Goal: Task Accomplishment & Management: Manage account settings

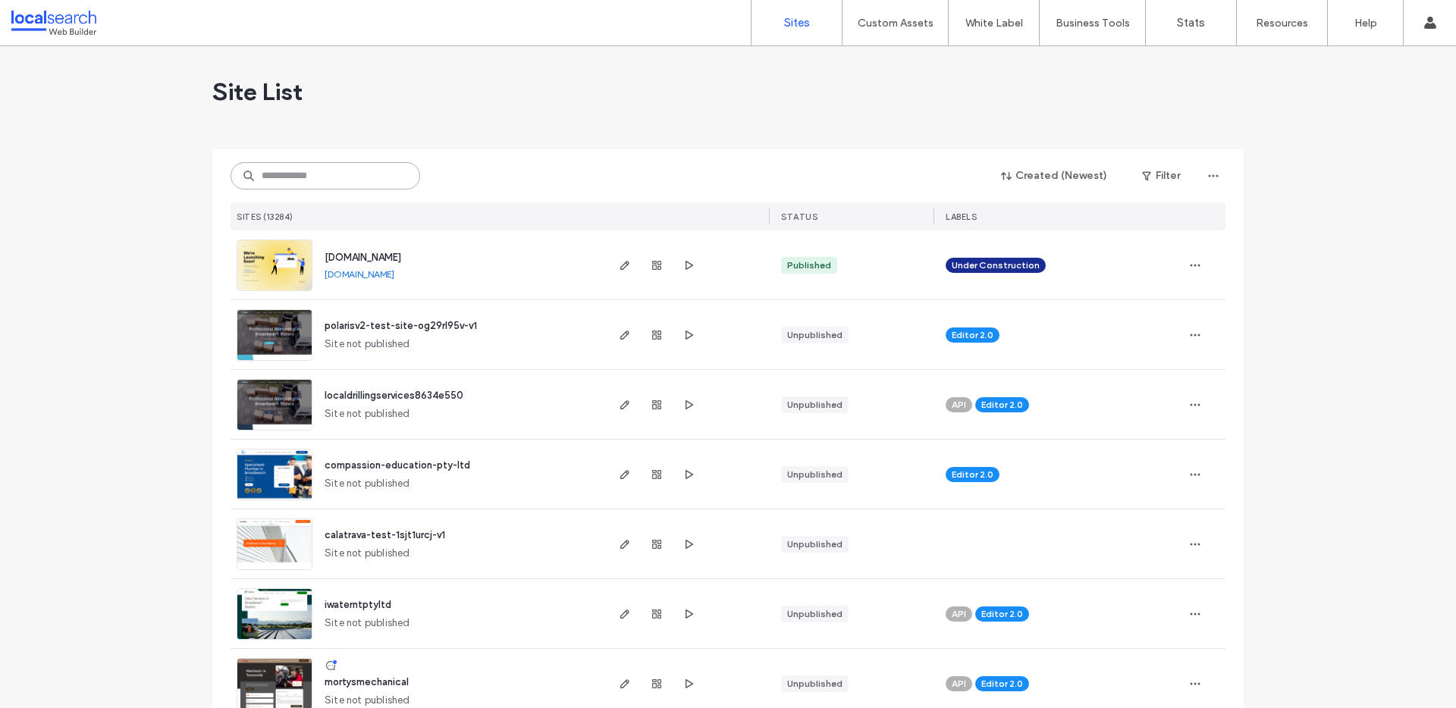
click at [352, 186] on input at bounding box center [326, 175] width 190 height 27
paste input "********"
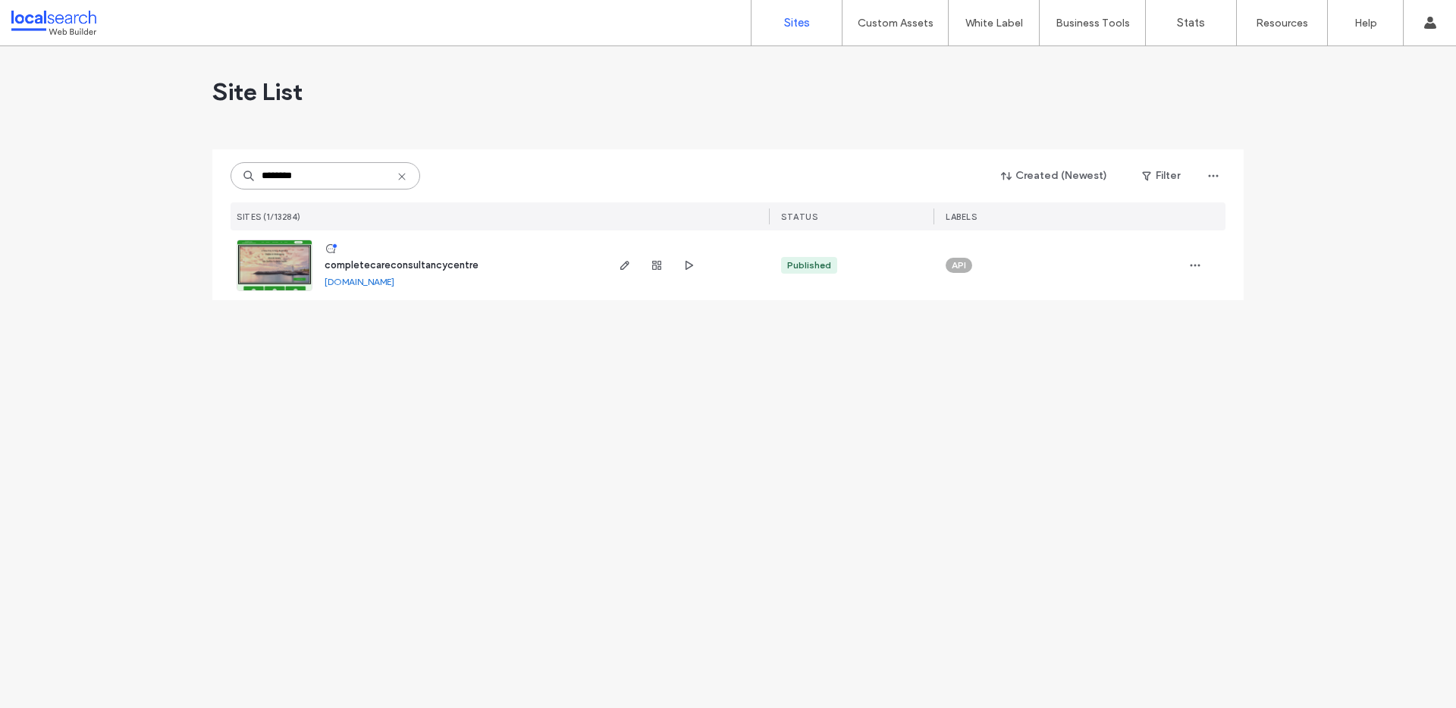
type input "********"
click at [366, 262] on span "completecareconsultancycentre" at bounding box center [402, 264] width 154 height 11
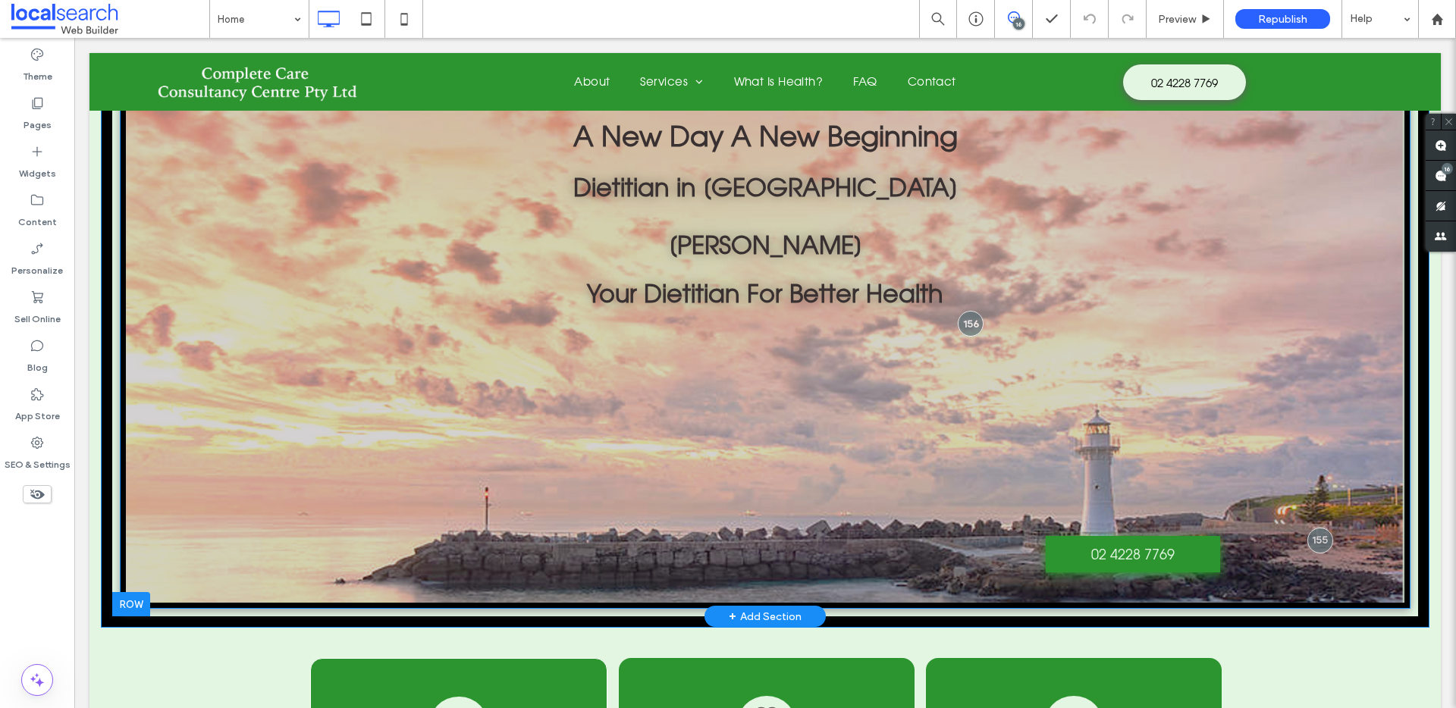
scroll to position [74, 0]
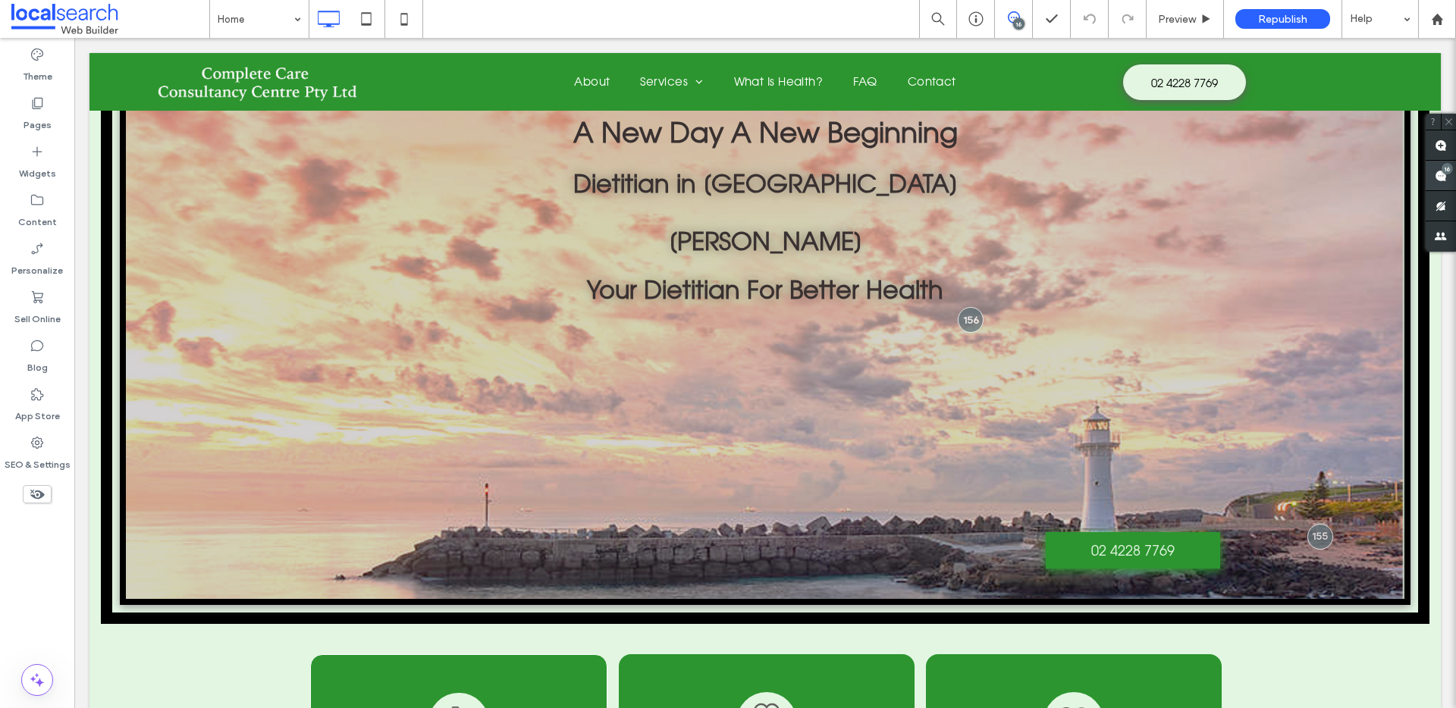
click at [1436, 174] on use at bounding box center [1441, 176] width 12 height 12
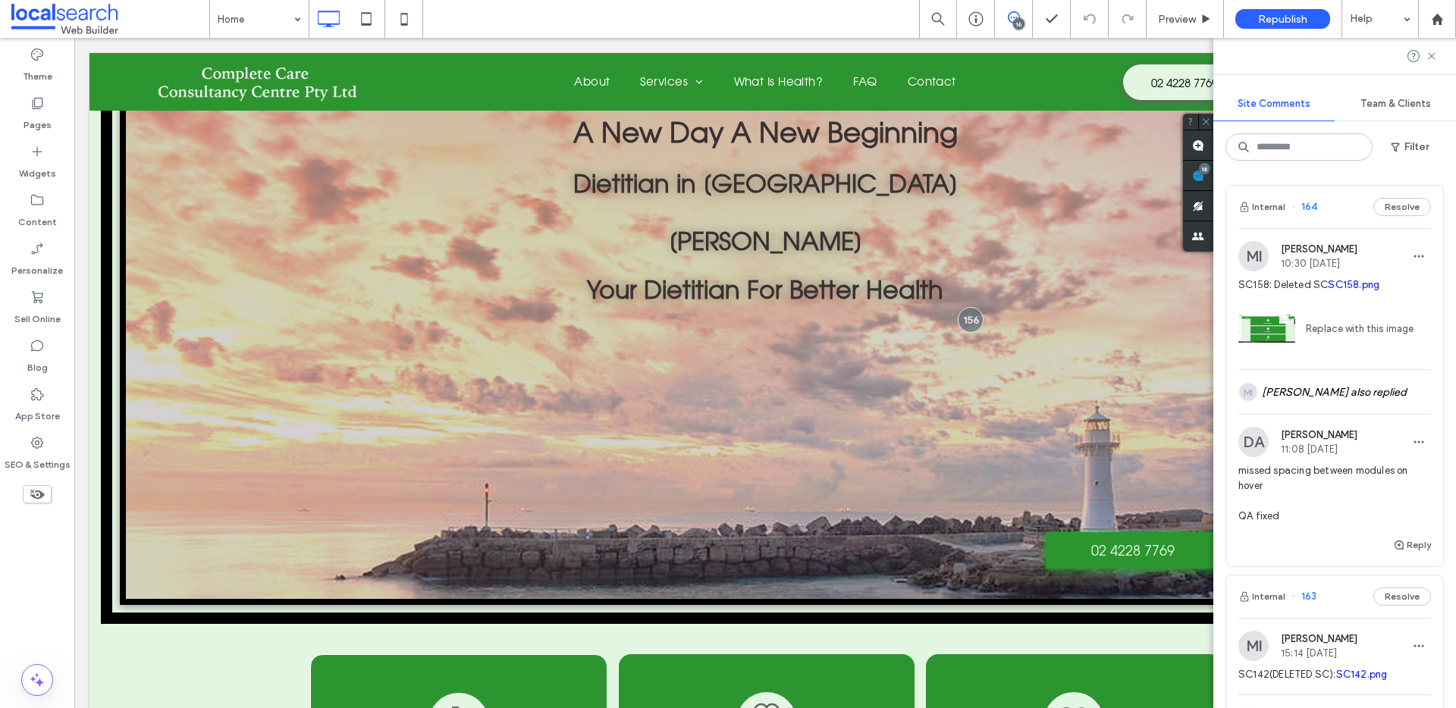
click at [1330, 199] on div "Internal 164 Resolve" at bounding box center [1334, 207] width 217 height 42
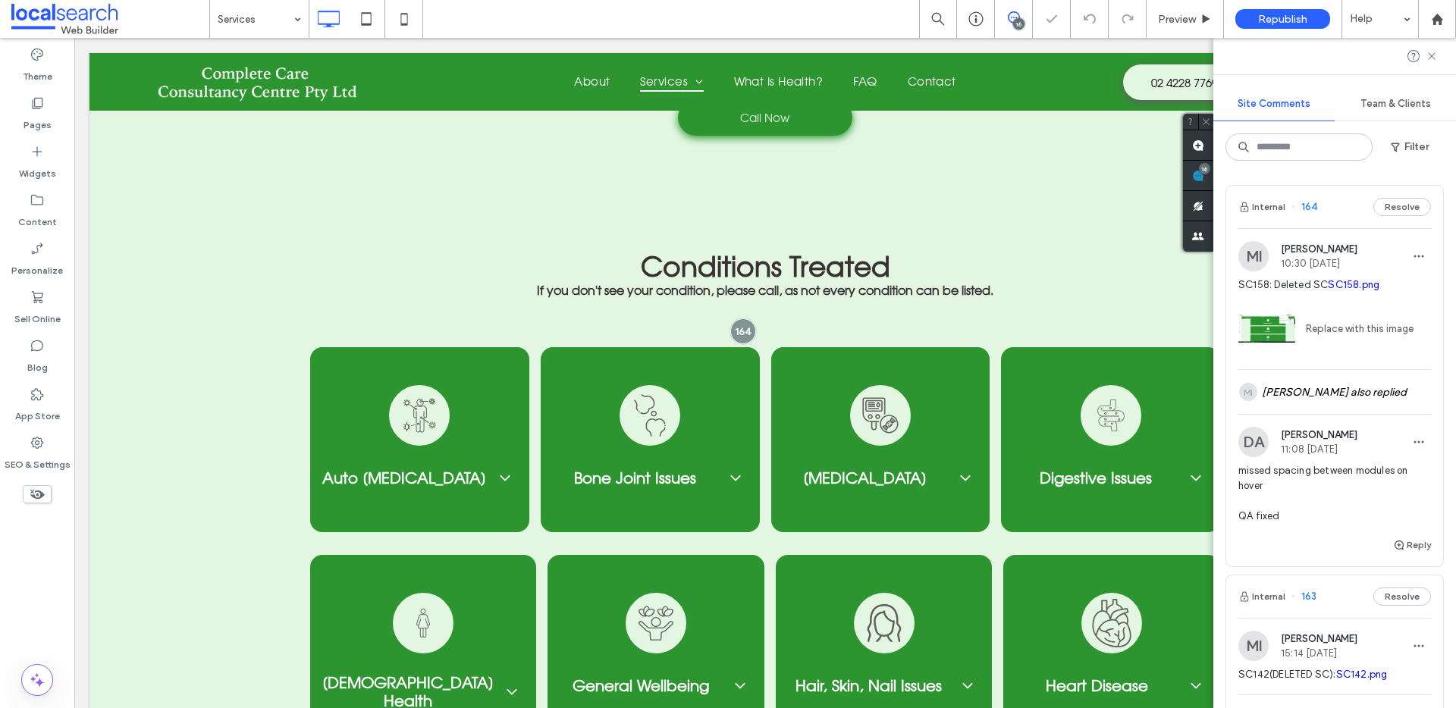
scroll to position [2472, 0]
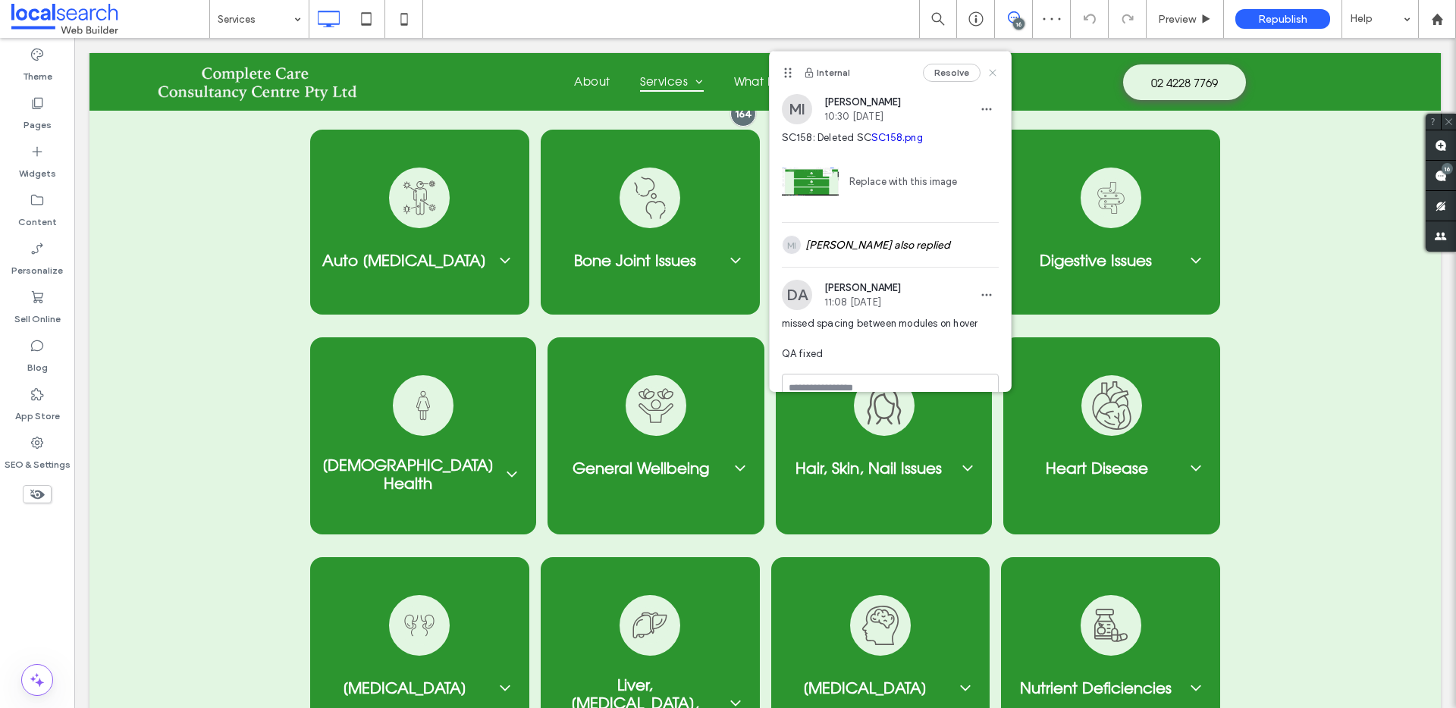
click at [987, 77] on icon at bounding box center [993, 73] width 12 height 12
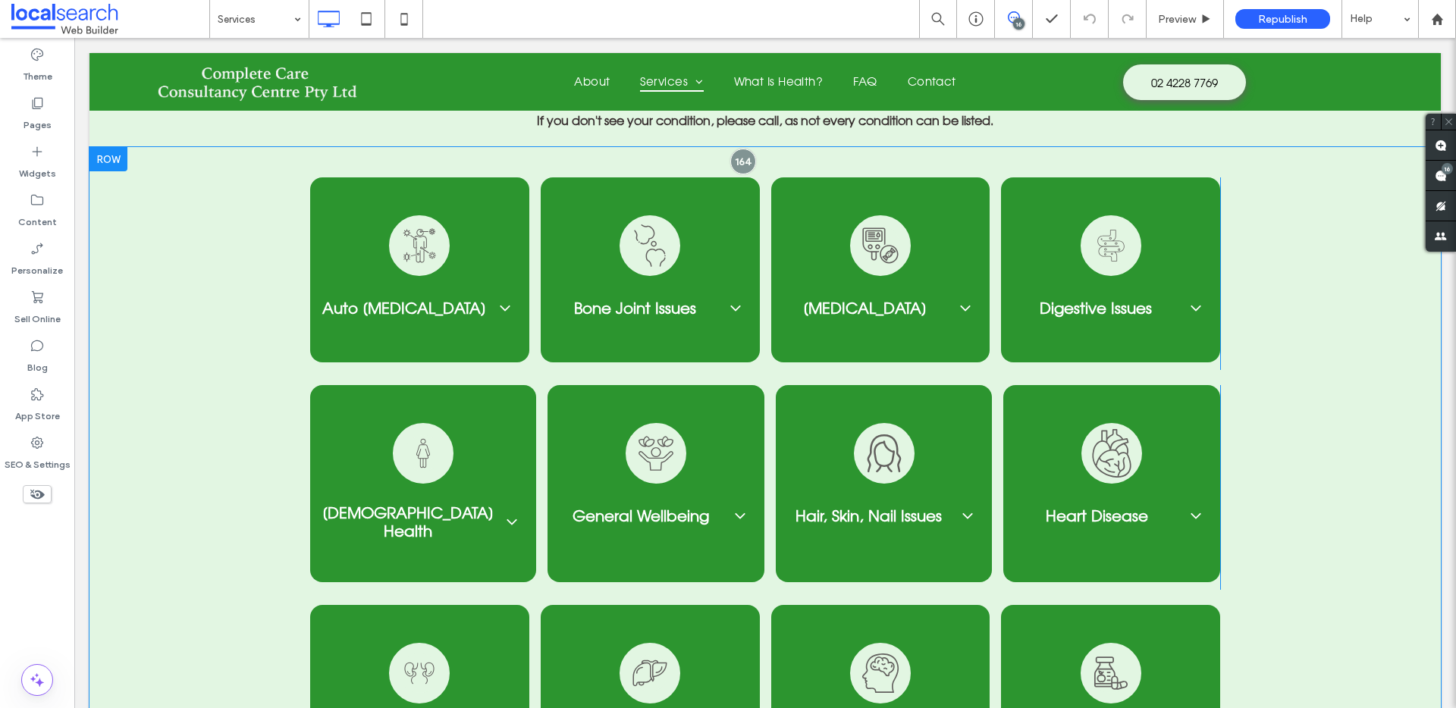
scroll to position [2373, 0]
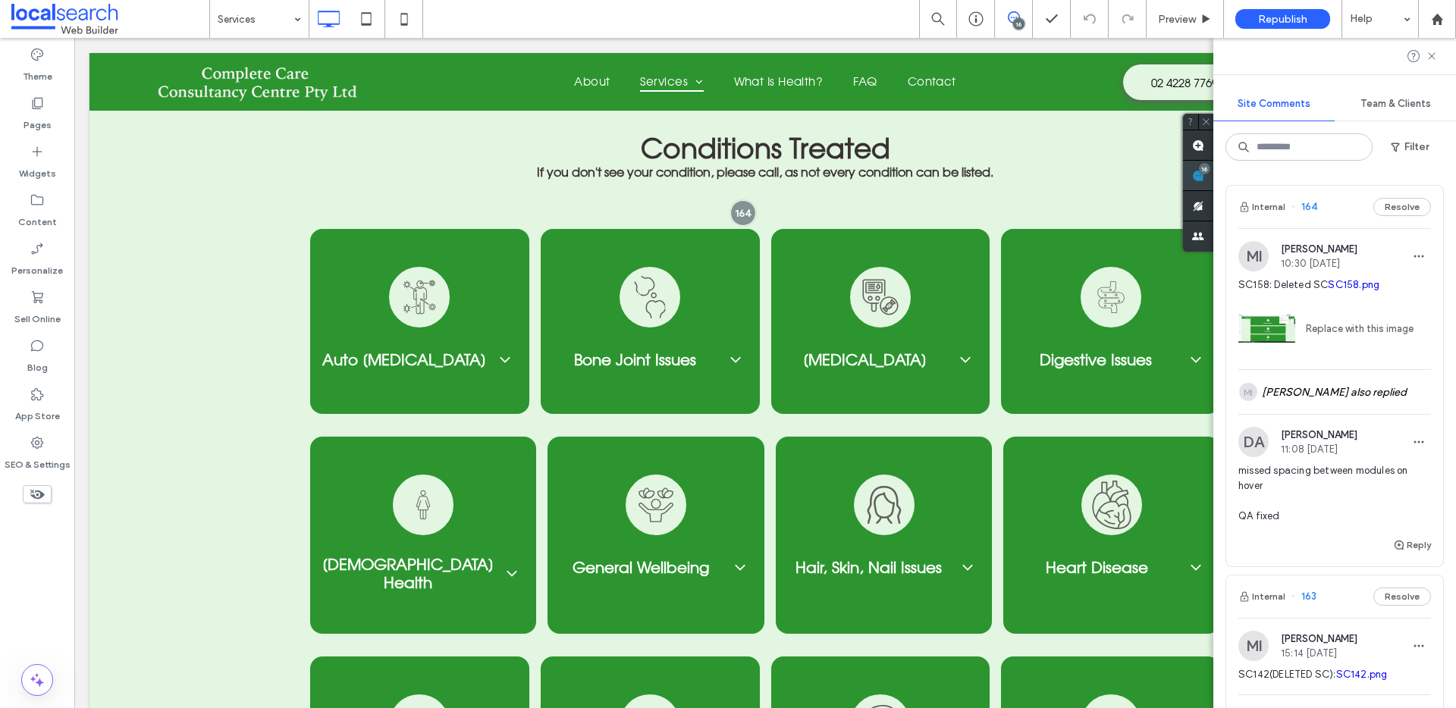
click at [1213, 179] on span at bounding box center [1198, 176] width 30 height 30
click at [1359, 405] on div "MI [PERSON_NAME] also replied" at bounding box center [1334, 392] width 193 height 44
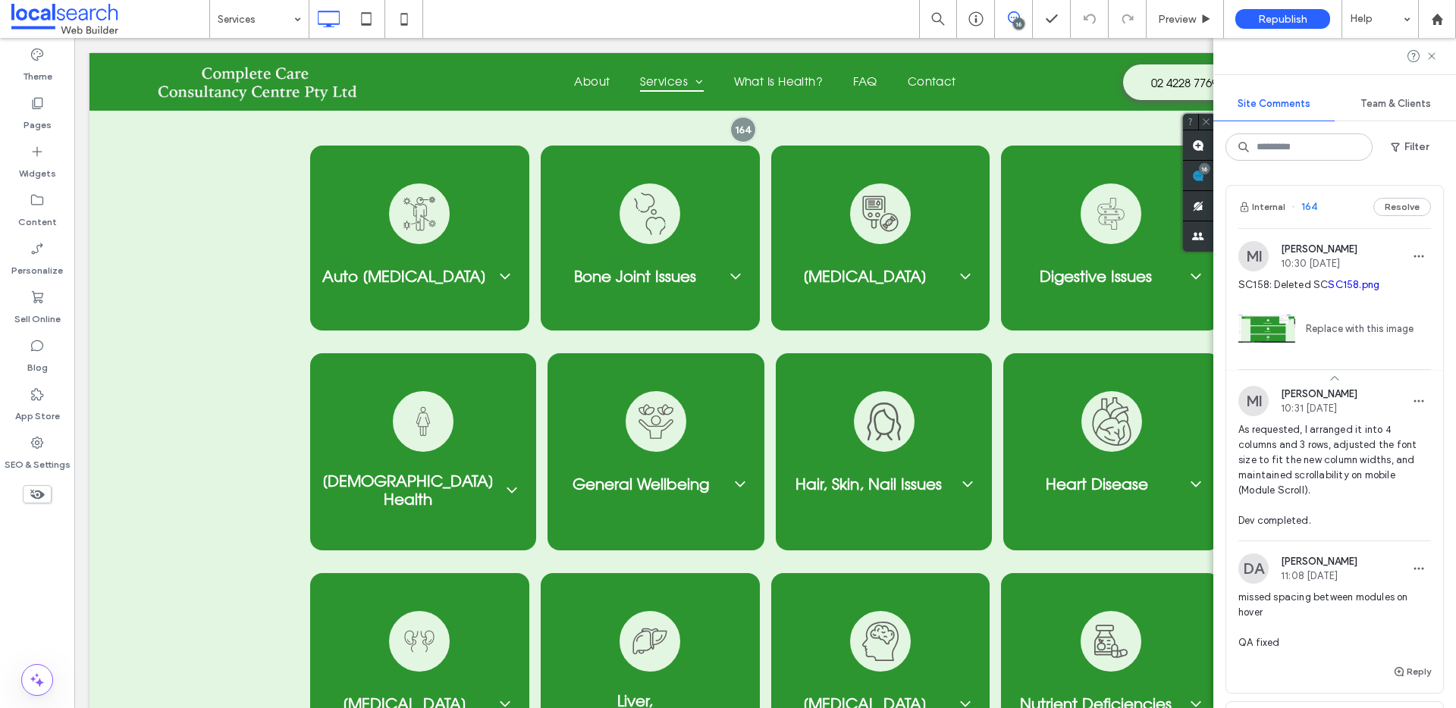
scroll to position [2472, 0]
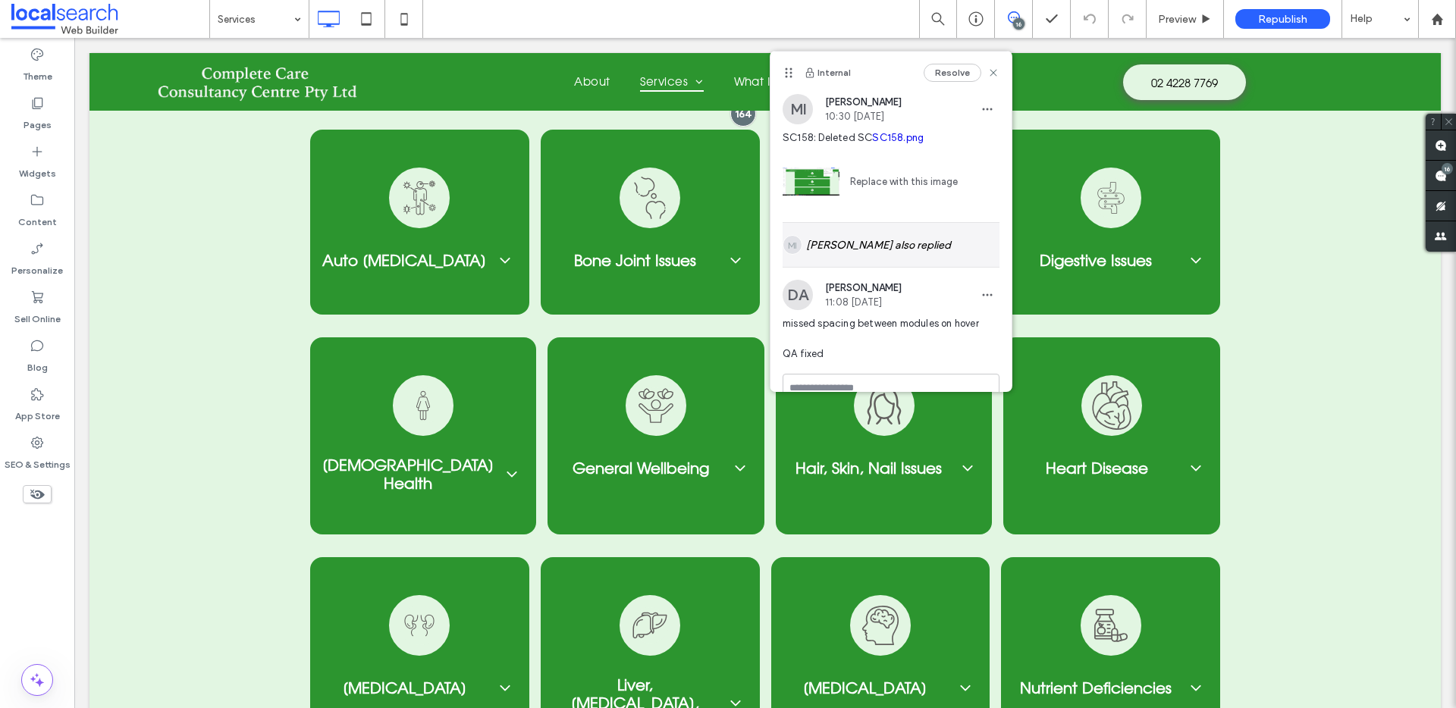
click at [849, 243] on div "MI [PERSON_NAME] also replied" at bounding box center [891, 245] width 217 height 44
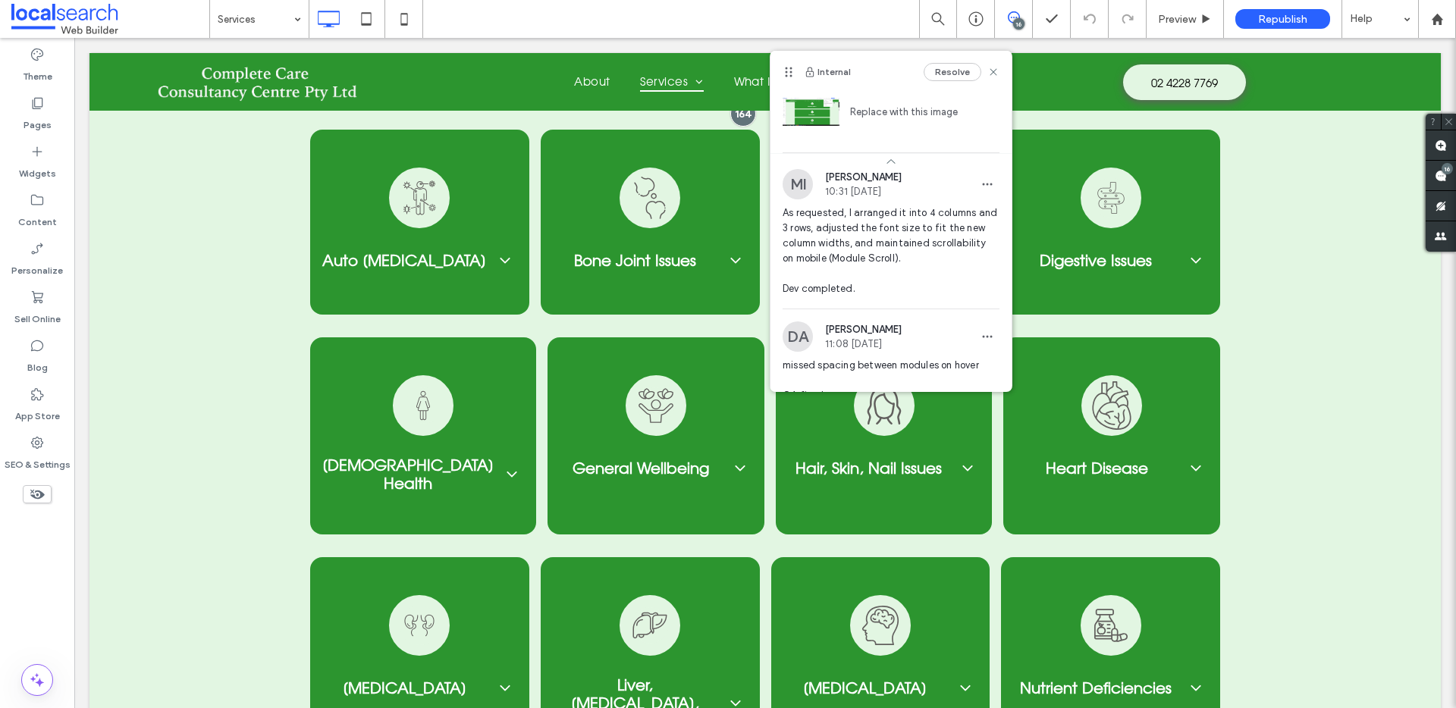
scroll to position [77, 0]
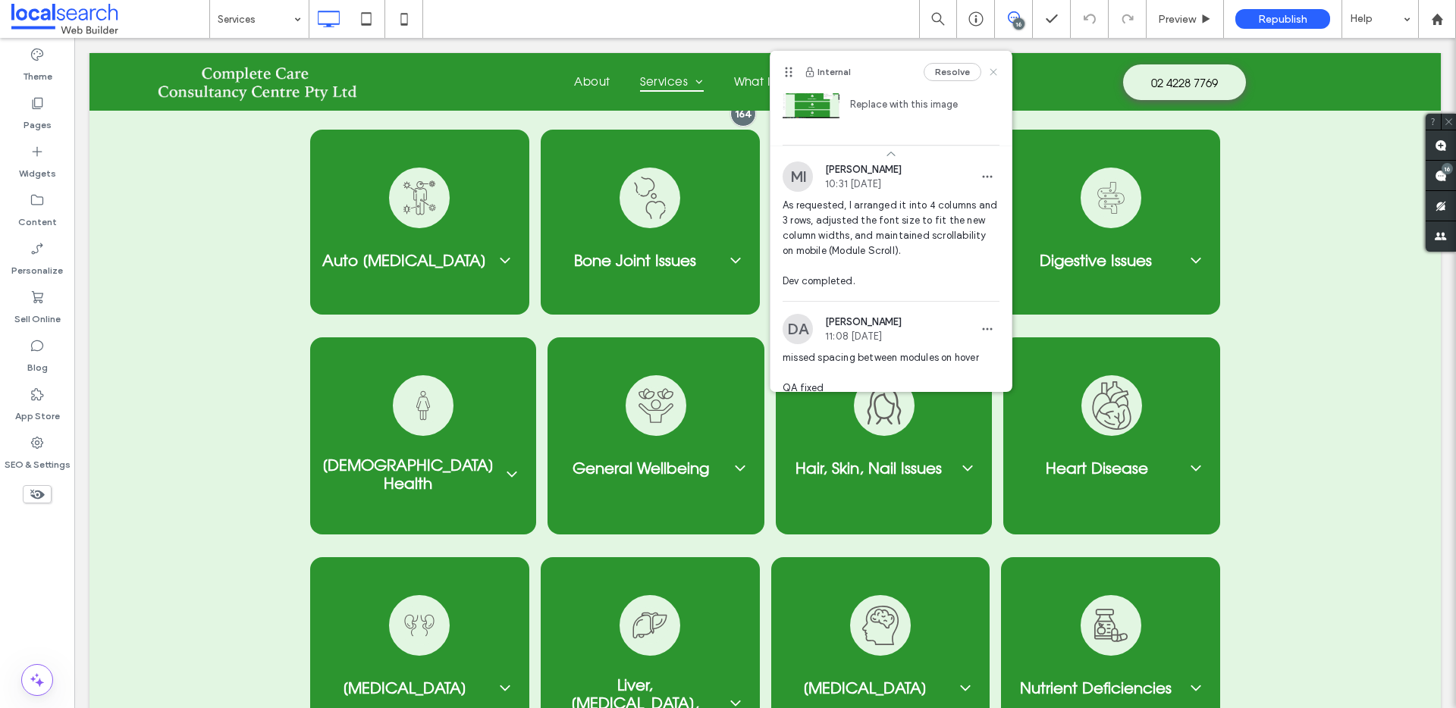
click at [990, 74] on use at bounding box center [993, 71] width 7 height 7
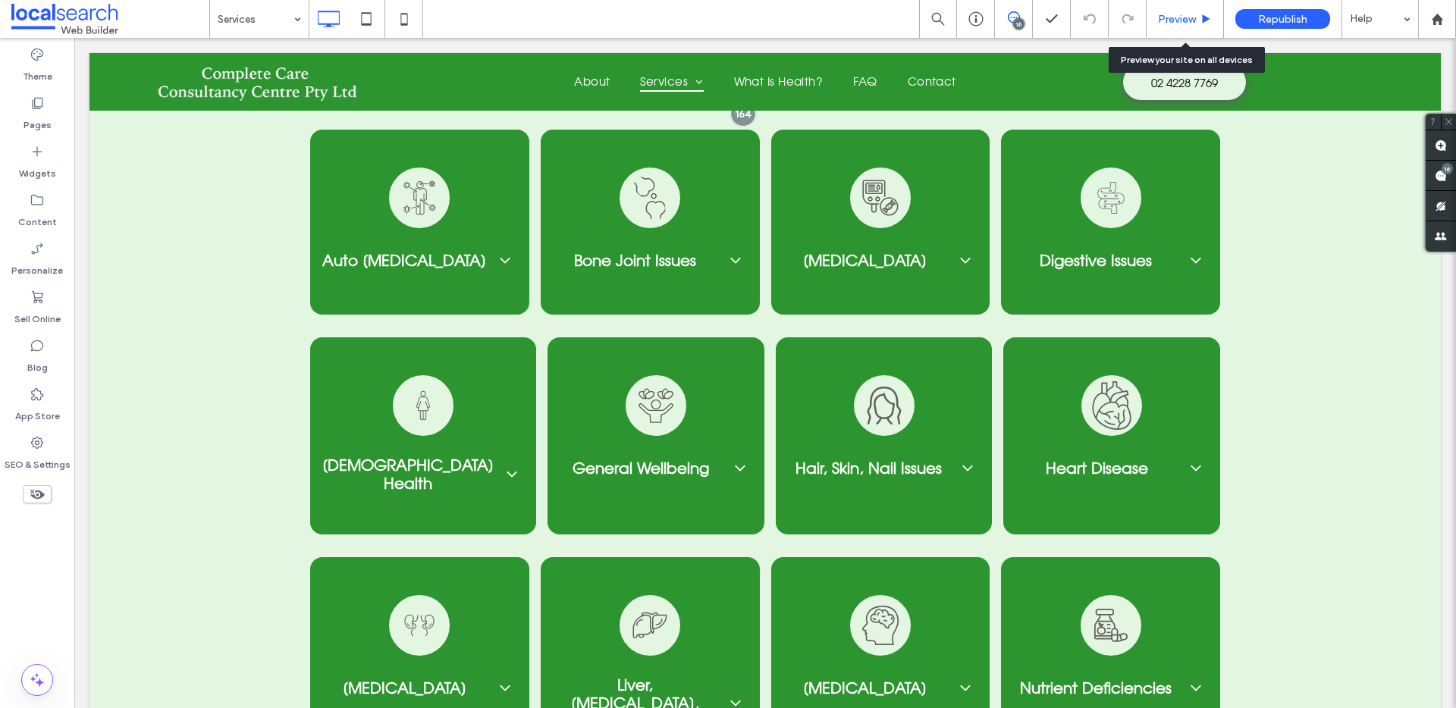
click at [1180, 24] on span "Preview" at bounding box center [1177, 19] width 38 height 13
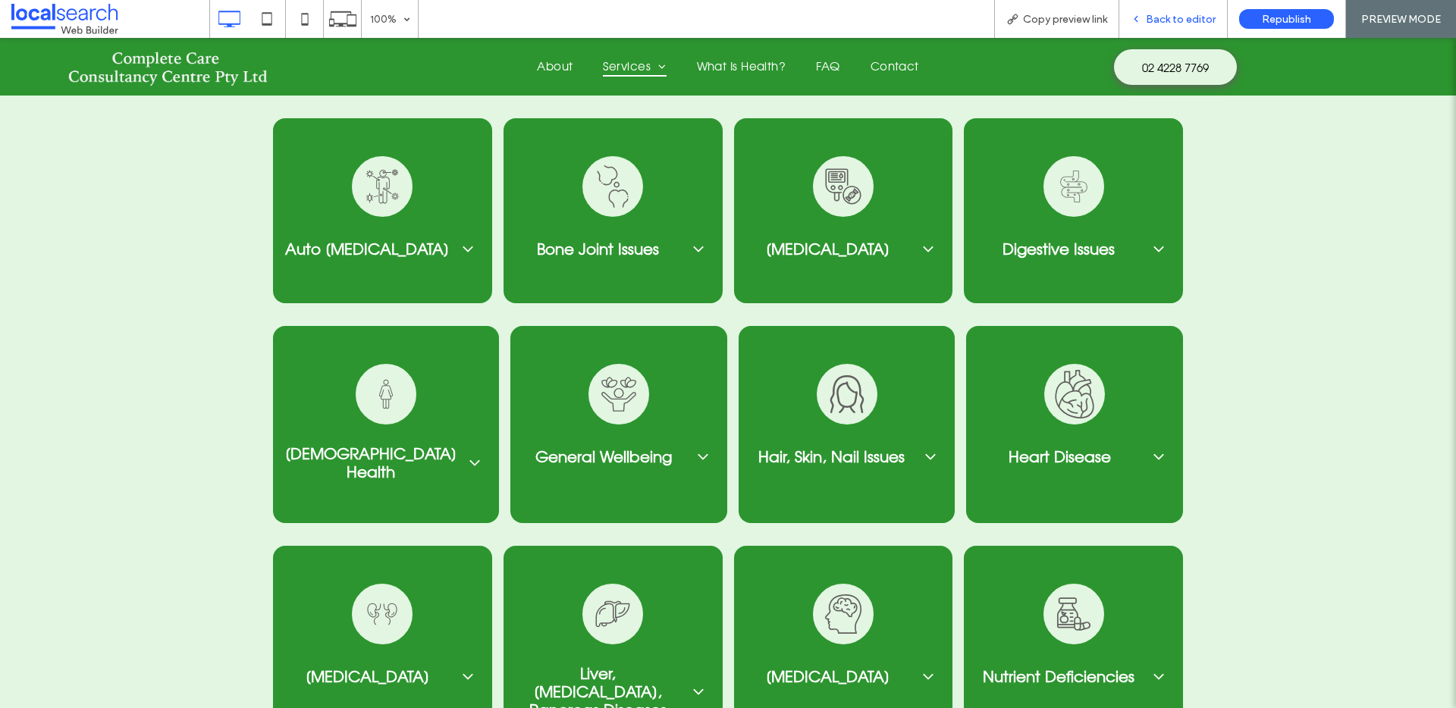
scroll to position [2477, 0]
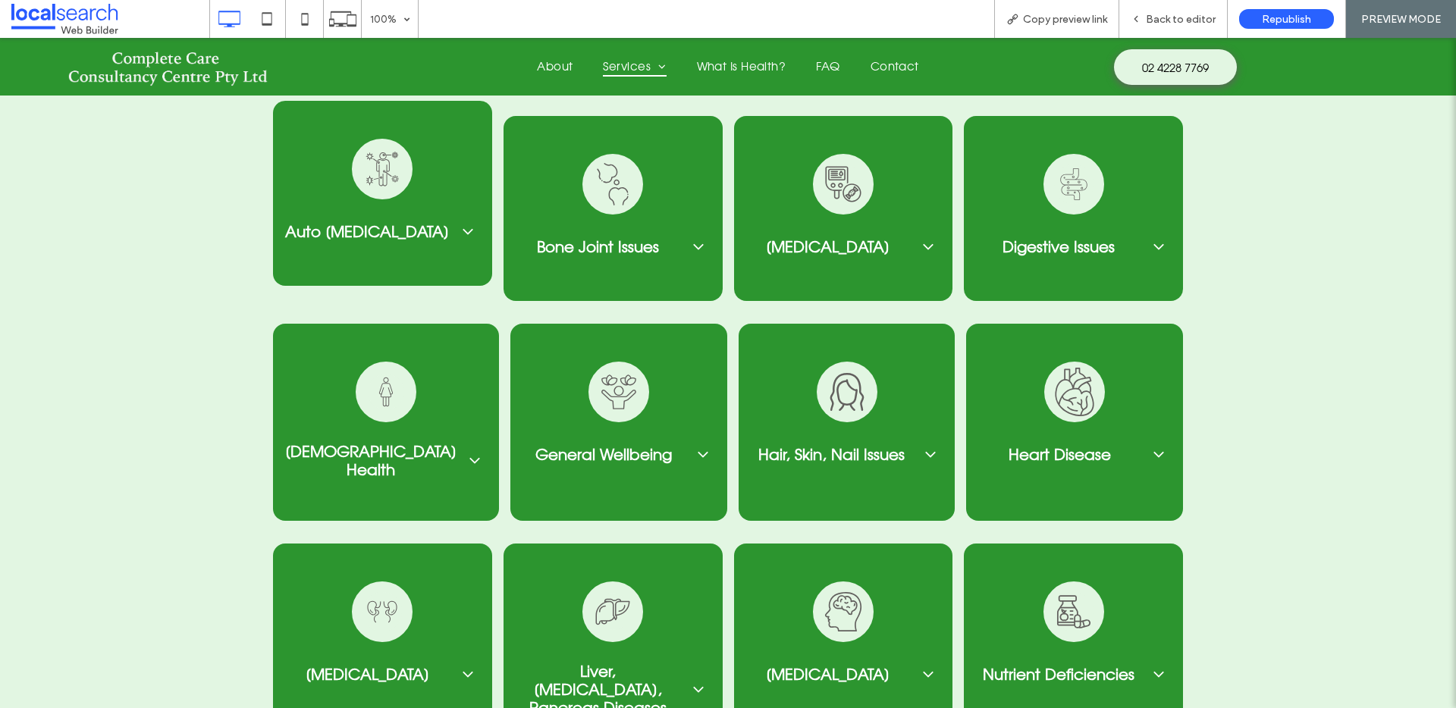
click at [463, 228] on icon at bounding box center [468, 231] width 10 height 6
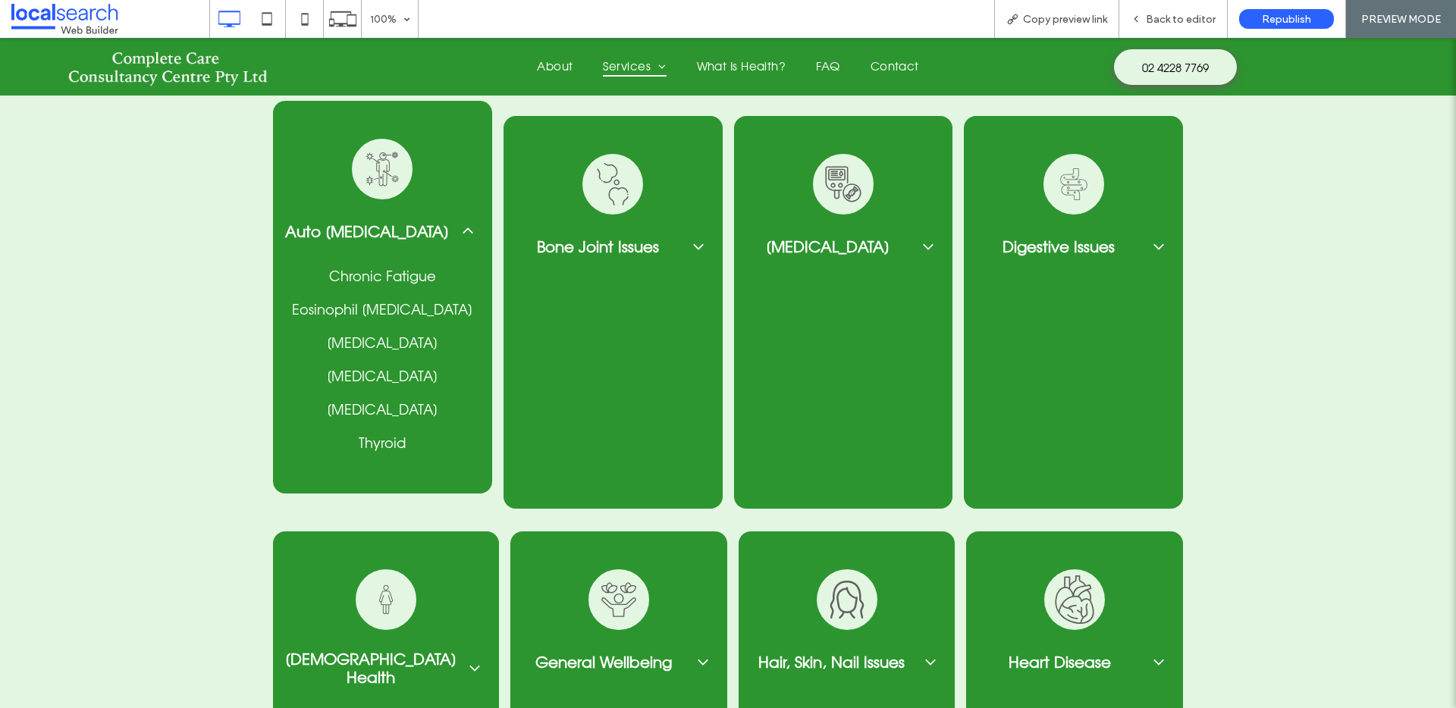
click at [459, 222] on icon at bounding box center [468, 231] width 18 height 18
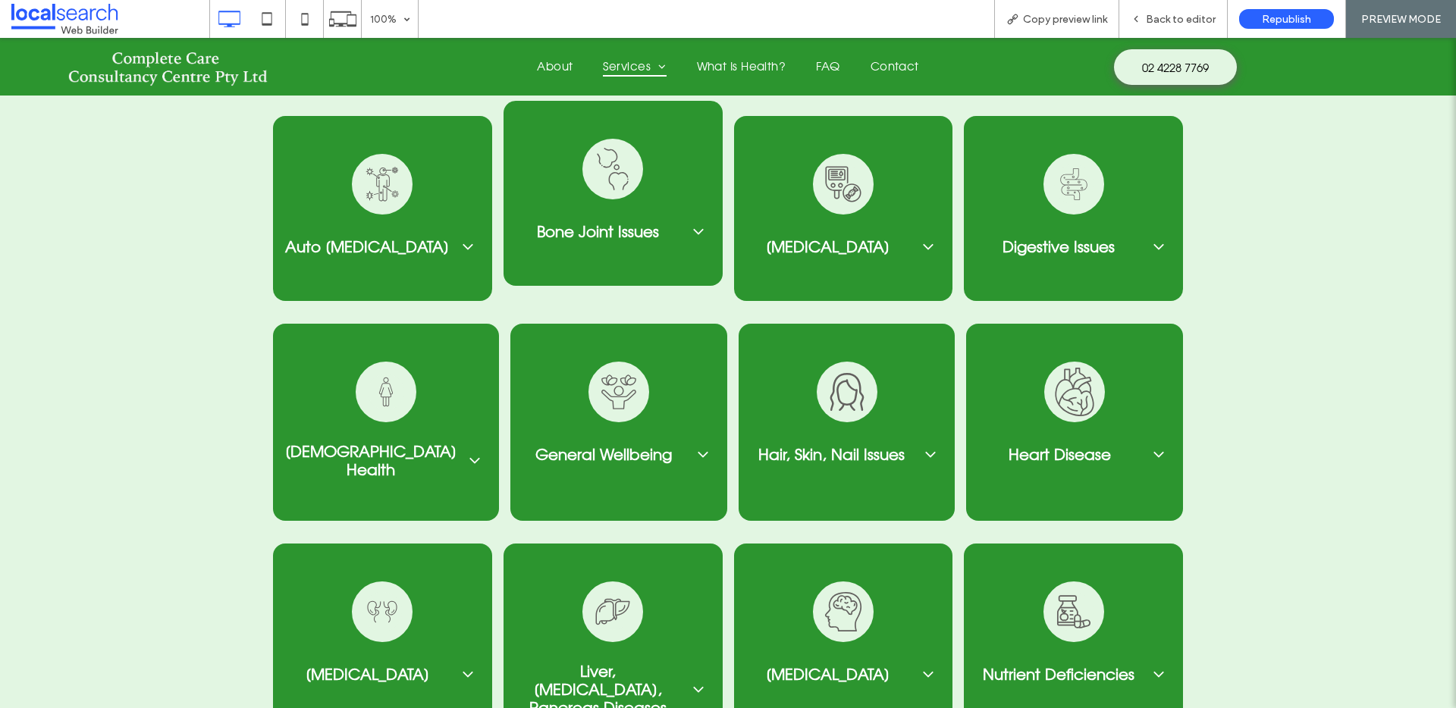
click at [686, 228] on div "Bone Joint Issues" at bounding box center [613, 231] width 219 height 49
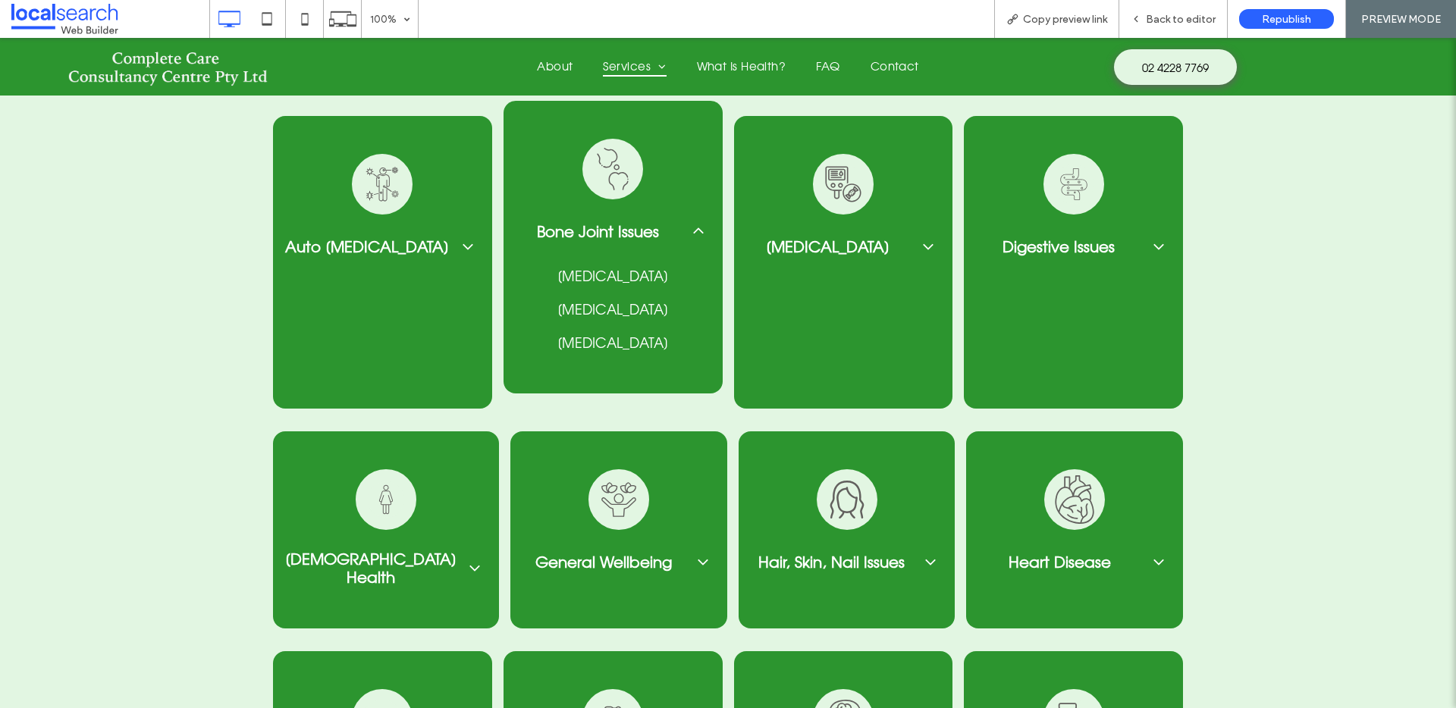
click at [685, 221] on div "Bone Joint Issues" at bounding box center [613, 231] width 219 height 49
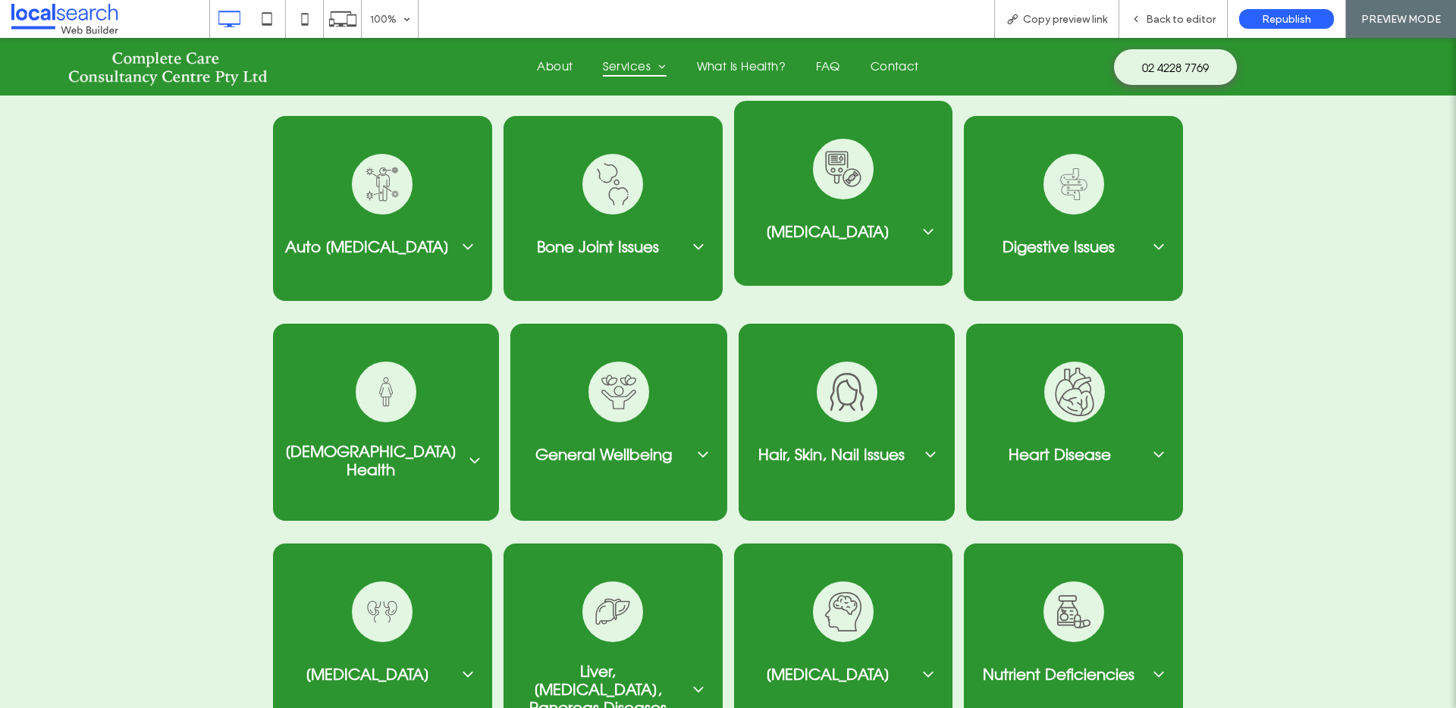
click at [922, 222] on icon at bounding box center [928, 231] width 18 height 18
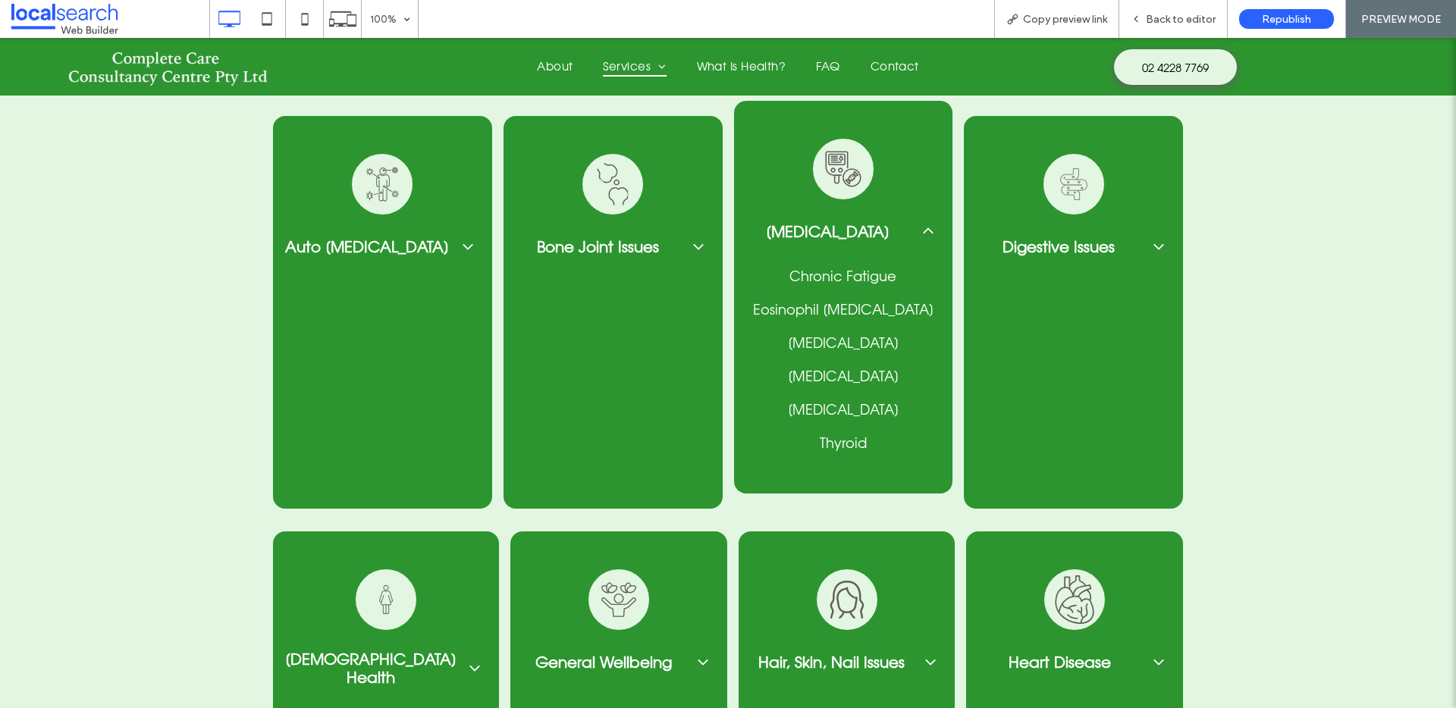
click at [922, 222] on icon at bounding box center [928, 231] width 18 height 18
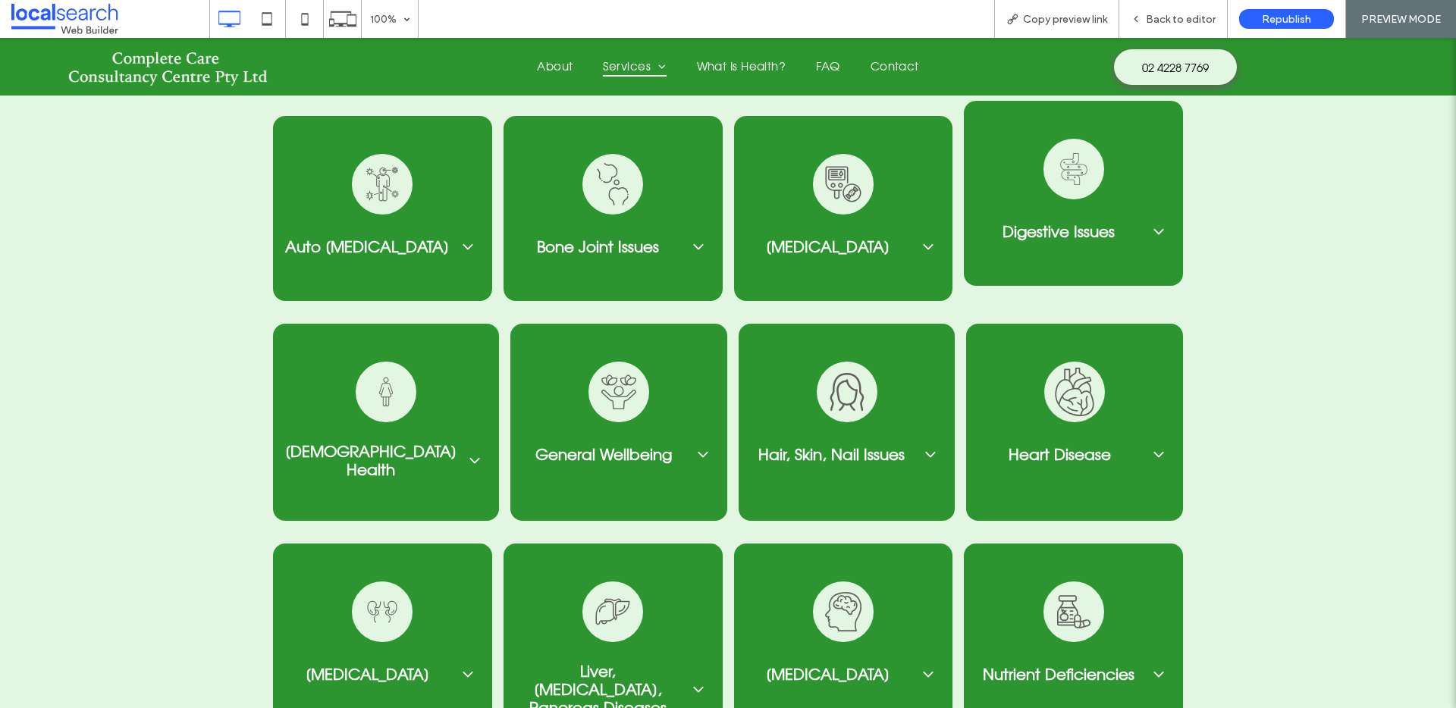
click at [1132, 224] on div "Digestive Issues" at bounding box center [1073, 231] width 219 height 49
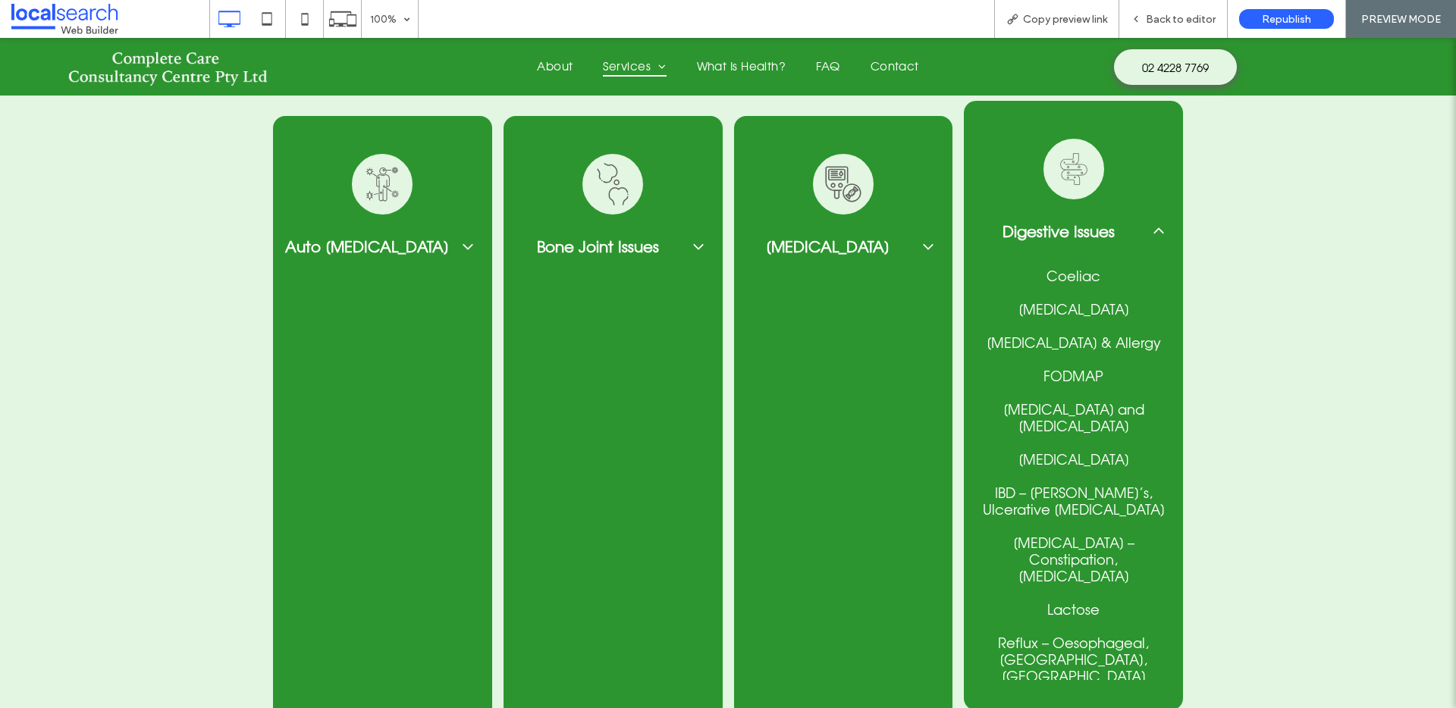
click at [1132, 222] on span "Digestive Issues" at bounding box center [1058, 231] width 165 height 18
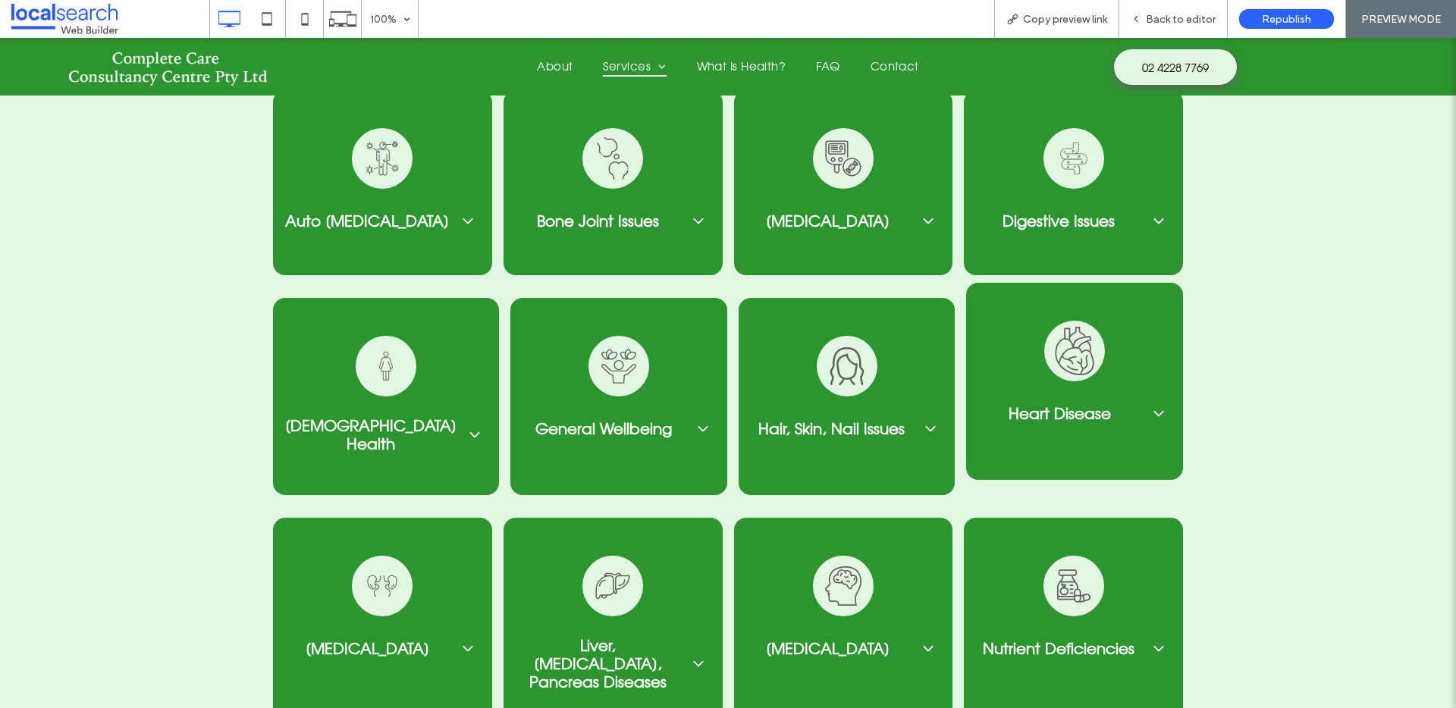
scroll to position [2568, 0]
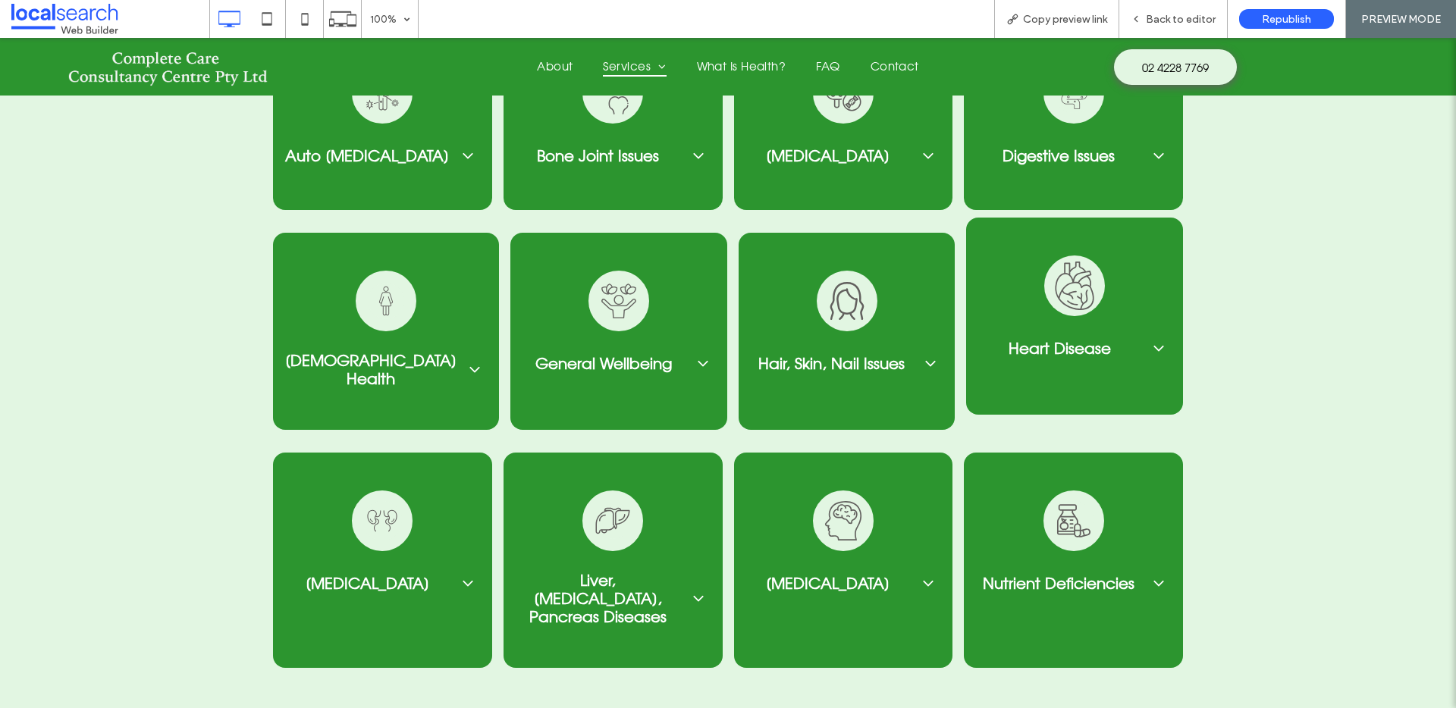
click at [1133, 339] on span "Heart Disease" at bounding box center [1059, 348] width 162 height 18
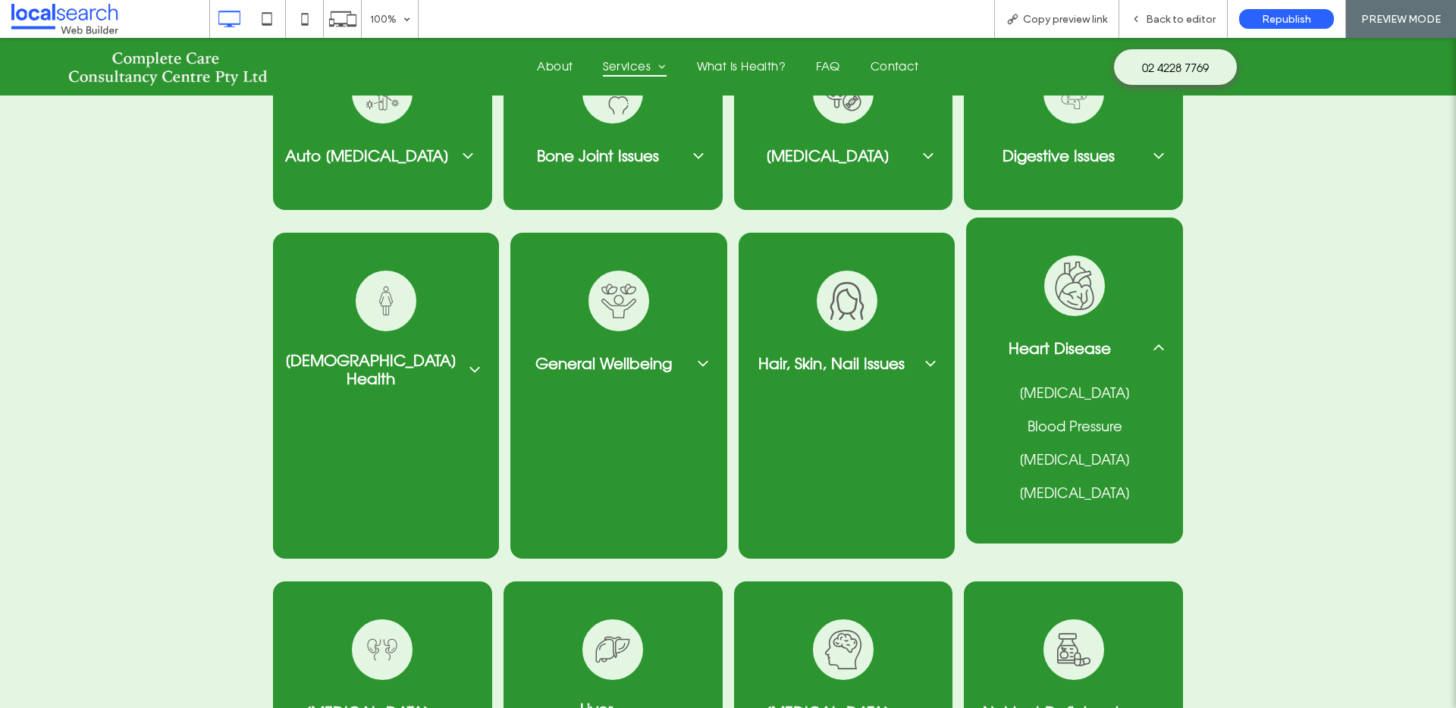
click at [1133, 339] on span "Heart Disease" at bounding box center [1059, 348] width 162 height 18
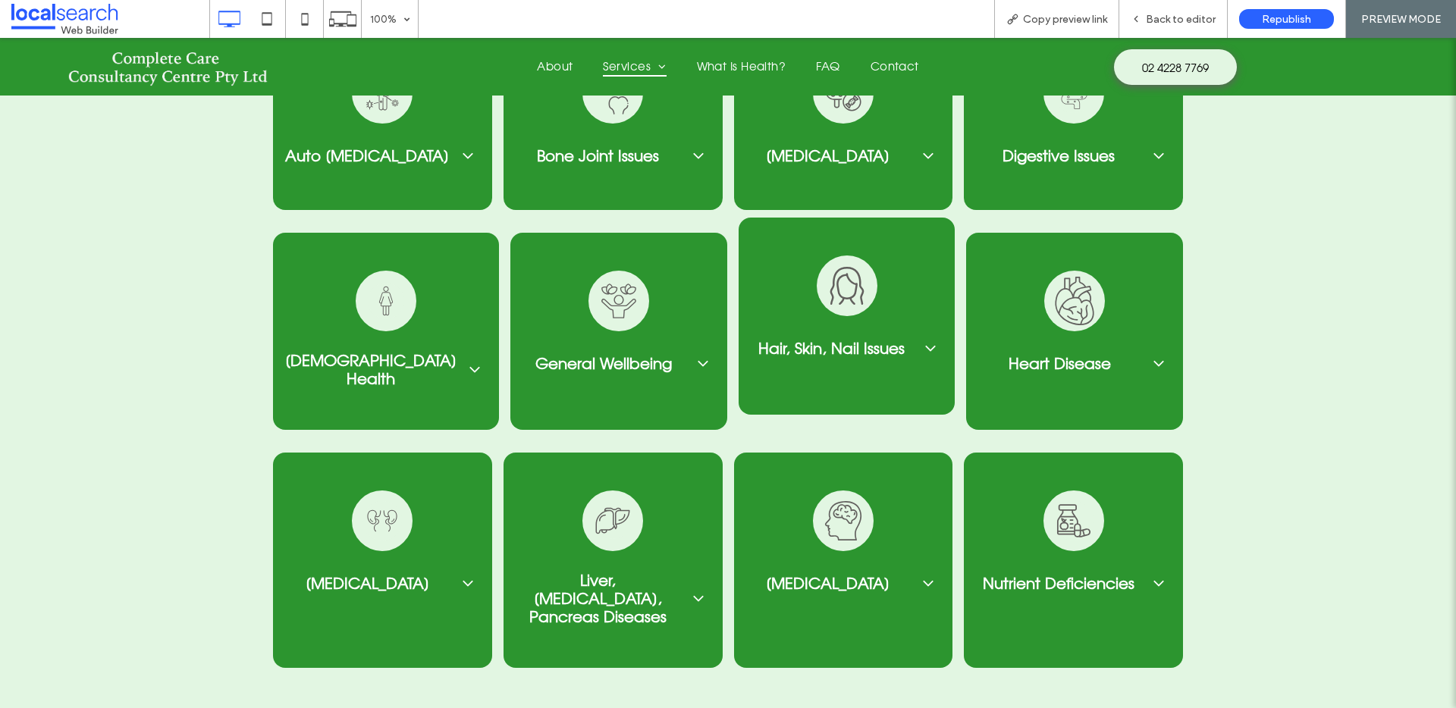
click at [867, 339] on span "Hair, Skin, Nail Issues" at bounding box center [832, 348] width 162 height 18
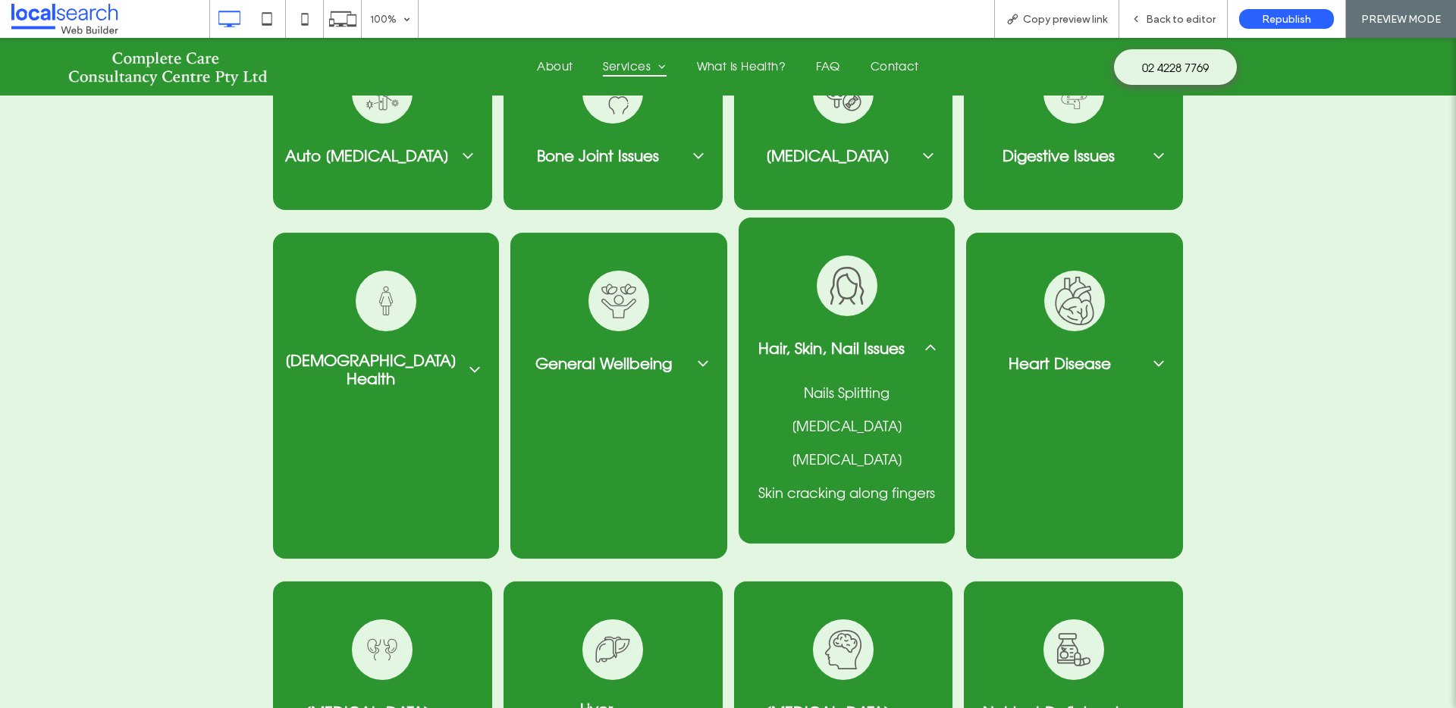
click at [867, 339] on span "Hair, Skin, Nail Issues" at bounding box center [832, 348] width 162 height 18
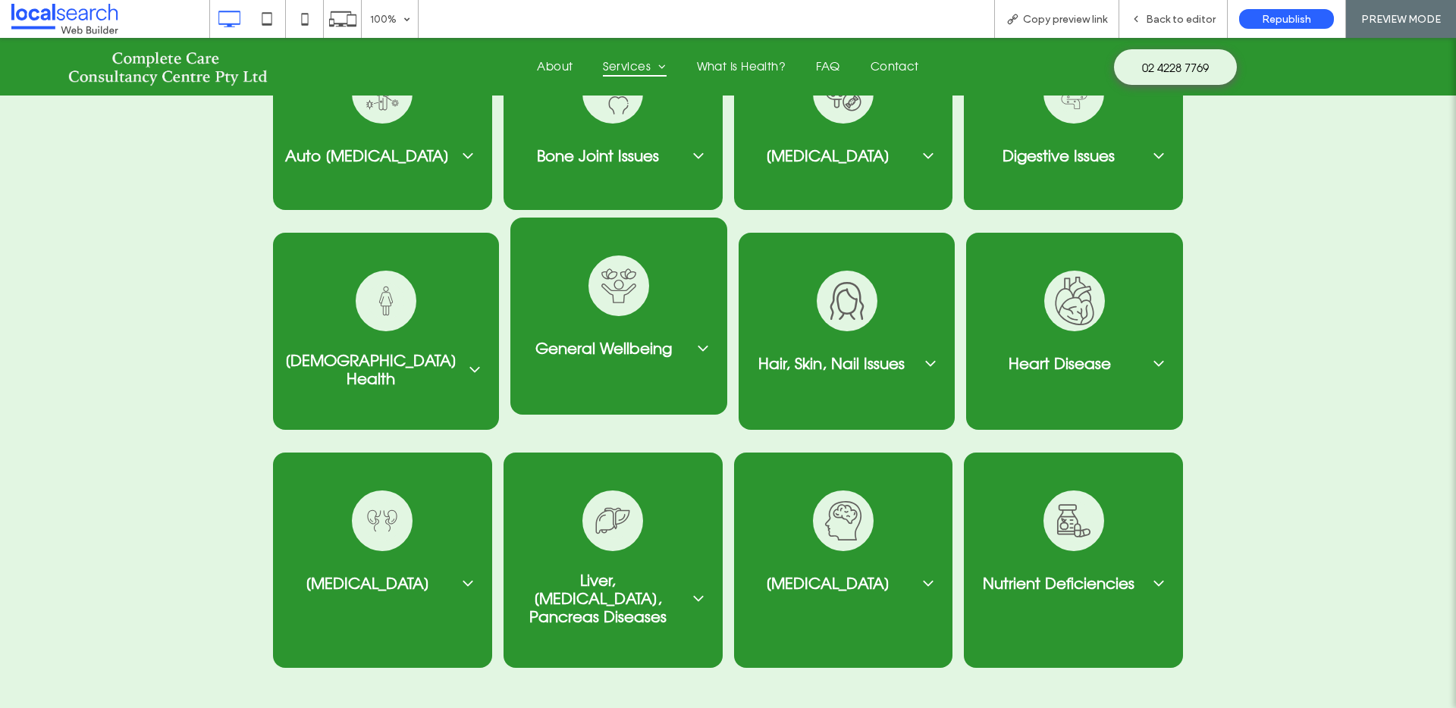
click at [631, 339] on span "General Wellbeing" at bounding box center [604, 348] width 162 height 18
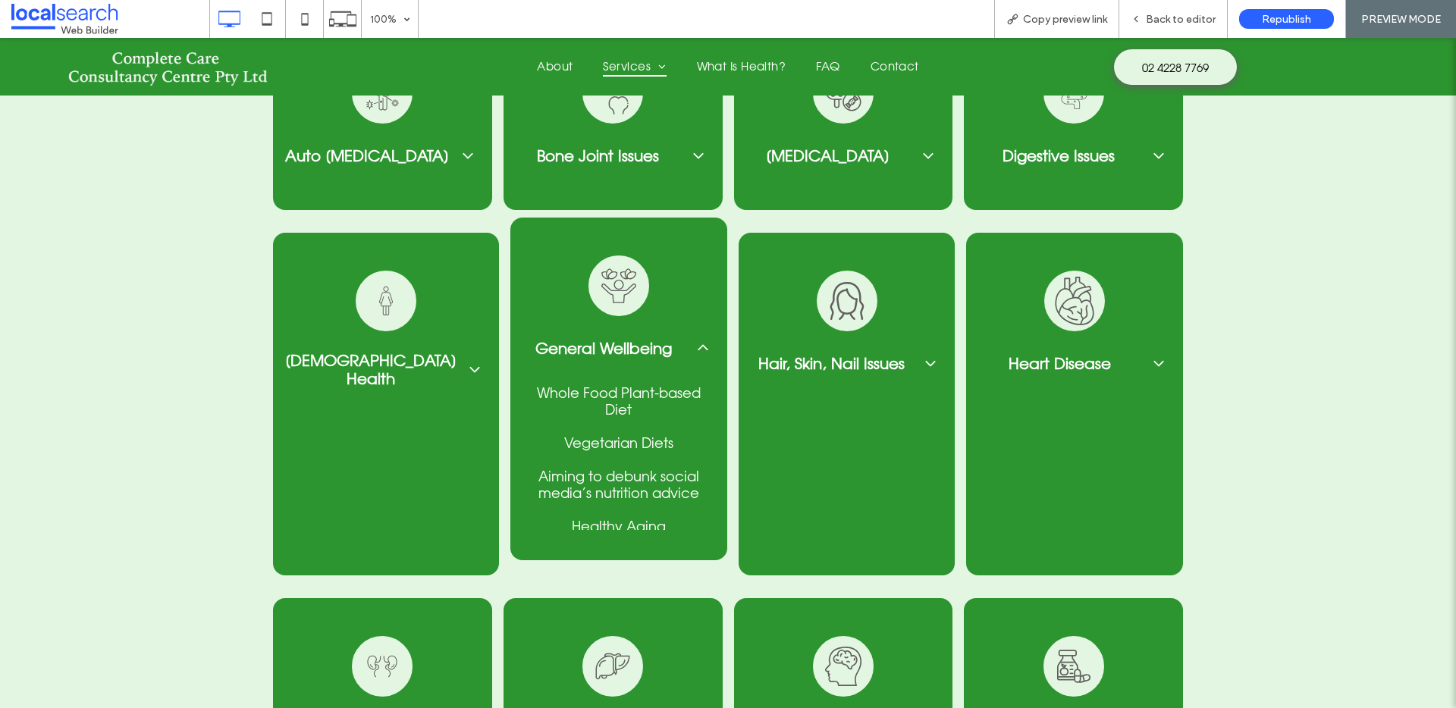
click at [631, 339] on span "General Wellbeing" at bounding box center [604, 348] width 162 height 18
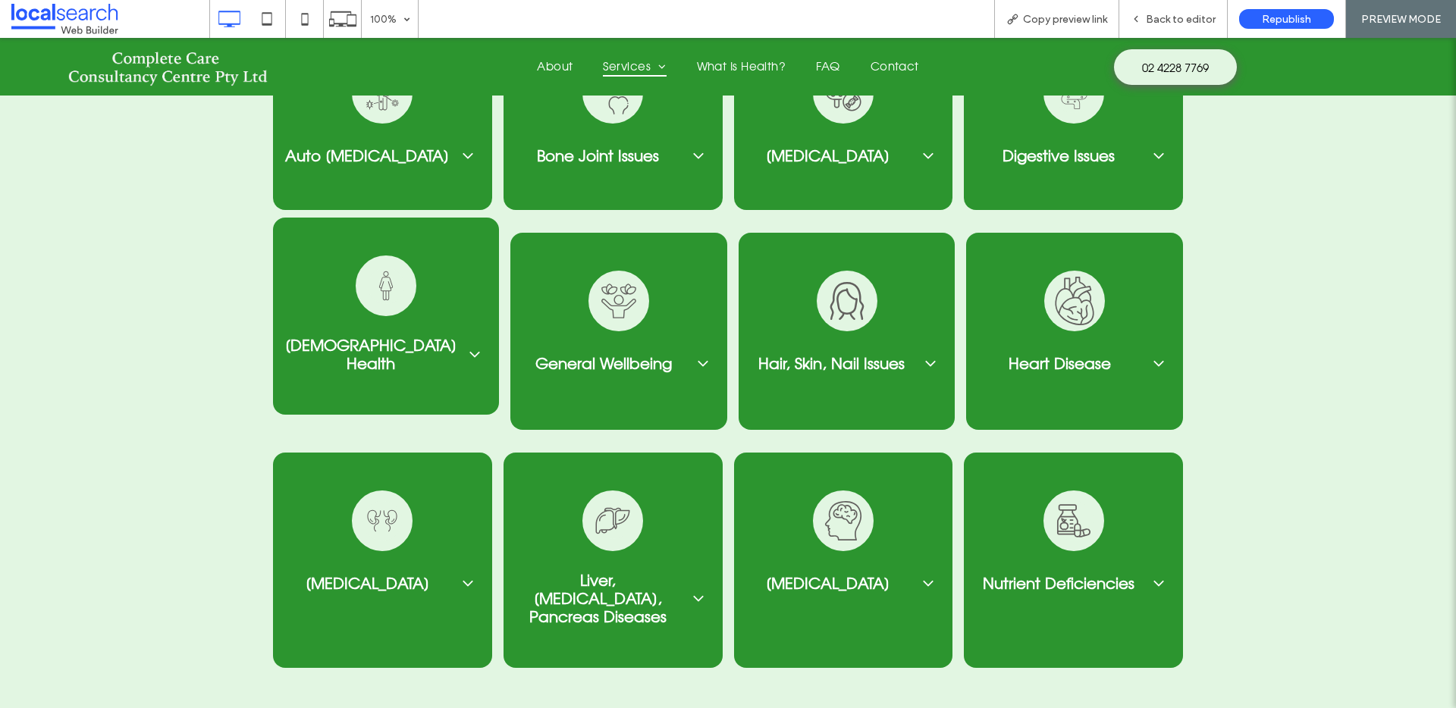
click at [363, 336] on span "[DEMOGRAPHIC_DATA] Health" at bounding box center [370, 354] width 171 height 36
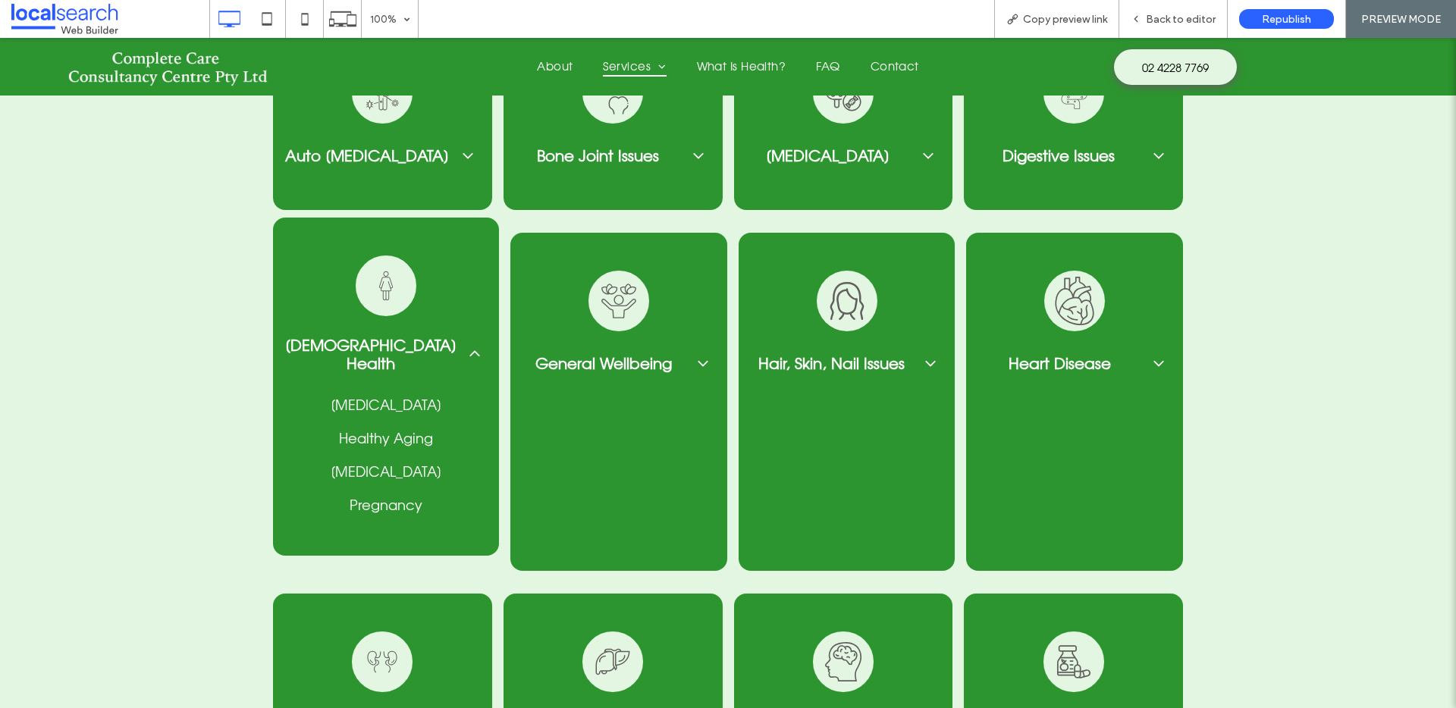
click at [366, 336] on span "[DEMOGRAPHIC_DATA] Health" at bounding box center [370, 354] width 171 height 36
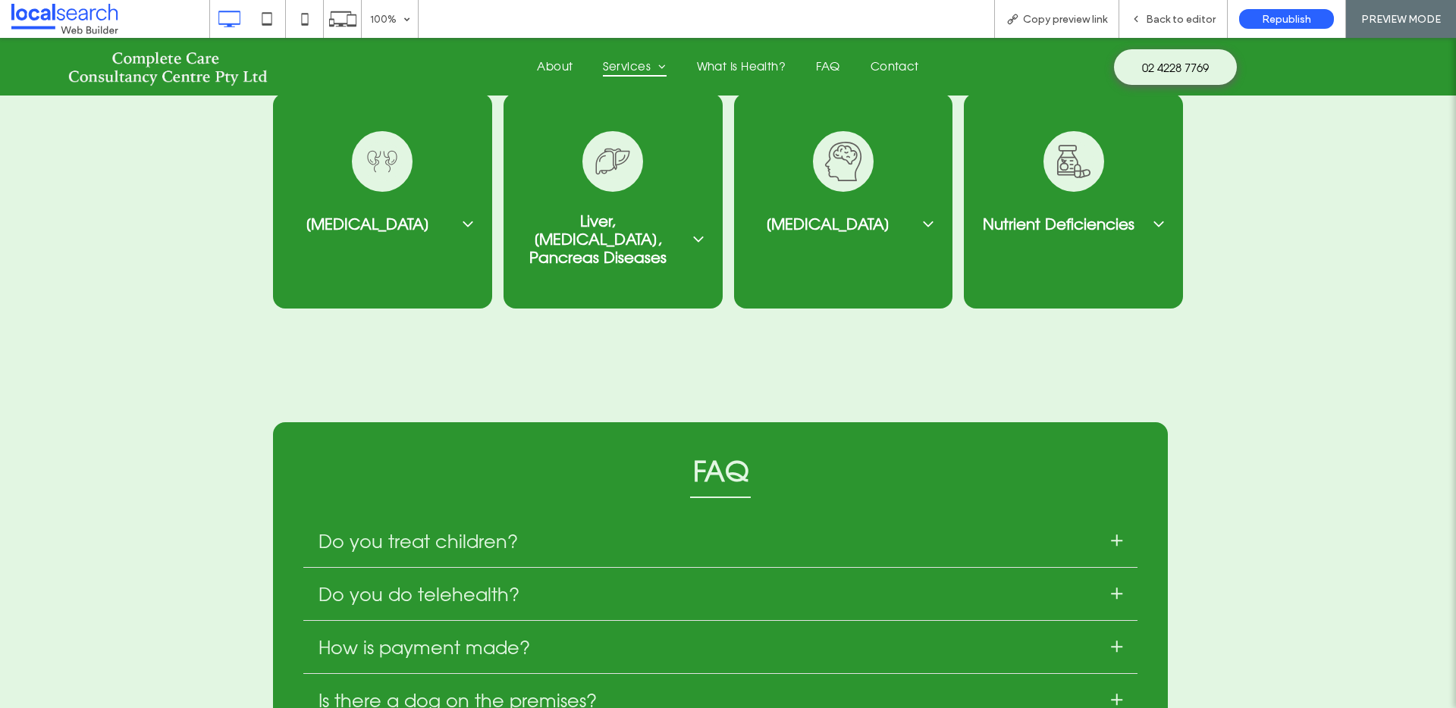
scroll to position [2928, 0]
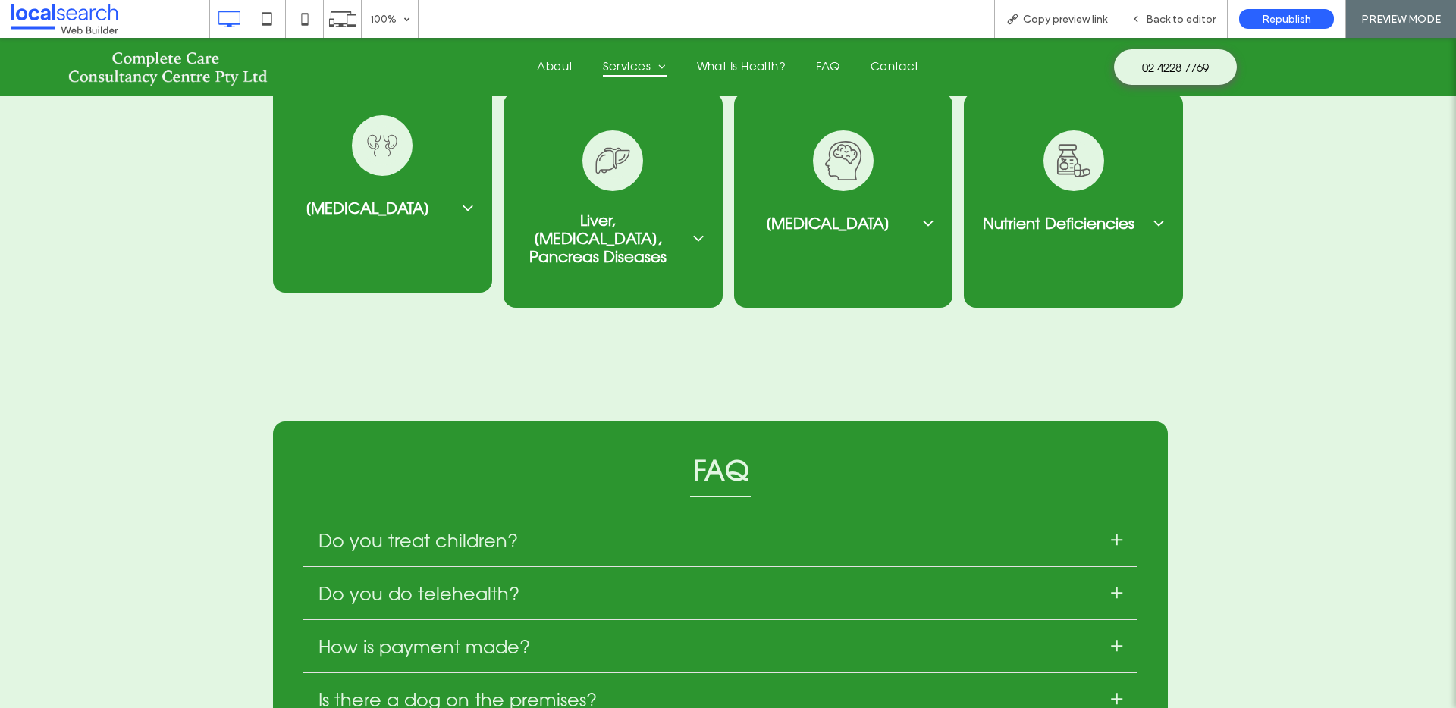
click at [443, 199] on span "[MEDICAL_DATA]" at bounding box center [367, 208] width 165 height 18
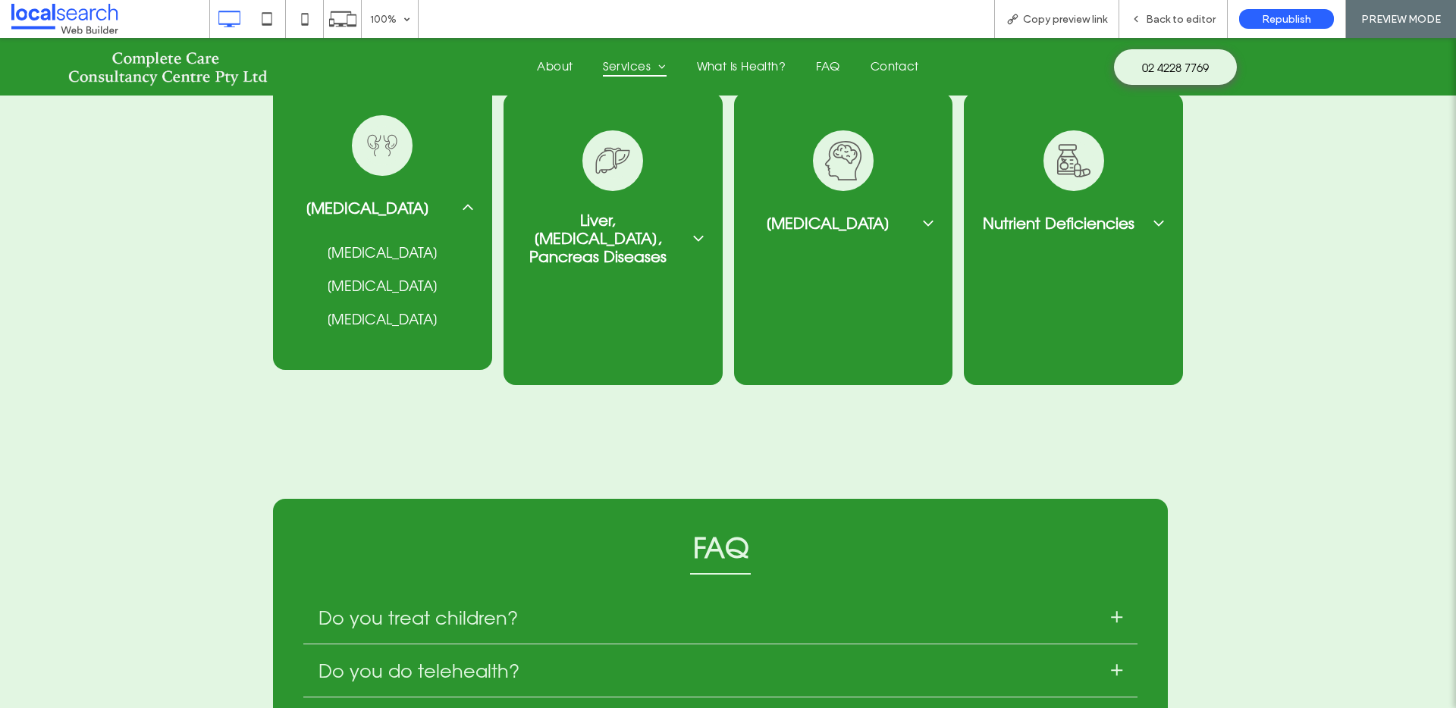
click at [447, 184] on div "[MEDICAL_DATA]" at bounding box center [382, 208] width 219 height 49
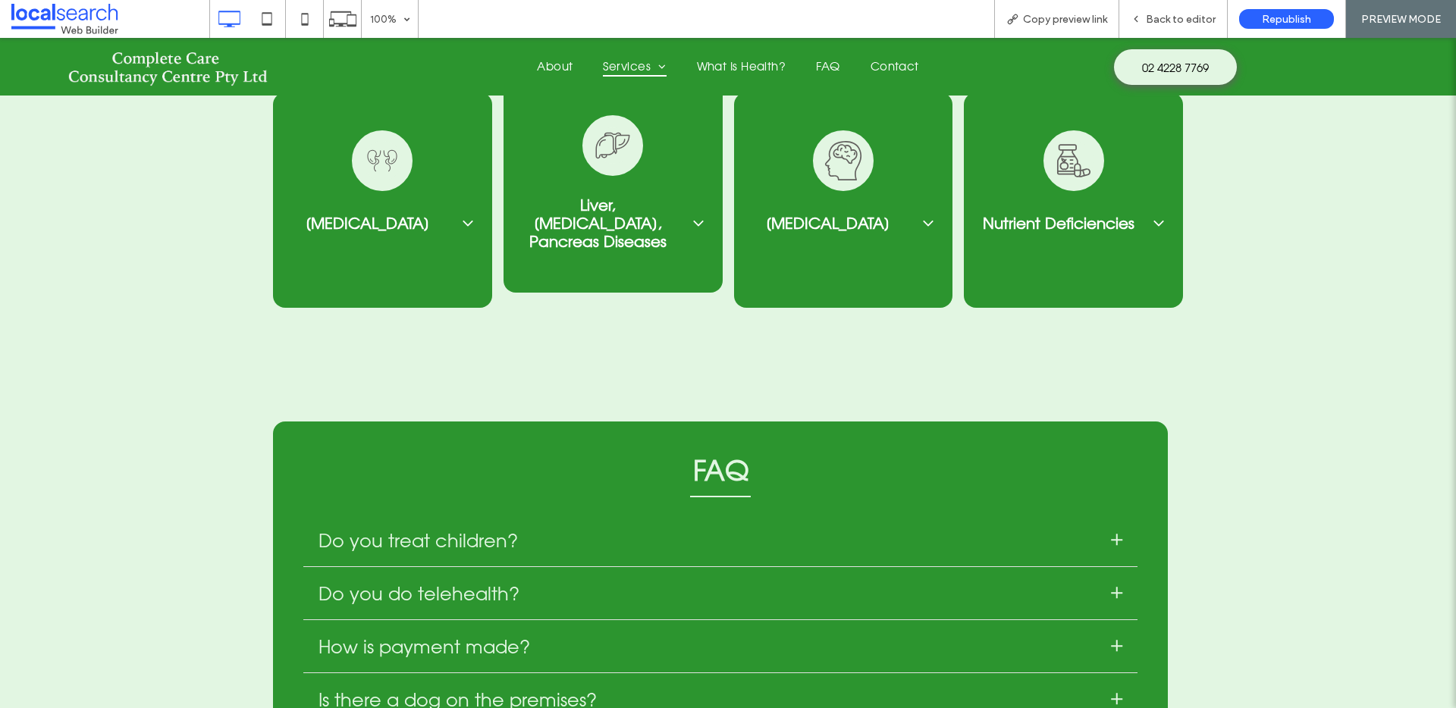
click at [659, 196] on span "Liver, [MEDICAL_DATA], Pancreas Diseases" at bounding box center [598, 223] width 165 height 55
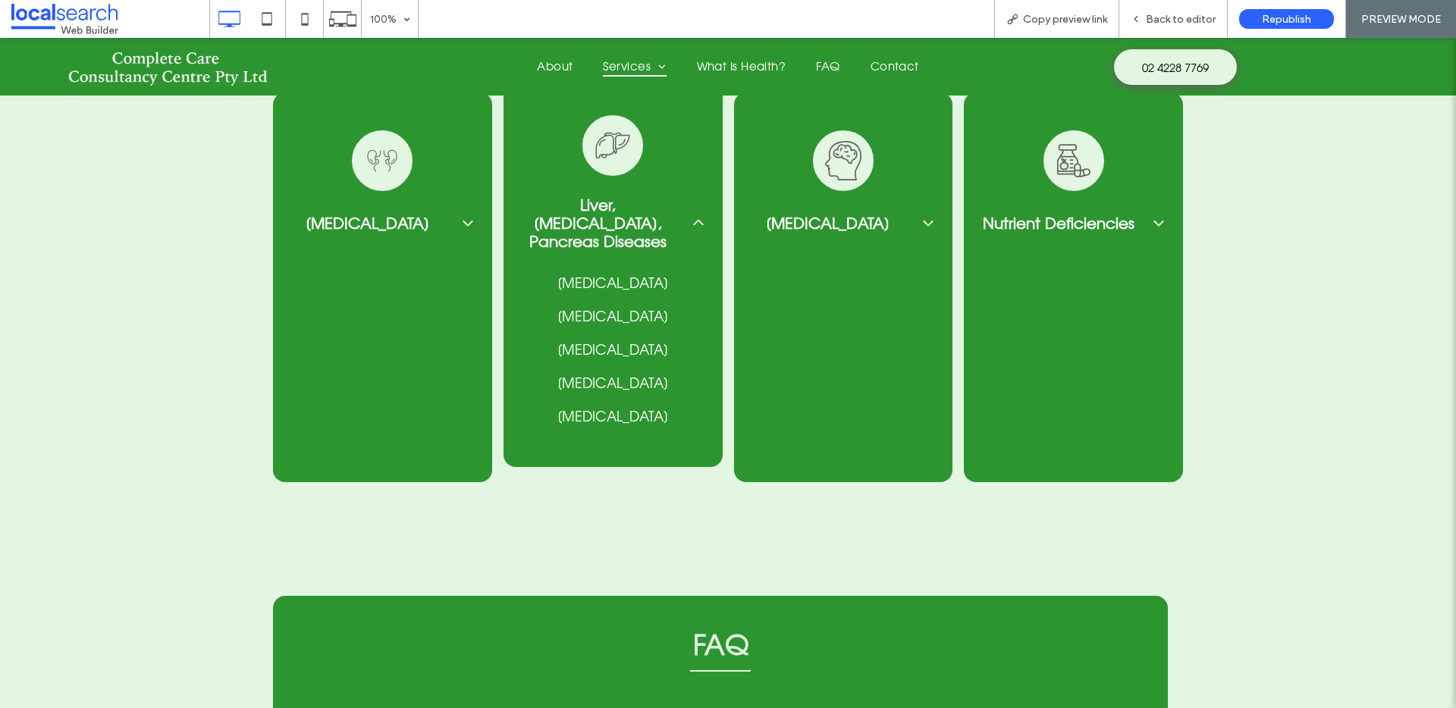
click at [659, 196] on span "Liver, [MEDICAL_DATA], Pancreas Diseases" at bounding box center [598, 223] width 165 height 55
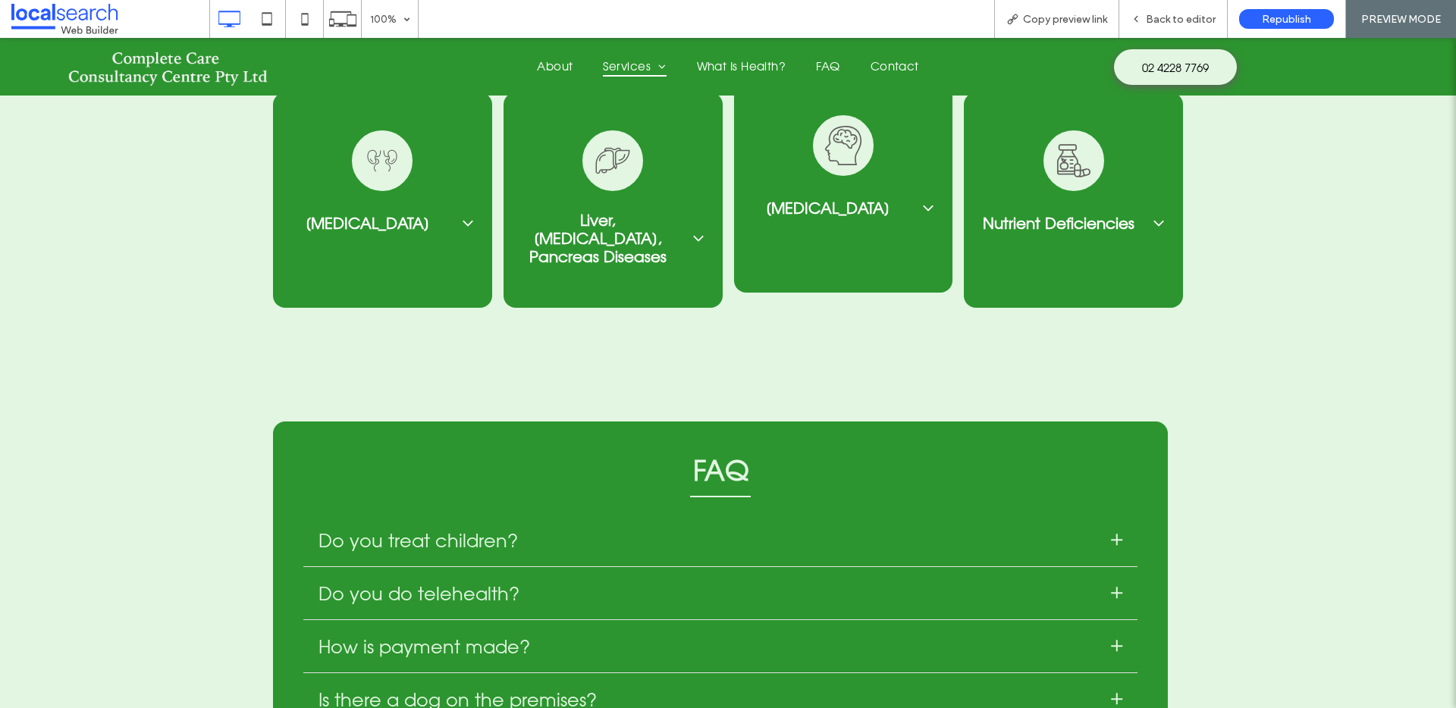
click at [918, 196] on div "[MEDICAL_DATA]" at bounding box center [843, 208] width 219 height 49
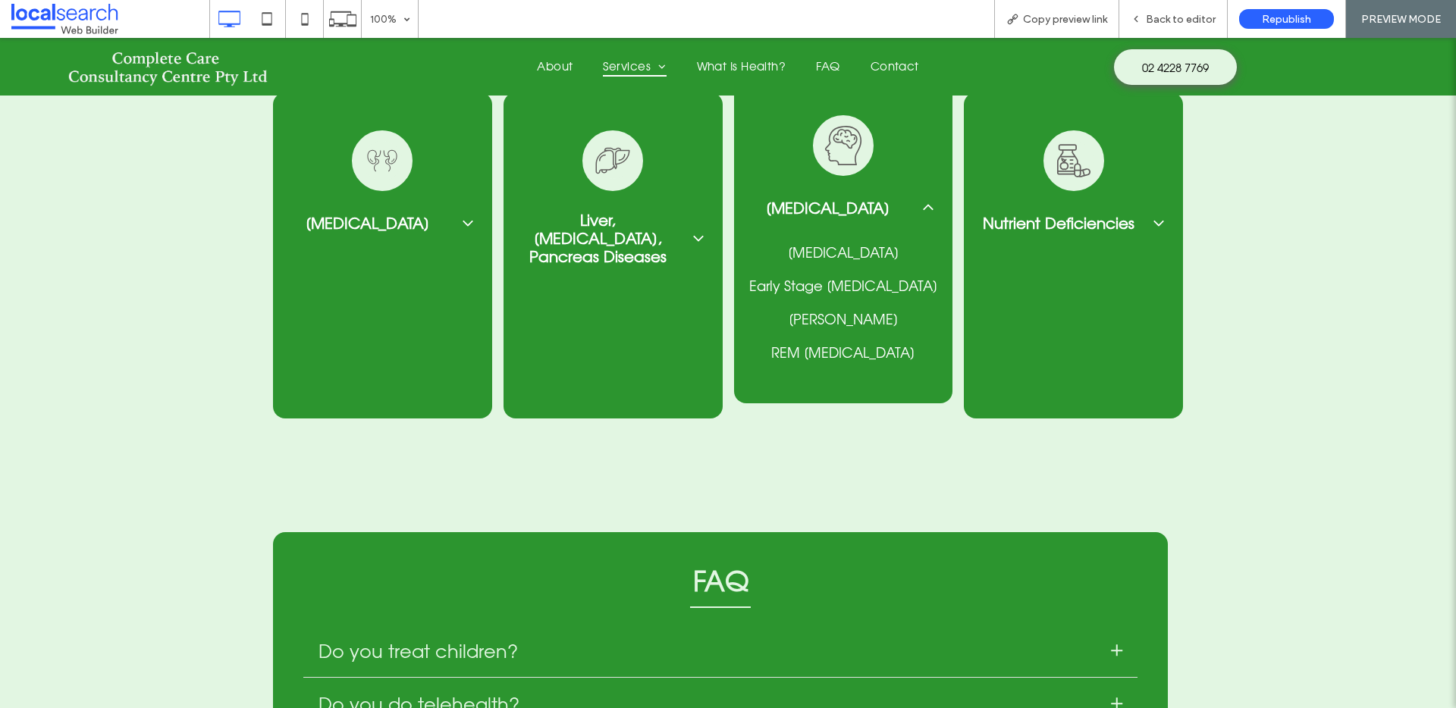
click at [915, 185] on div "[MEDICAL_DATA]" at bounding box center [843, 208] width 219 height 49
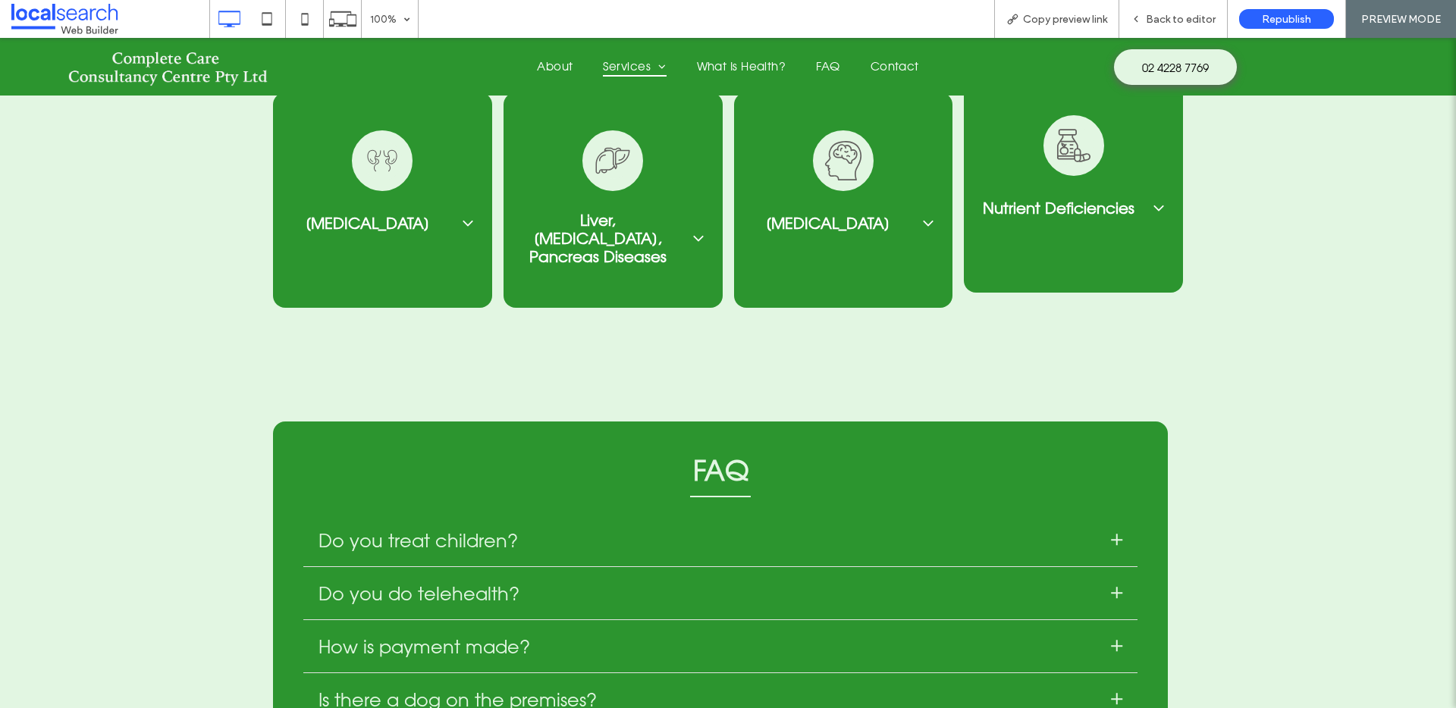
click at [1121, 196] on div "Nutrient Deficiencies" at bounding box center [1073, 208] width 219 height 49
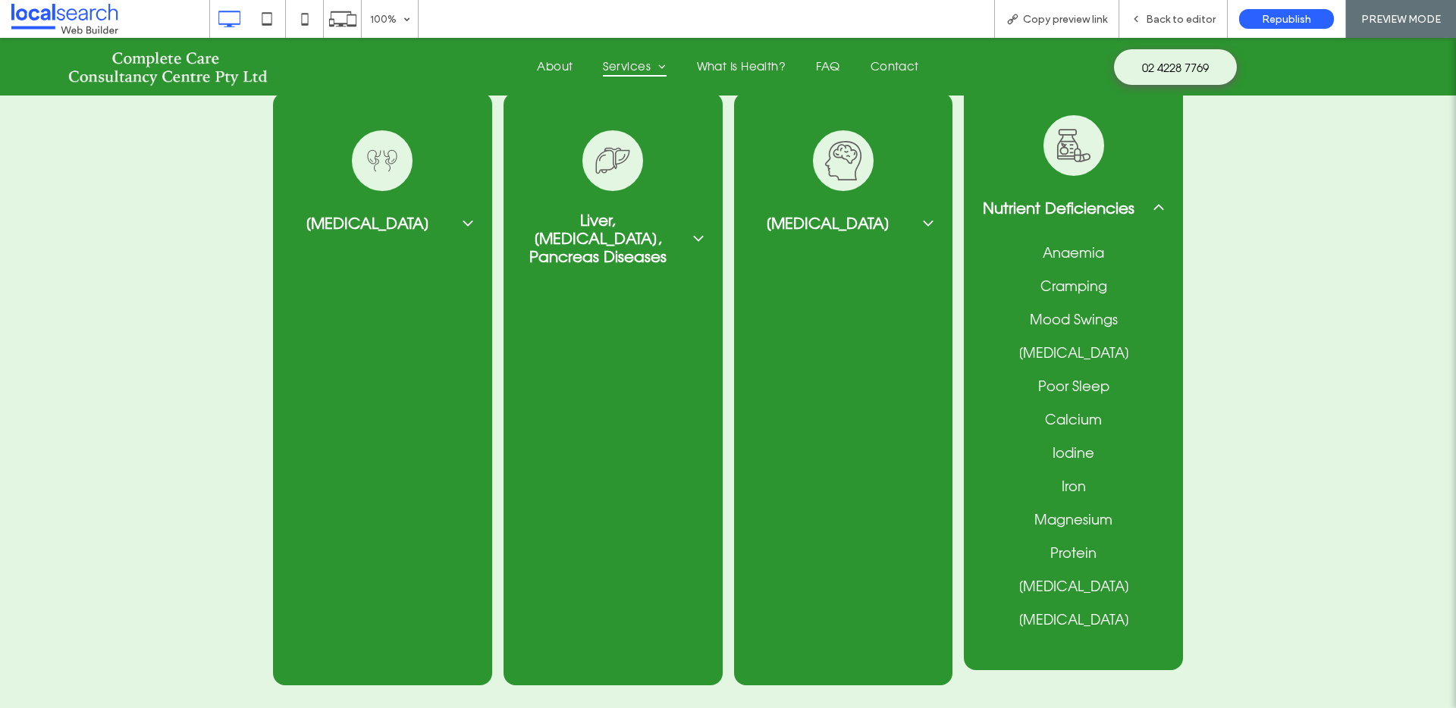
click at [1121, 192] on div "Nutrient Deficiencies" at bounding box center [1073, 208] width 219 height 49
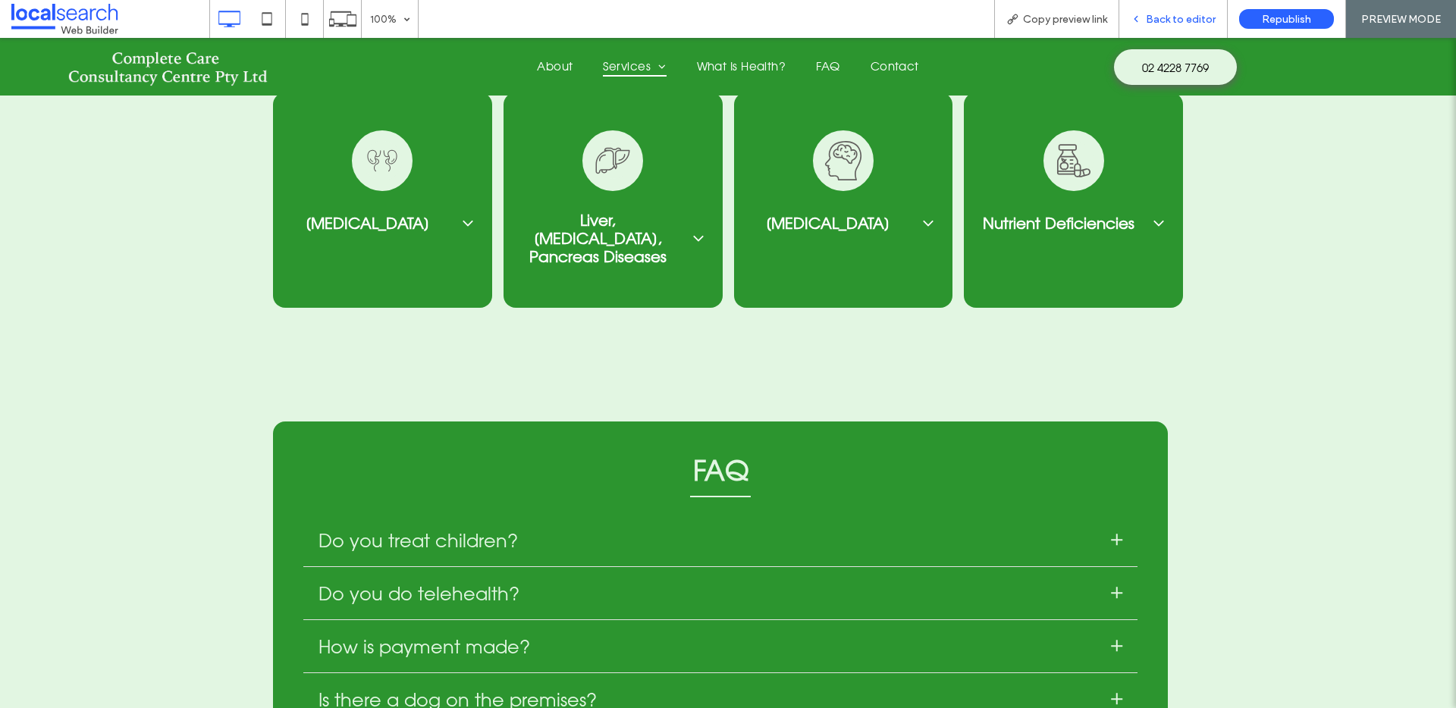
click at [1144, 21] on div "Back to editor" at bounding box center [1173, 19] width 108 height 13
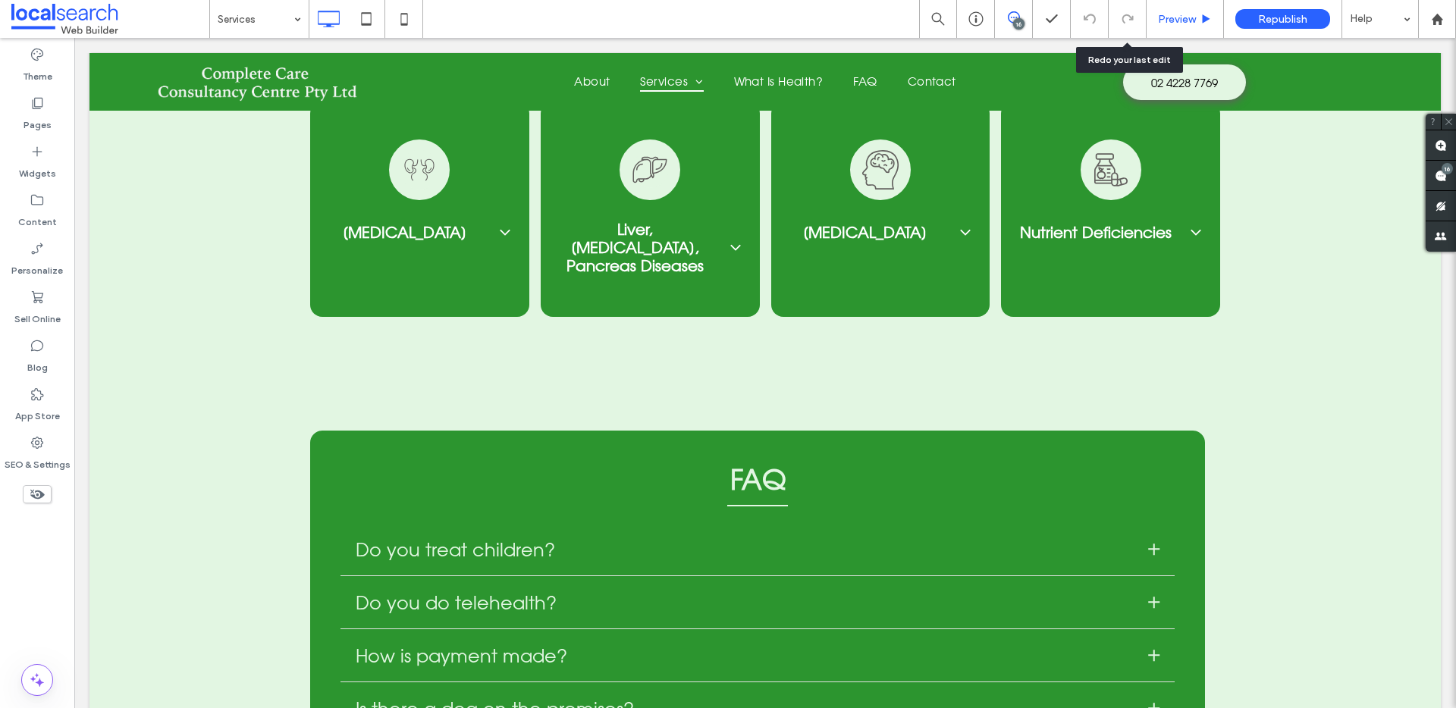
scroll to position [2924, 0]
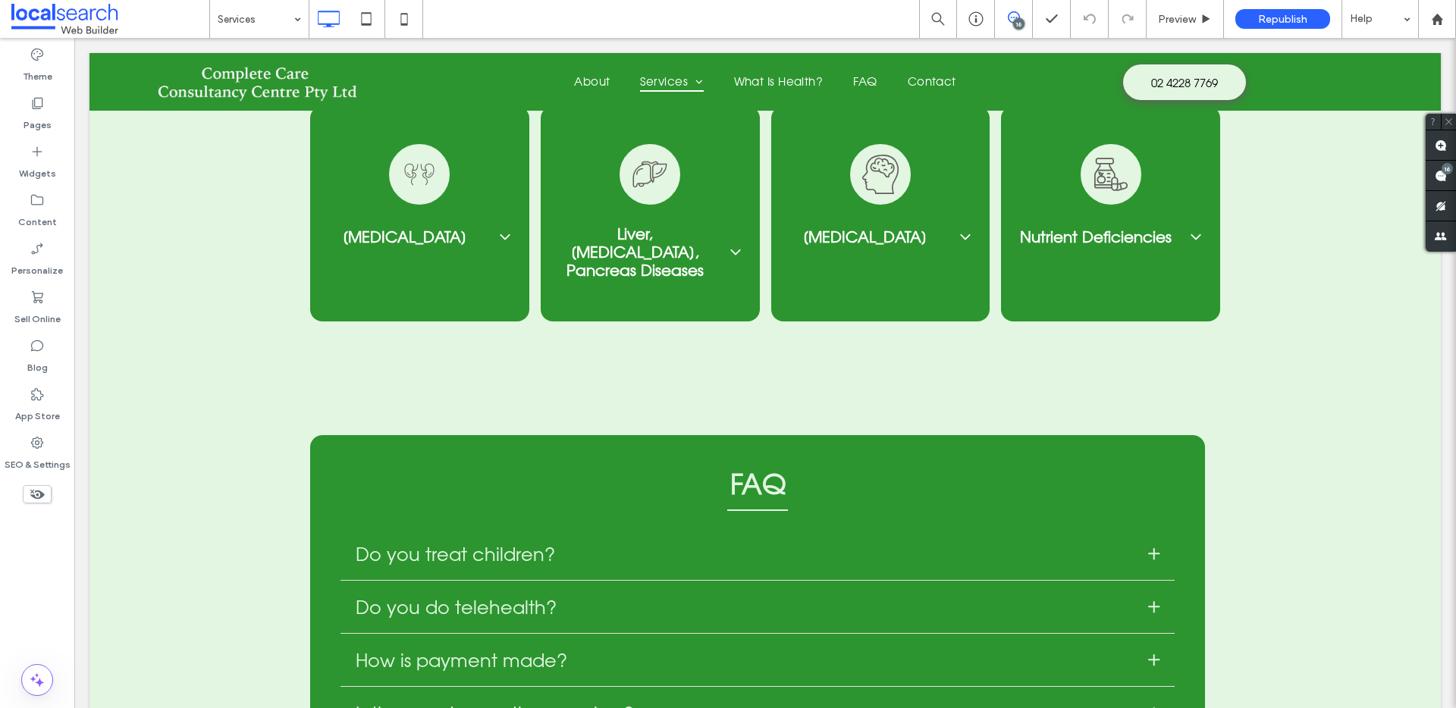
click at [1015, 23] on div "16" at bounding box center [1018, 23] width 11 height 11
click at [1009, 23] on div "16" at bounding box center [1013, 18] width 37 height 15
click at [1016, 8] on div "16" at bounding box center [1014, 19] width 38 height 38
click at [1013, 20] on div "16" at bounding box center [1018, 23] width 11 height 11
click at [1441, 165] on div "16" at bounding box center [1441, 176] width 30 height 30
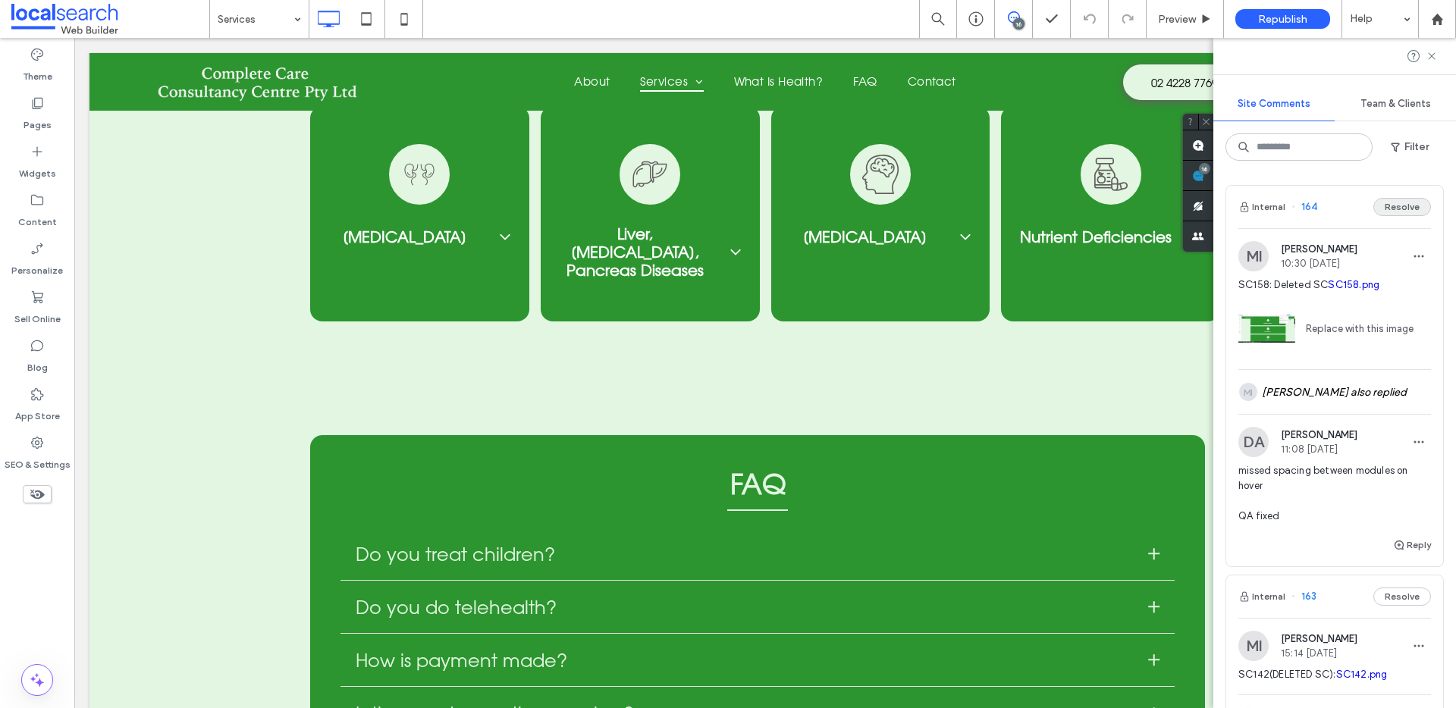
click at [1388, 210] on button "Resolve" at bounding box center [1402, 207] width 58 height 18
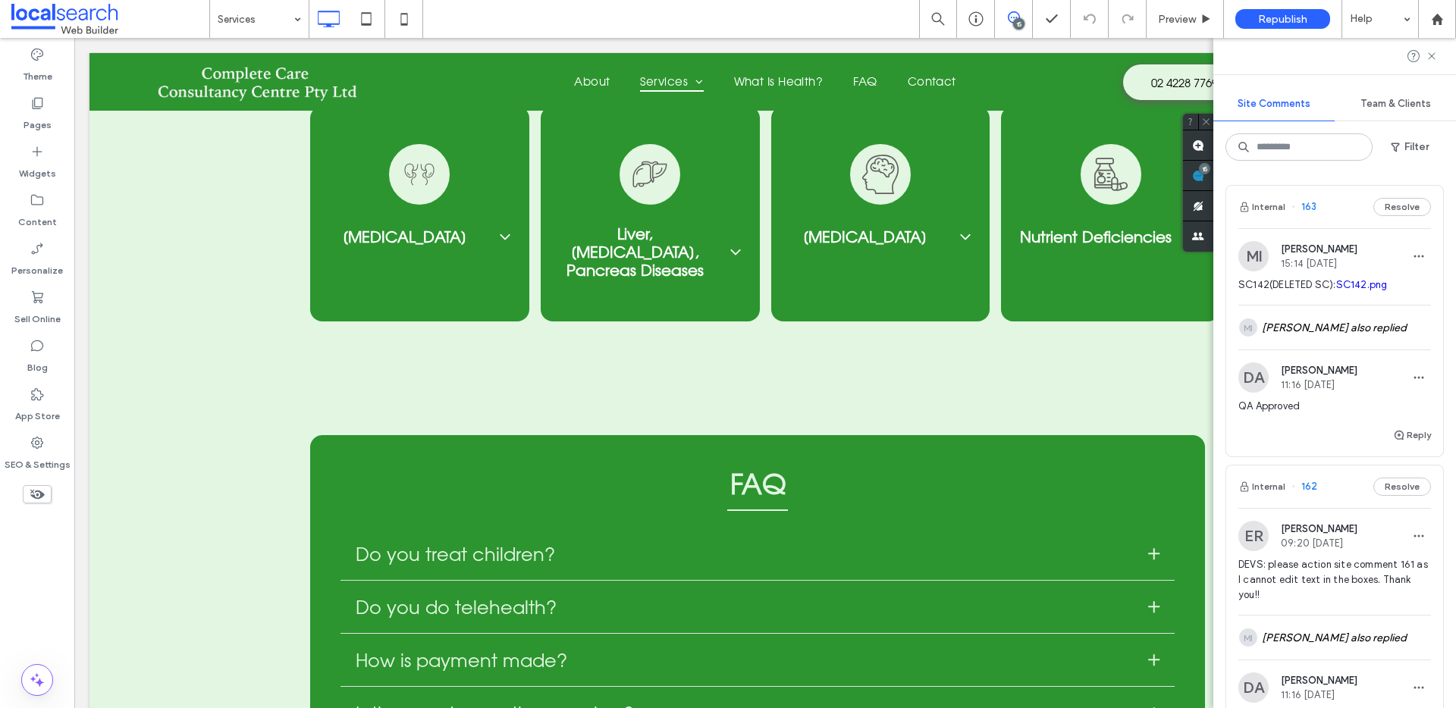
click at [1342, 212] on div "Internal 163 Resolve" at bounding box center [1334, 207] width 217 height 42
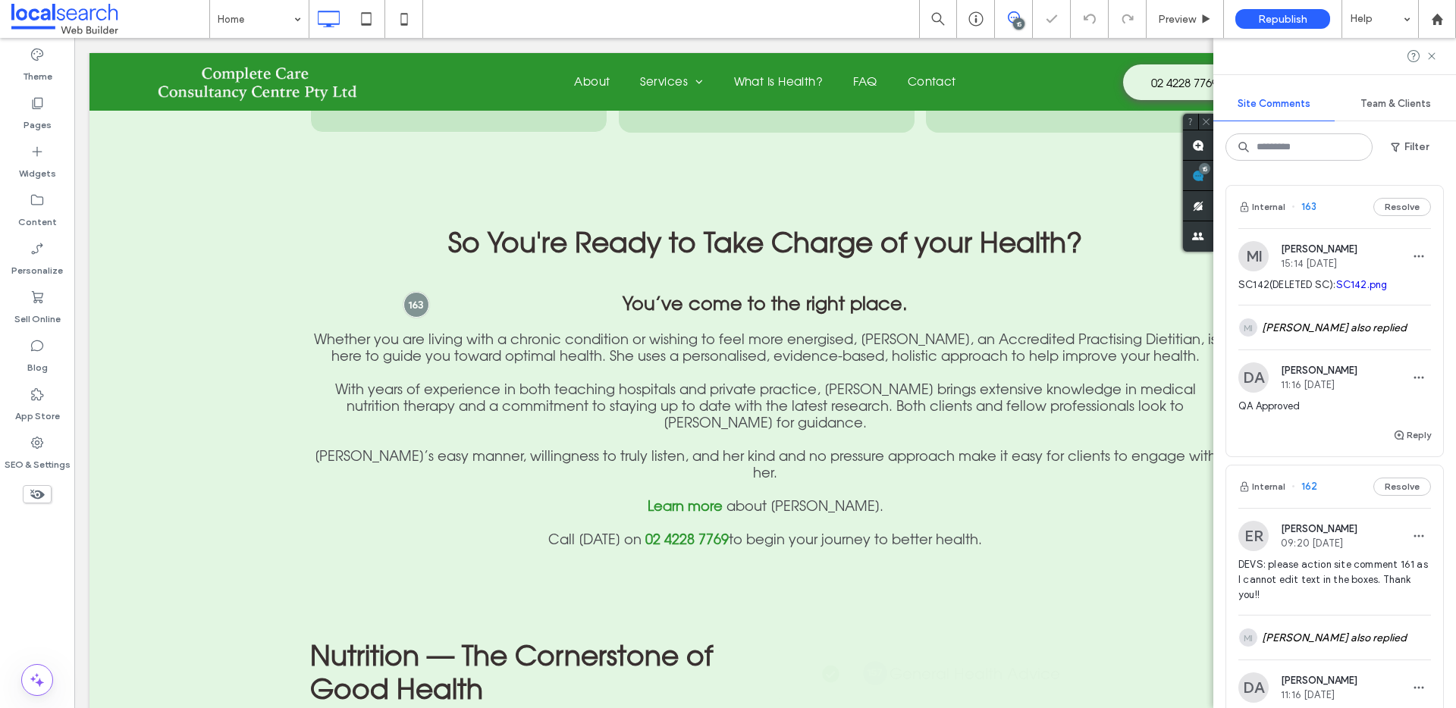
scroll to position [769, 0]
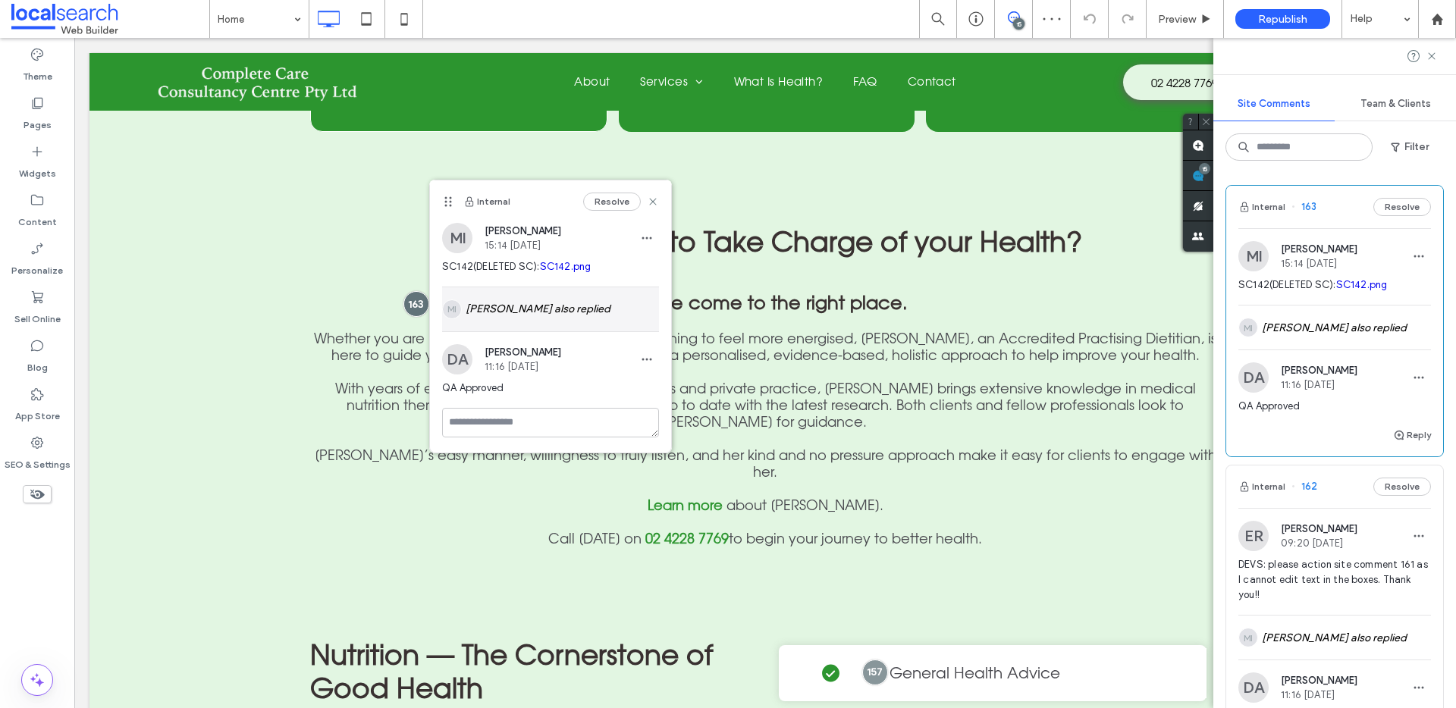
click at [520, 306] on div "MI [PERSON_NAME] also replied" at bounding box center [550, 309] width 217 height 44
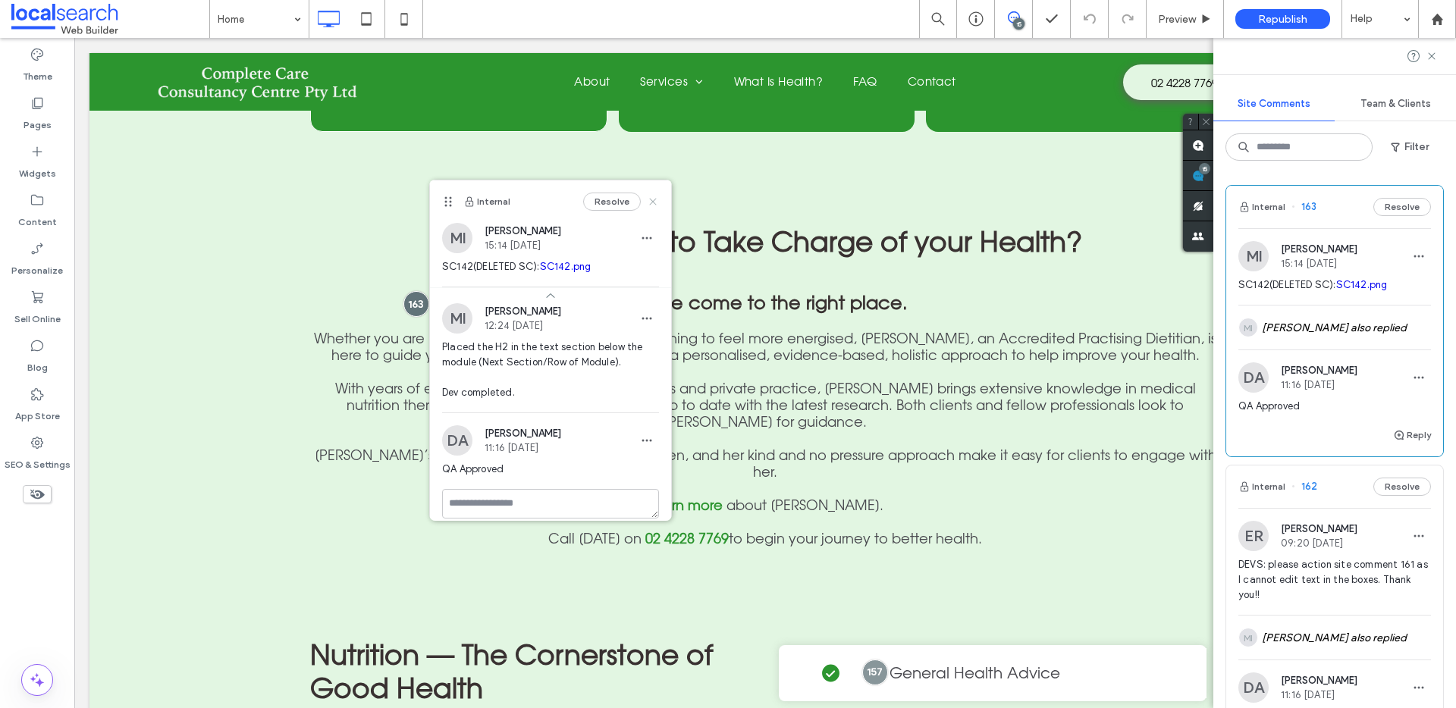
click at [649, 200] on use at bounding box center [652, 201] width 7 height 7
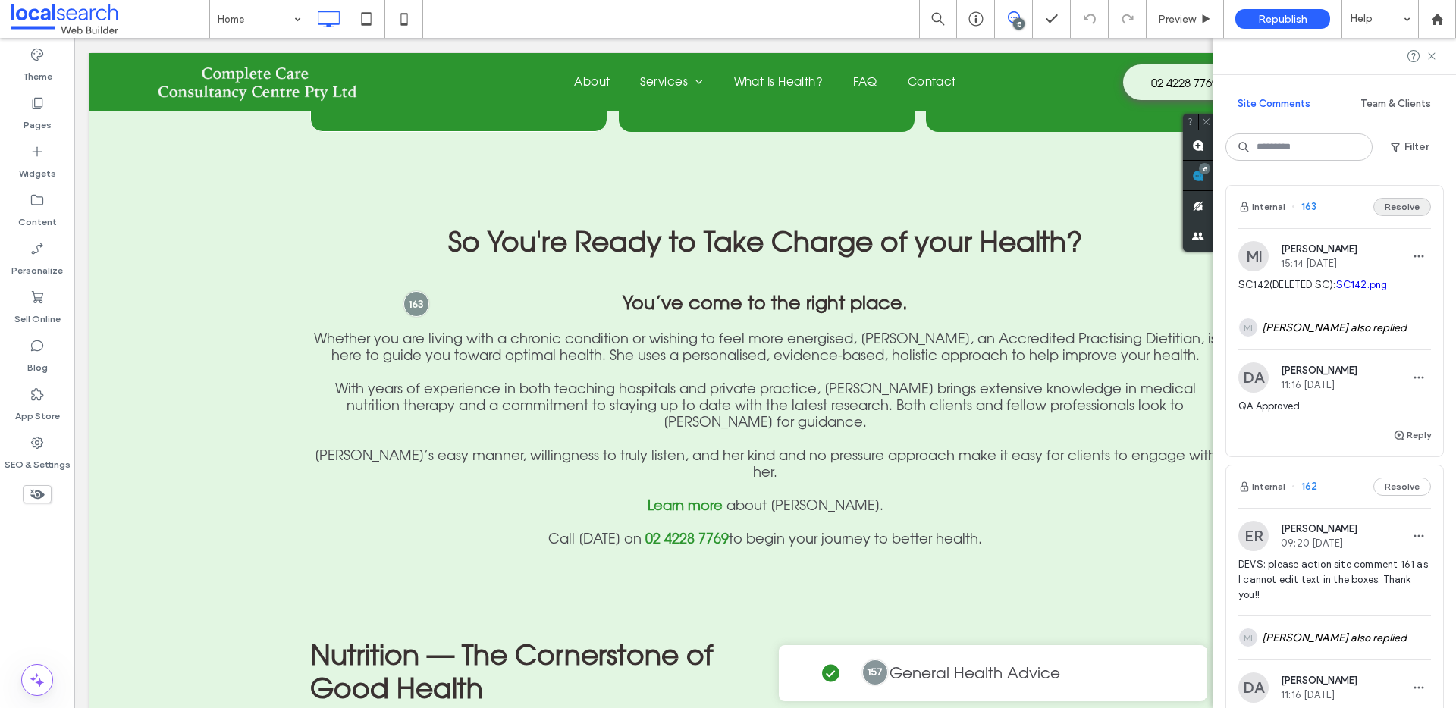
click at [1395, 212] on button "Resolve" at bounding box center [1402, 207] width 58 height 18
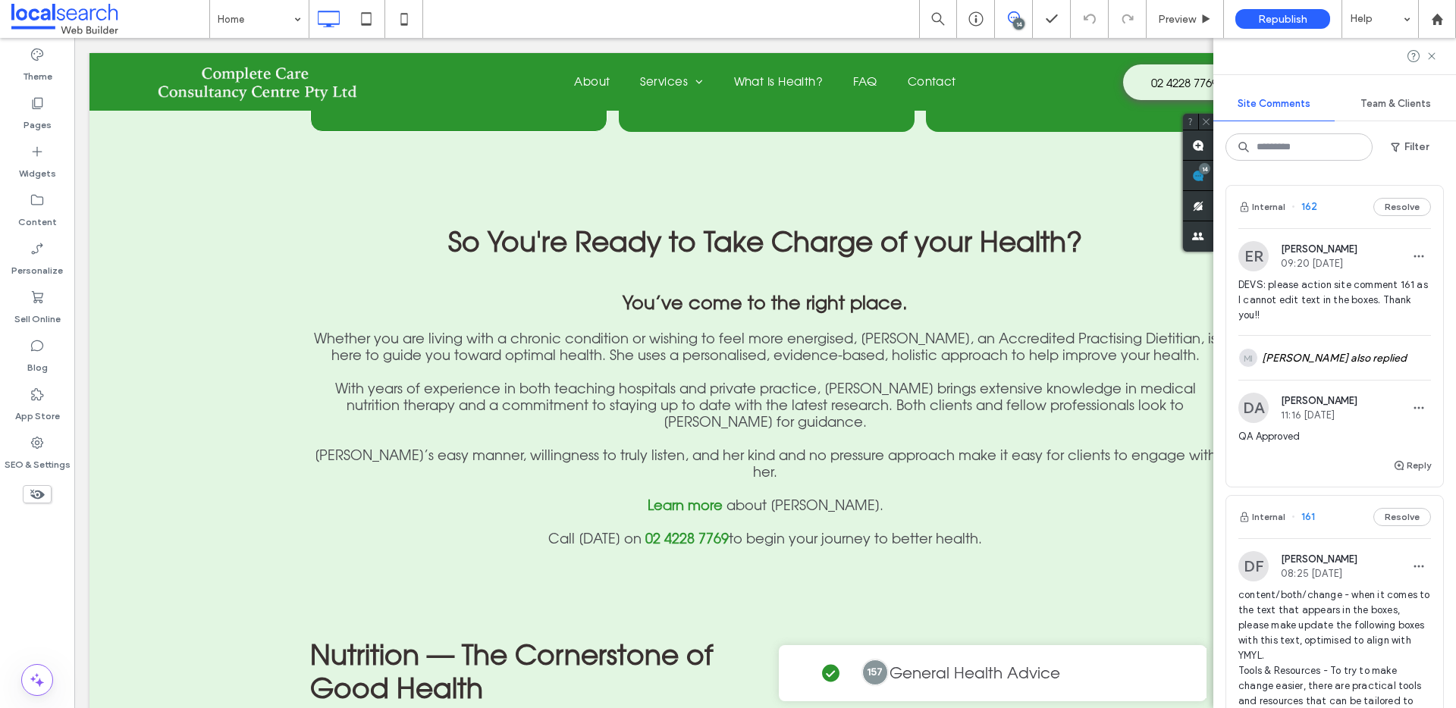
click at [1335, 211] on div "Internal 162 Resolve" at bounding box center [1334, 207] width 217 height 42
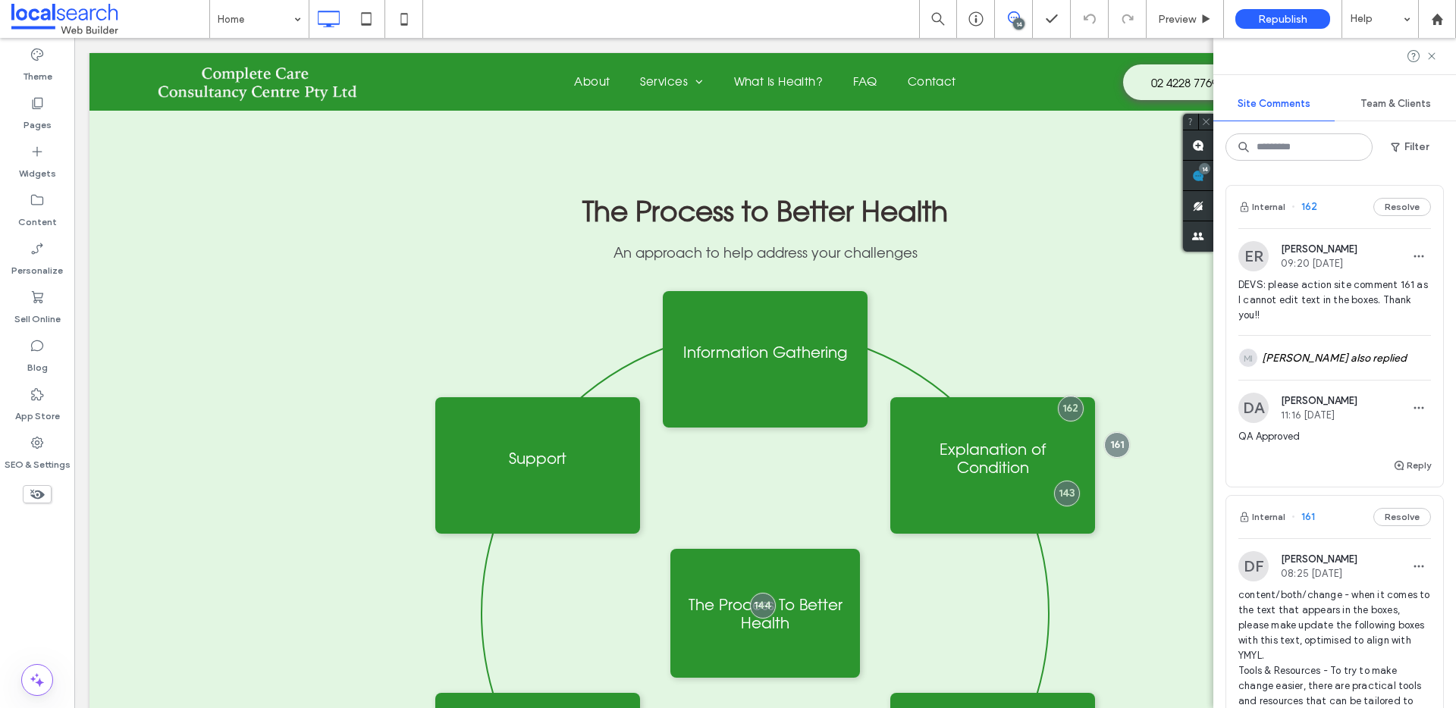
scroll to position [2058, 0]
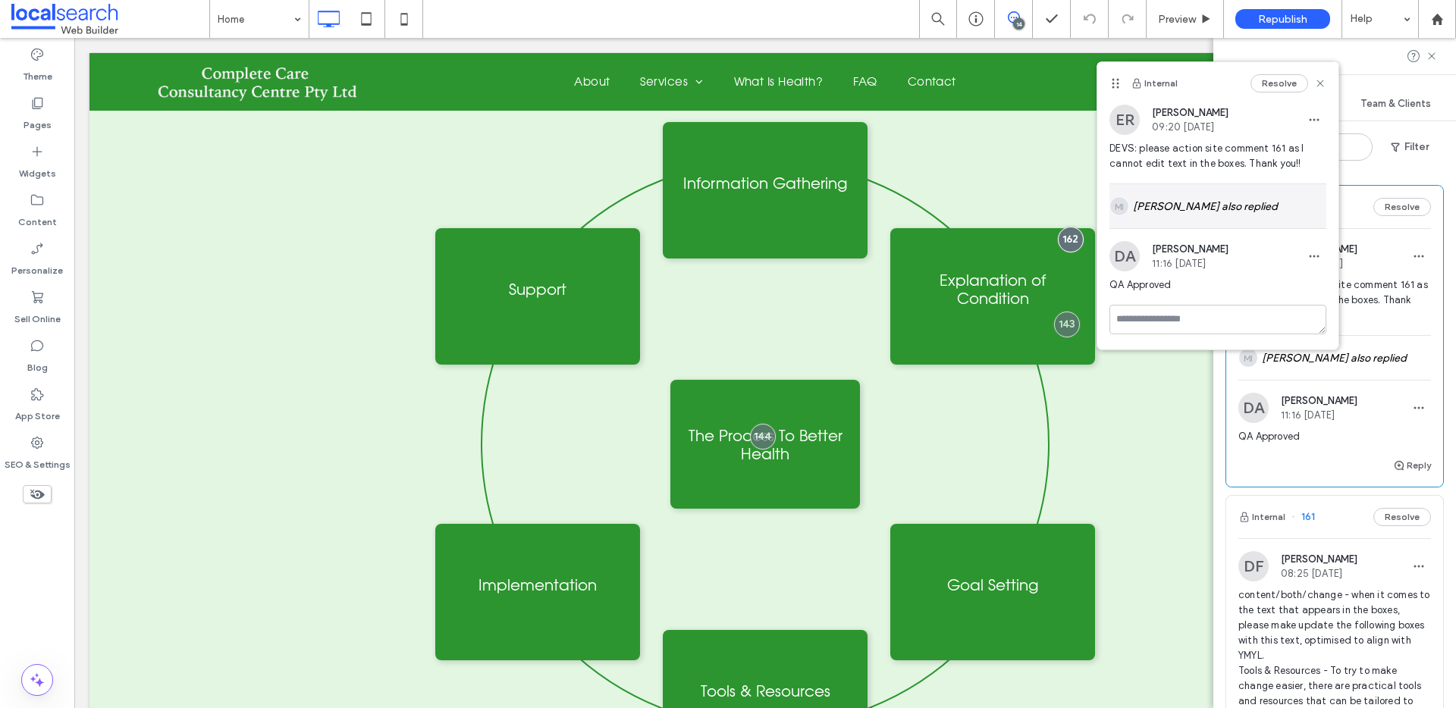
click at [1214, 202] on div "MI [PERSON_NAME] also replied" at bounding box center [1218, 206] width 217 height 44
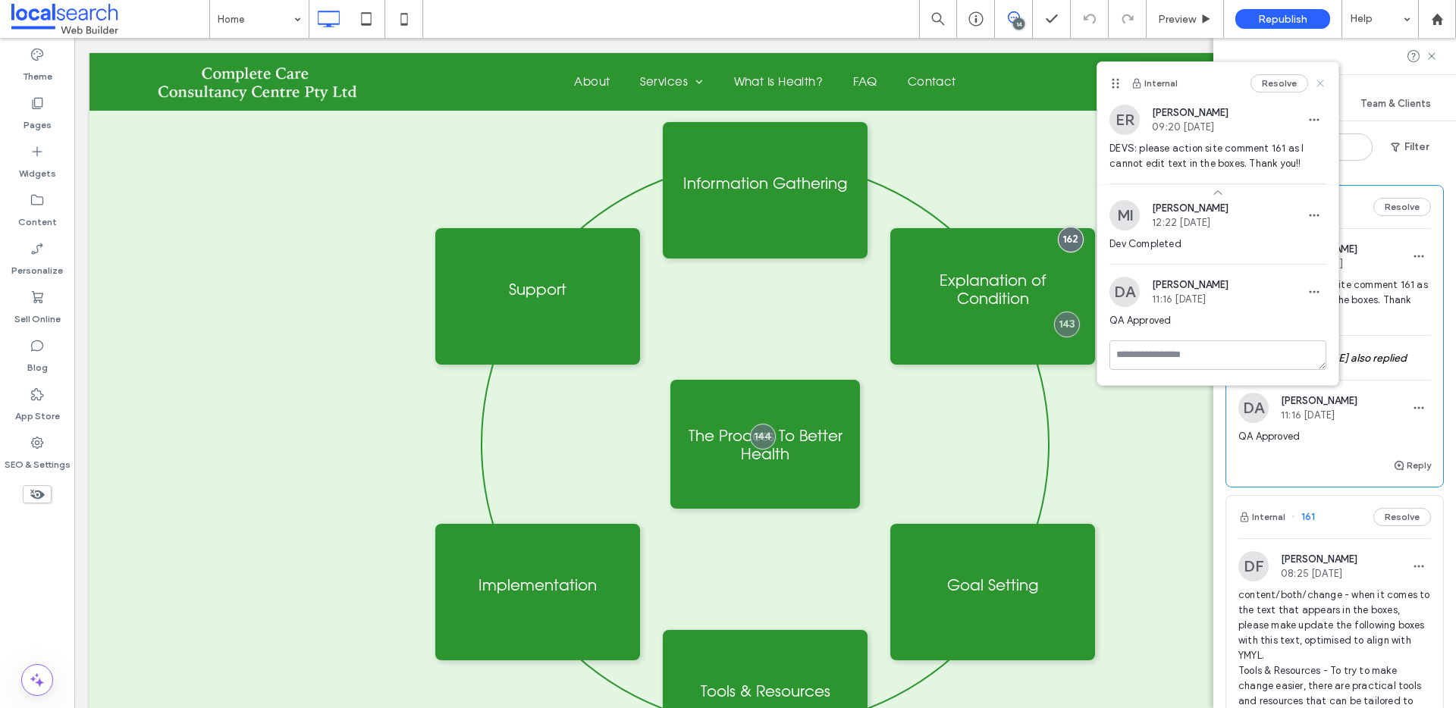
click at [1320, 82] on use at bounding box center [1320, 83] width 7 height 7
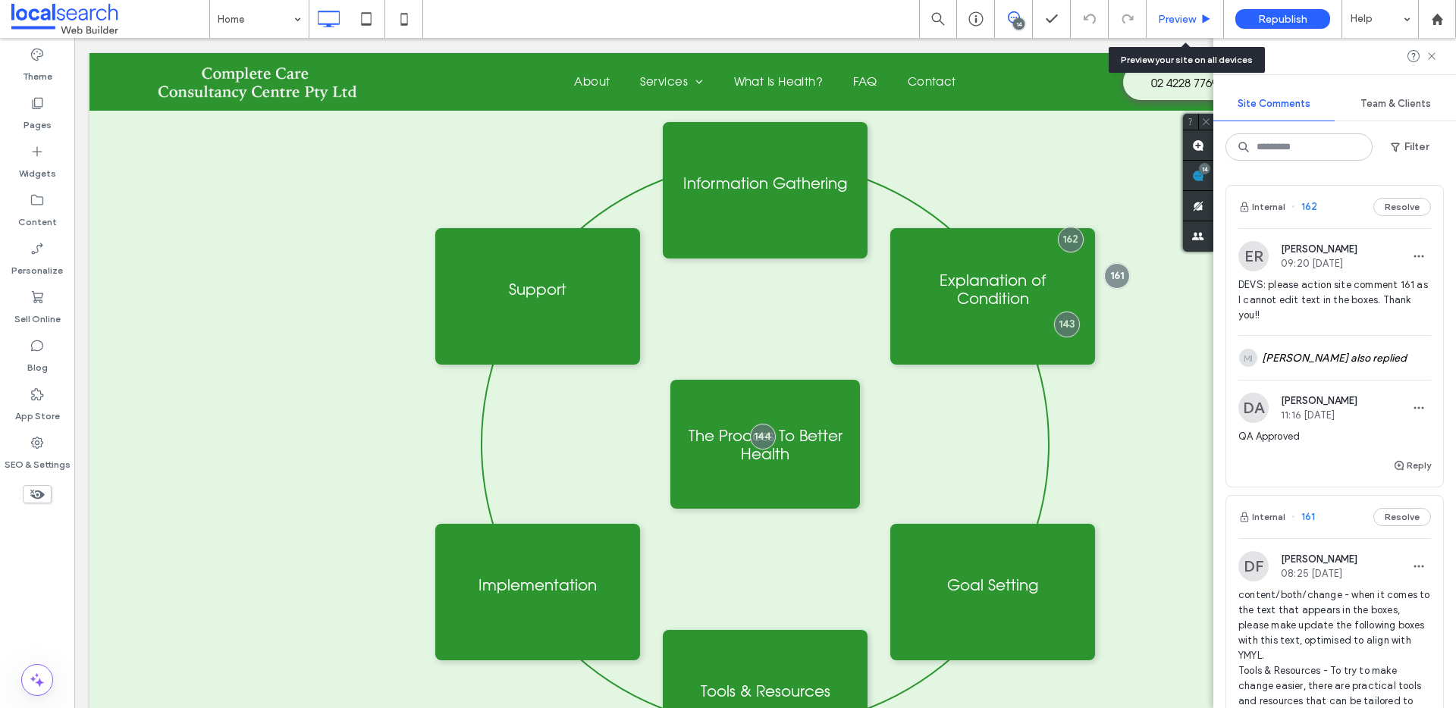
click at [1177, 15] on span "Preview" at bounding box center [1177, 19] width 38 height 13
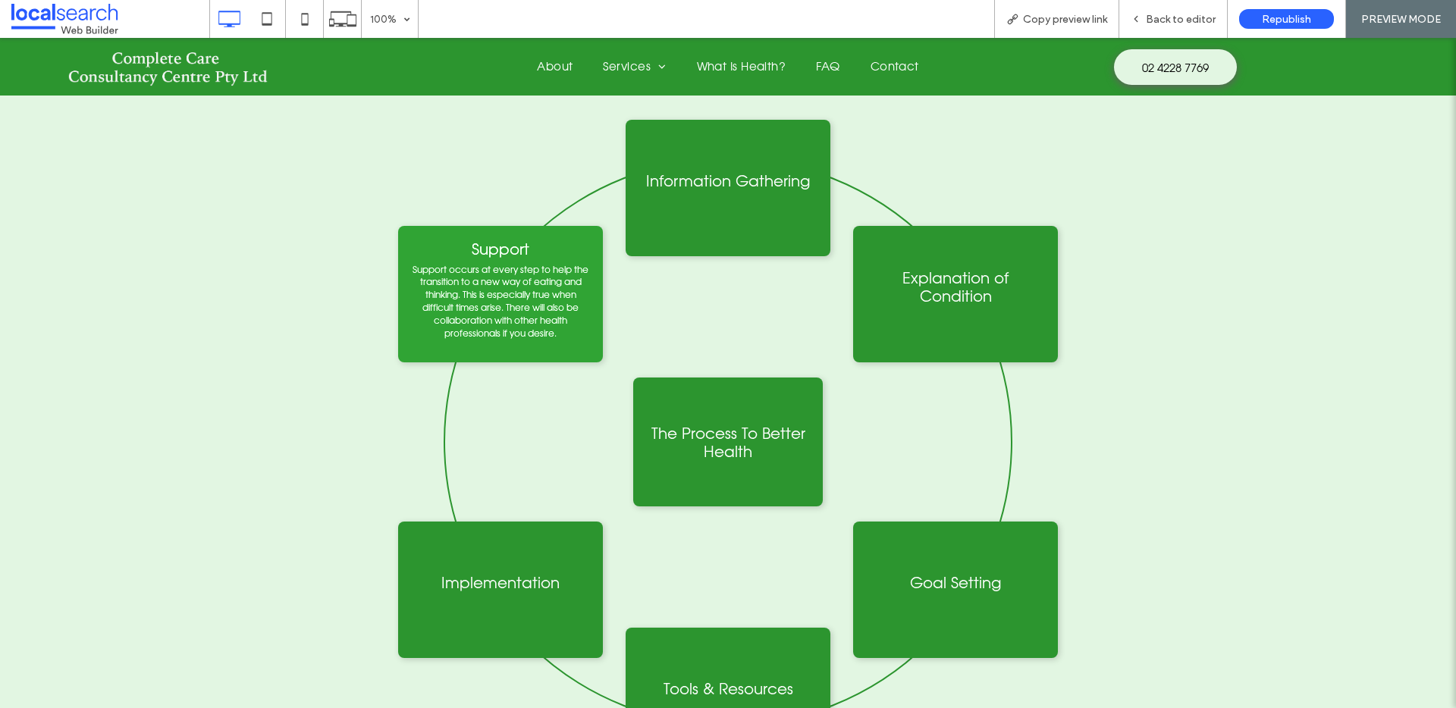
scroll to position [1995, 0]
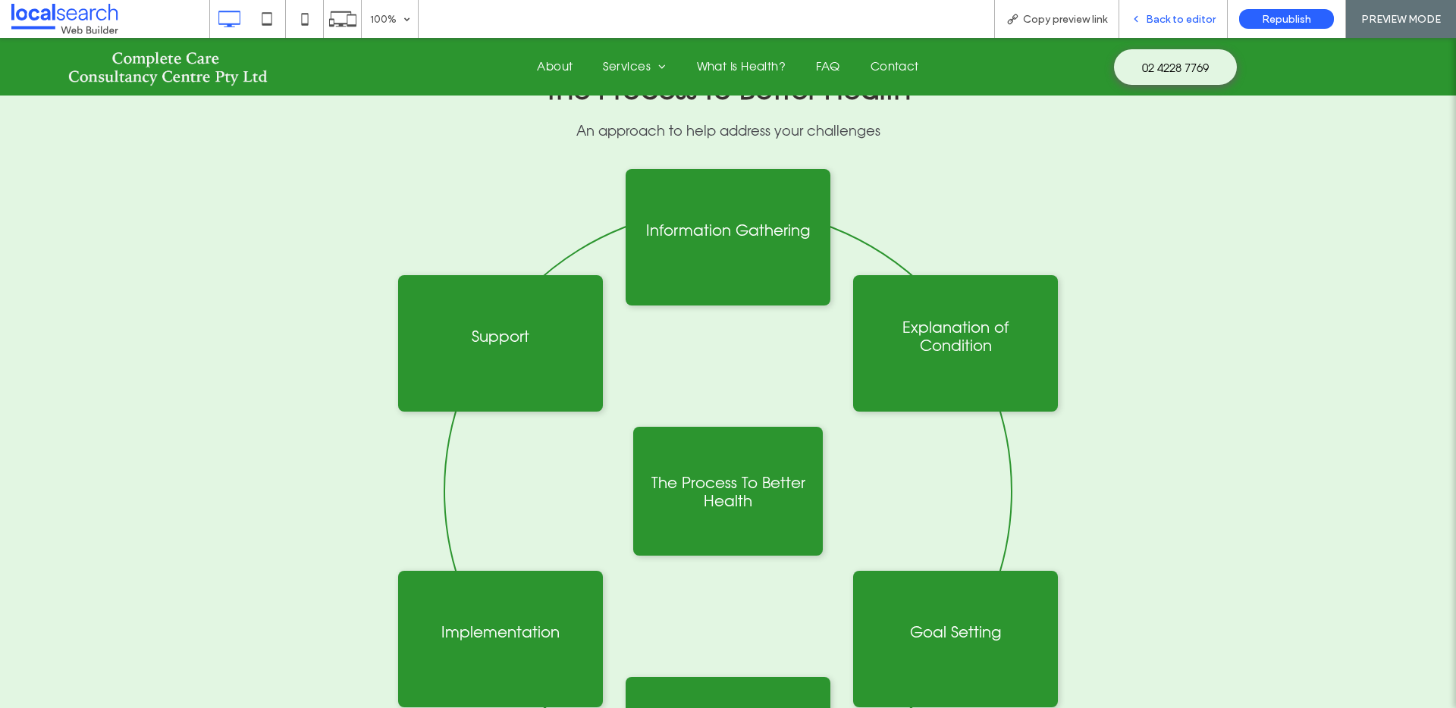
click at [1169, 20] on span "Back to editor" at bounding box center [1181, 19] width 70 height 13
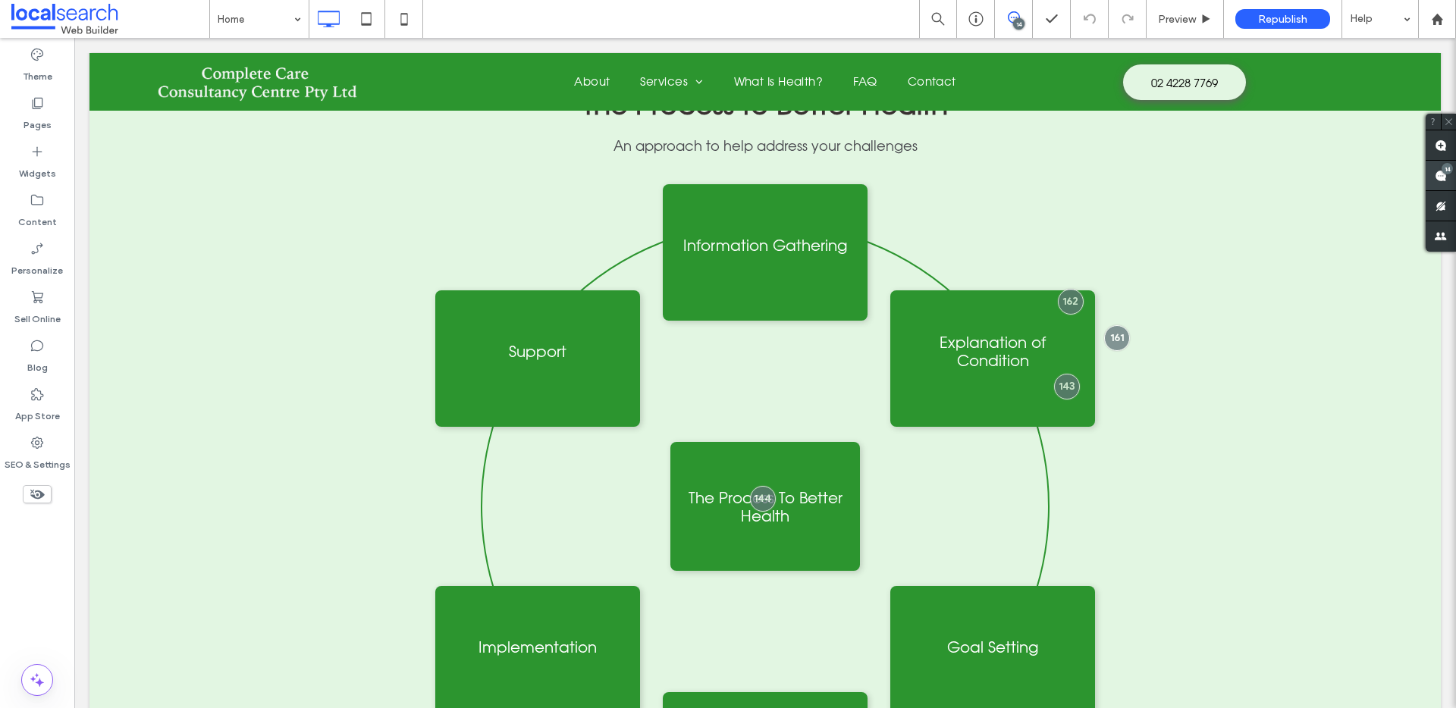
click at [1443, 171] on div "14" at bounding box center [1447, 168] width 11 height 11
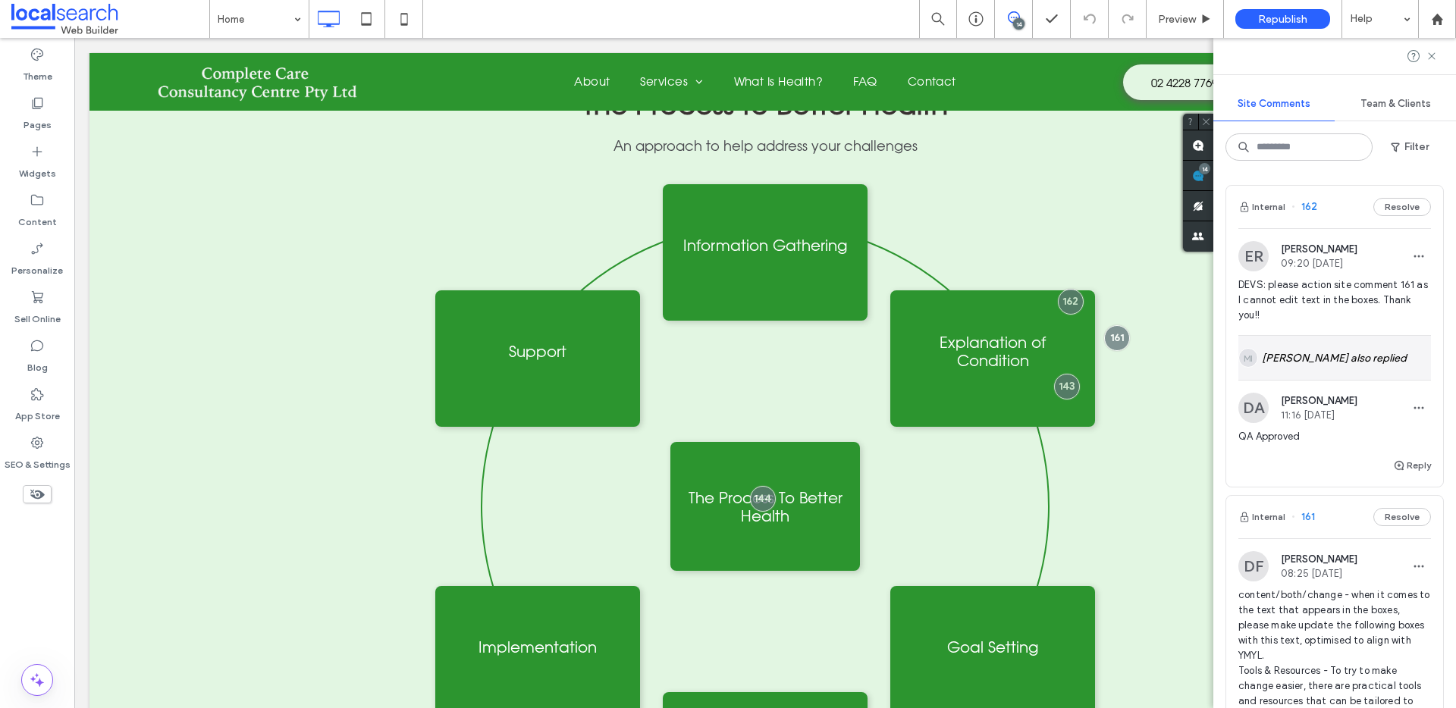
click at [1323, 376] on div "MI [PERSON_NAME] also replied" at bounding box center [1334, 358] width 193 height 44
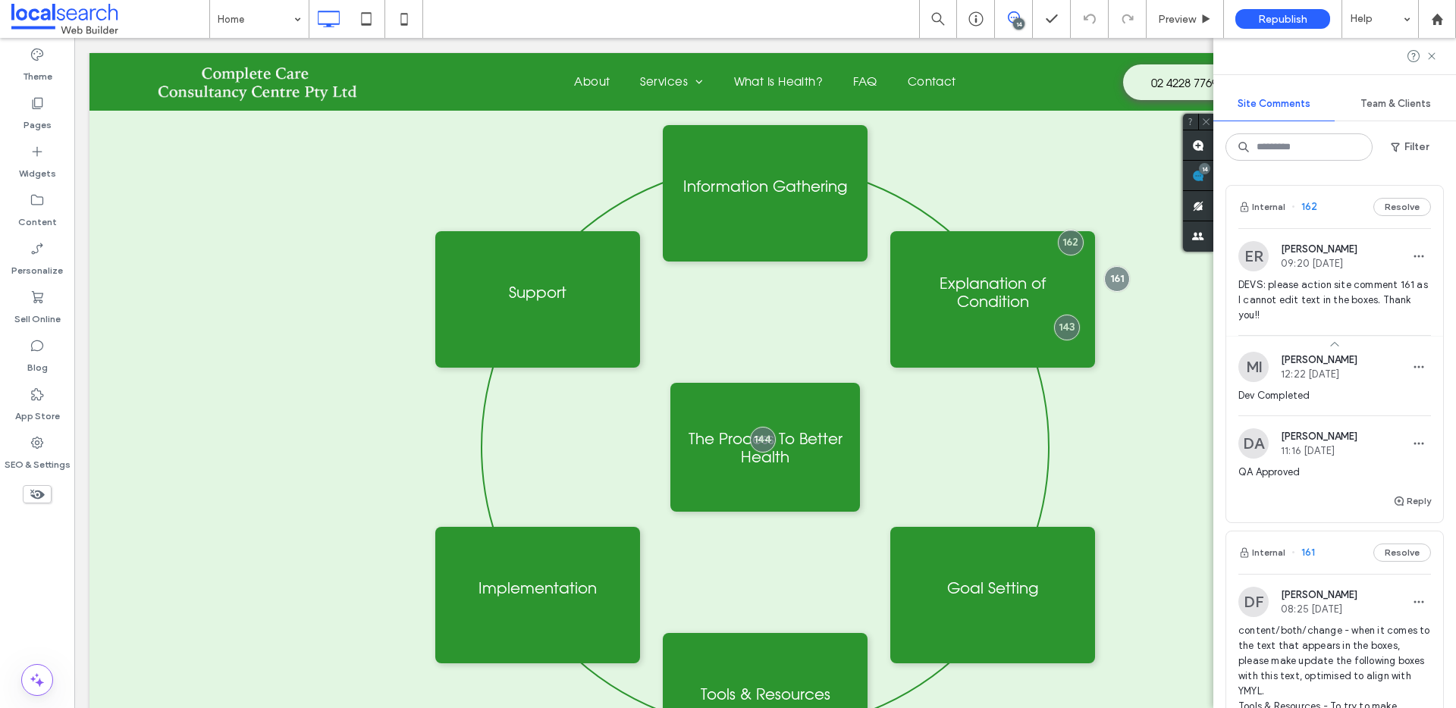
scroll to position [2058, 0]
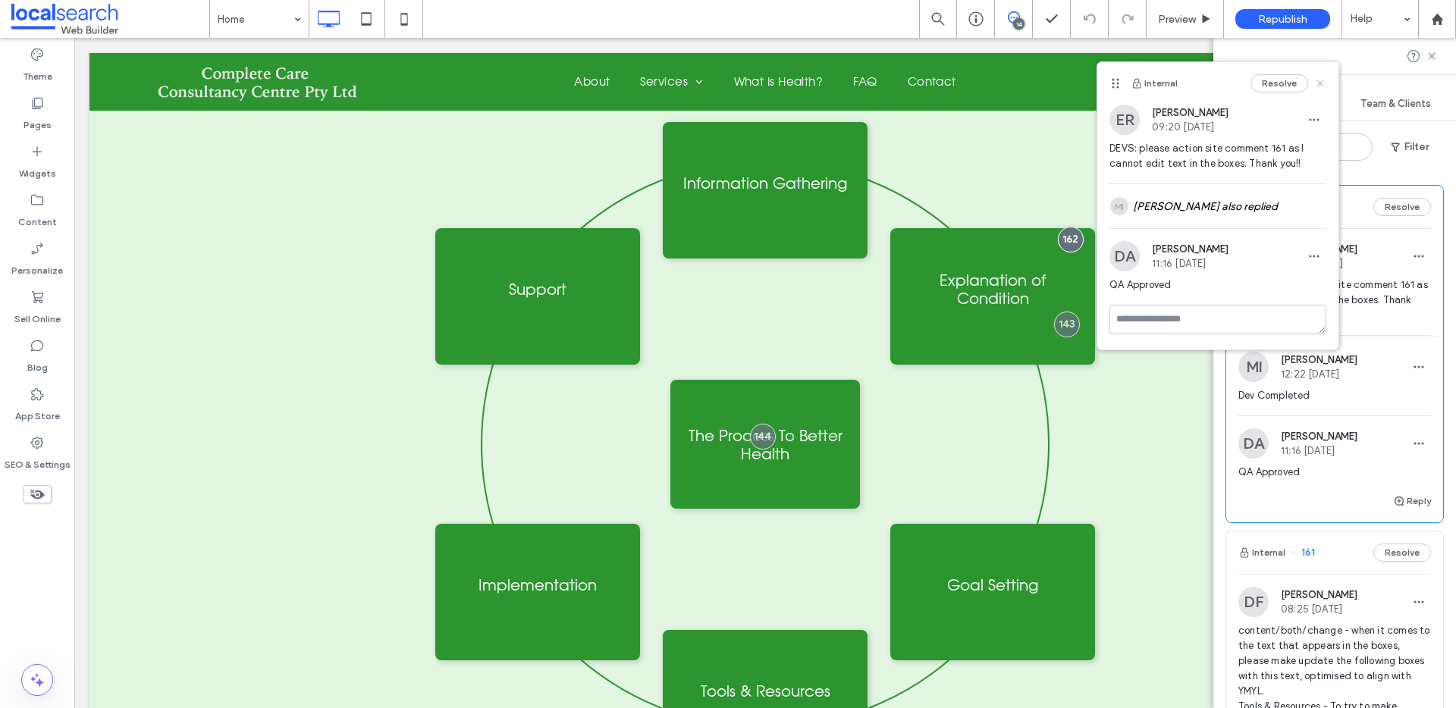
click at [1321, 84] on use at bounding box center [1320, 83] width 7 height 7
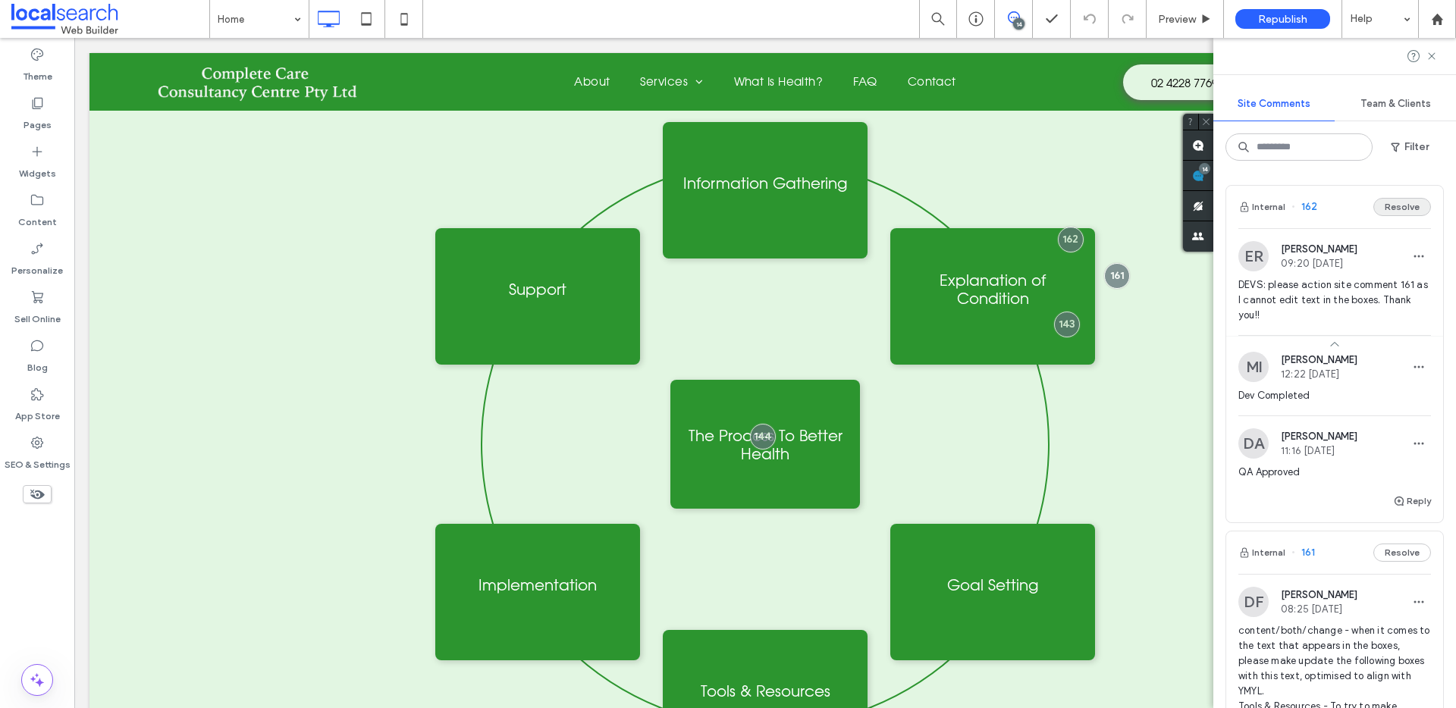
click at [1394, 209] on button "Resolve" at bounding box center [1402, 207] width 58 height 18
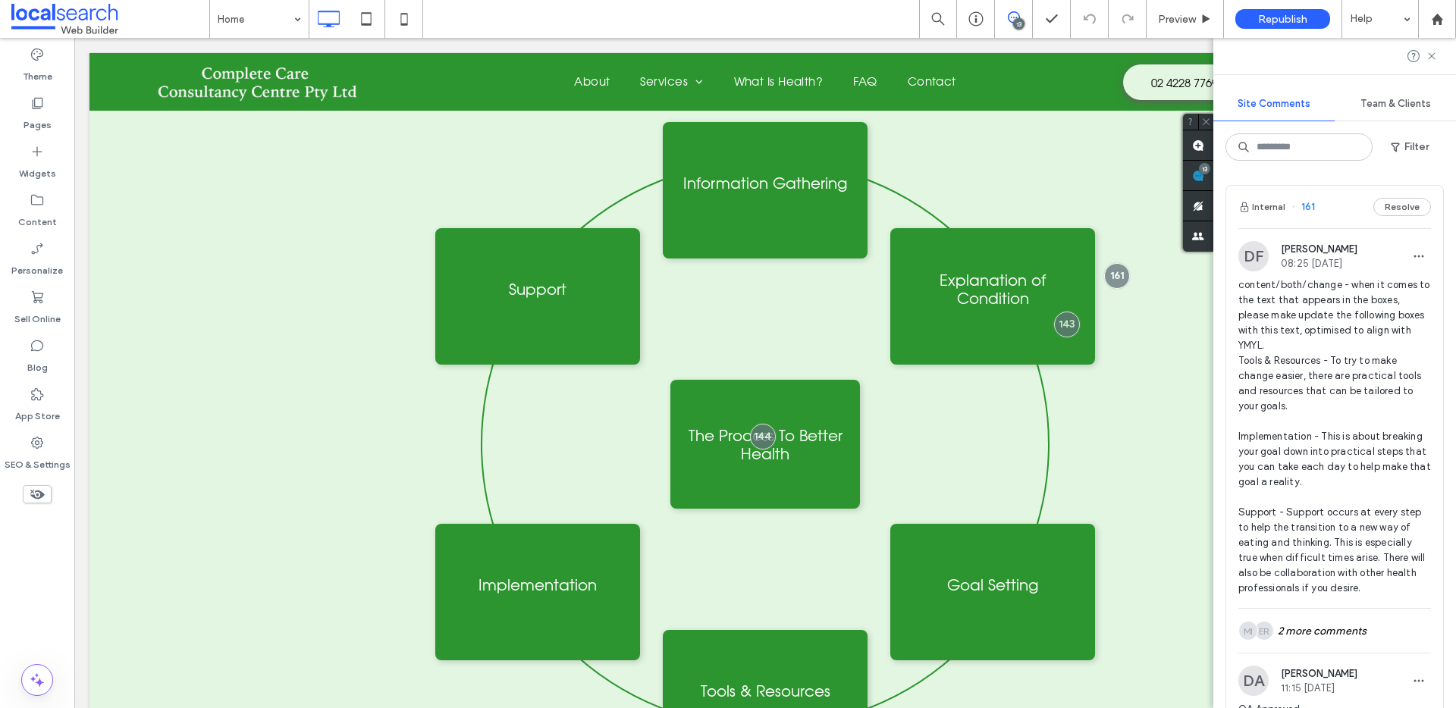
click at [1333, 204] on div "Internal 161 Resolve" at bounding box center [1334, 207] width 217 height 42
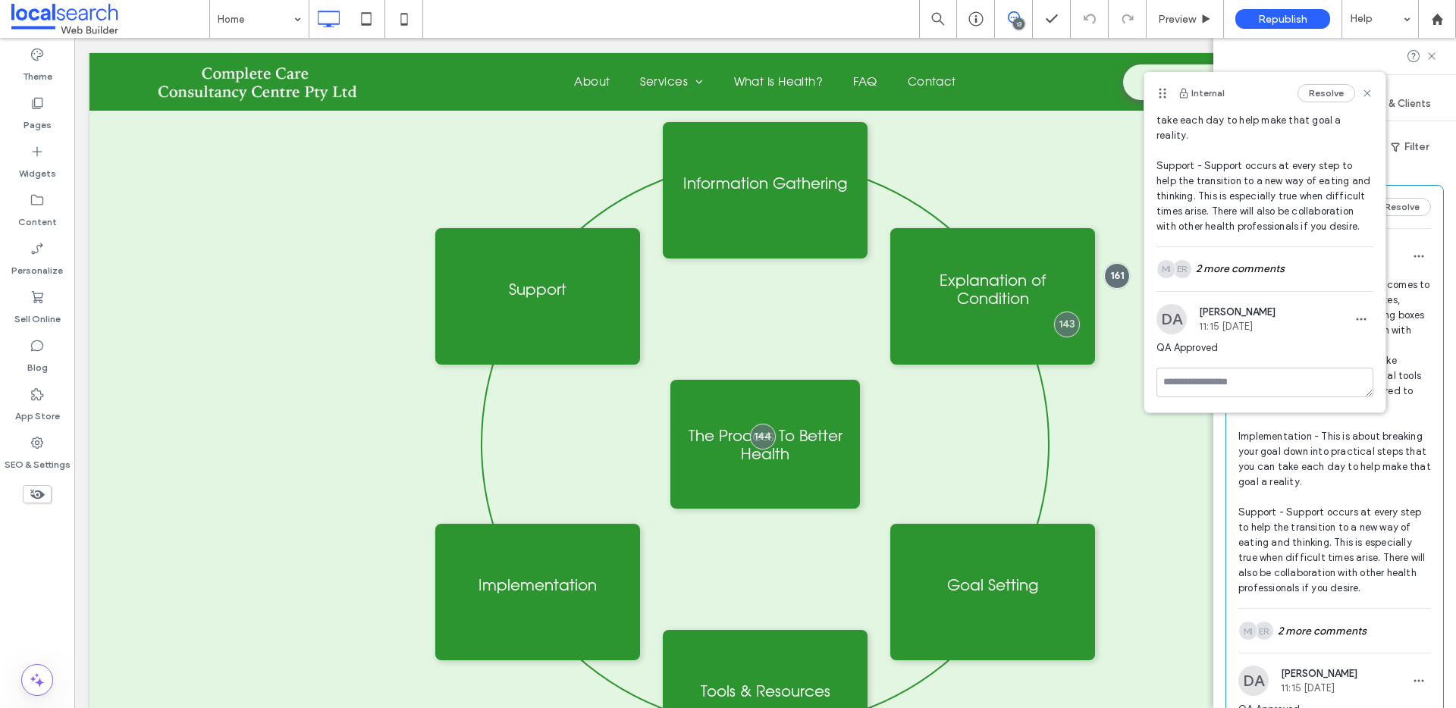
scroll to position [206, 0]
click at [1273, 268] on div "ER MI 2 more comments" at bounding box center [1265, 269] width 217 height 44
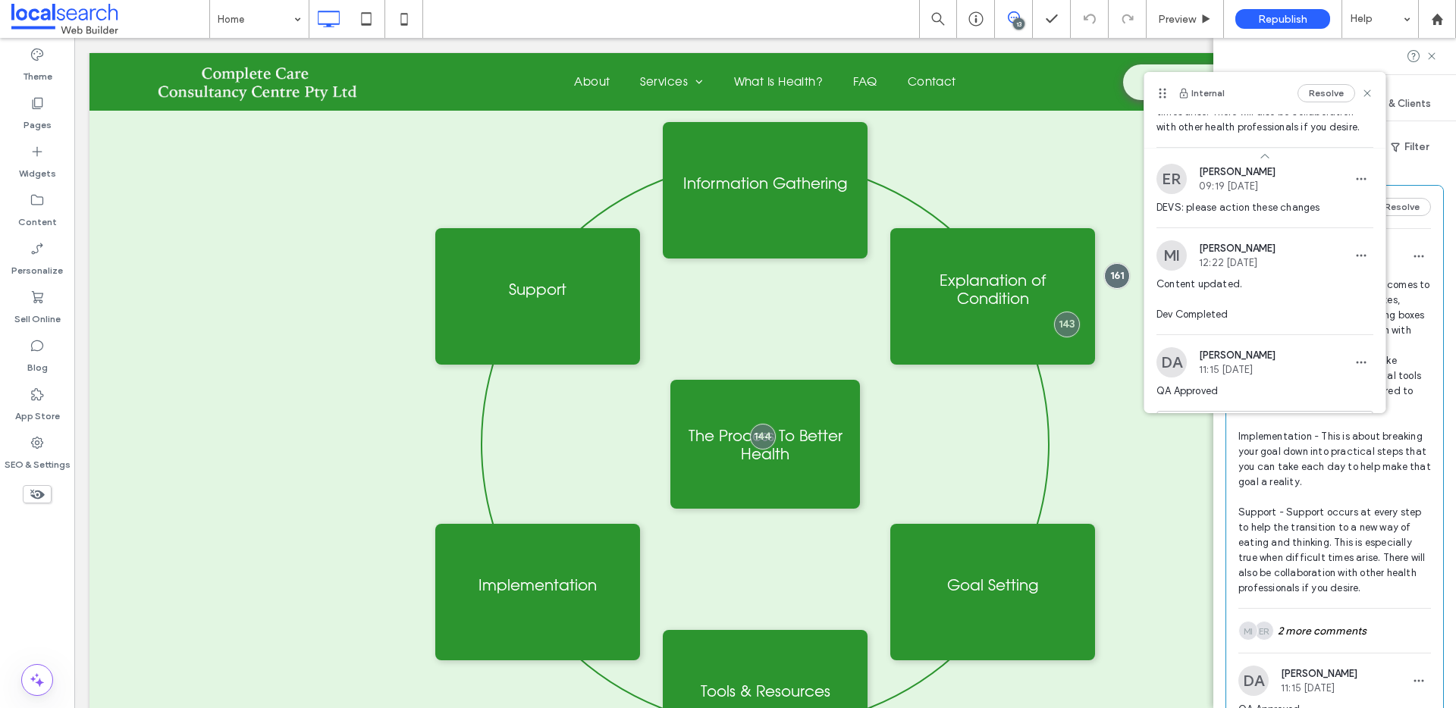
scroll to position [337, 0]
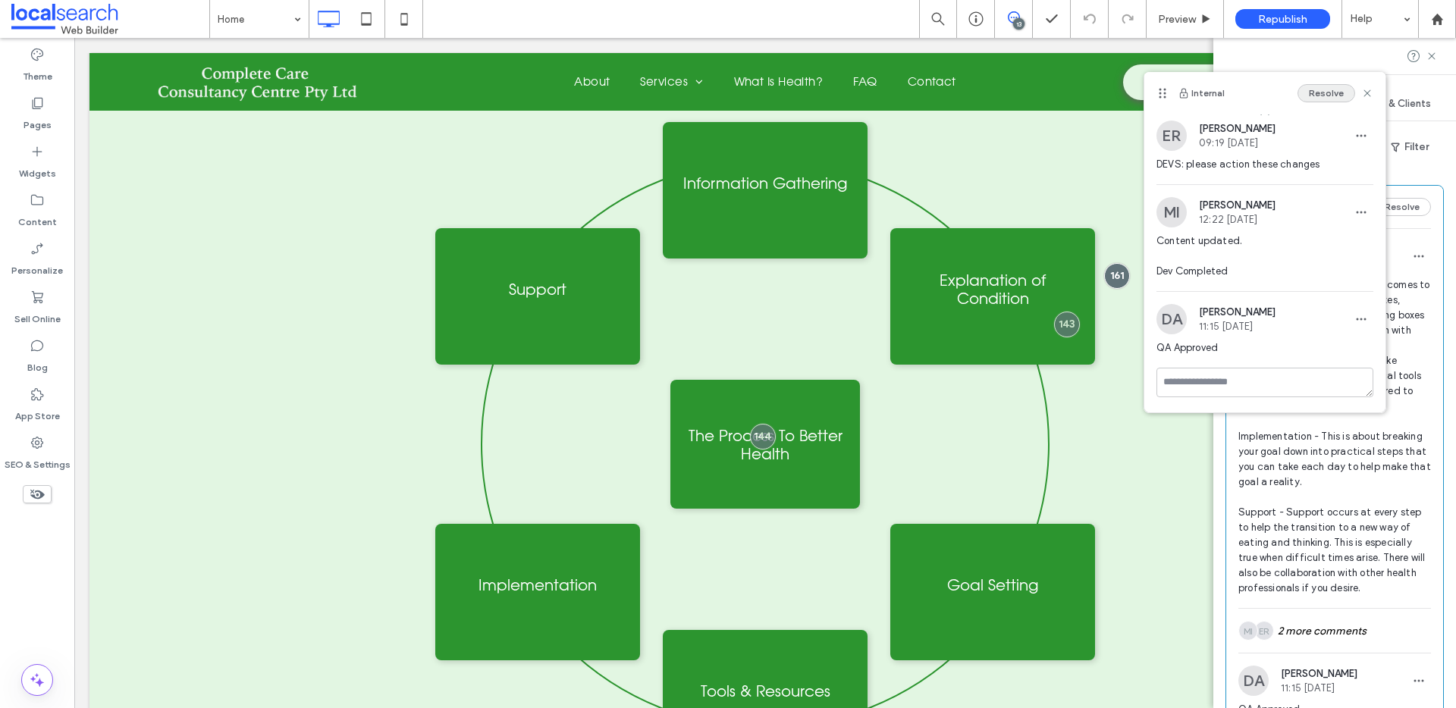
click at [1327, 91] on button "Resolve" at bounding box center [1327, 93] width 58 height 18
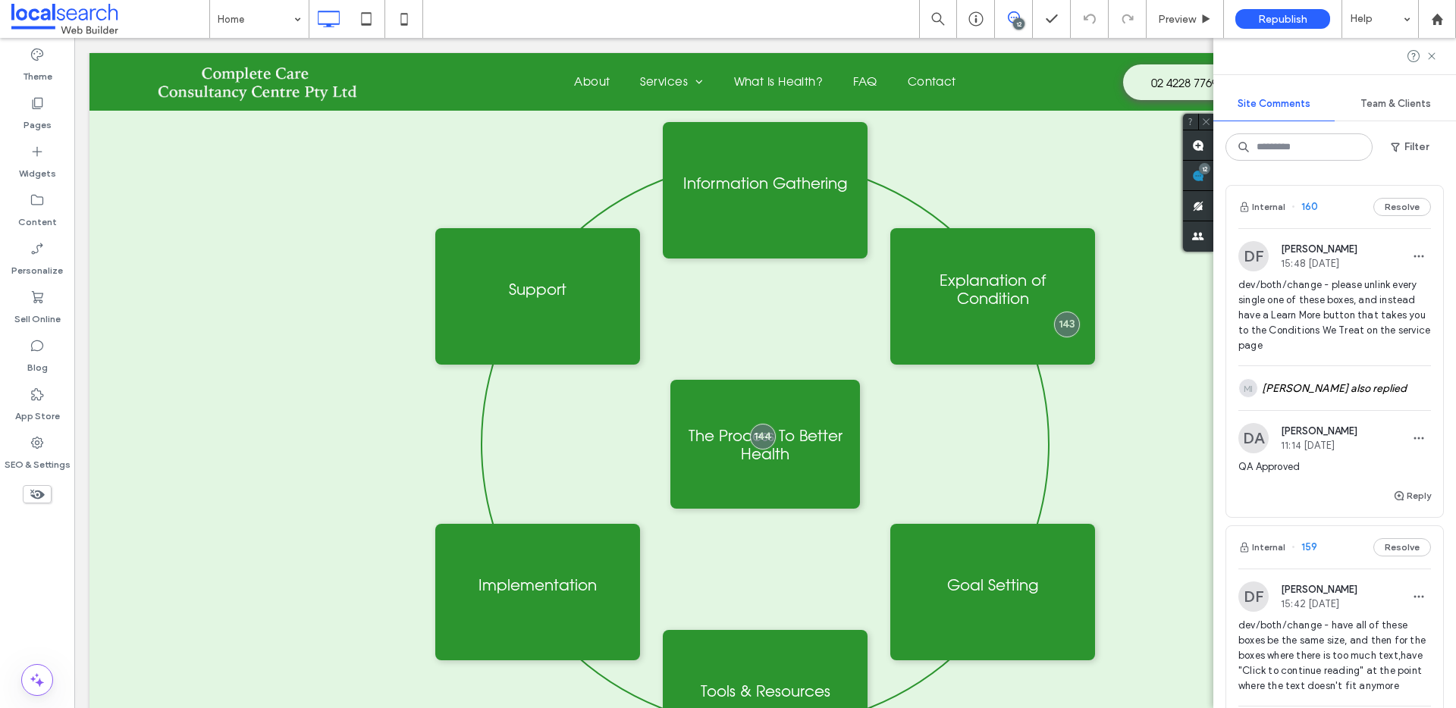
click at [1327, 219] on div "Internal 160 Resolve" at bounding box center [1334, 207] width 217 height 42
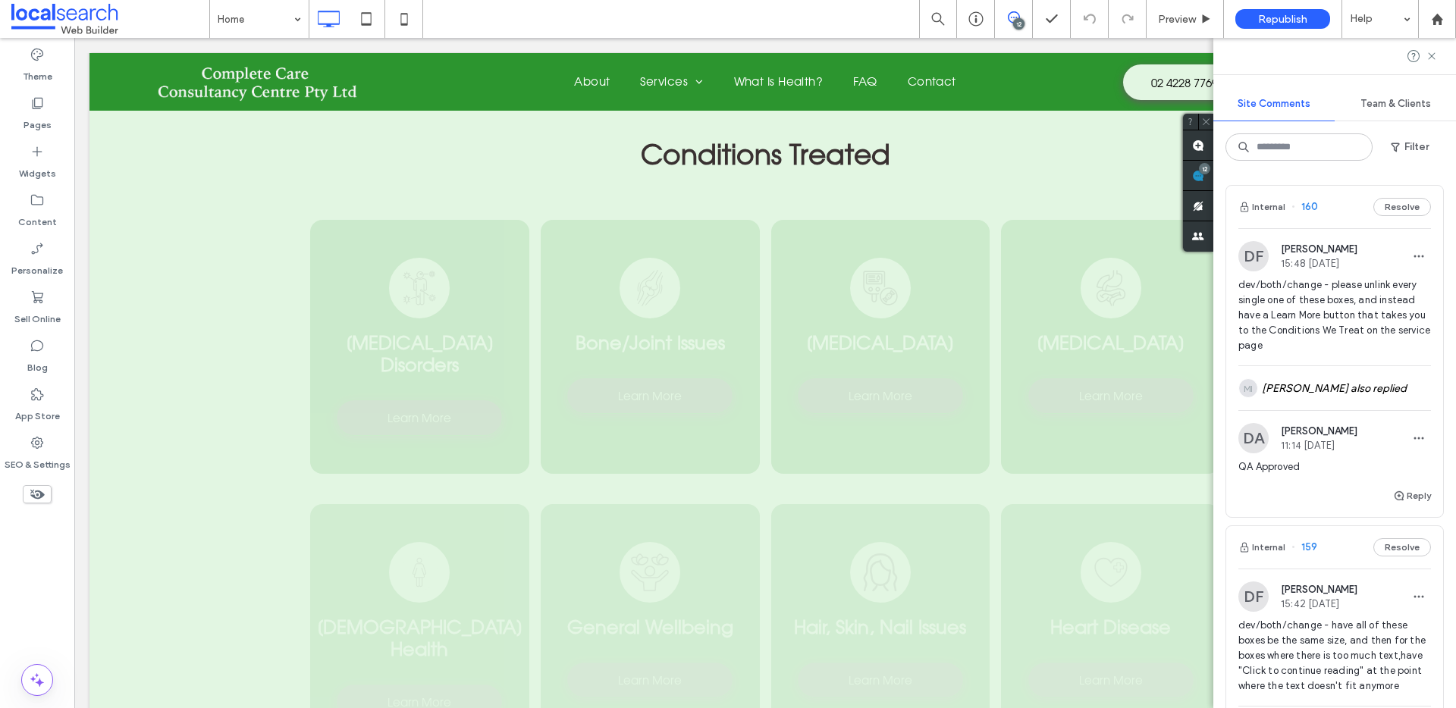
scroll to position [2991, 0]
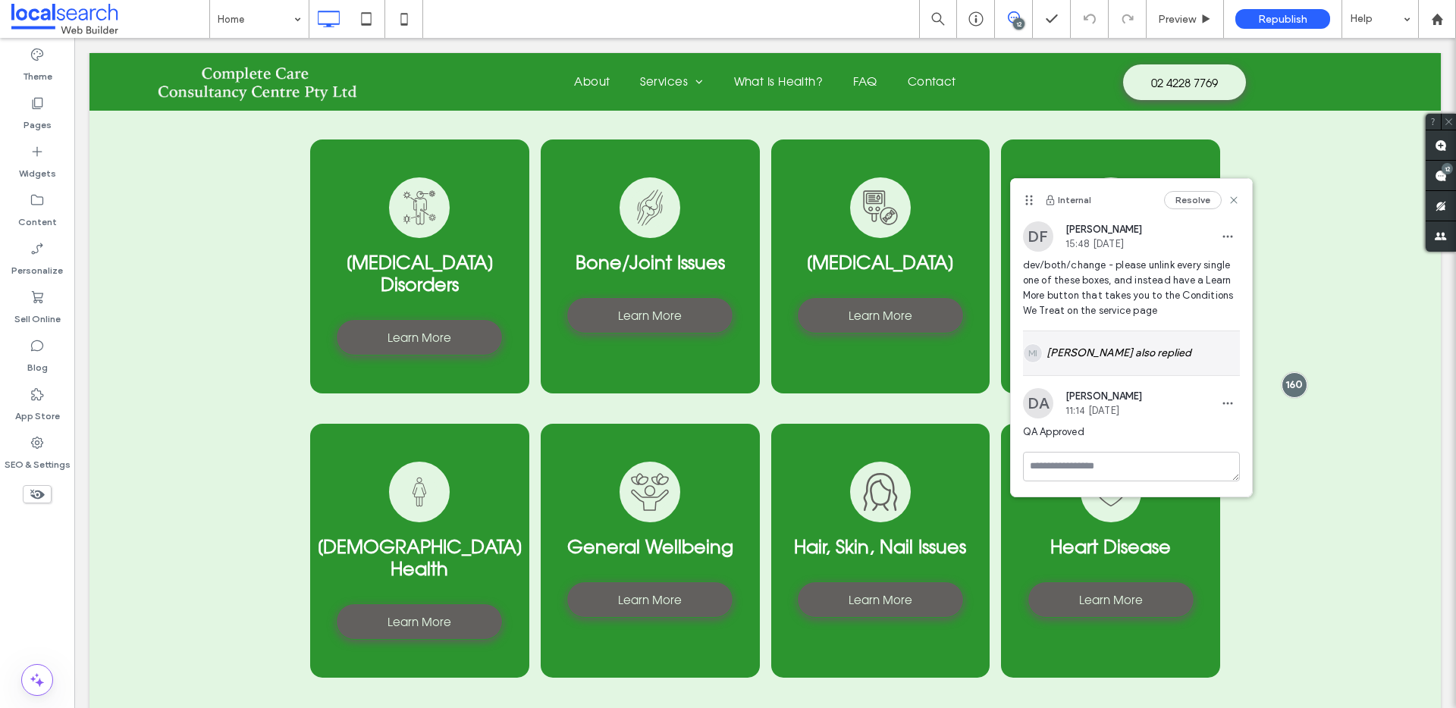
click at [1176, 349] on div "MI [PERSON_NAME] also replied" at bounding box center [1131, 353] width 217 height 44
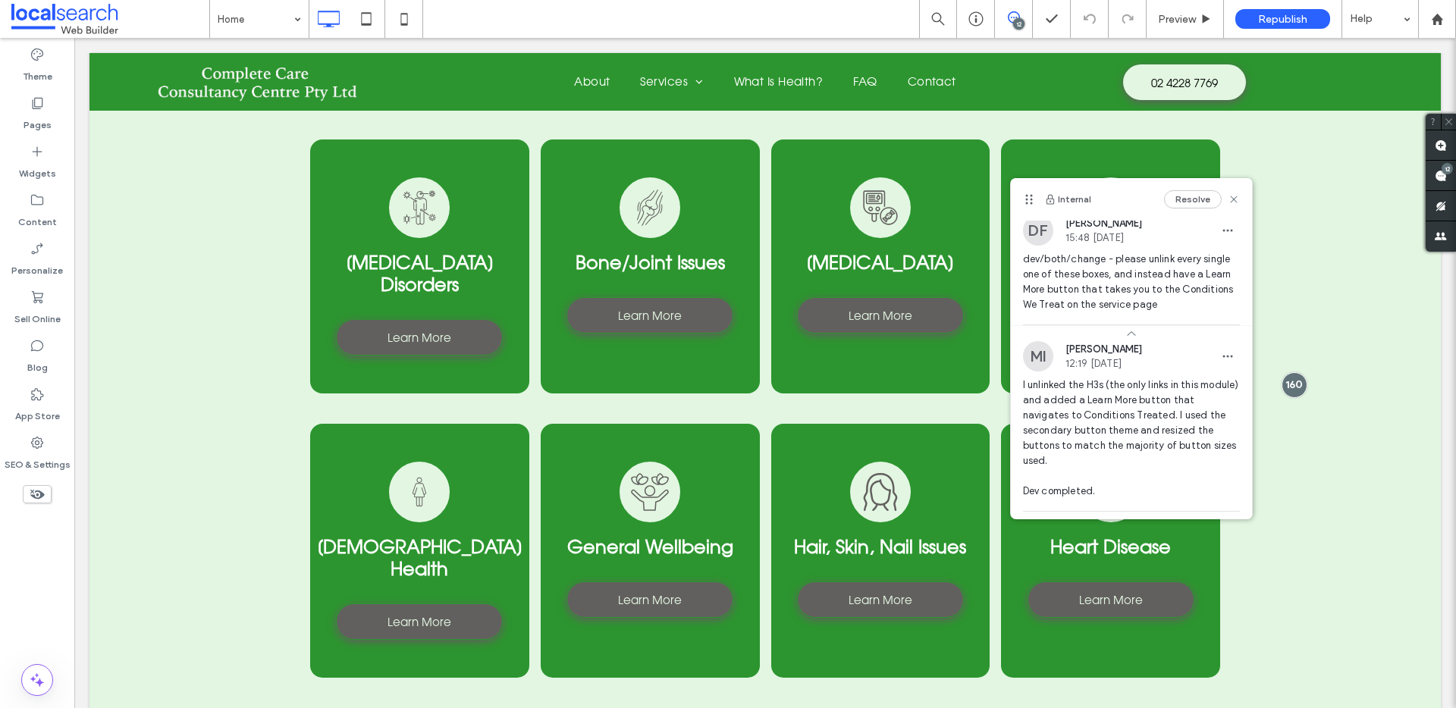
scroll to position [0, 0]
click at [1147, 341] on span at bounding box center [1131, 339] width 241 height 16
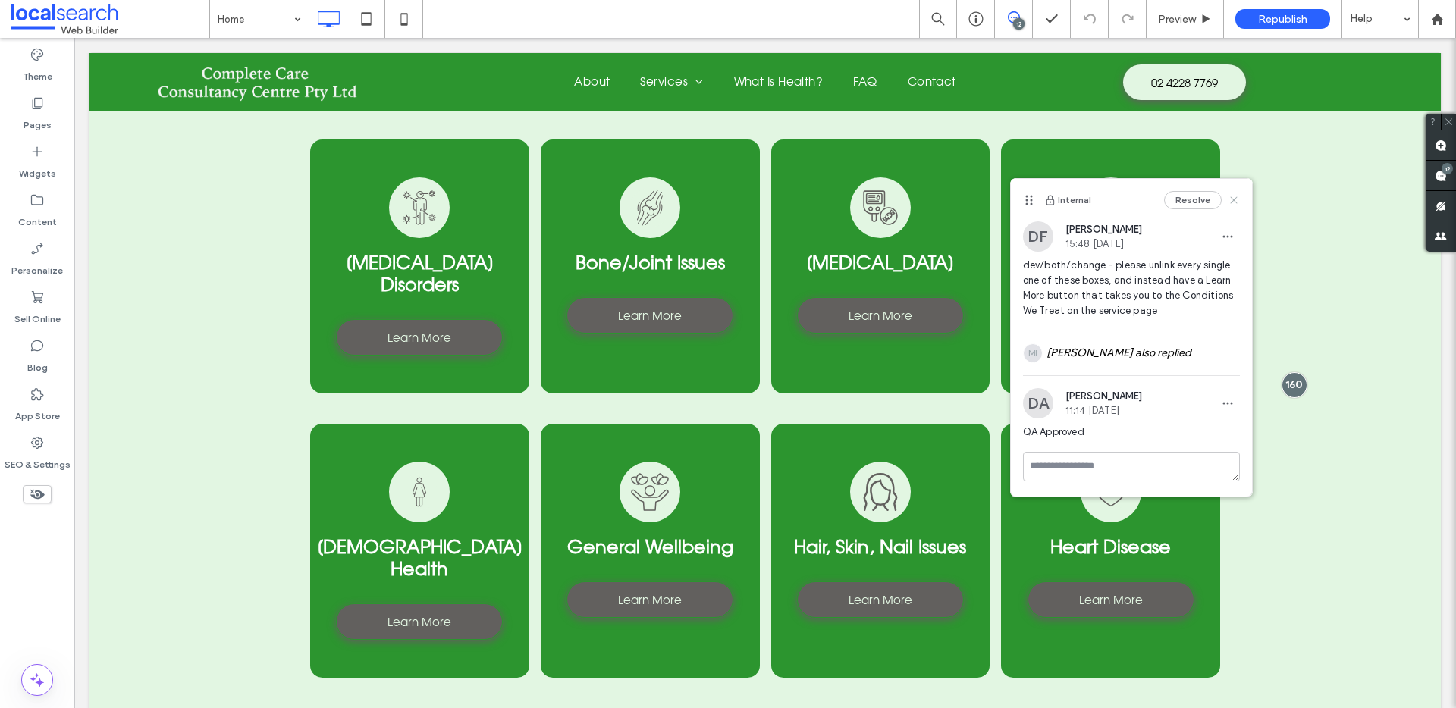
click at [1235, 198] on use at bounding box center [1233, 199] width 7 height 7
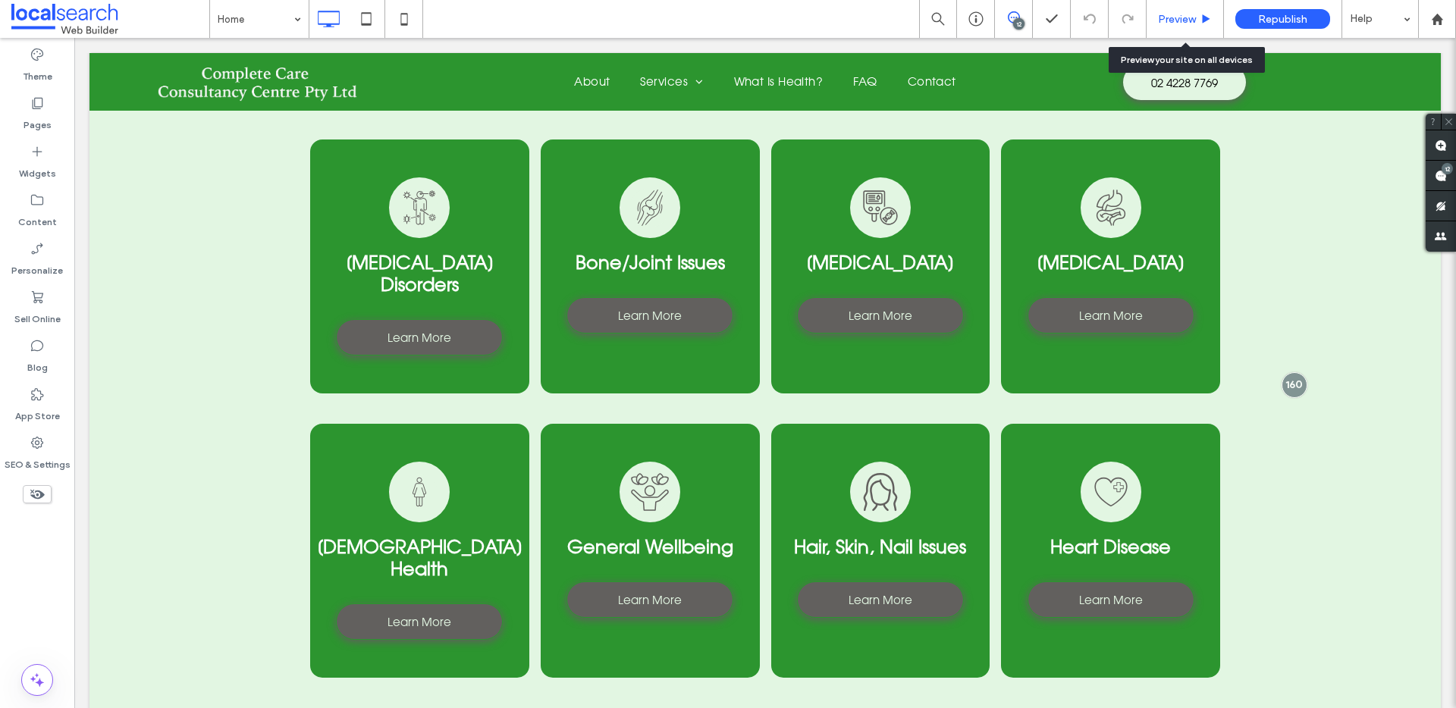
click at [1176, 17] on span "Preview" at bounding box center [1177, 19] width 38 height 13
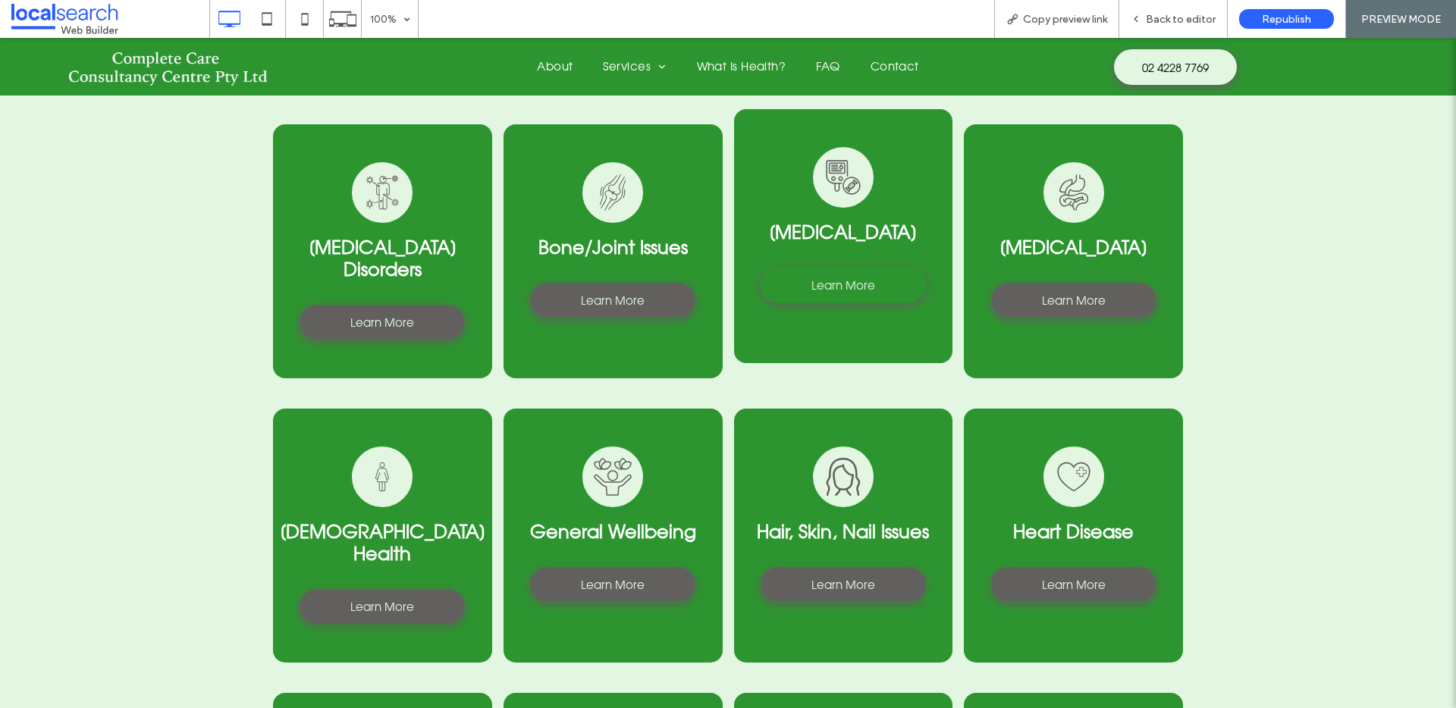
click at [867, 278] on span "Learn More" at bounding box center [843, 285] width 64 height 14
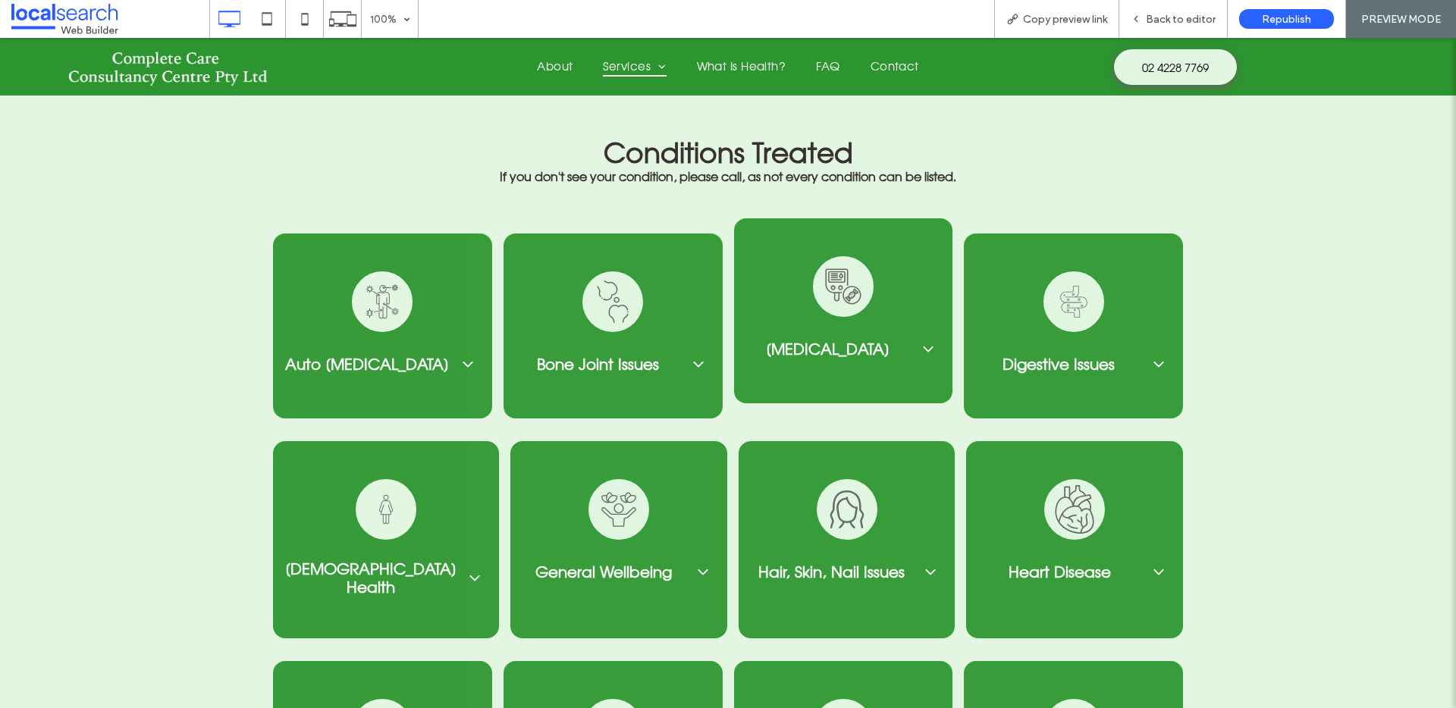
click at [899, 340] on span "[MEDICAL_DATA]" at bounding box center [828, 349] width 165 height 18
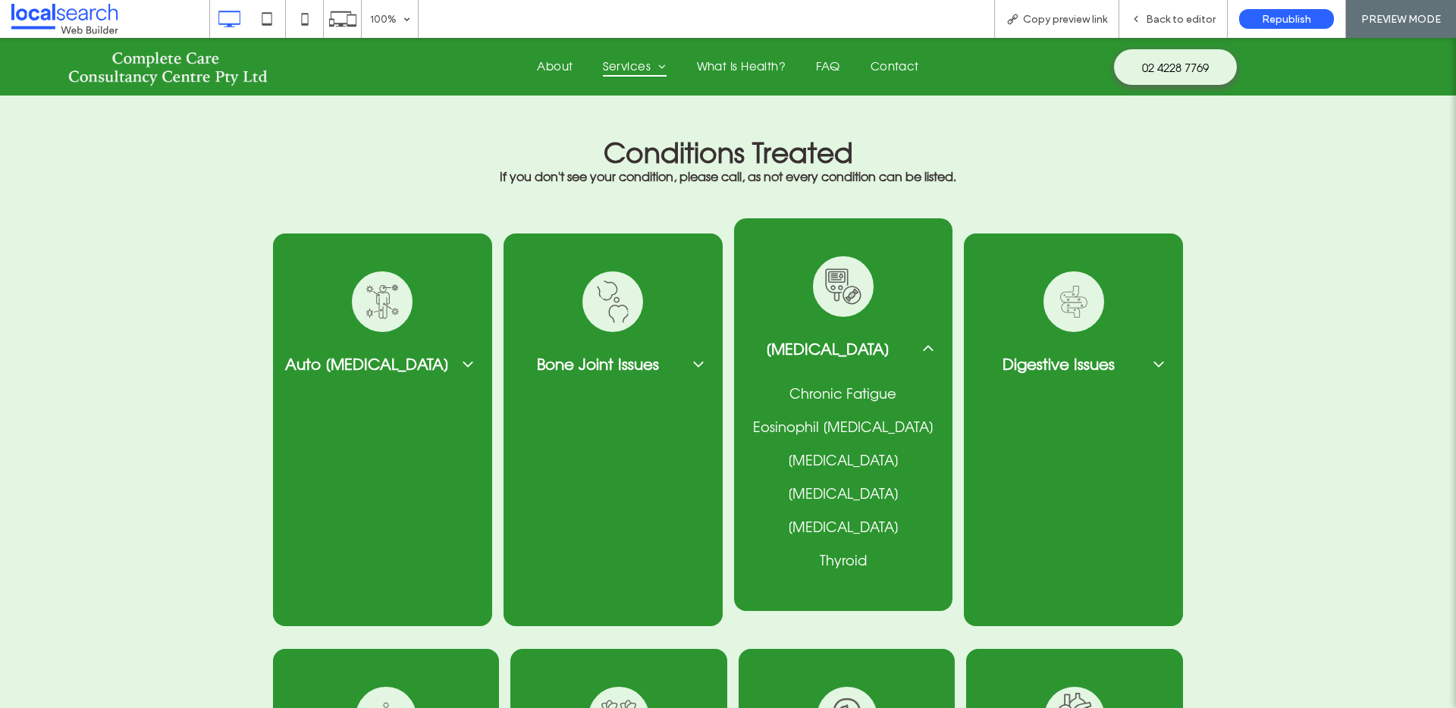
click at [899, 340] on span "[MEDICAL_DATA]" at bounding box center [828, 349] width 165 height 18
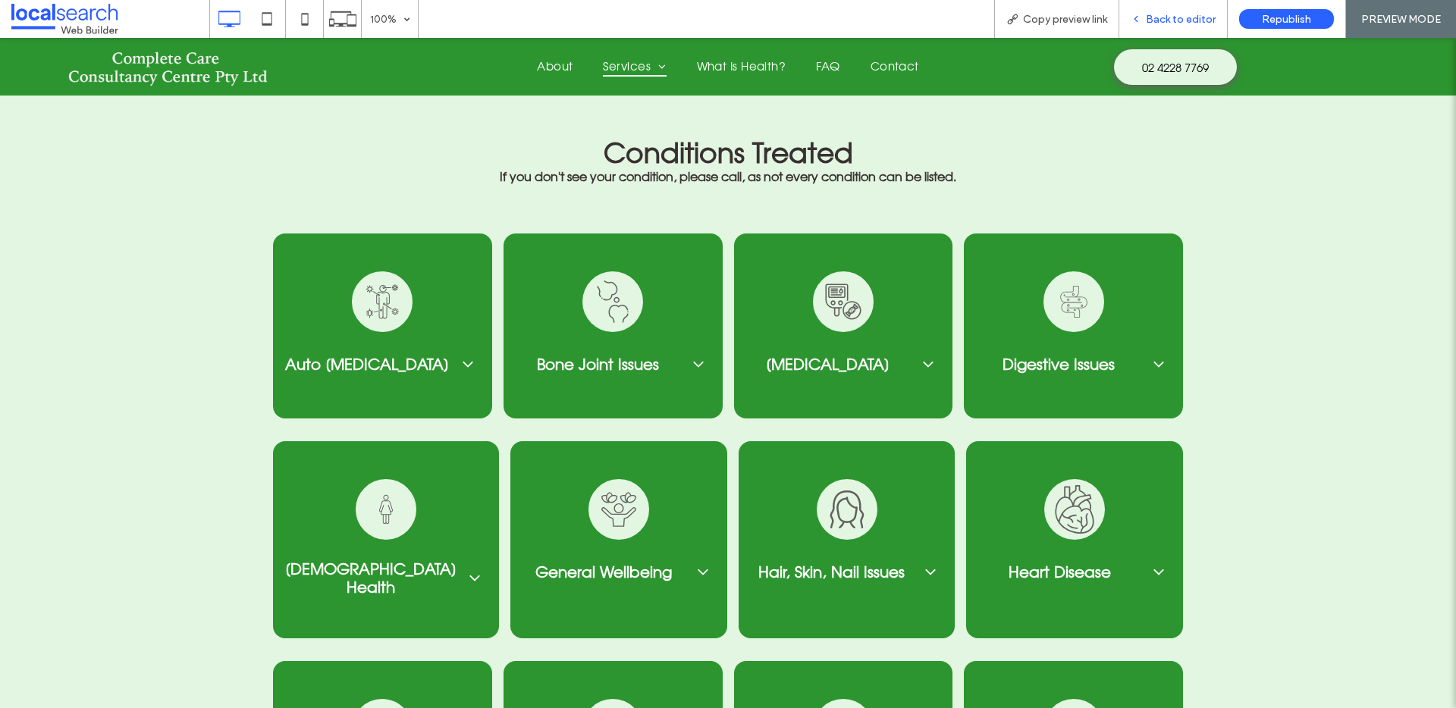
click at [1179, 24] on span "Back to editor" at bounding box center [1181, 19] width 70 height 13
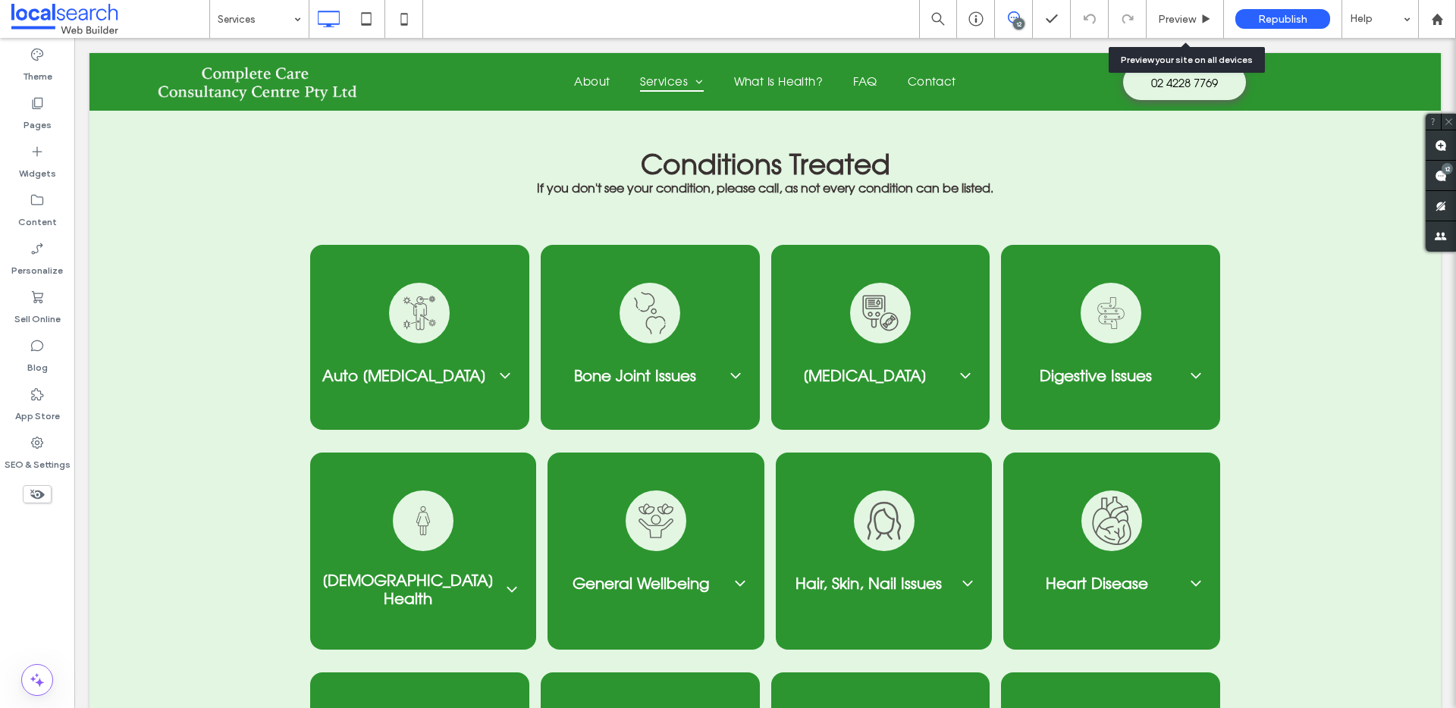
scroll to position [2355, 0]
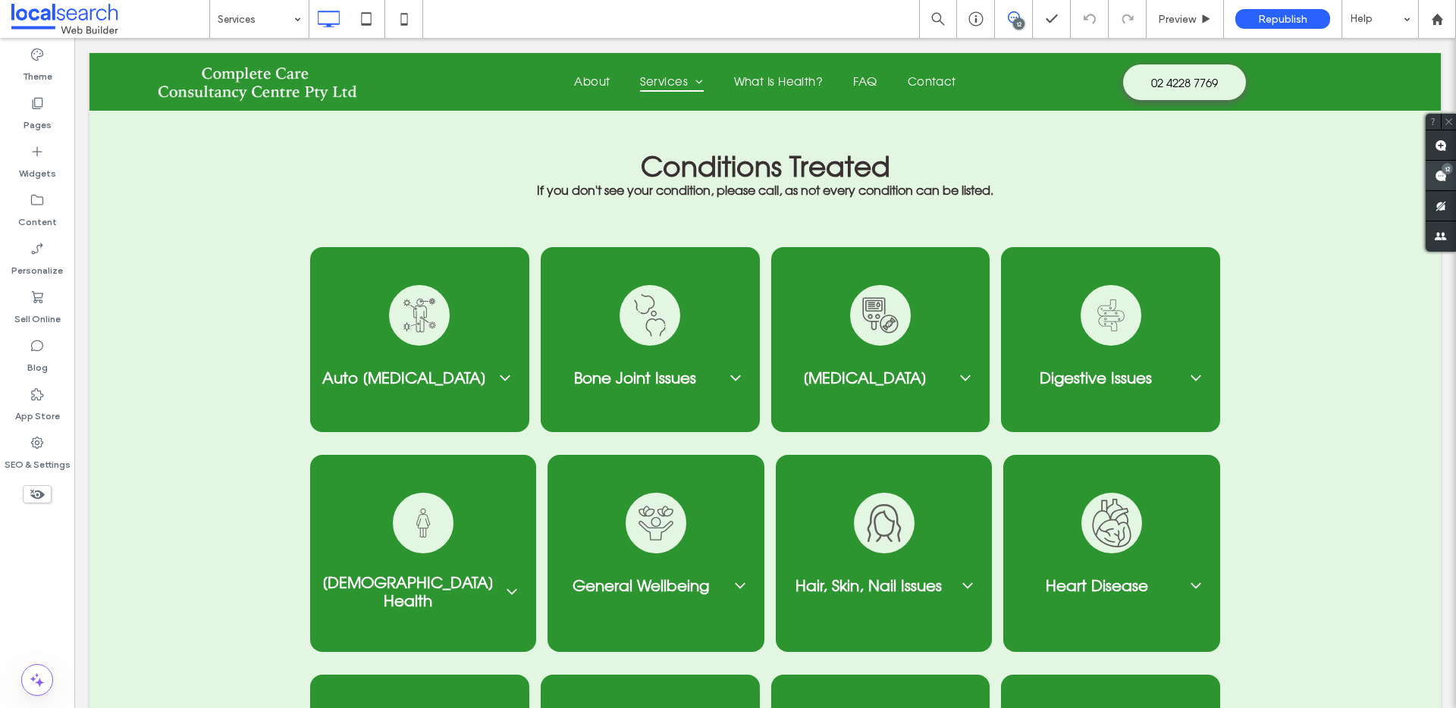
click at [1435, 174] on icon at bounding box center [1441, 176] width 12 height 12
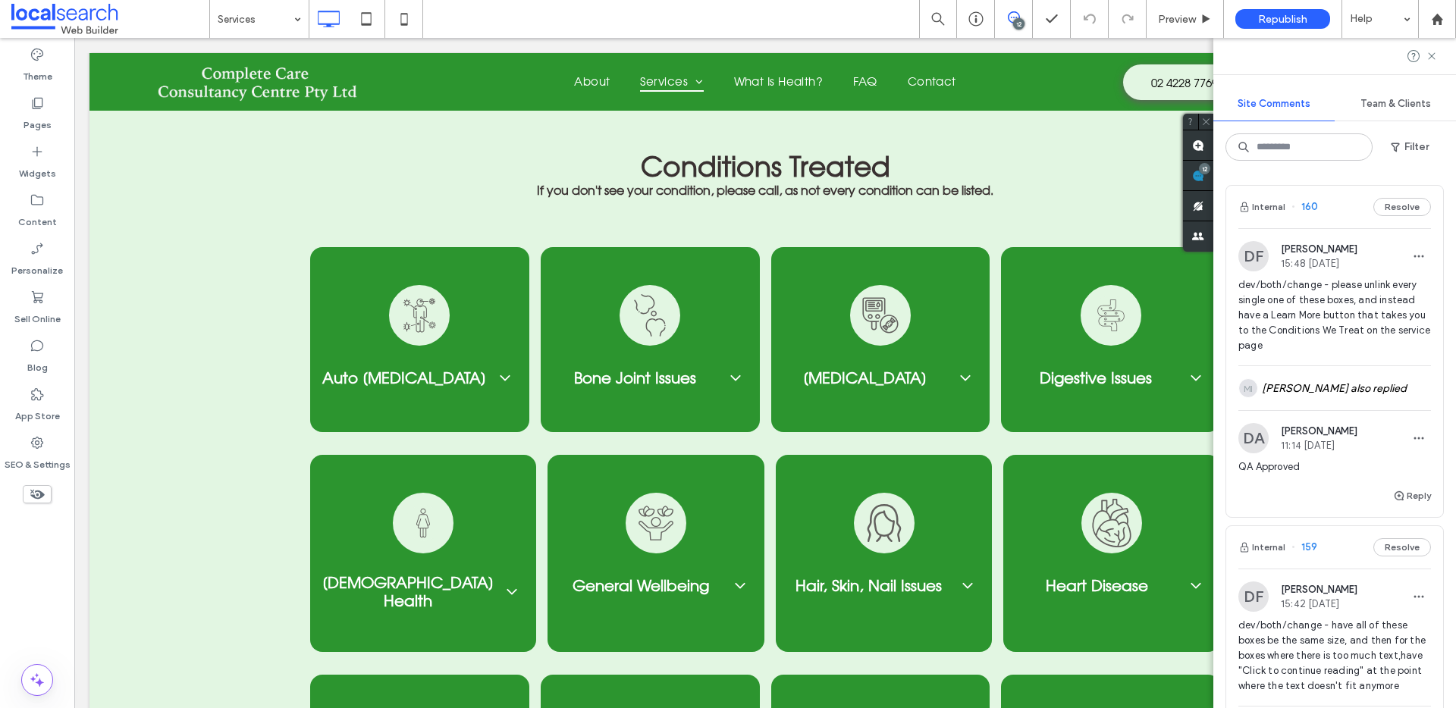
click at [1342, 216] on div "Internal 160 Resolve" at bounding box center [1334, 207] width 217 height 42
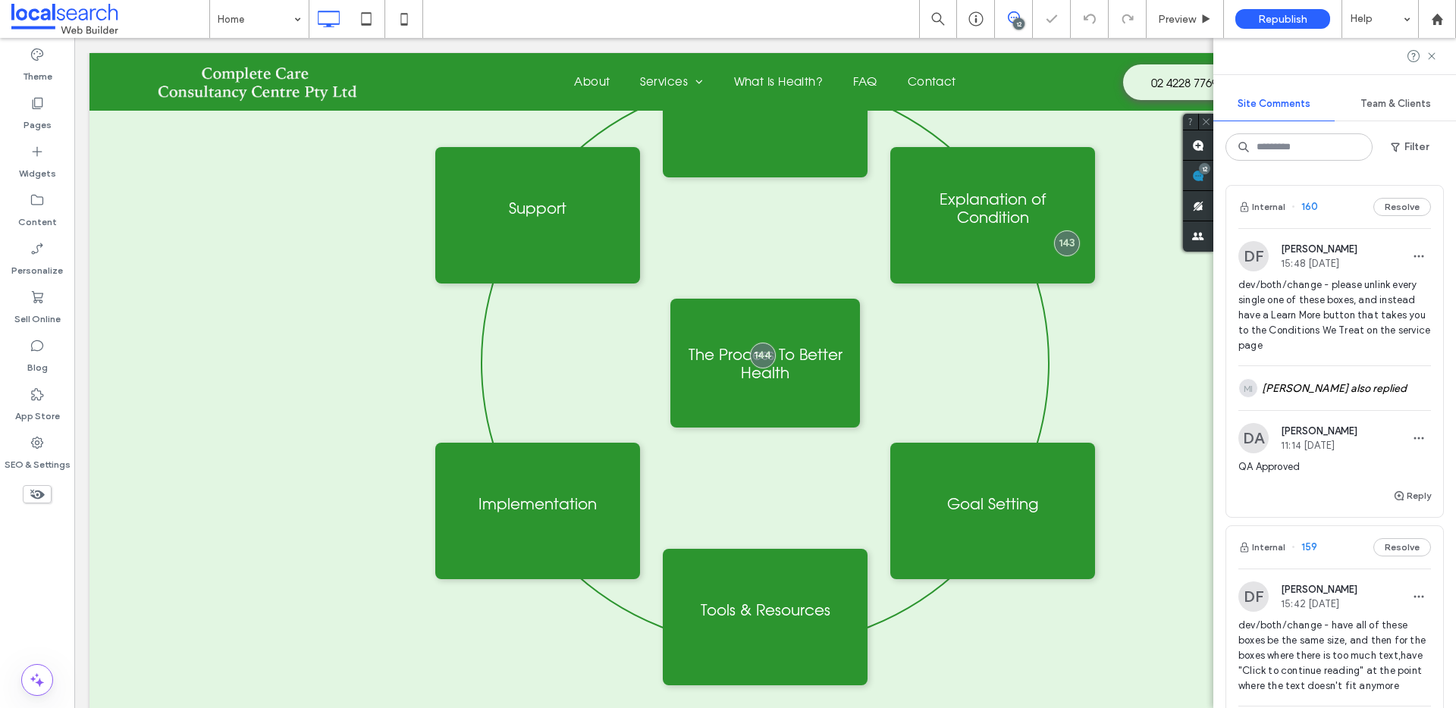
scroll to position [2991, 0]
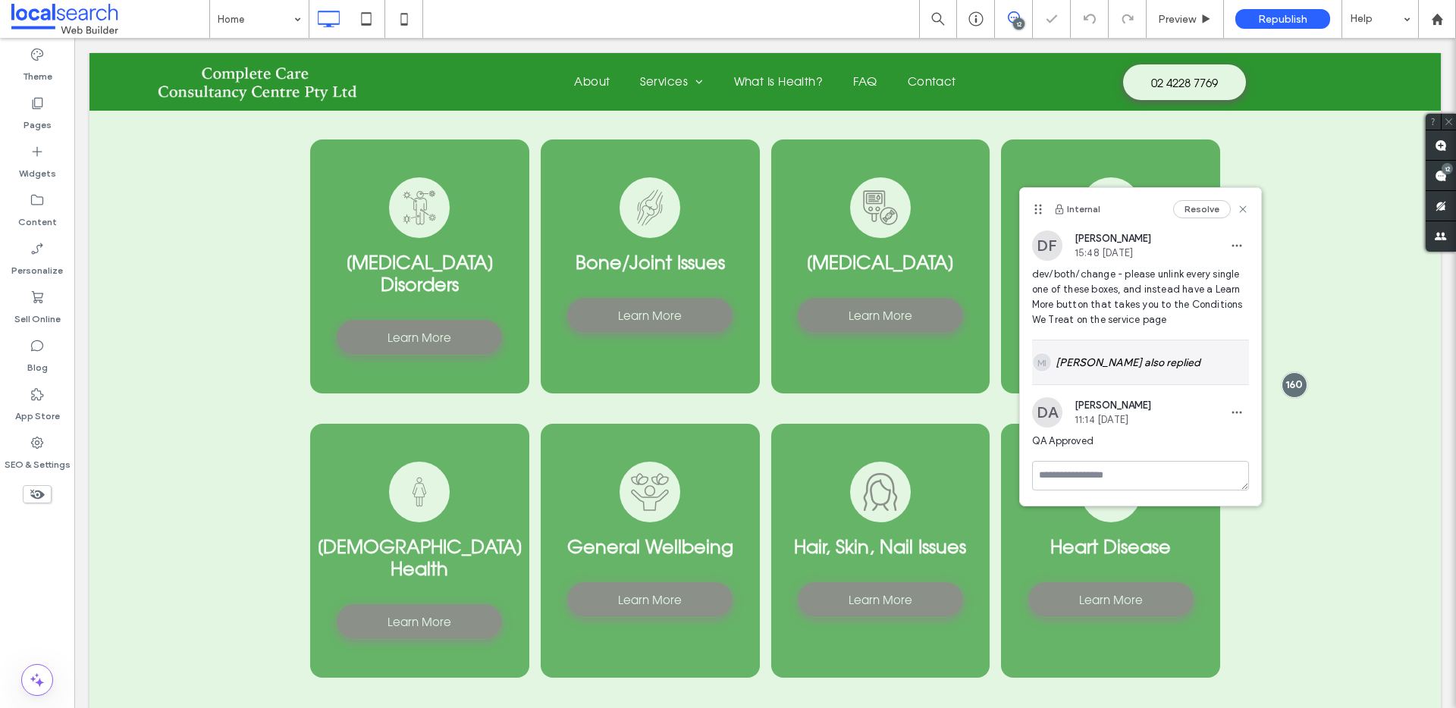
click at [1167, 360] on div "MI [PERSON_NAME] also replied" at bounding box center [1140, 363] width 217 height 44
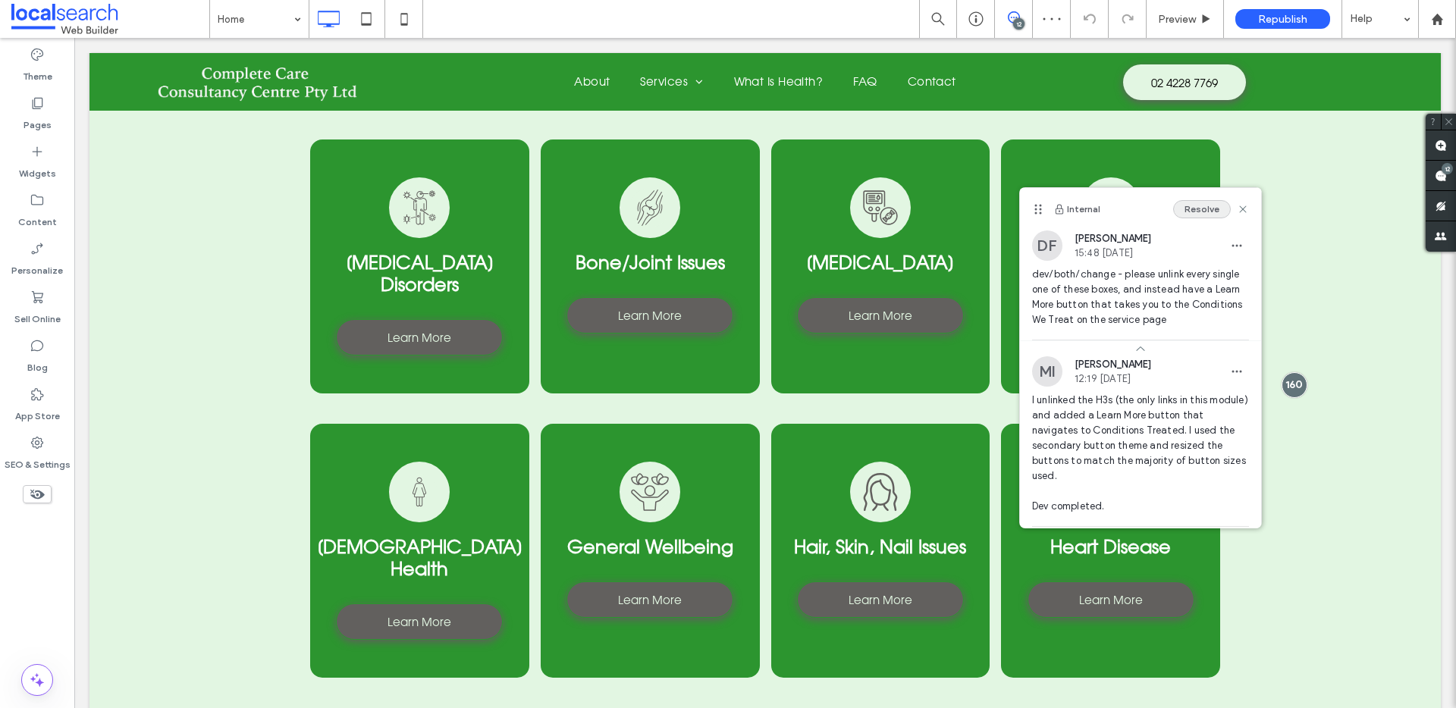
click at [1194, 206] on button "Resolve" at bounding box center [1202, 209] width 58 height 18
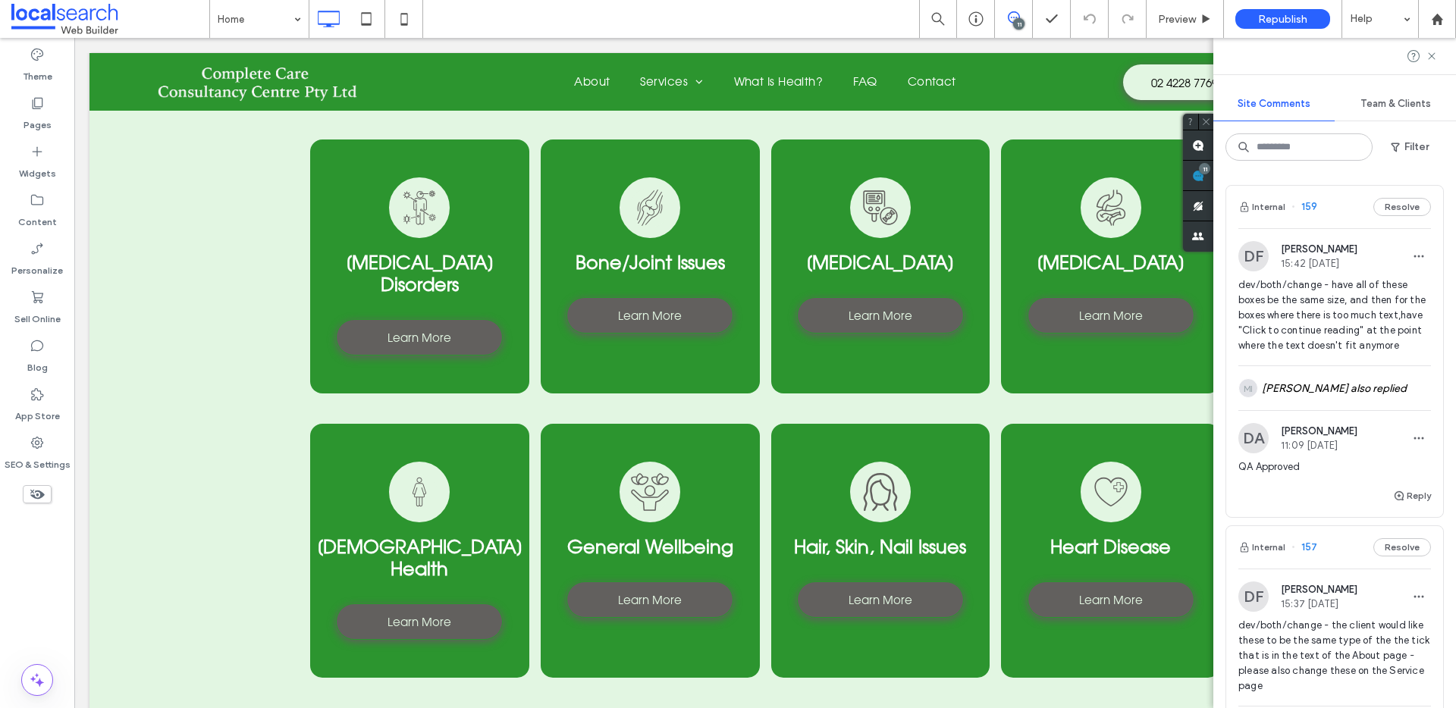
click at [1333, 209] on div "Internal 159 Resolve" at bounding box center [1334, 207] width 217 height 42
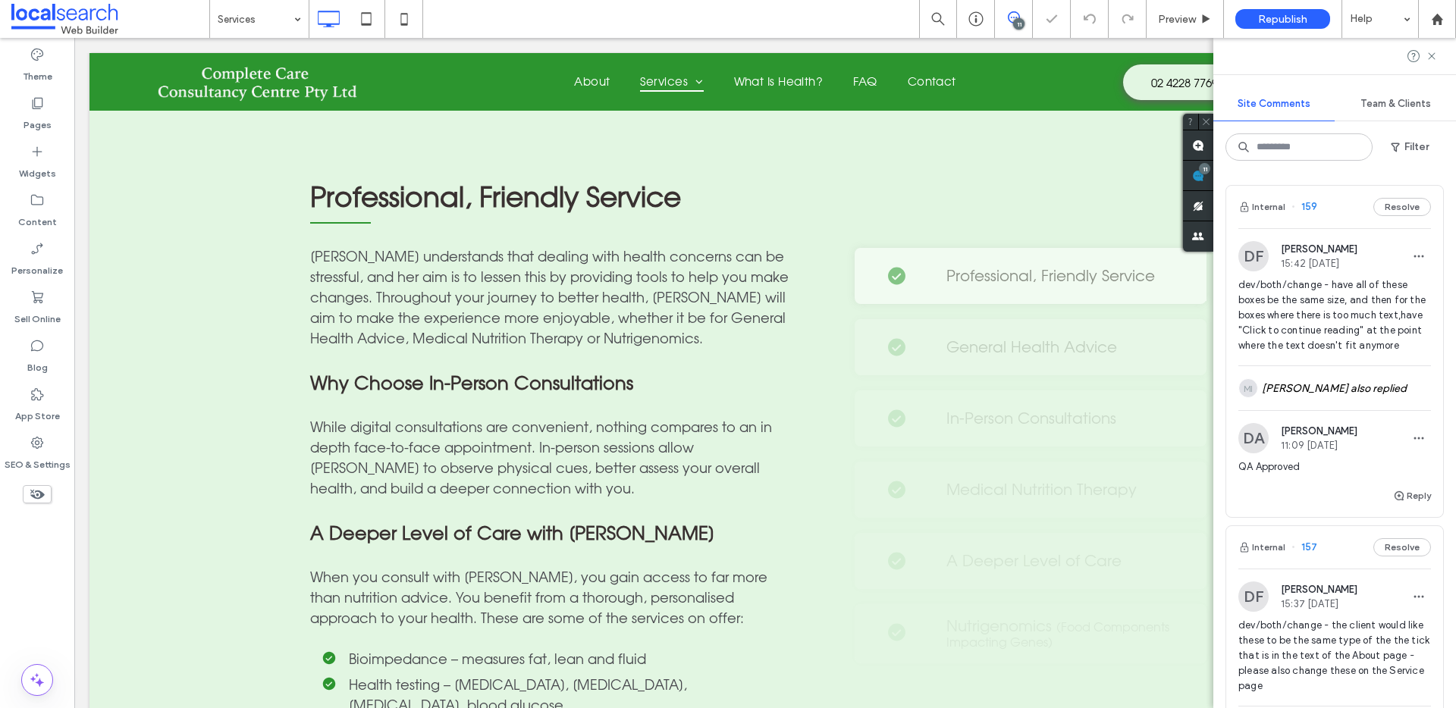
scroll to position [1483, 0]
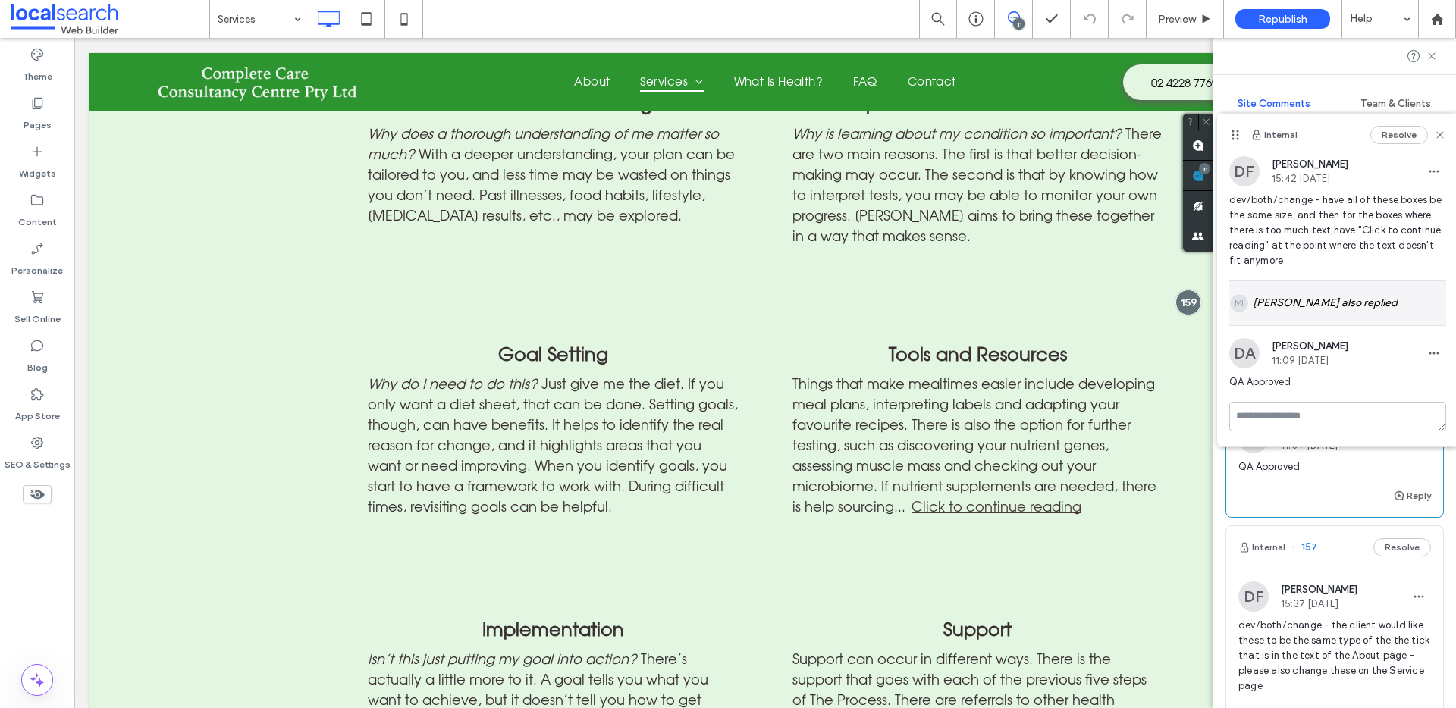
click at [1322, 309] on div "MI [PERSON_NAME] also replied" at bounding box center [1337, 303] width 217 height 44
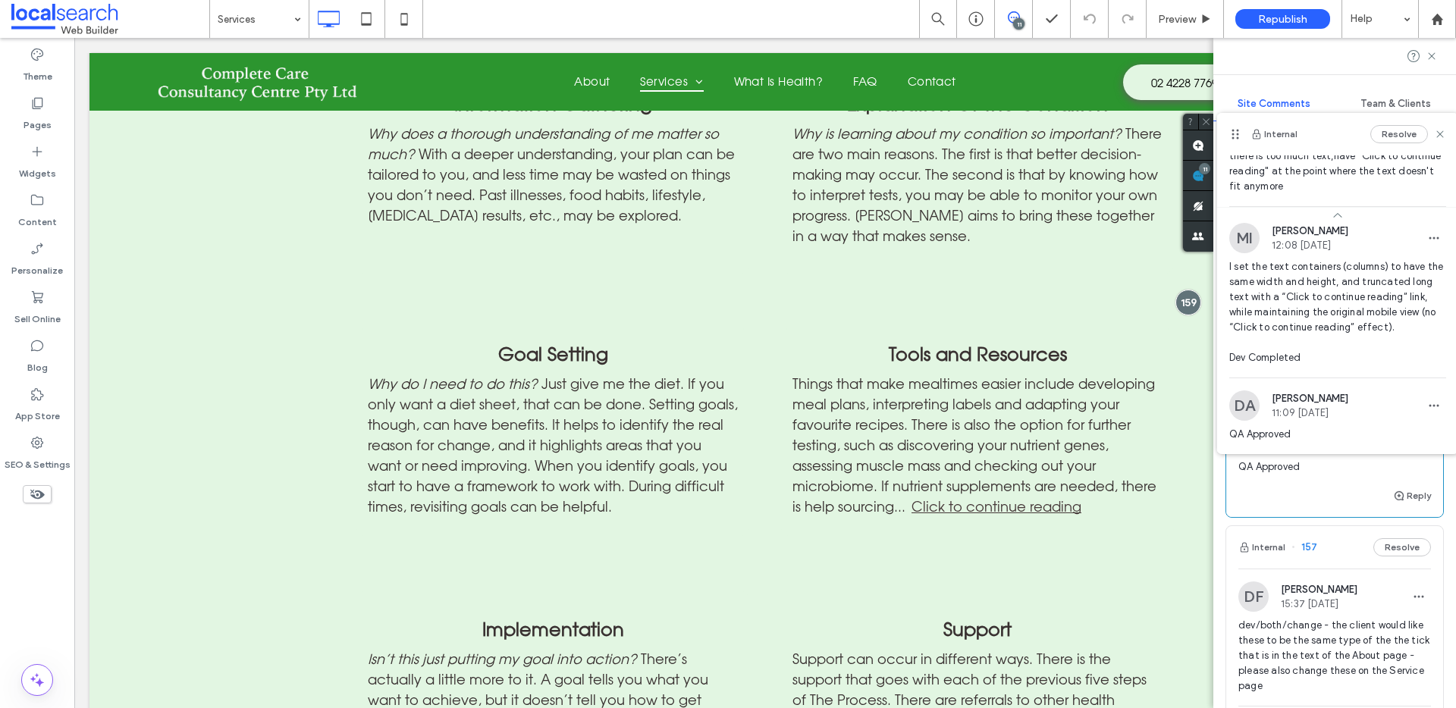
scroll to position [105, 0]
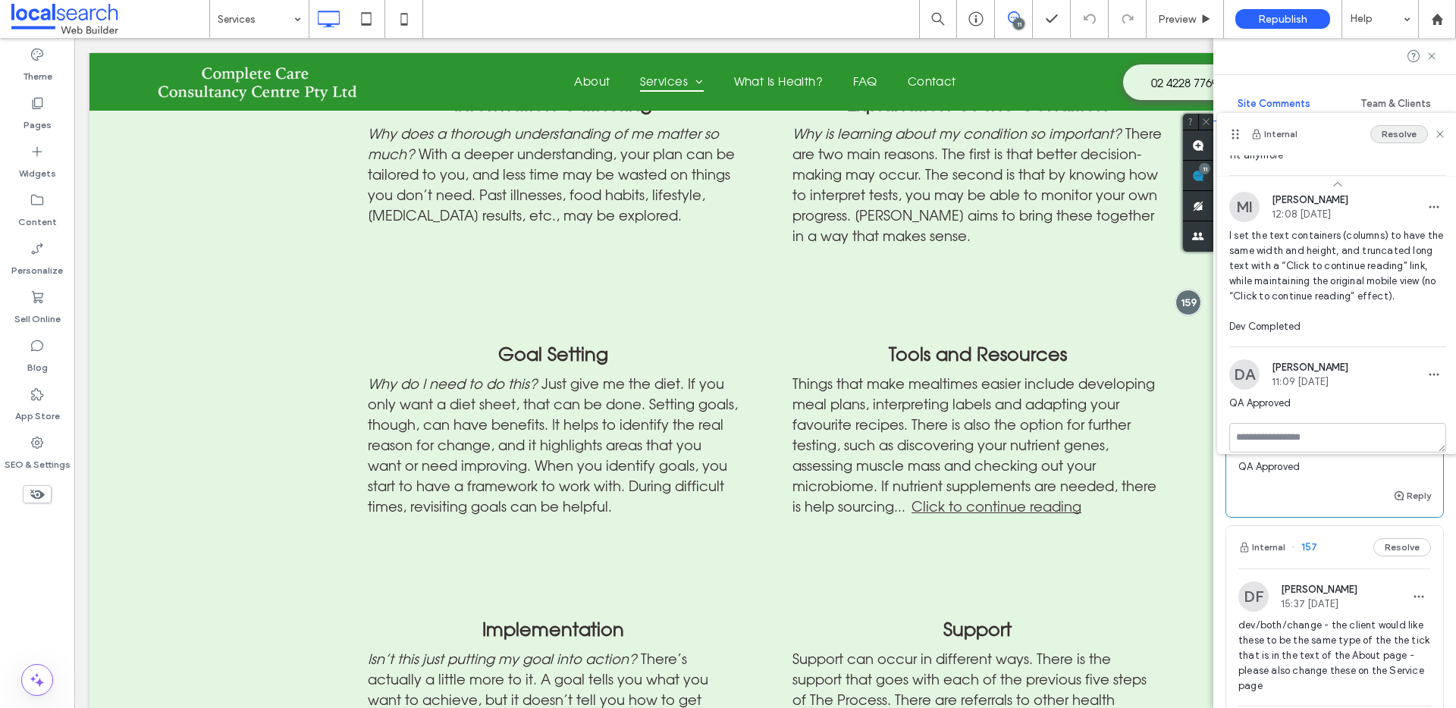
click at [1399, 133] on button "Resolve" at bounding box center [1399, 134] width 58 height 18
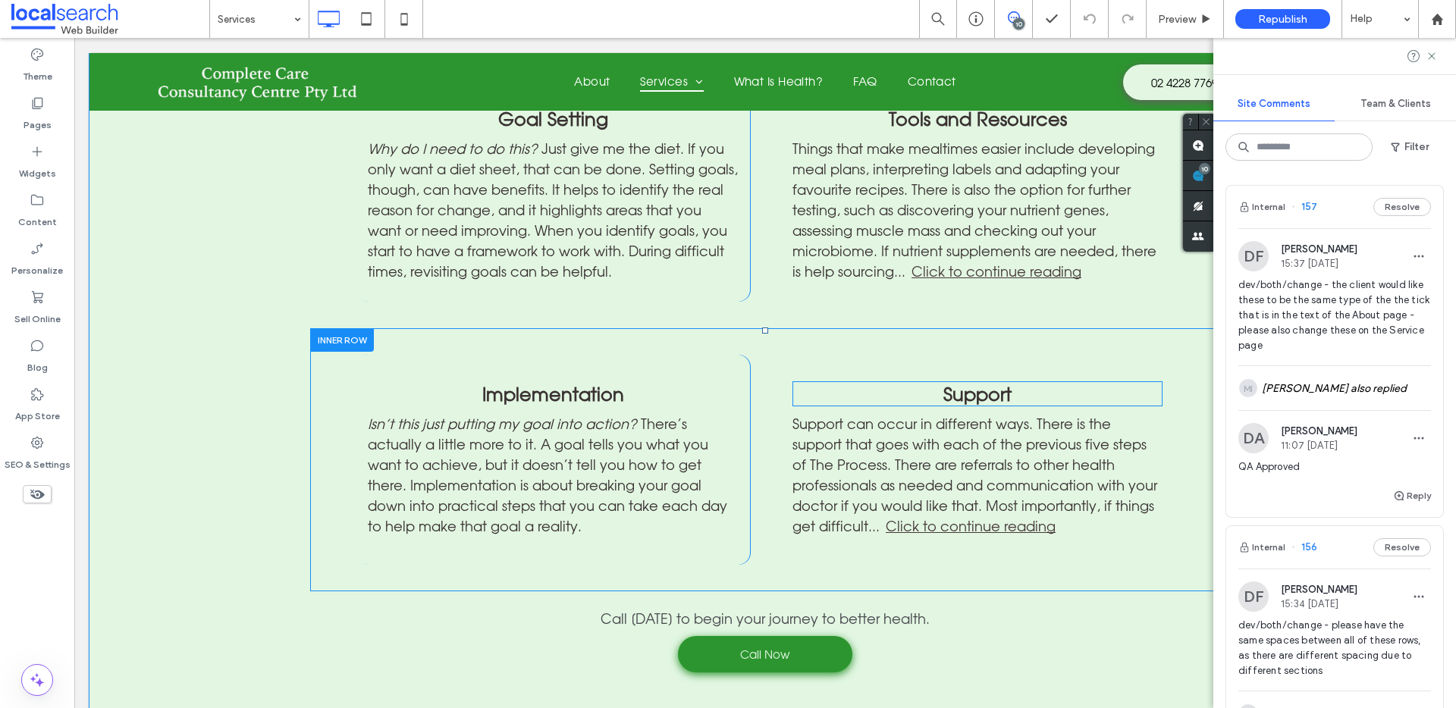
scroll to position [1698, 0]
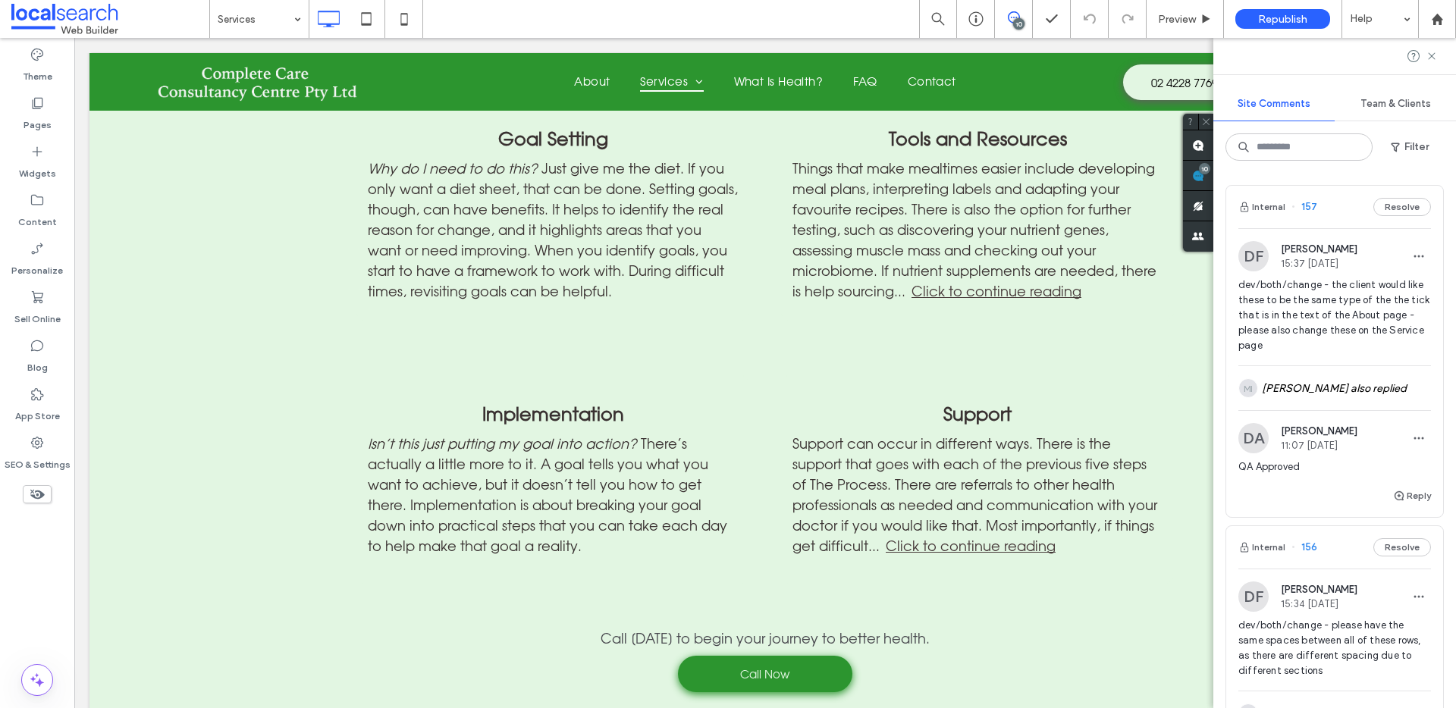
click at [1341, 211] on div "Internal 157 Resolve" at bounding box center [1334, 207] width 217 height 42
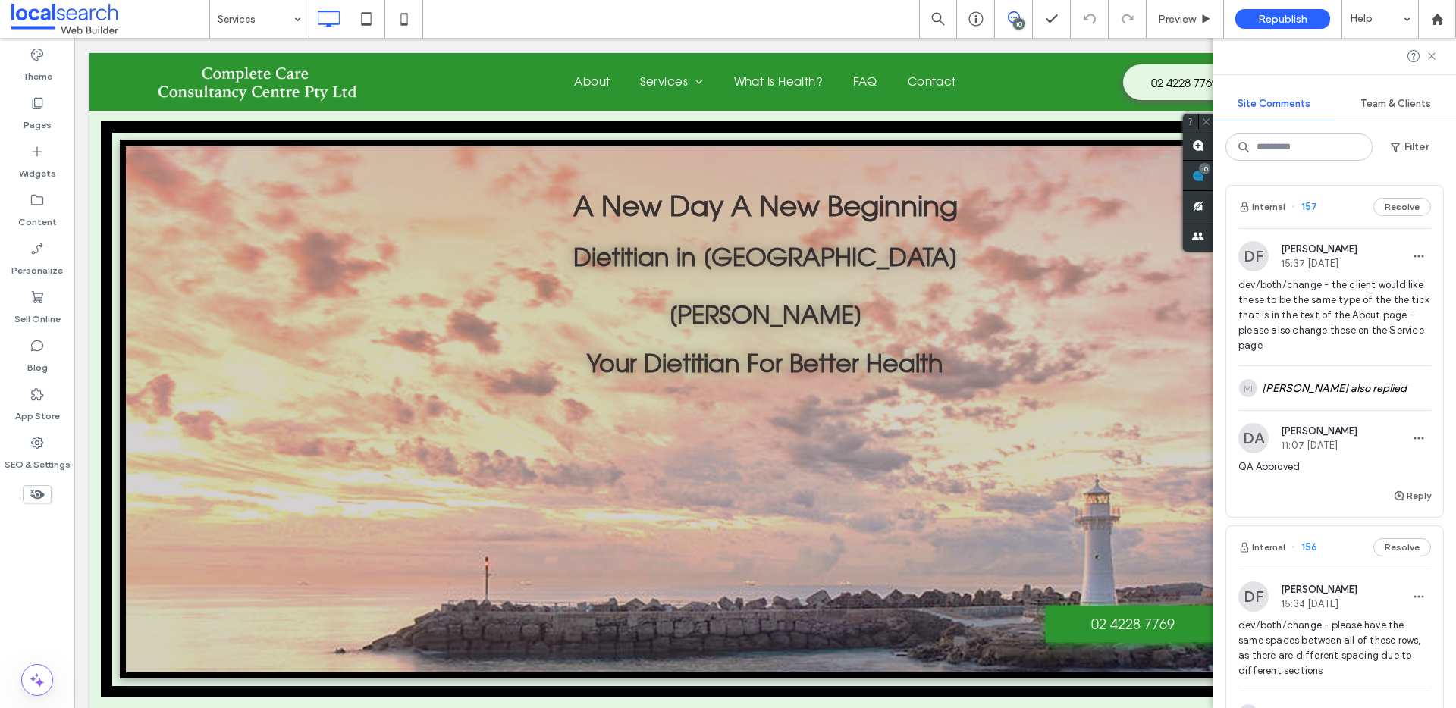
scroll to position [0, 0]
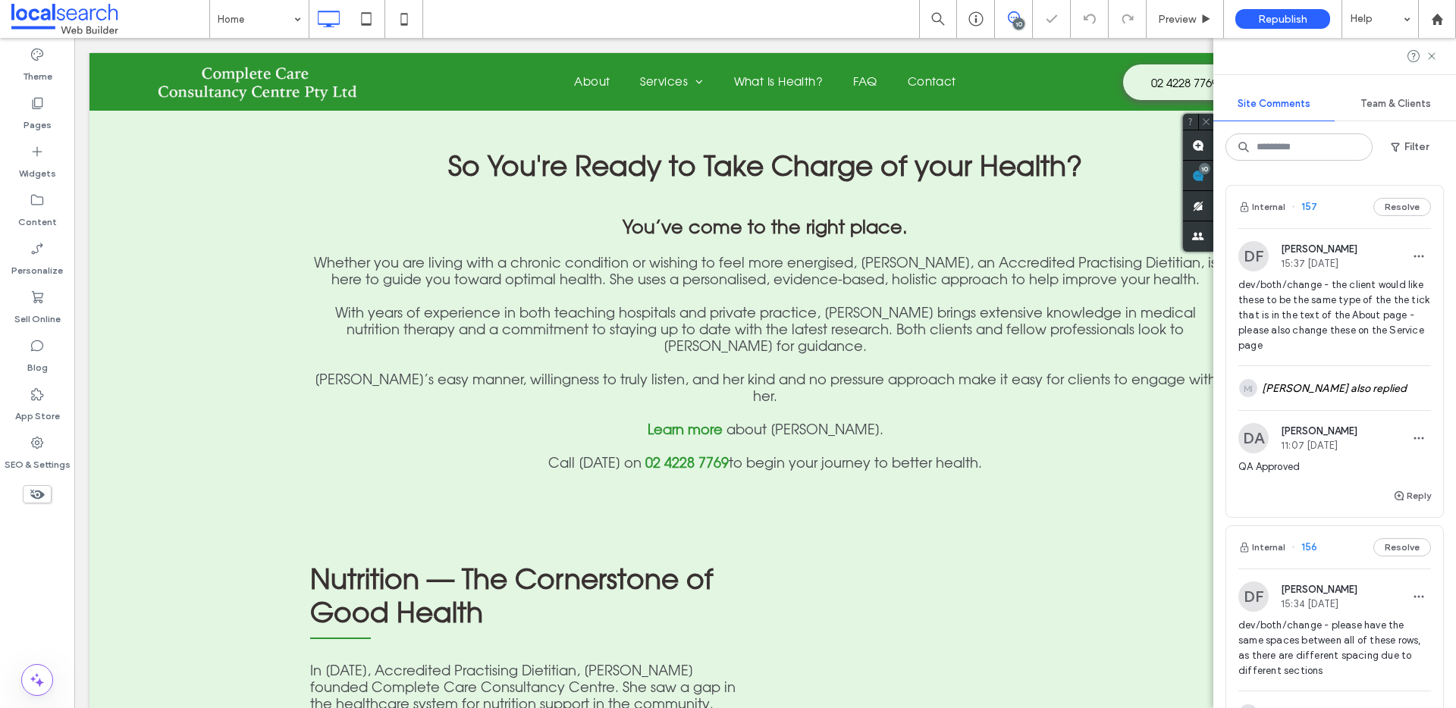
scroll to position [1015, 0]
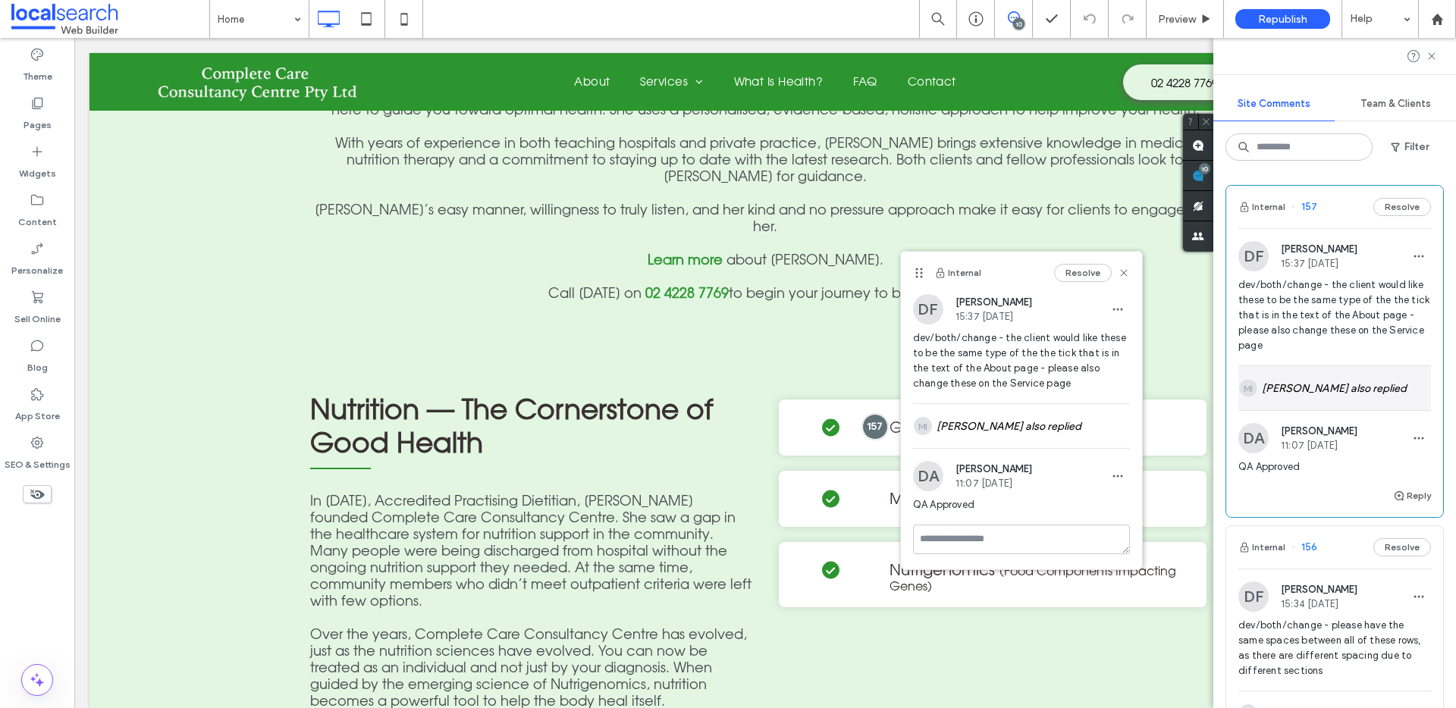
click at [1325, 391] on div "MI [PERSON_NAME] also replied" at bounding box center [1334, 388] width 193 height 44
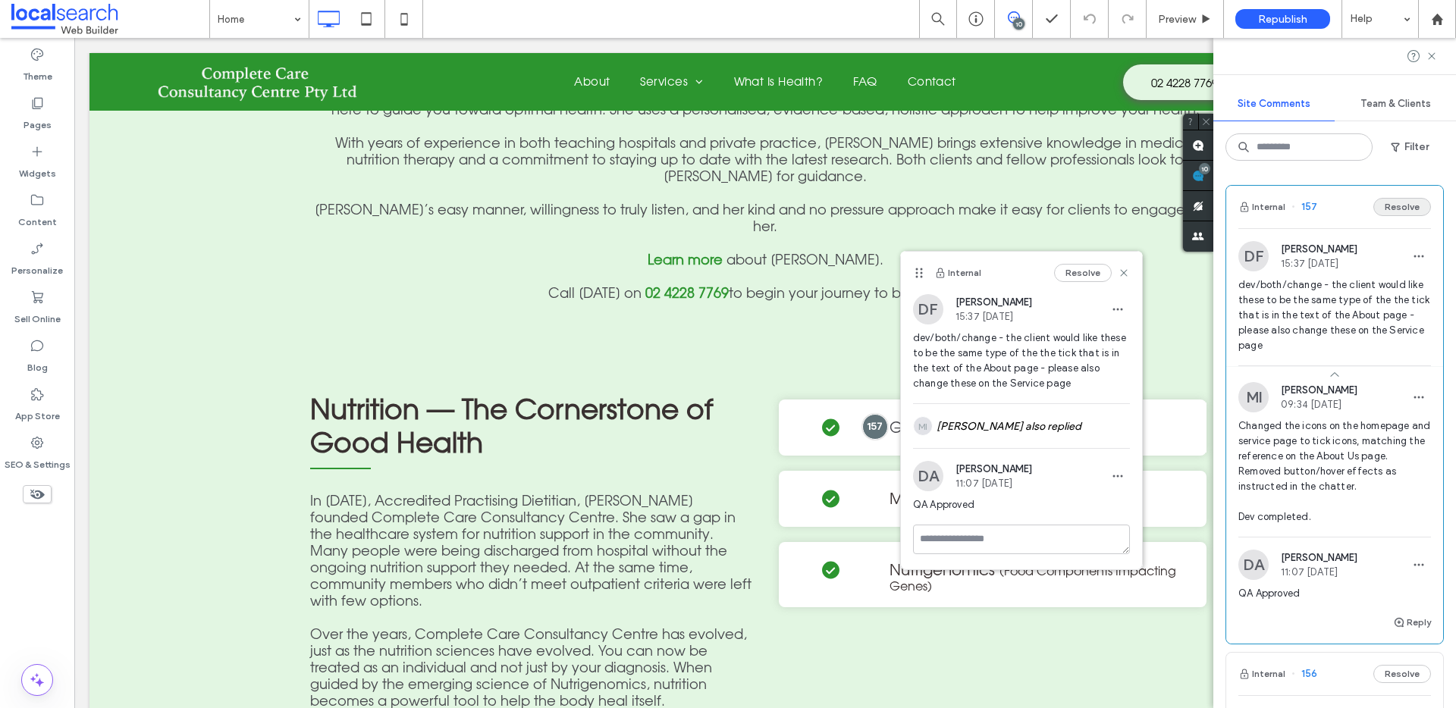
click at [1405, 209] on button "Resolve" at bounding box center [1402, 207] width 58 height 18
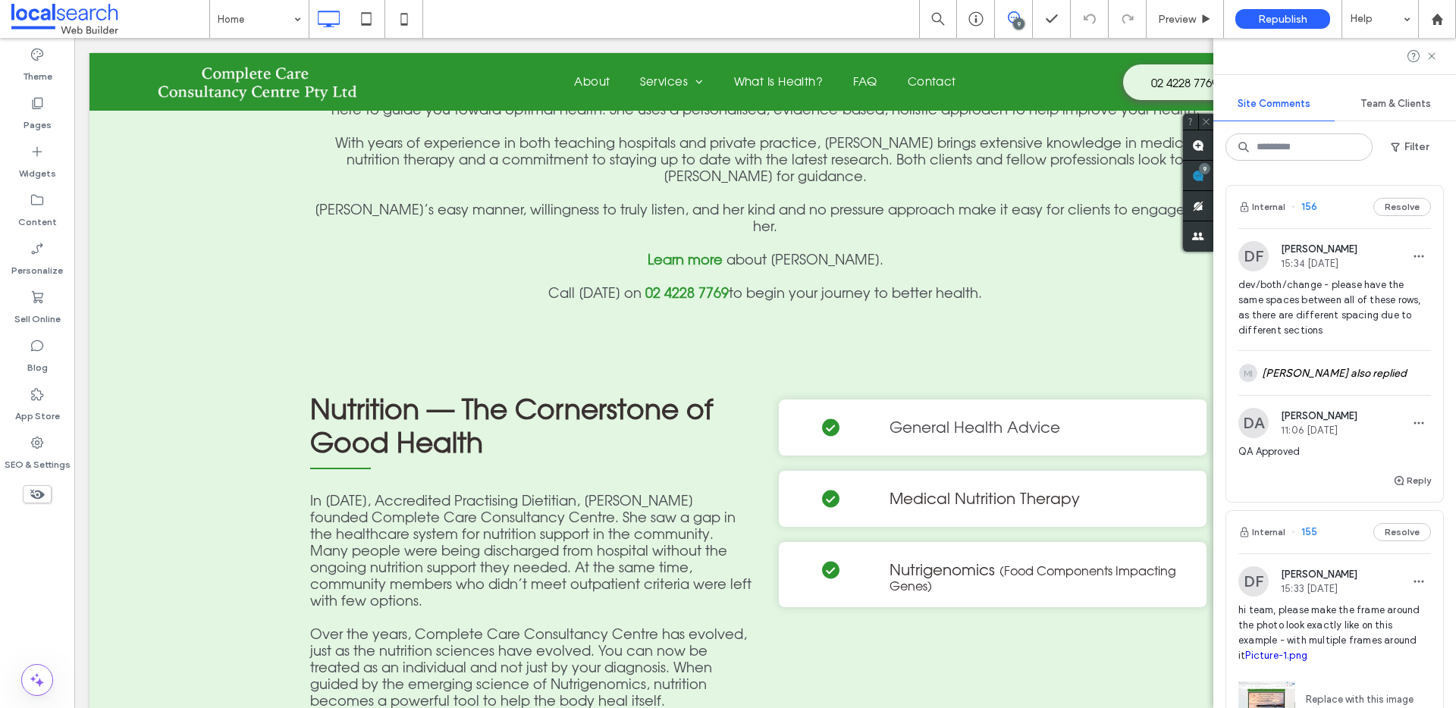
click at [1359, 202] on div "Internal 156 Resolve" at bounding box center [1334, 207] width 217 height 42
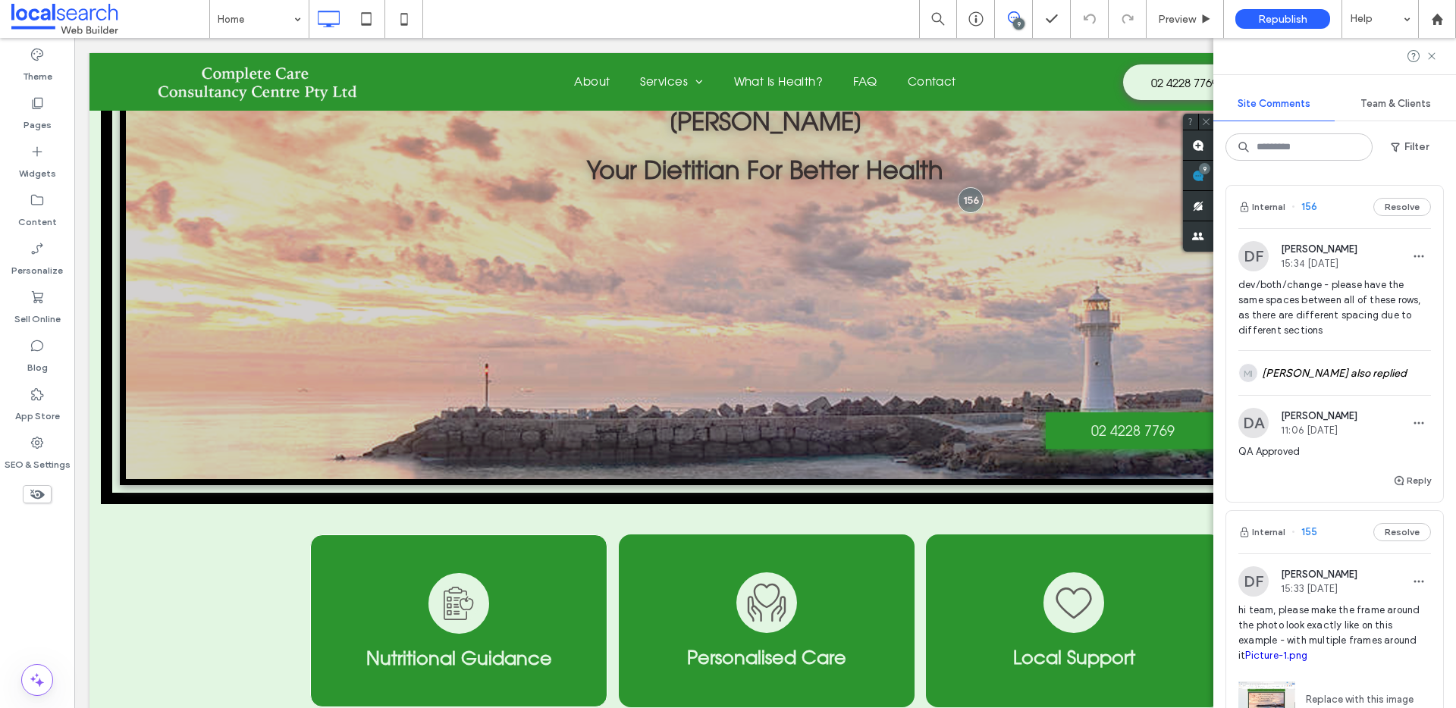
scroll to position [0, 0]
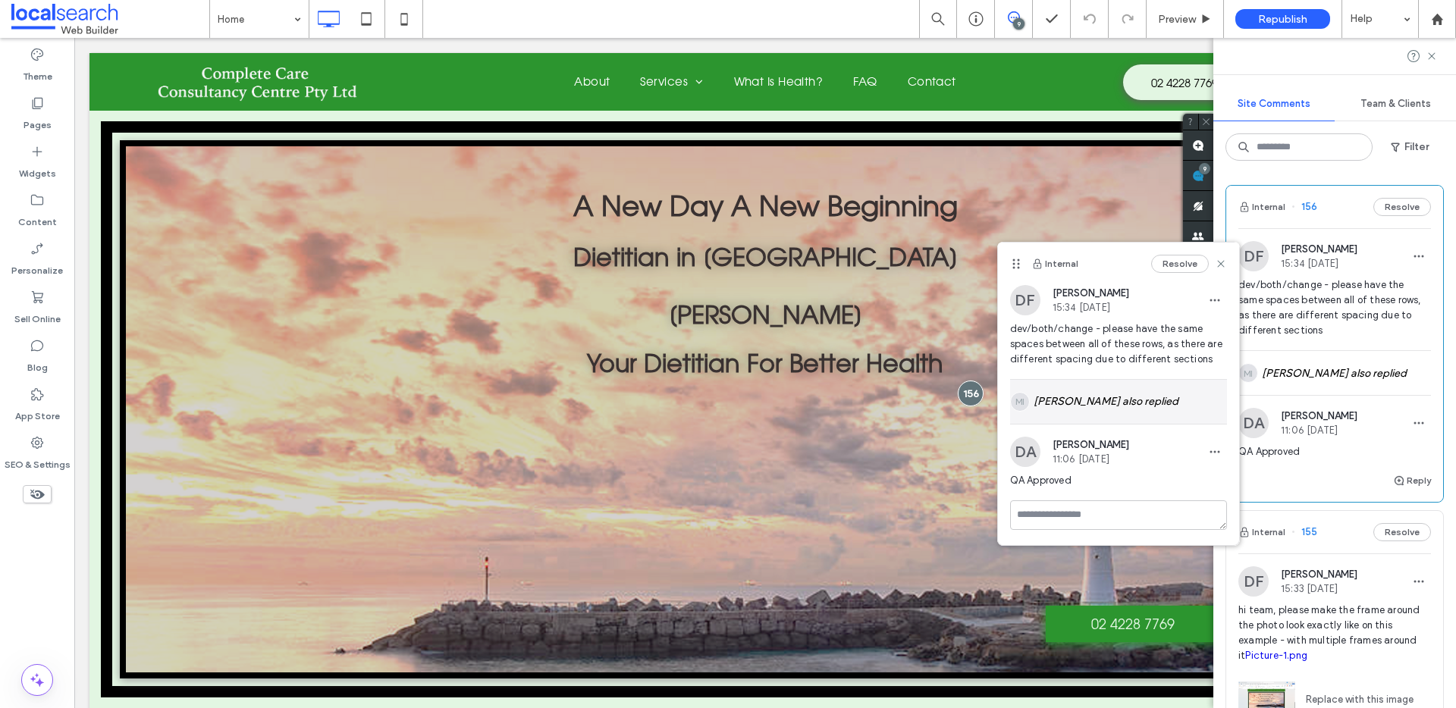
click at [1089, 397] on div "MI [PERSON_NAME] also replied" at bounding box center [1118, 402] width 217 height 44
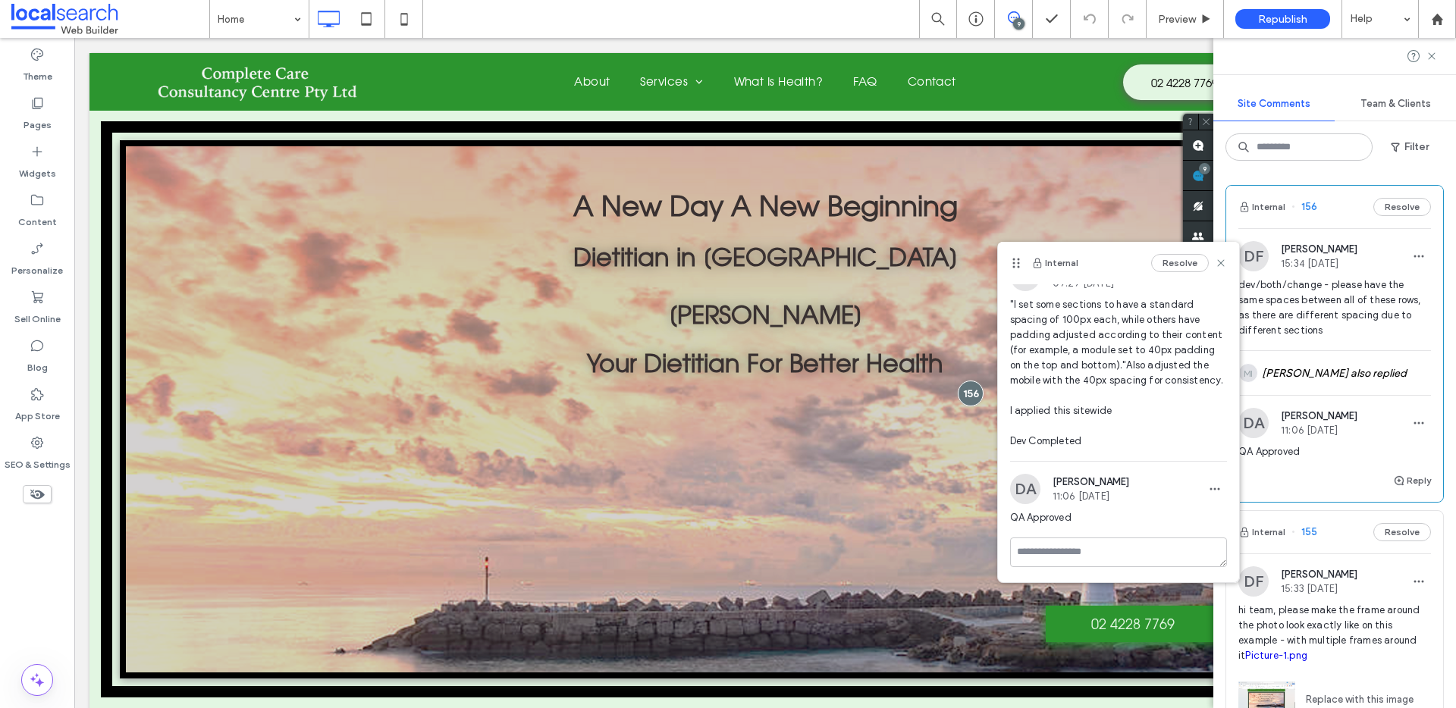
scroll to position [165, 0]
click at [1175, 259] on button "Resolve" at bounding box center [1180, 263] width 58 height 18
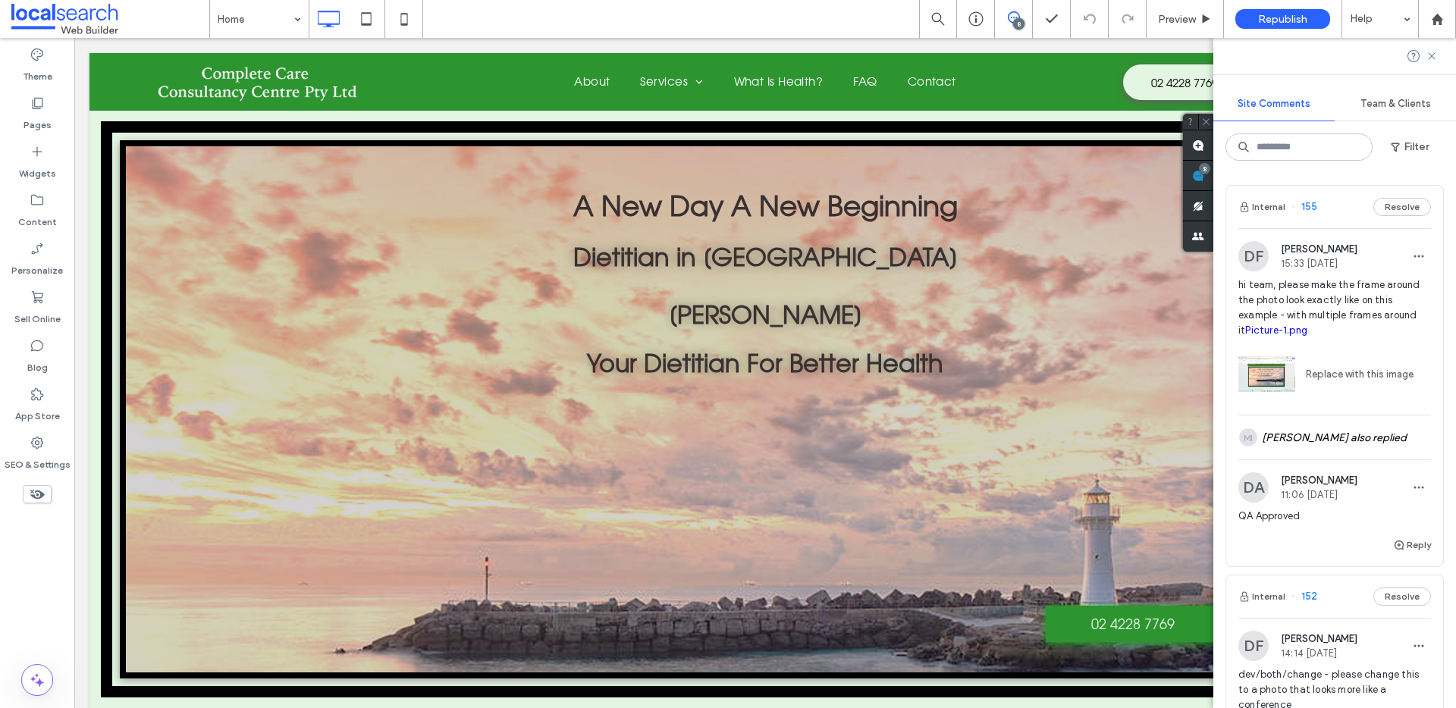
click at [1336, 212] on div "Internal 155 Resolve" at bounding box center [1334, 207] width 217 height 42
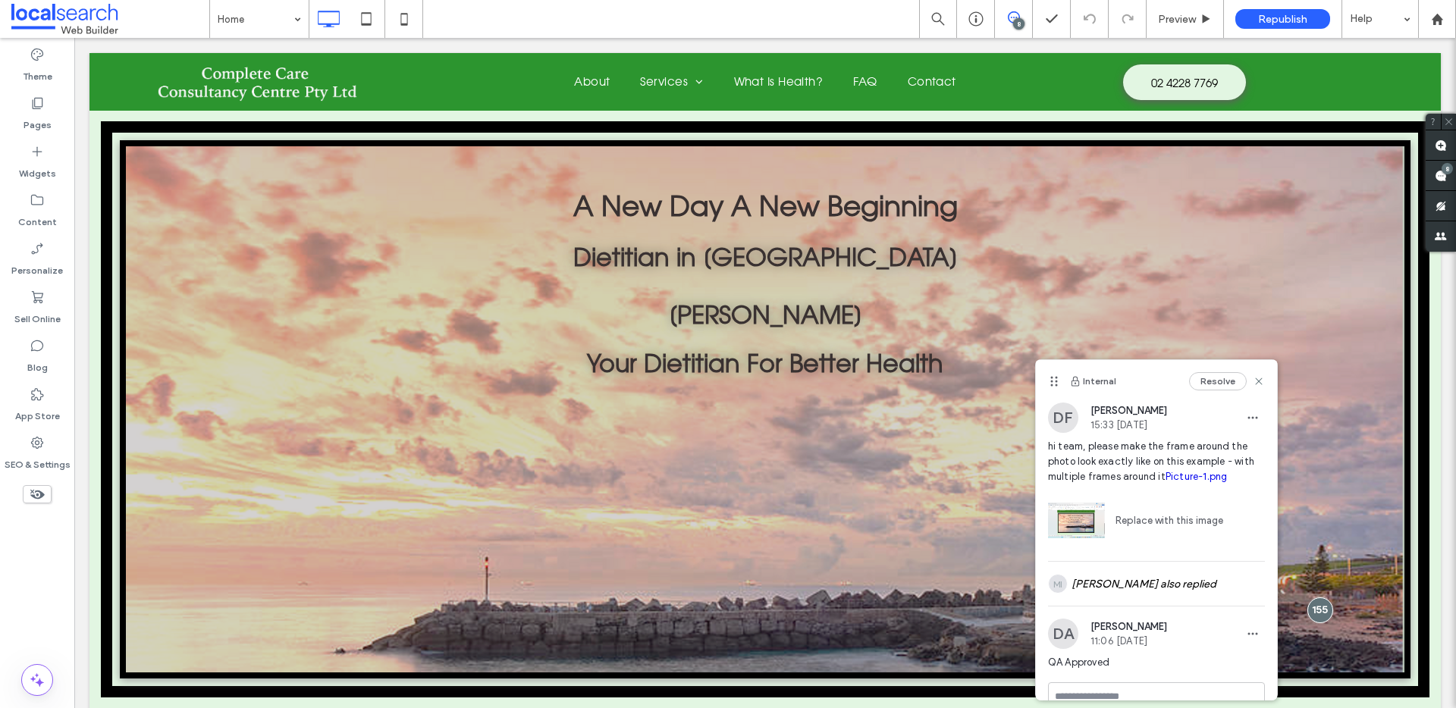
click at [1072, 529] on img at bounding box center [1076, 520] width 57 height 57
click at [1075, 519] on img at bounding box center [1076, 520] width 57 height 57
click at [1201, 478] on link "Picture-1.png" at bounding box center [1197, 476] width 62 height 11
click at [1216, 382] on button "Resolve" at bounding box center [1218, 381] width 58 height 18
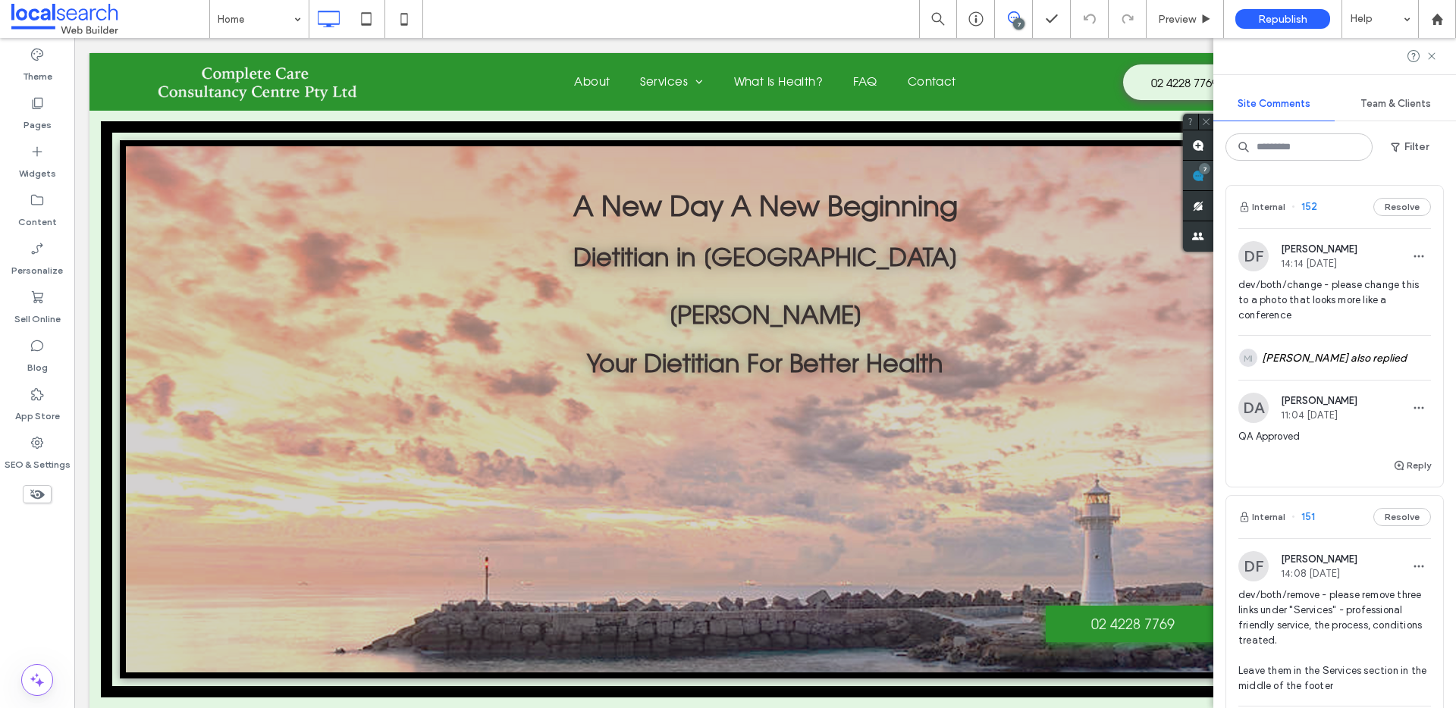
click at [1213, 175] on span at bounding box center [1198, 176] width 30 height 30
click at [1353, 208] on div "Internal 152 Resolve" at bounding box center [1334, 207] width 217 height 42
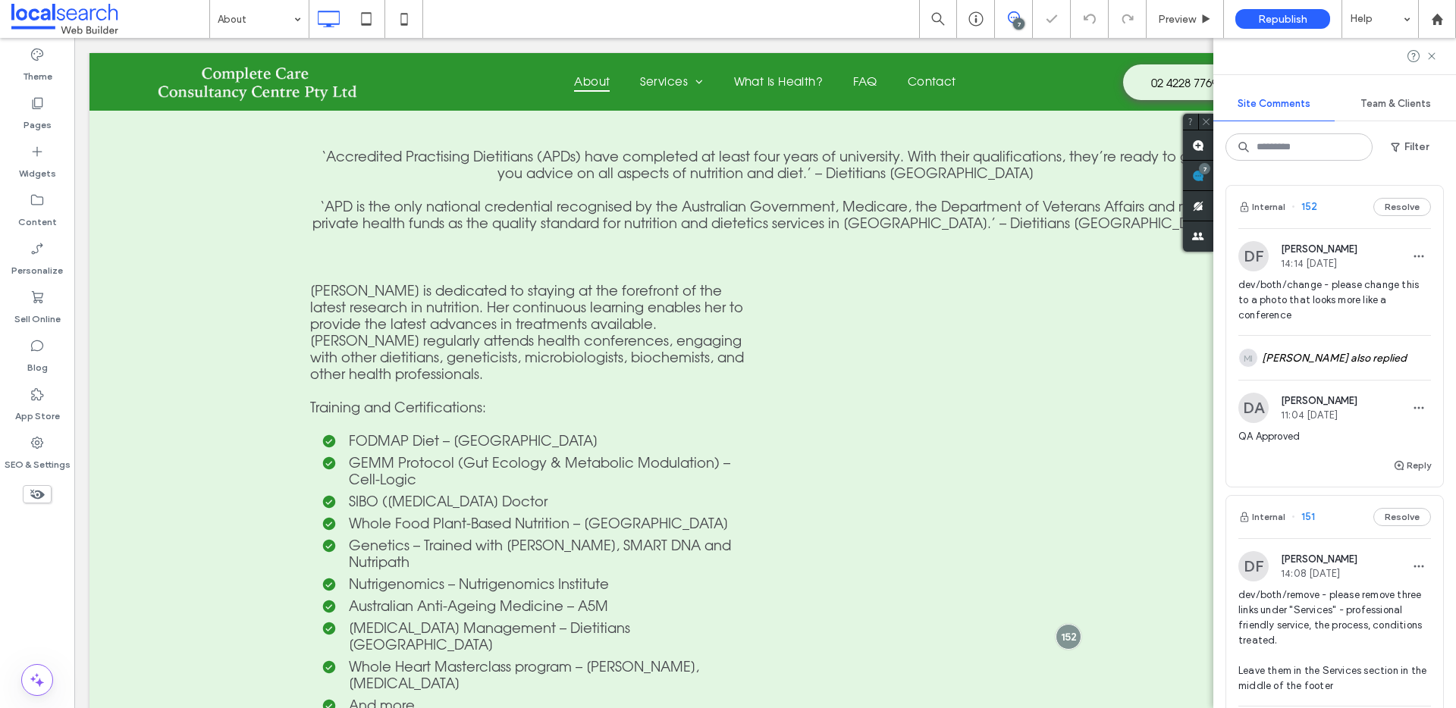
scroll to position [1681, 0]
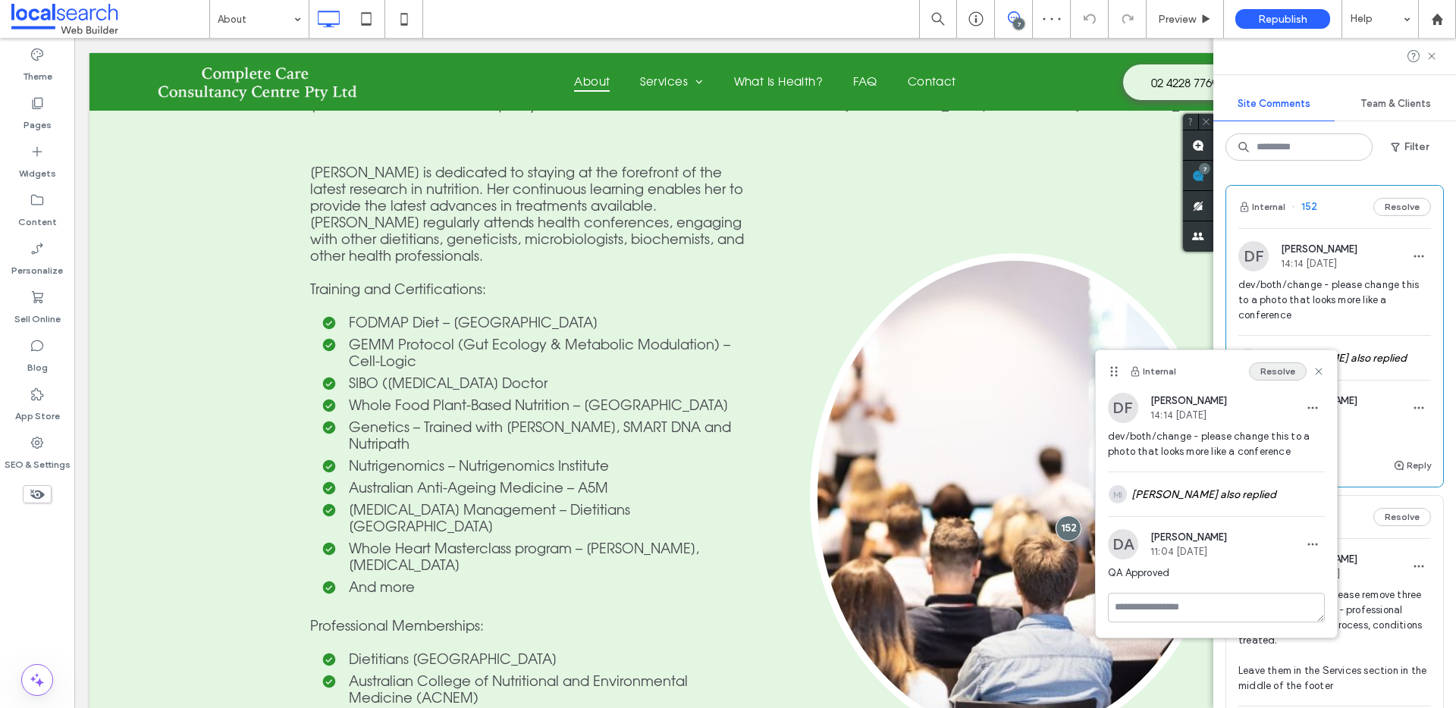
click at [1285, 371] on button "Resolve" at bounding box center [1278, 372] width 58 height 18
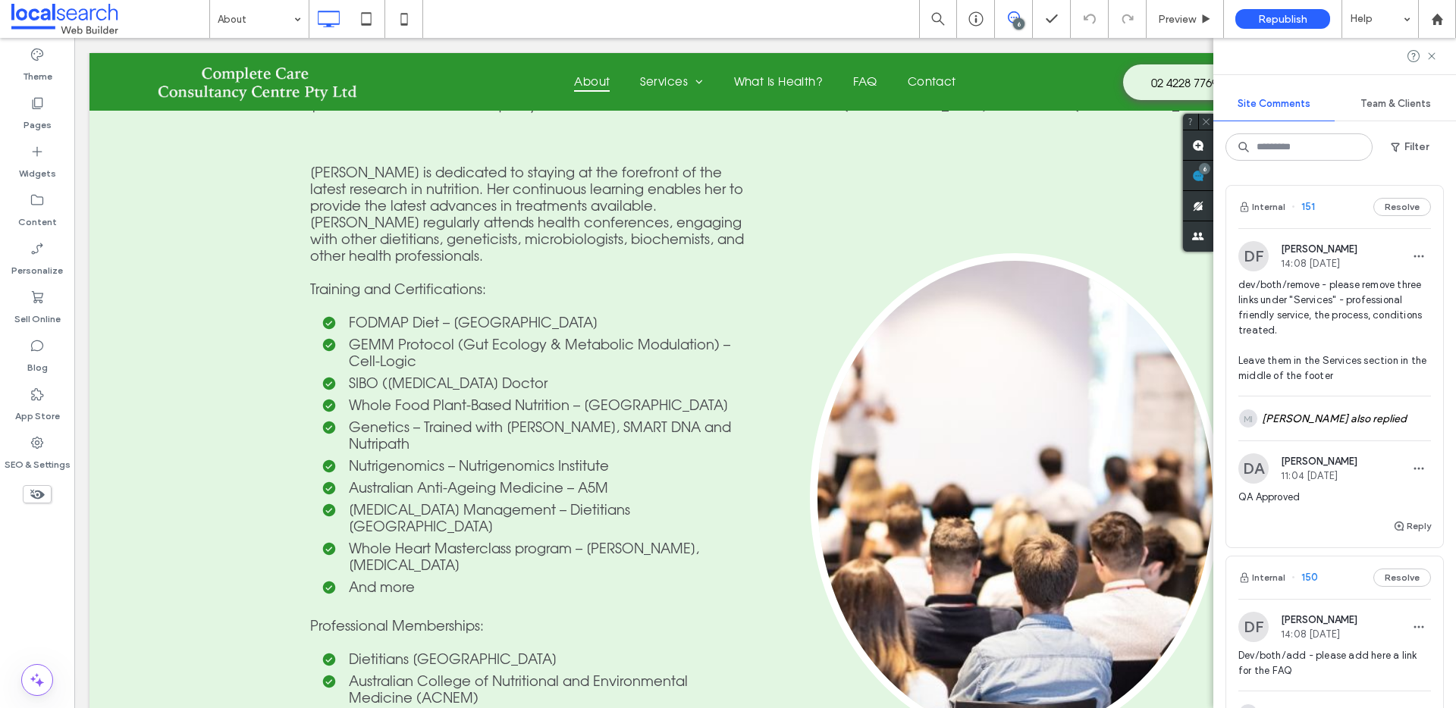
click at [1333, 203] on div "Internal 151 Resolve" at bounding box center [1334, 207] width 217 height 42
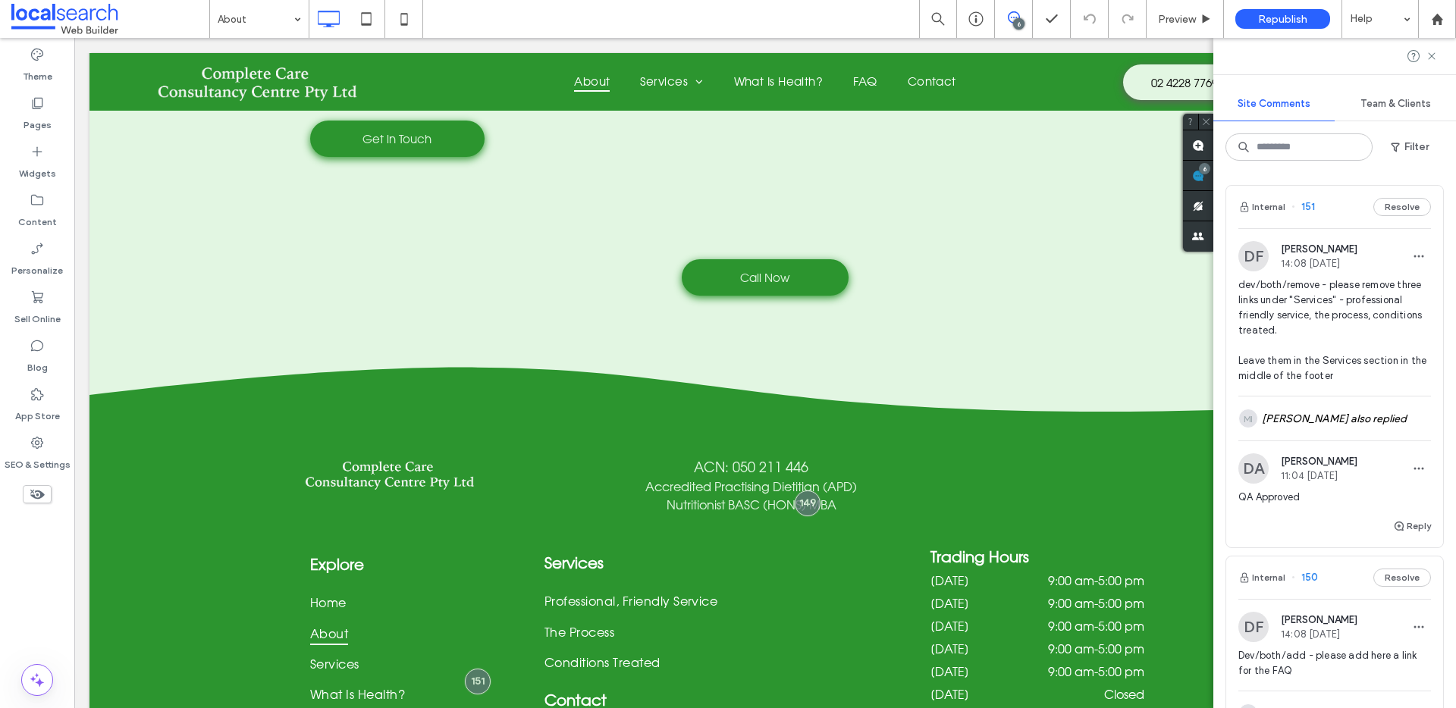
scroll to position [2507, 0]
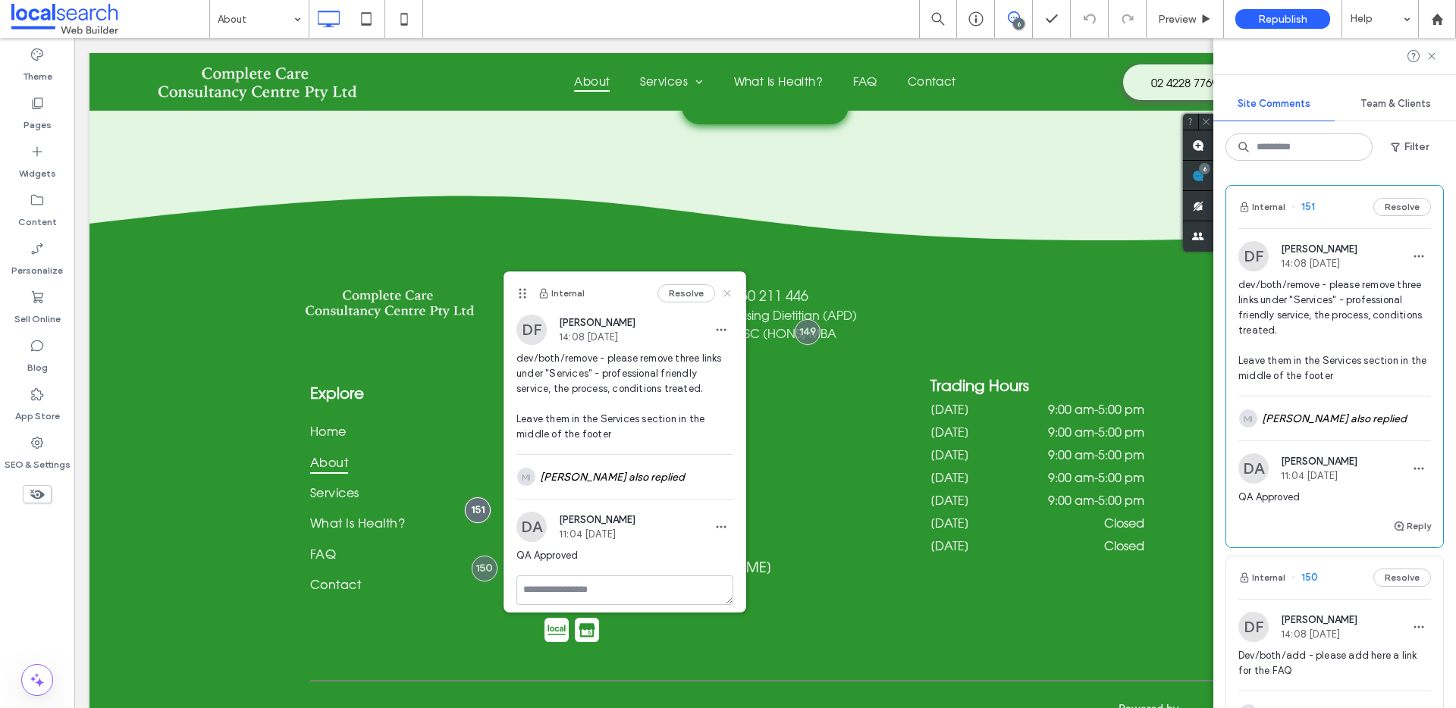
click at [721, 292] on icon at bounding box center [727, 293] width 12 height 12
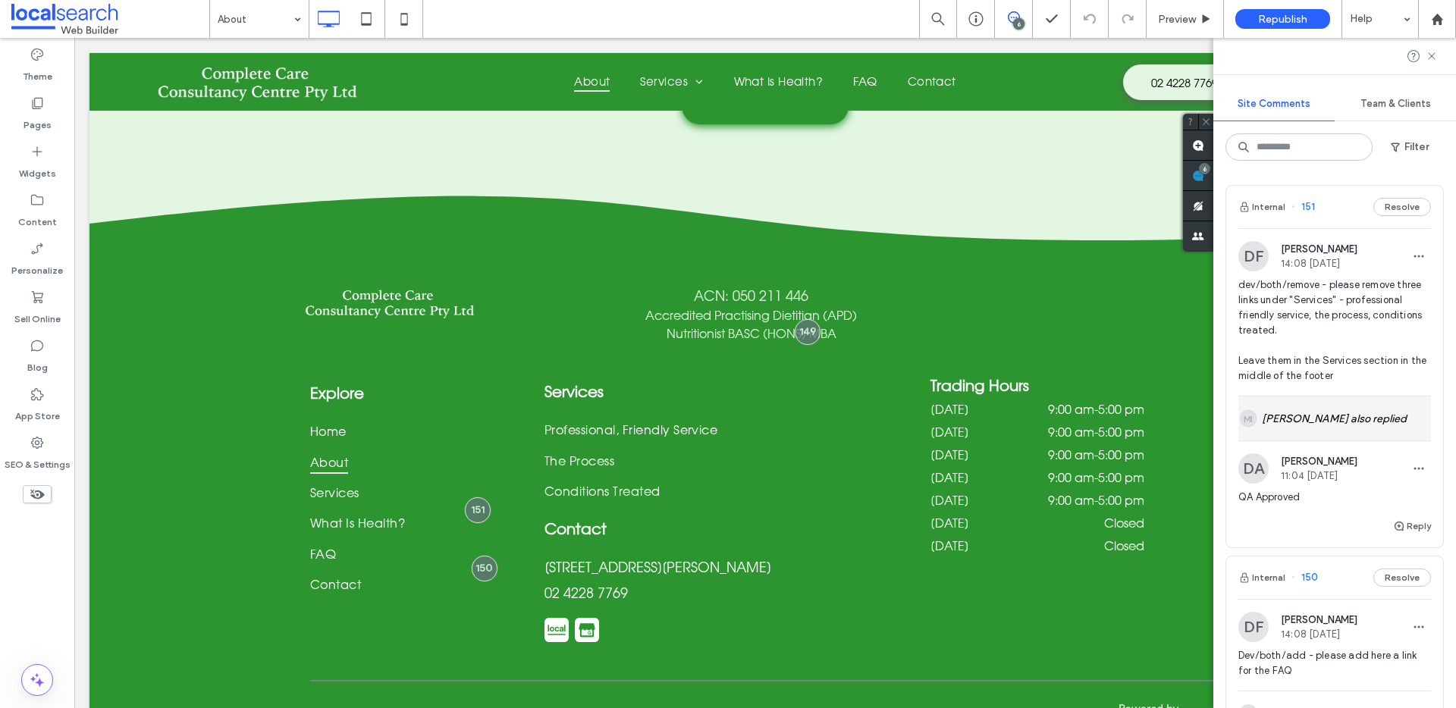
click at [1342, 409] on div "MI [PERSON_NAME] also replied" at bounding box center [1334, 419] width 193 height 44
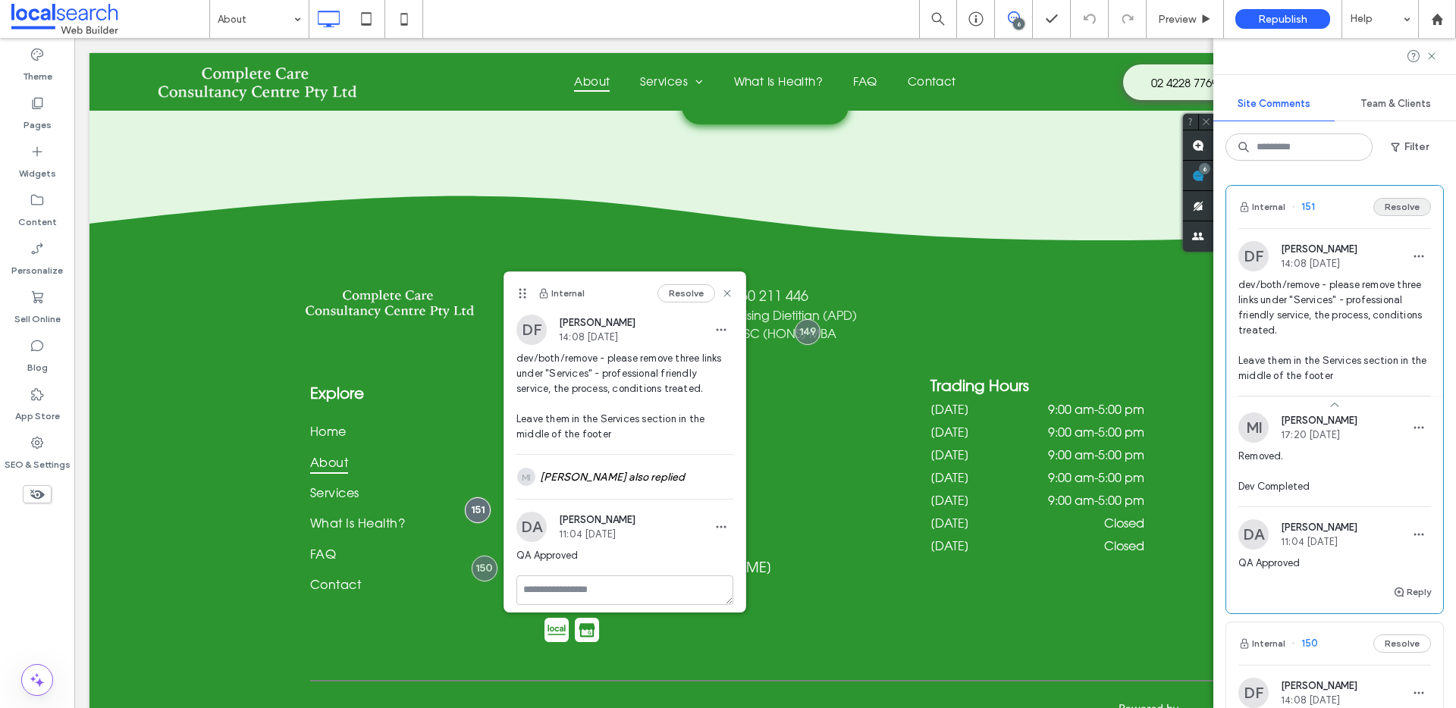
click at [1375, 212] on button "Resolve" at bounding box center [1402, 207] width 58 height 18
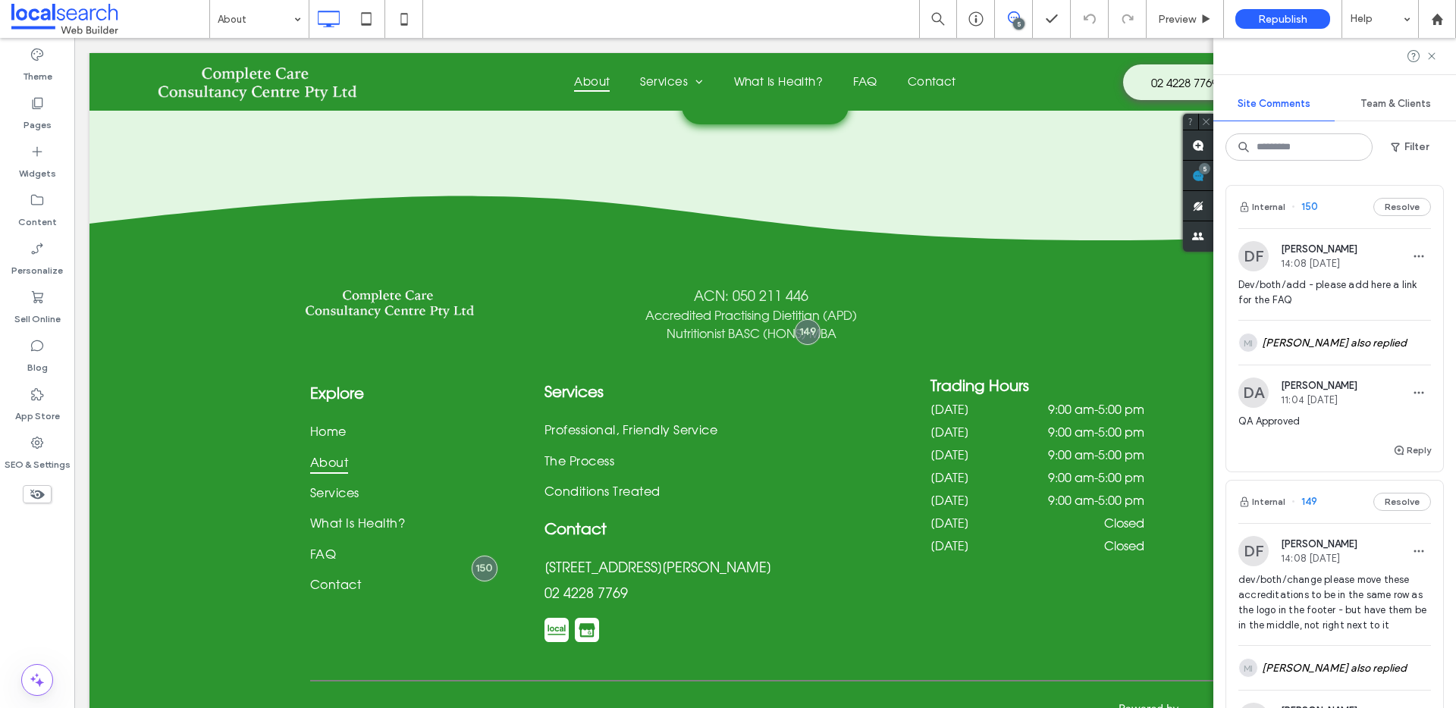
click at [1326, 212] on div "Internal 150 Resolve" at bounding box center [1334, 207] width 217 height 42
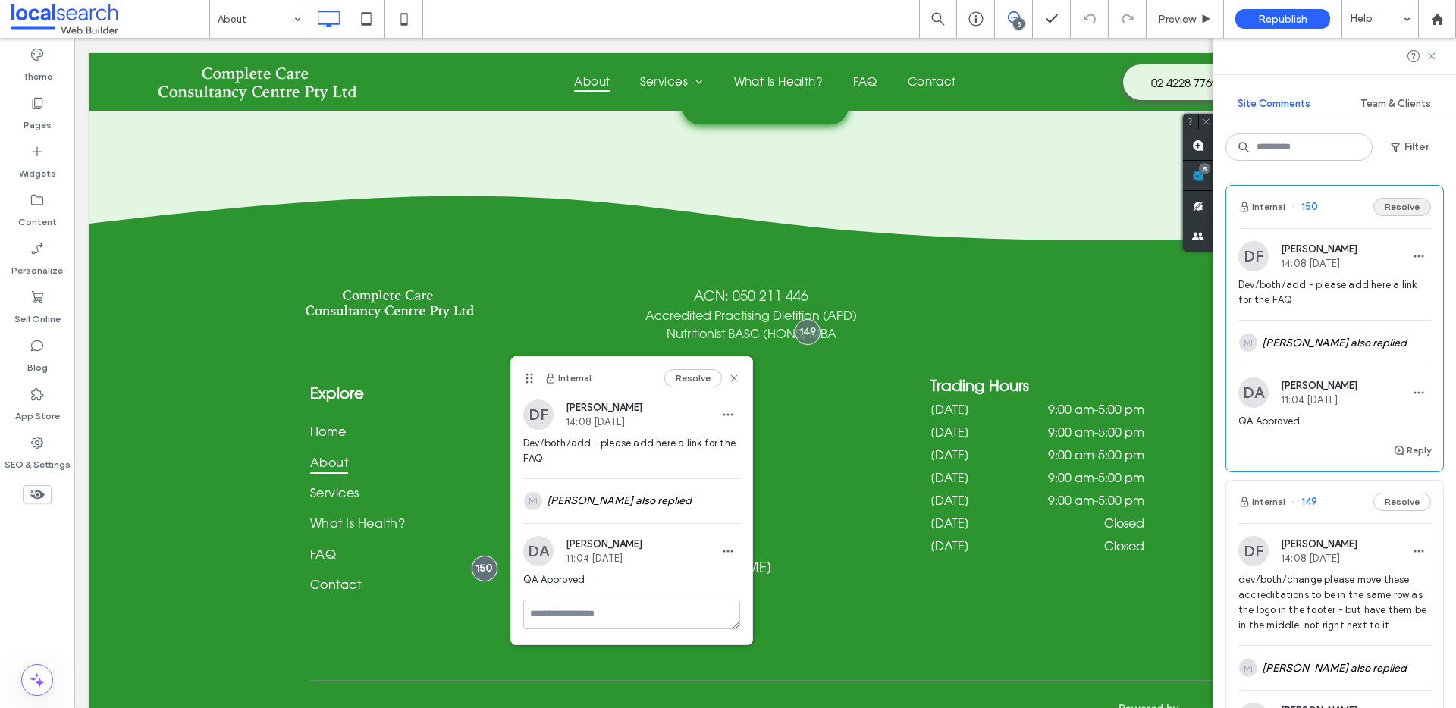
click at [1407, 200] on button "Resolve" at bounding box center [1402, 207] width 58 height 18
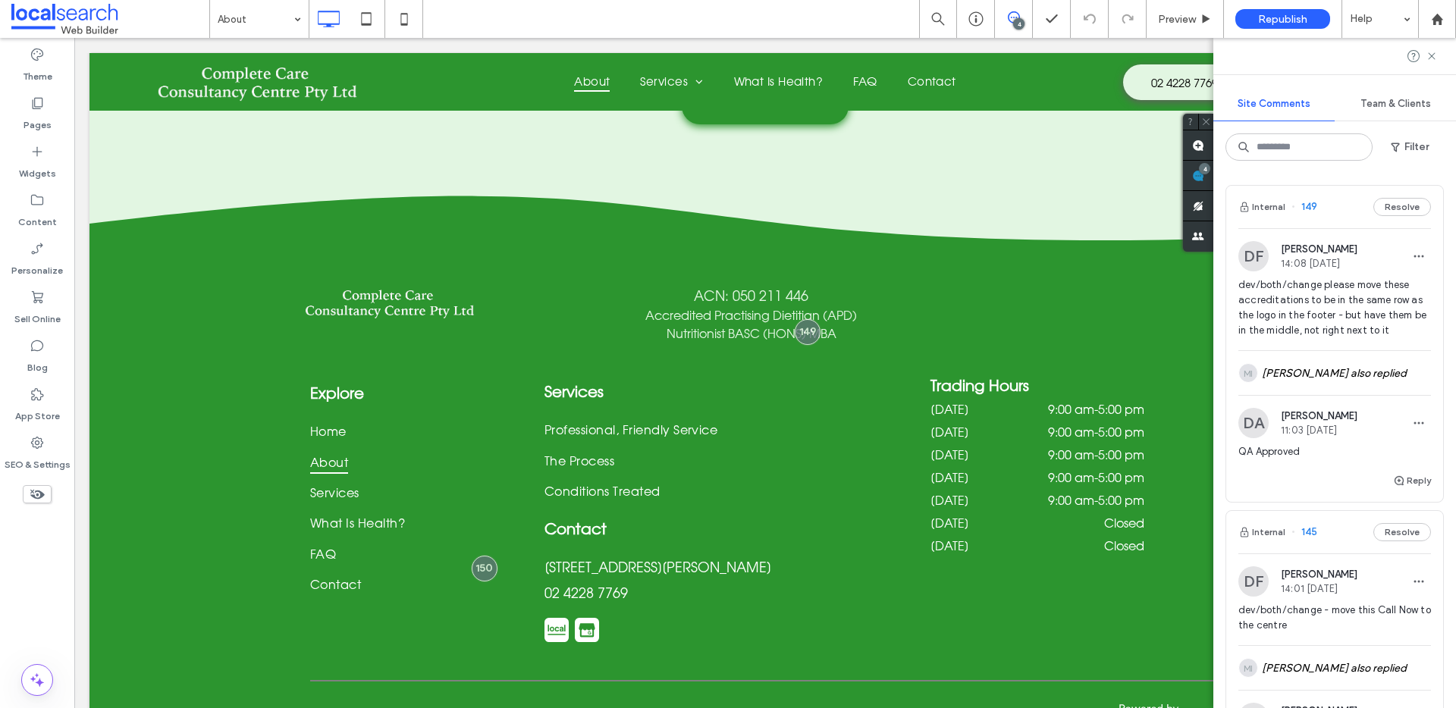
click at [1336, 210] on div "Internal 149 Resolve" at bounding box center [1334, 207] width 217 height 42
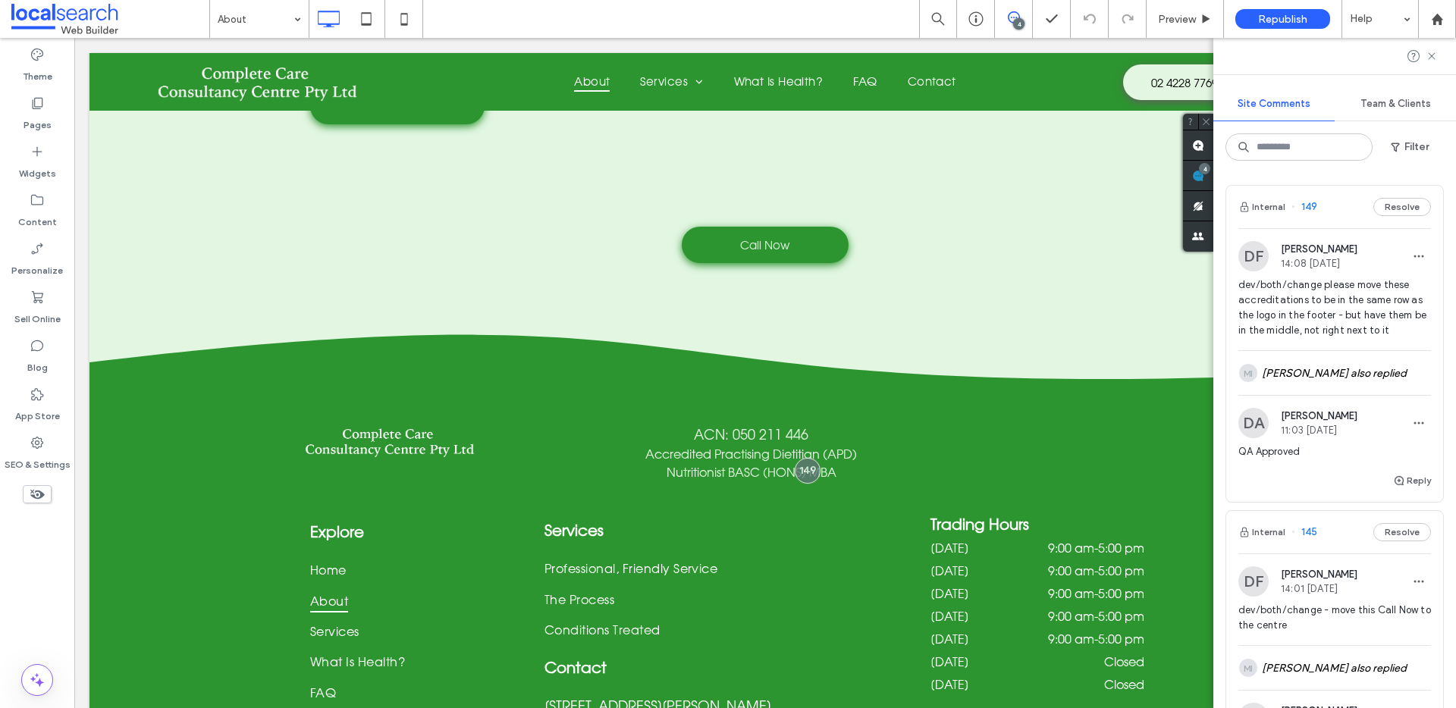
scroll to position [2343, 0]
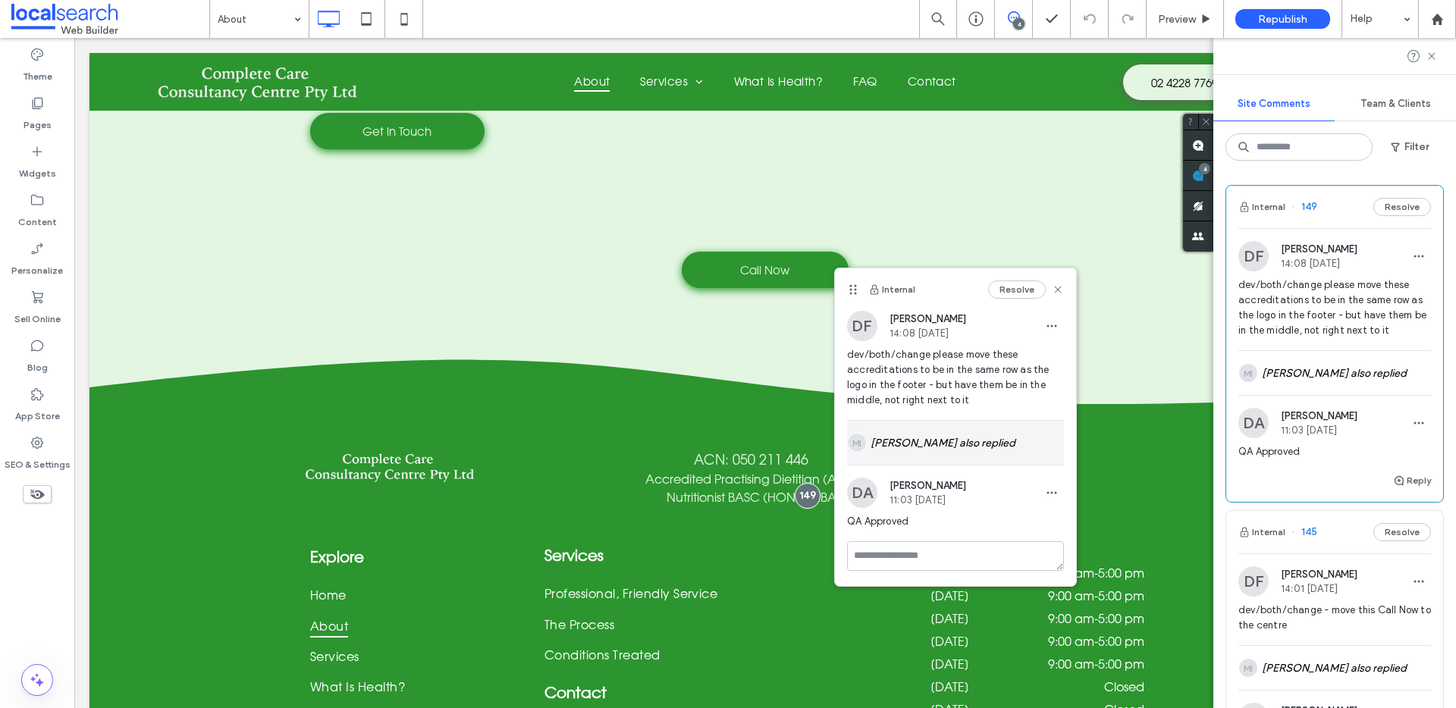
click at [986, 440] on div "MI [PERSON_NAME] also replied" at bounding box center [955, 443] width 217 height 44
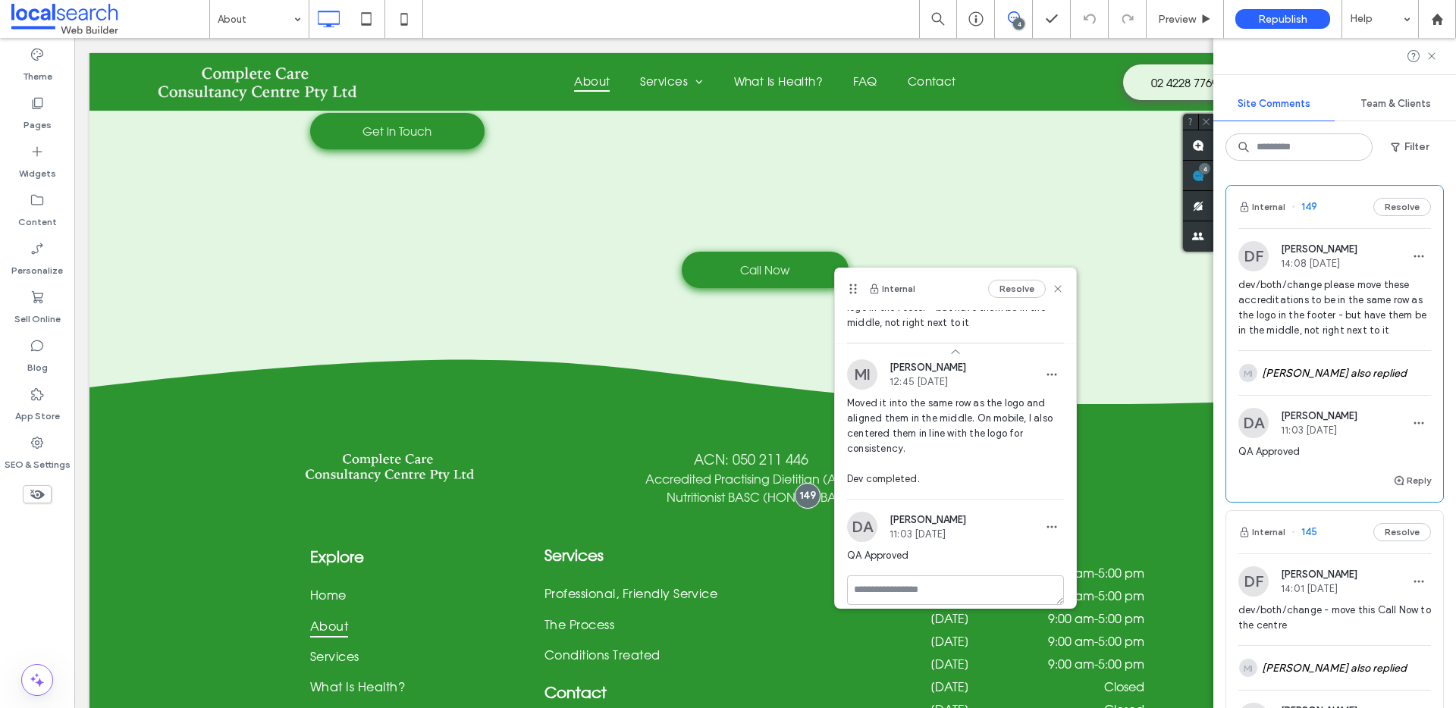
scroll to position [89, 0]
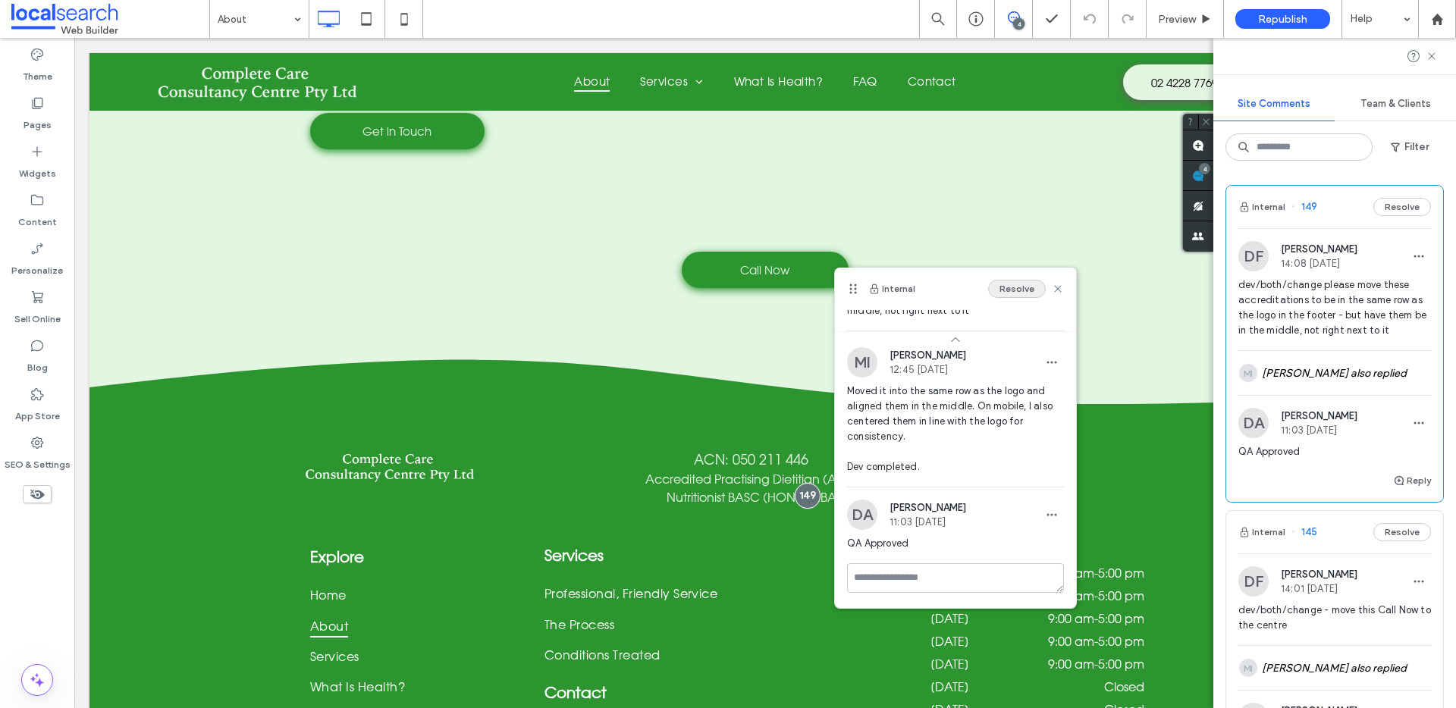
click at [1005, 294] on button "Resolve" at bounding box center [1017, 289] width 58 height 18
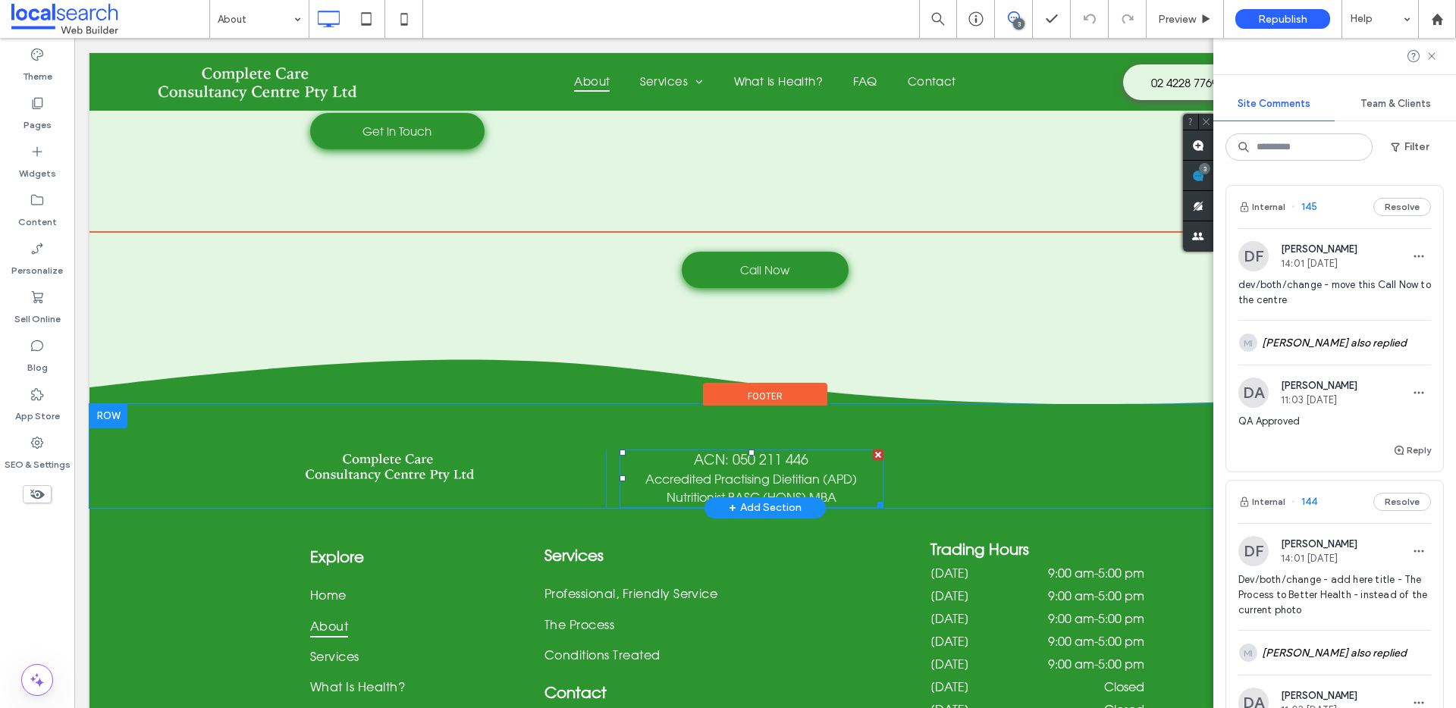
click at [723, 451] on span "ACN: 050 211 446" at bounding box center [751, 459] width 115 height 17
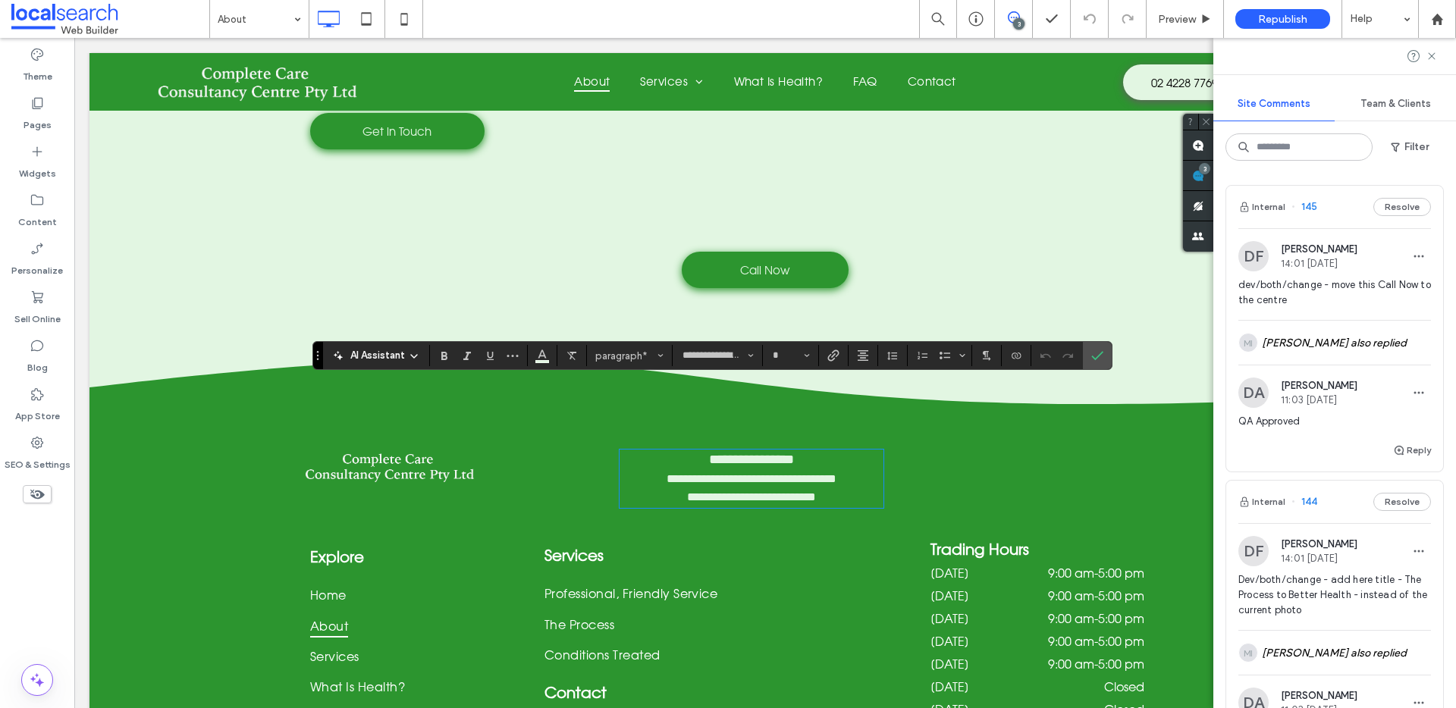
type input "**"
click at [749, 453] on span "**********" at bounding box center [751, 460] width 85 height 14
click at [1104, 359] on label "Confirm" at bounding box center [1097, 355] width 23 height 27
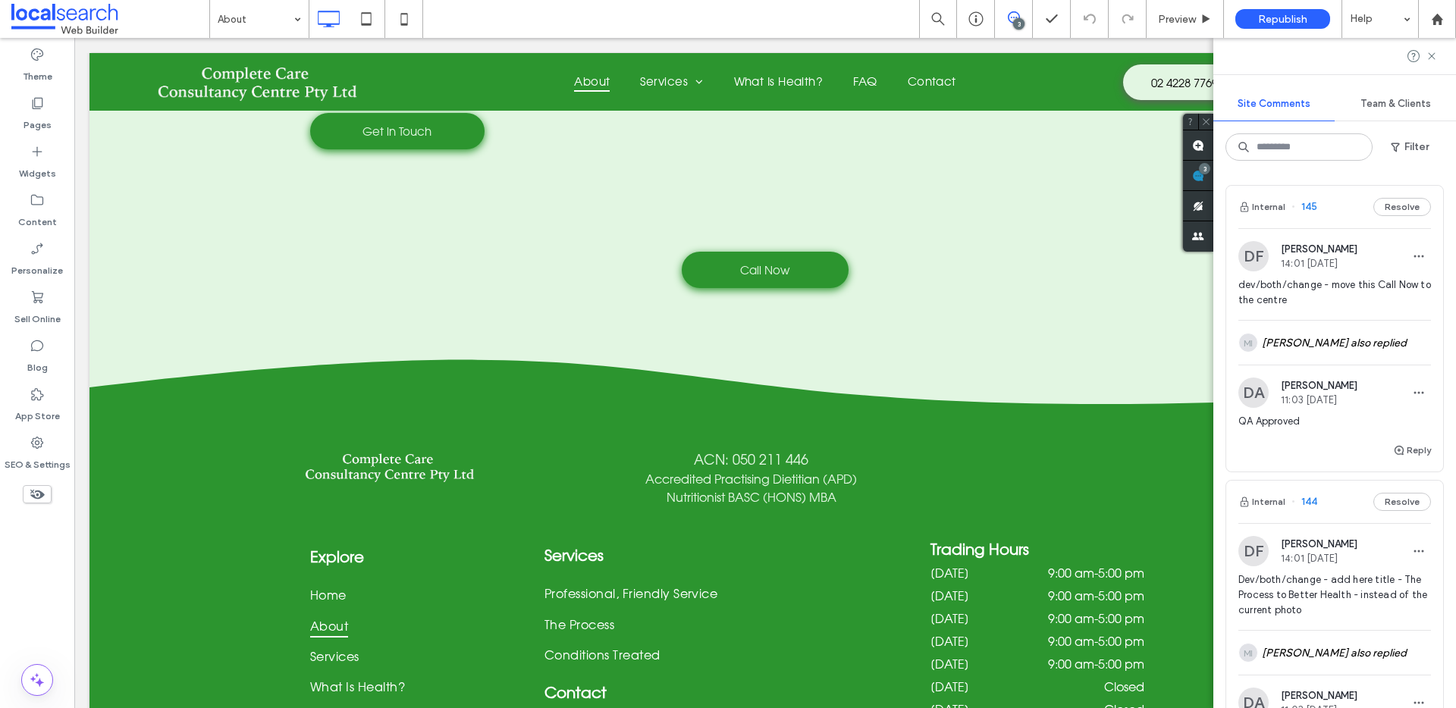
click at [1018, 15] on icon at bounding box center [1014, 17] width 12 height 12
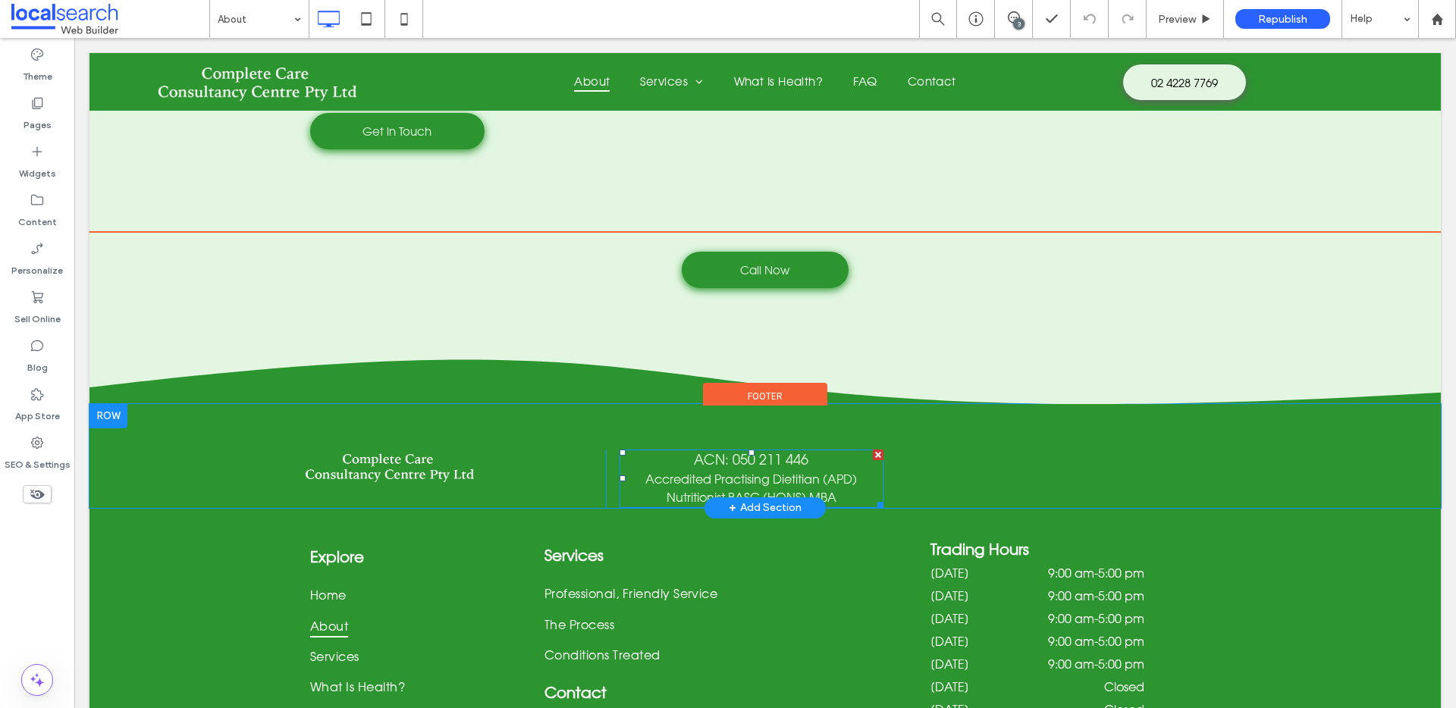
click at [832, 450] on p "ACN: 050 211 446" at bounding box center [752, 460] width 264 height 20
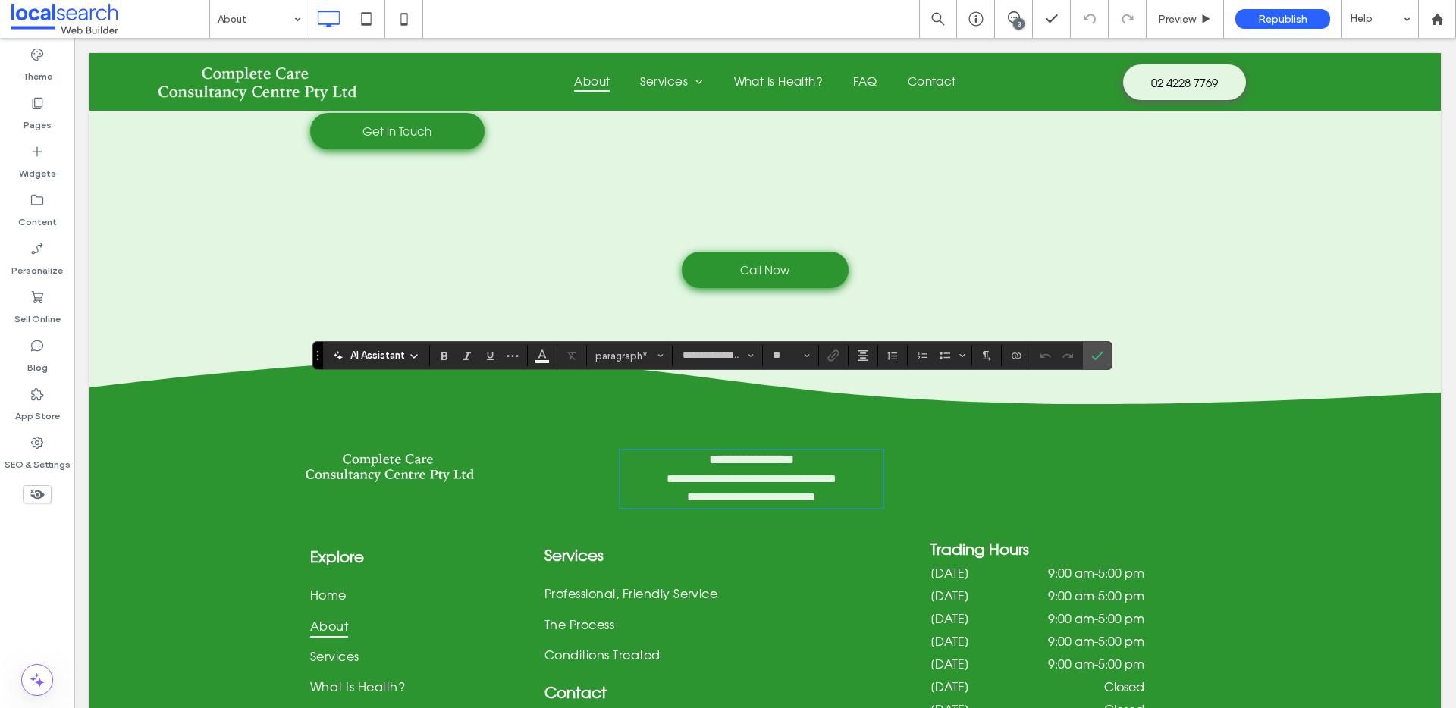
click at [804, 450] on p "**********" at bounding box center [752, 460] width 264 height 20
drag, startPoint x: 808, startPoint y: 388, endPoint x: 667, endPoint y: 388, distance: 141.1
click at [667, 450] on p "**********" at bounding box center [752, 460] width 264 height 20
copy span "**********"
click at [375, 508] on div "Explore Home About Services What Is Health? FAQ Contact Click To Paste Services…" at bounding box center [764, 672] width 1351 height 328
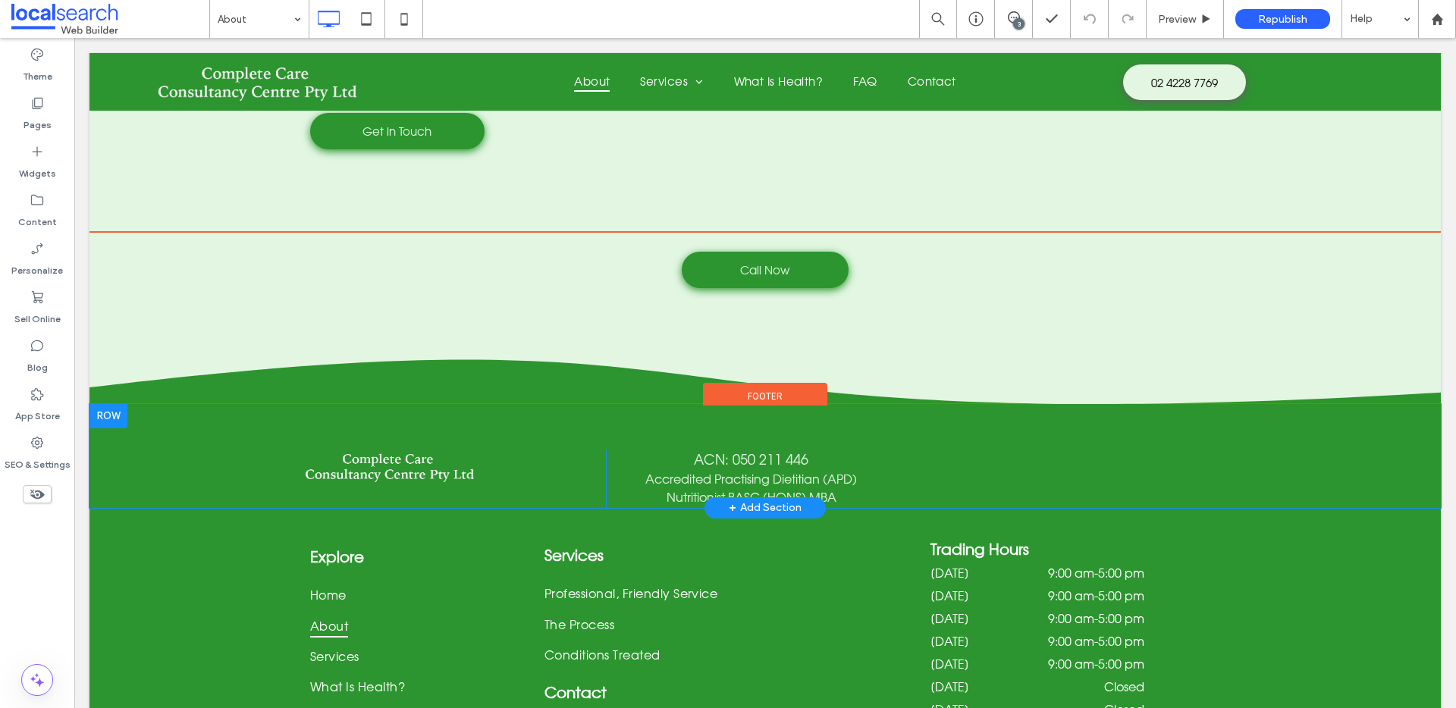
click at [360, 450] on div "Click To Paste" at bounding box center [454, 479] width 303 height 58
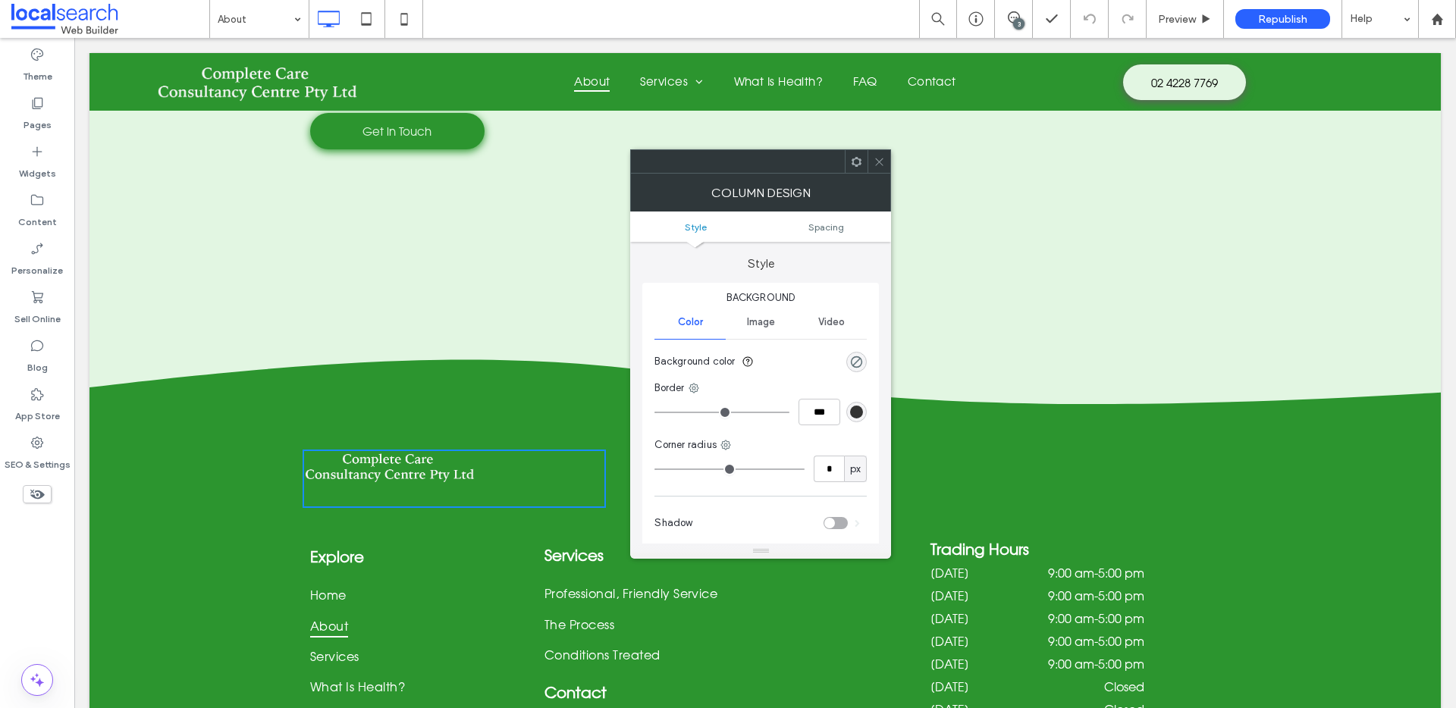
click at [350, 450] on div "Click To Paste" at bounding box center [454, 479] width 303 height 58
click at [408, 450] on div "Click To Paste" at bounding box center [454, 479] width 303 height 58
click at [496, 450] on div "Click To Paste" at bounding box center [454, 479] width 303 height 58
click at [497, 450] on div "Click To Paste" at bounding box center [454, 479] width 303 height 58
click at [375, 508] on div "Explore Home About Services What Is Health? FAQ Contact Click To Paste Services…" at bounding box center [764, 672] width 1351 height 328
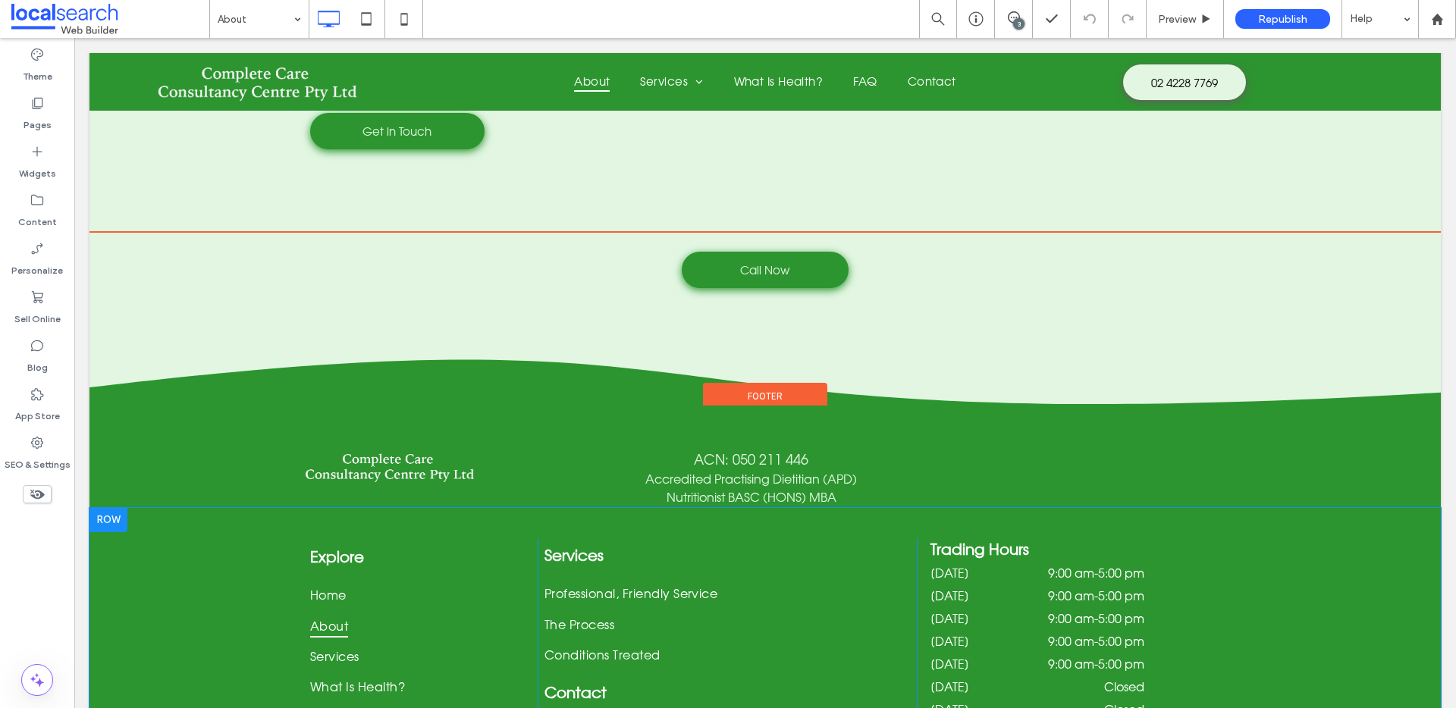
click at [331, 508] on div "Explore Home About Services What Is Health? FAQ Contact Click To Paste Services…" at bounding box center [764, 672] width 1351 height 328
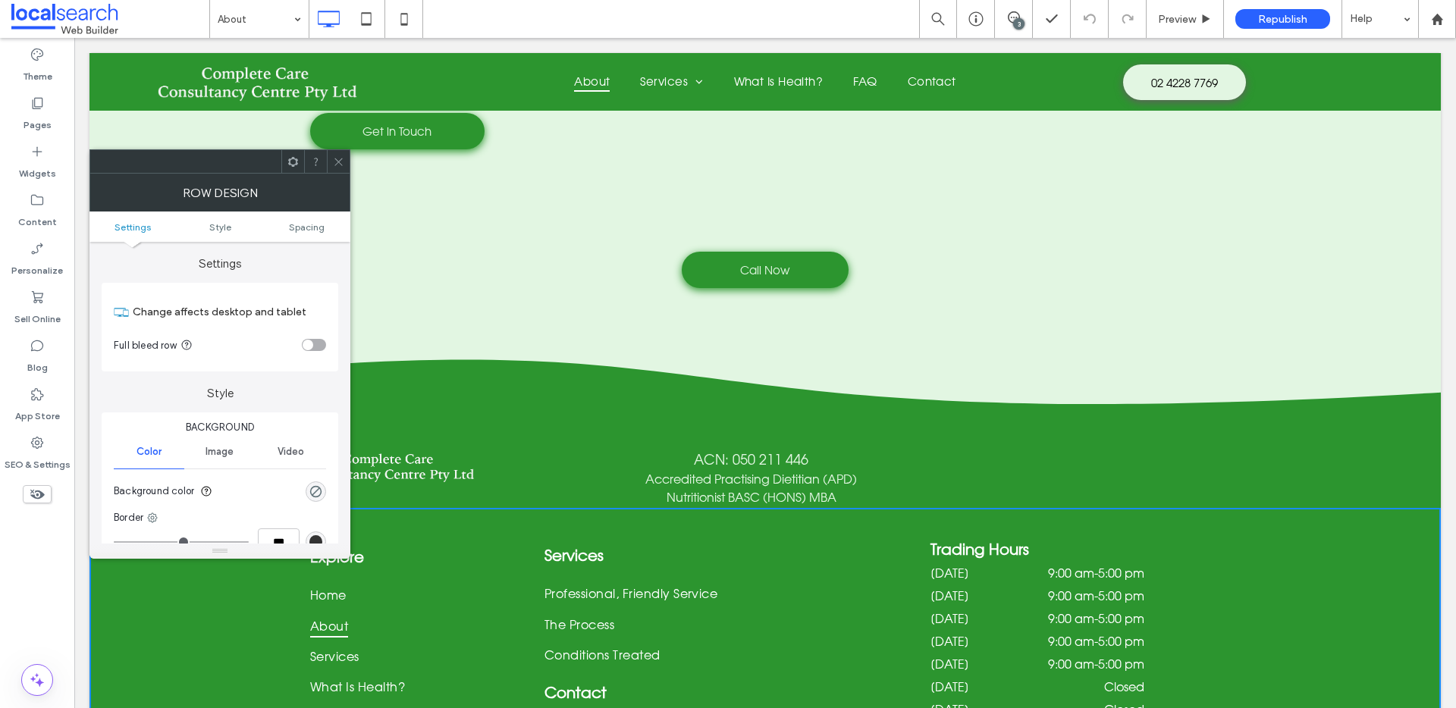
click at [333, 159] on icon at bounding box center [338, 161] width 11 height 11
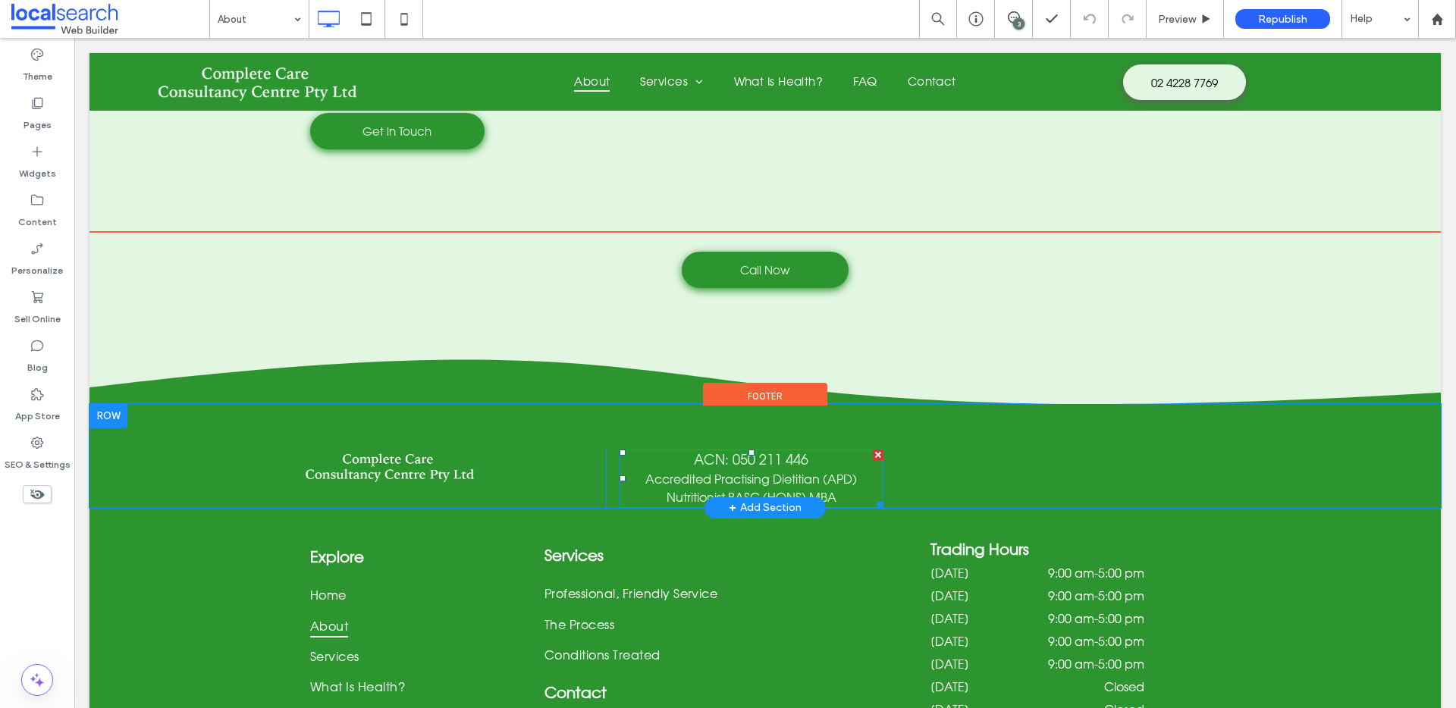
click at [780, 490] on span "Nutritionist BASC (HONS) MBA" at bounding box center [752, 497] width 170 height 15
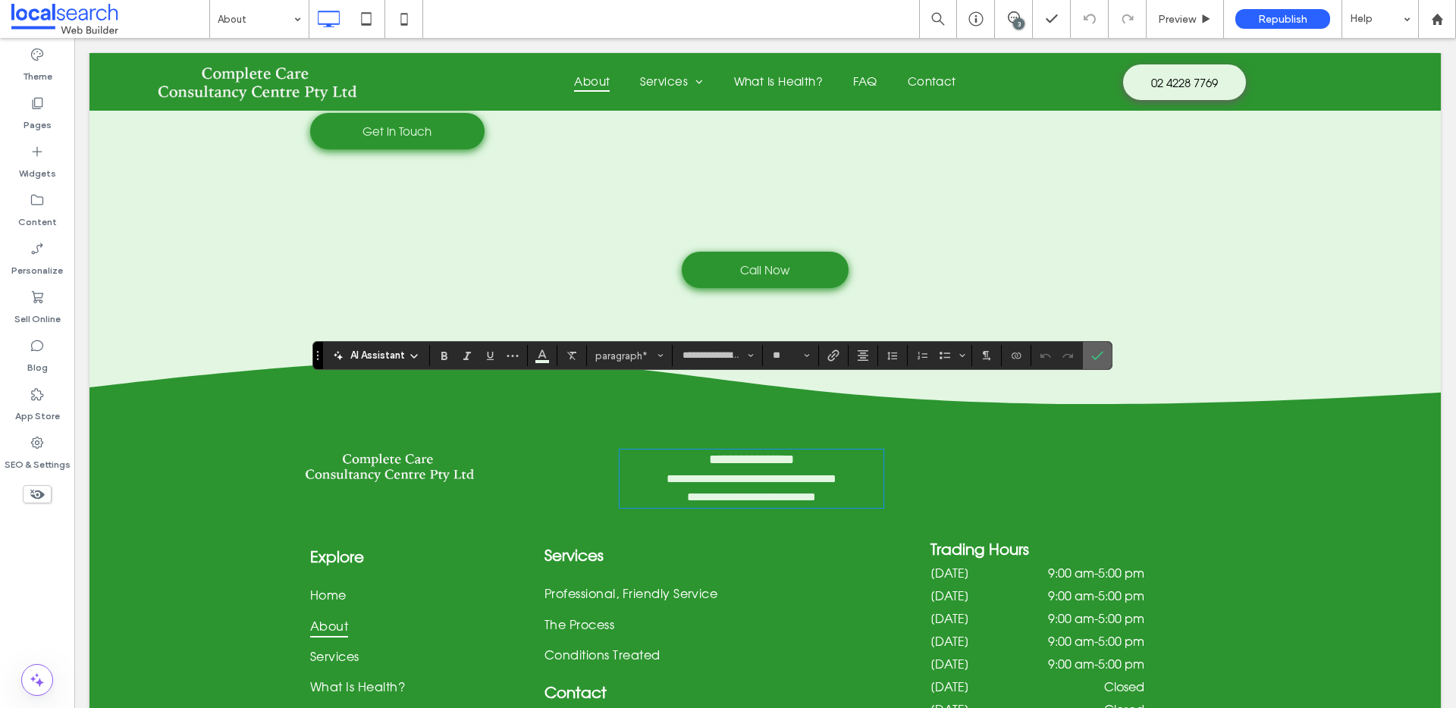
click at [1107, 357] on label "Confirm" at bounding box center [1097, 355] width 23 height 27
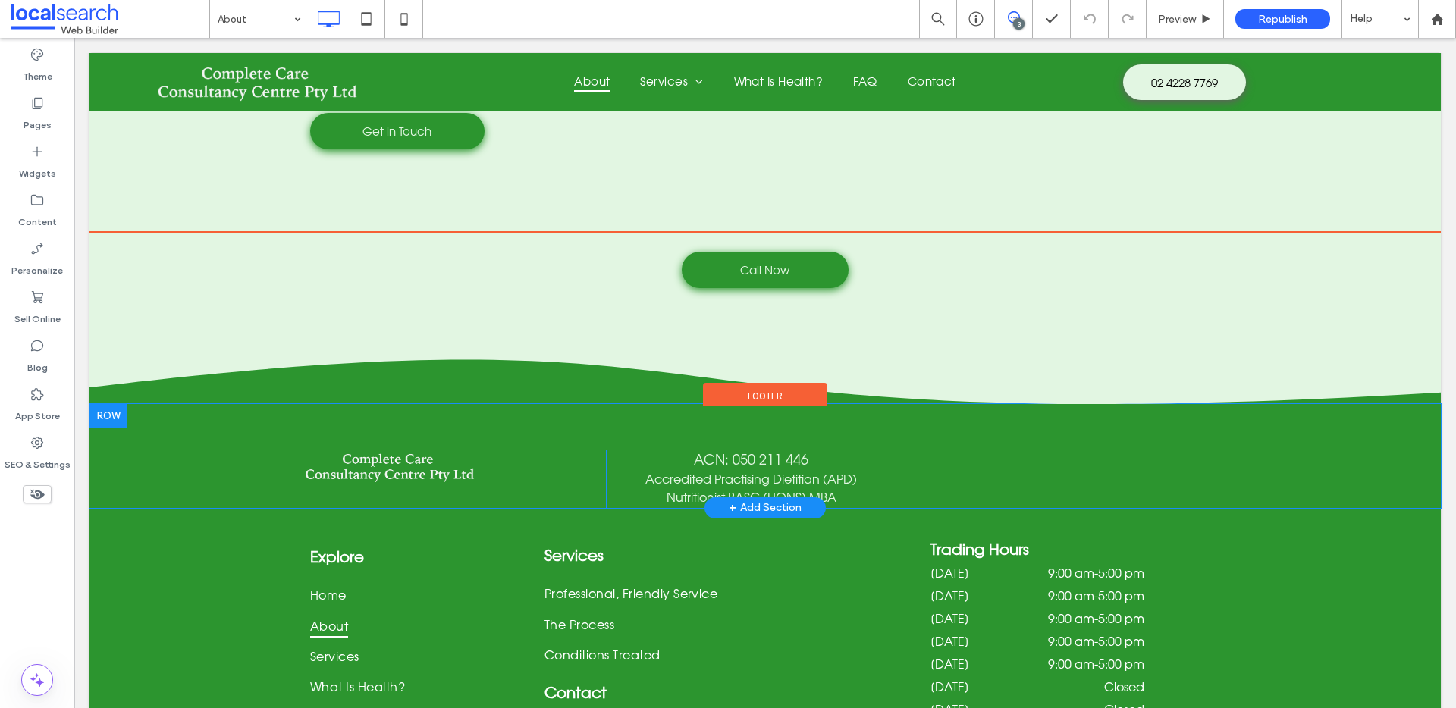
click at [1024, 17] on span at bounding box center [1013, 17] width 37 height 12
click at [857, 450] on p "ACN: 050 211 446" at bounding box center [752, 460] width 264 height 20
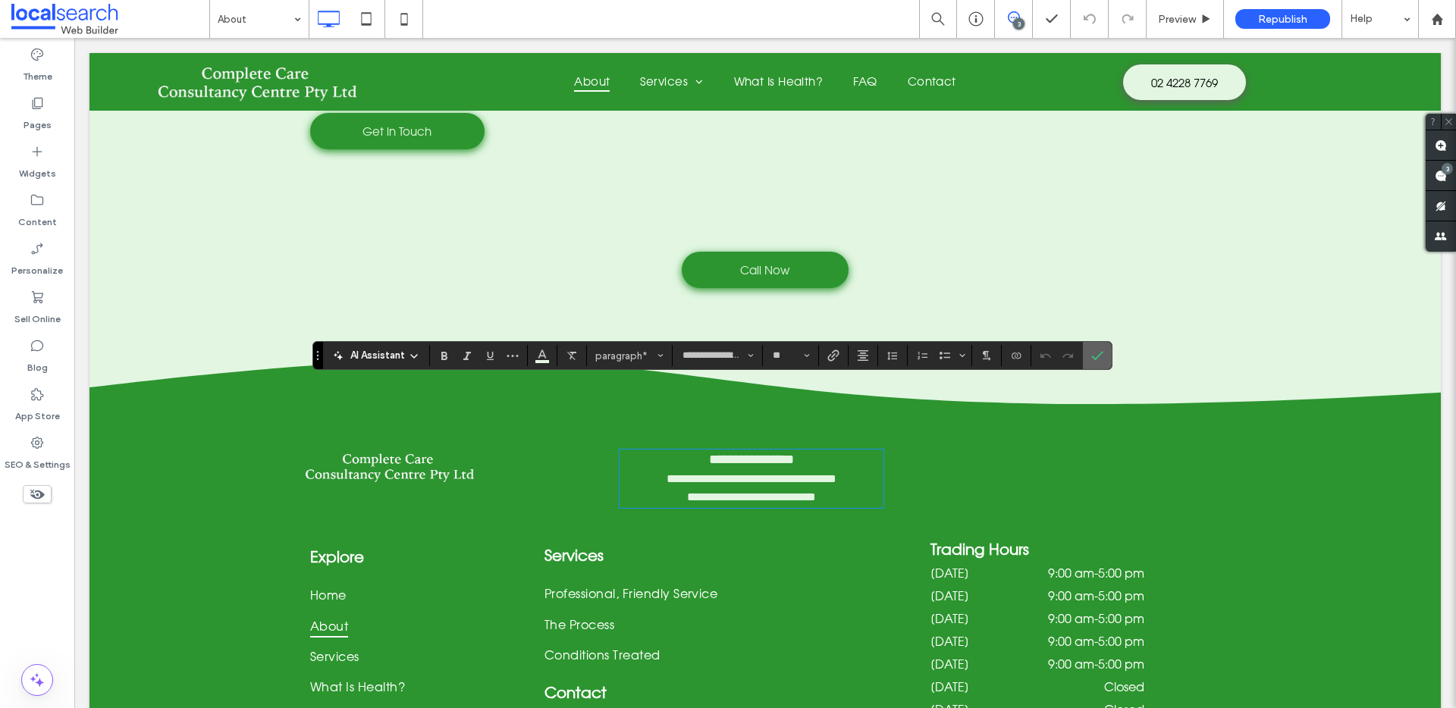
click at [1093, 356] on icon "Confirm" at bounding box center [1097, 356] width 12 height 12
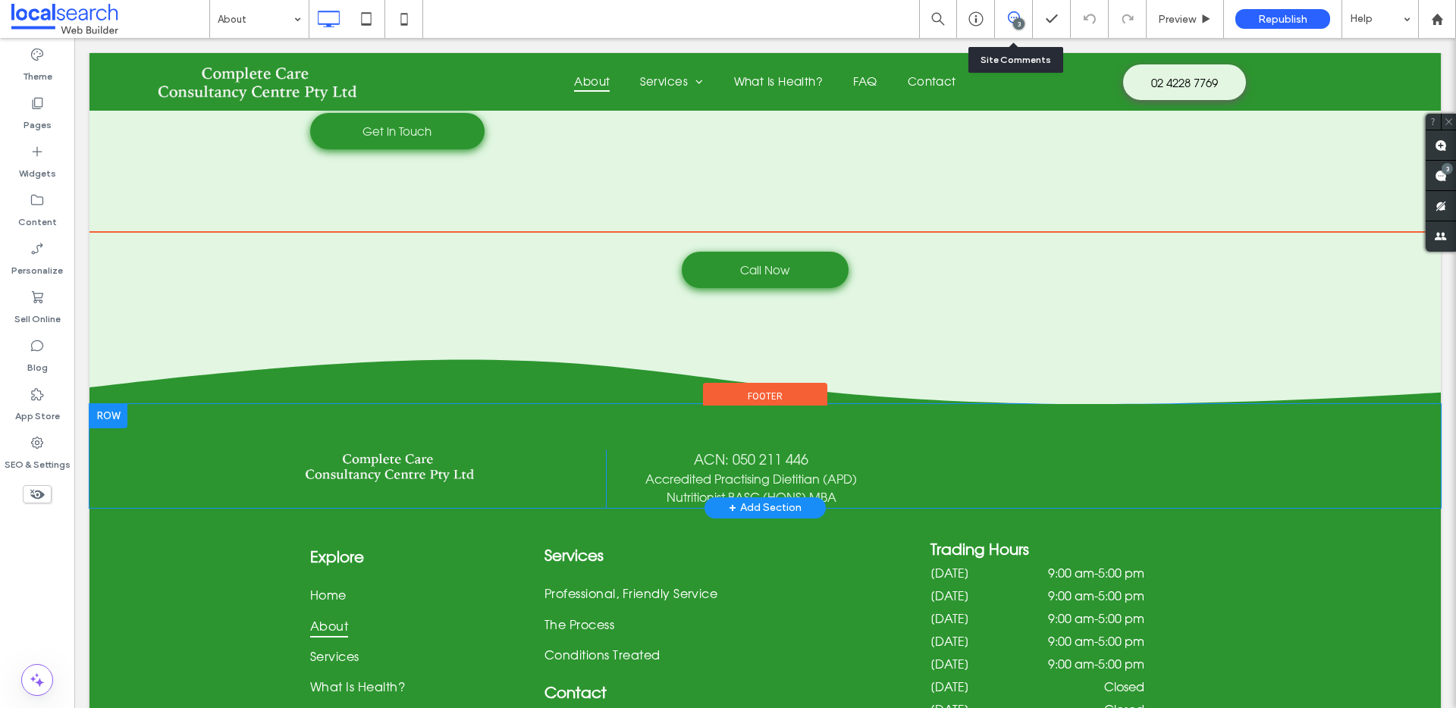
click at [1009, 6] on div "3" at bounding box center [1014, 19] width 38 height 38
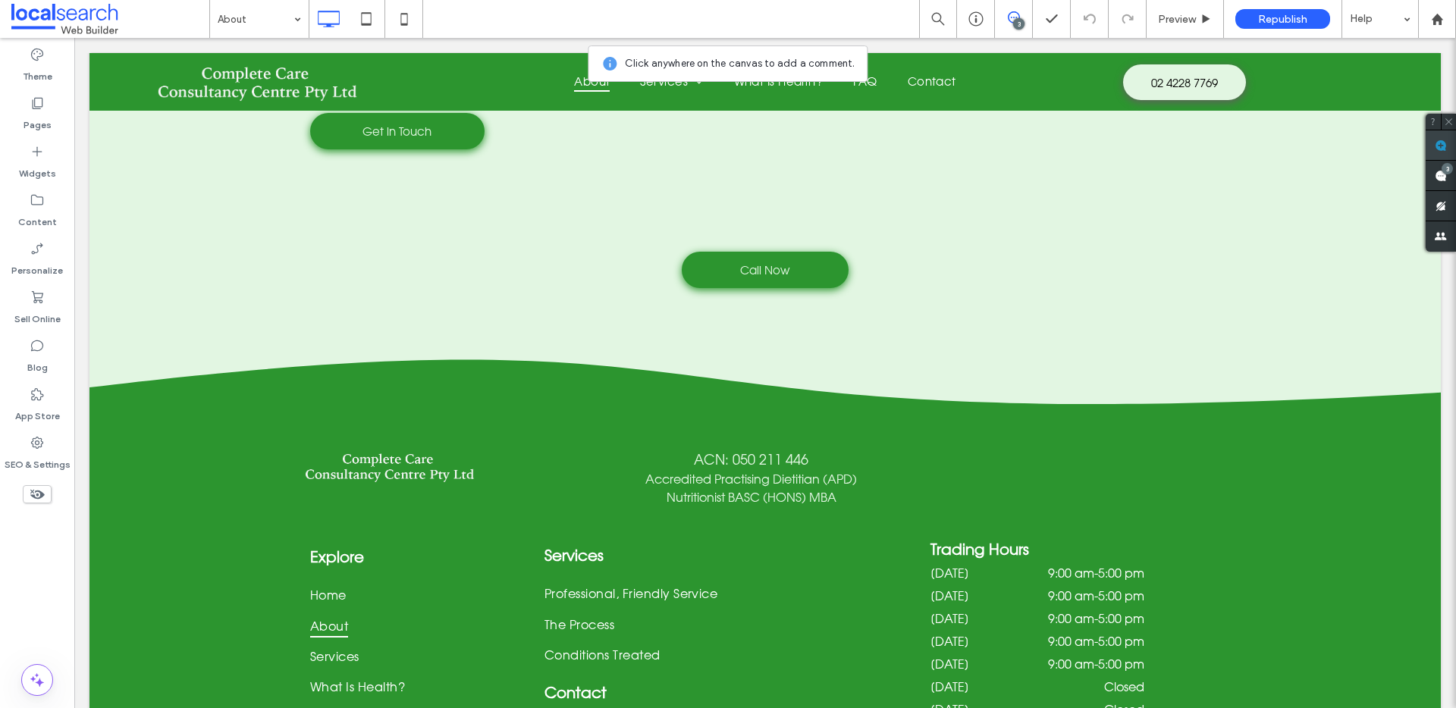
click at [1443, 140] on icon at bounding box center [1441, 146] width 12 height 12
click at [858, 450] on p "ACN: 050 211 446" at bounding box center [752, 460] width 264 height 20
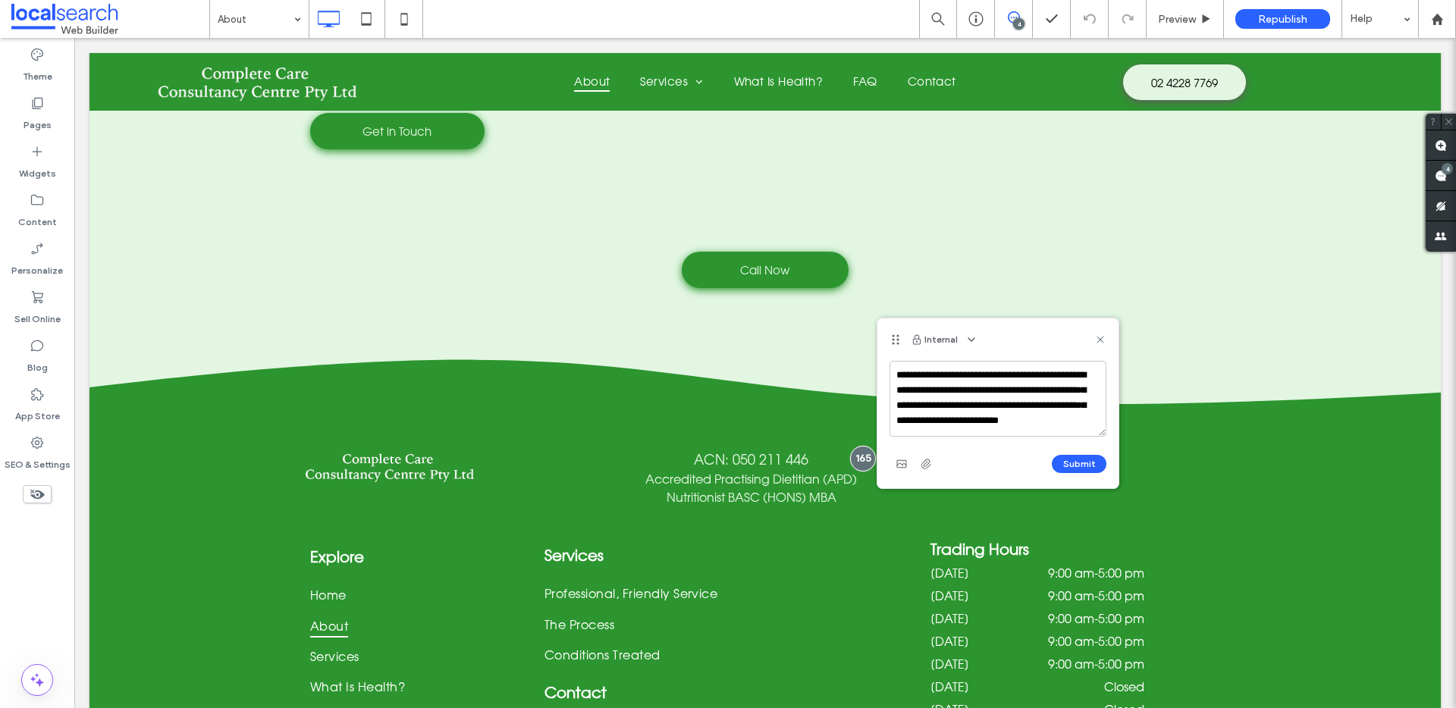
scroll to position [5, 0]
type textarea "**********"
click at [1069, 469] on button "Submit" at bounding box center [1079, 464] width 55 height 18
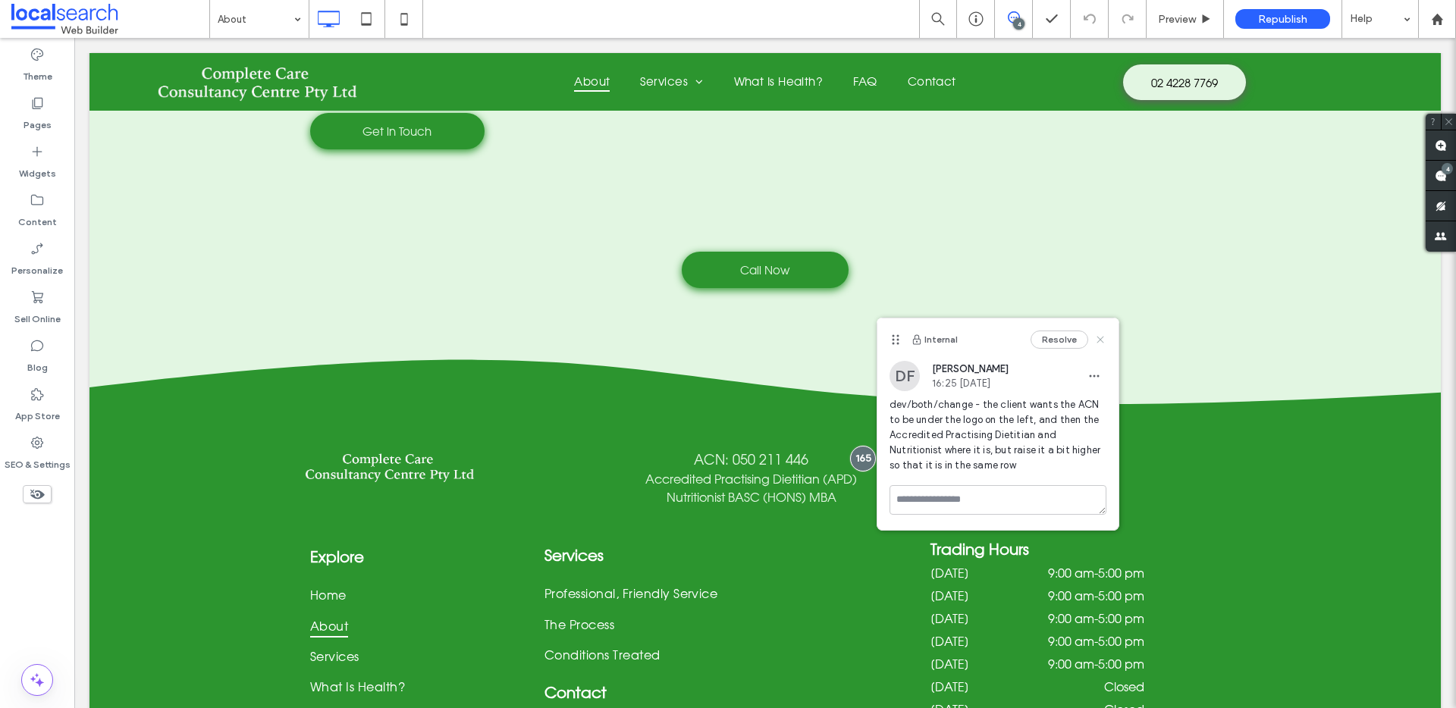
click at [1100, 336] on icon at bounding box center [1100, 340] width 12 height 12
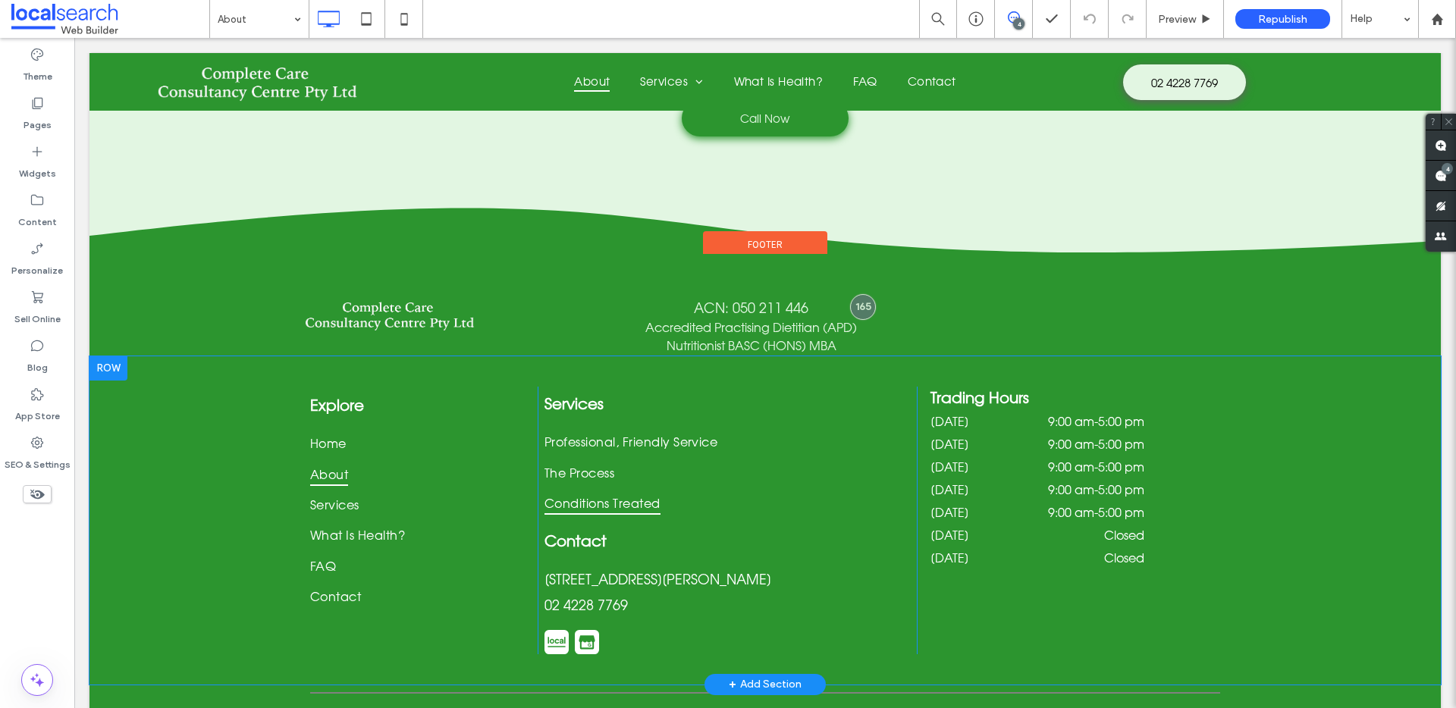
scroll to position [2507, 0]
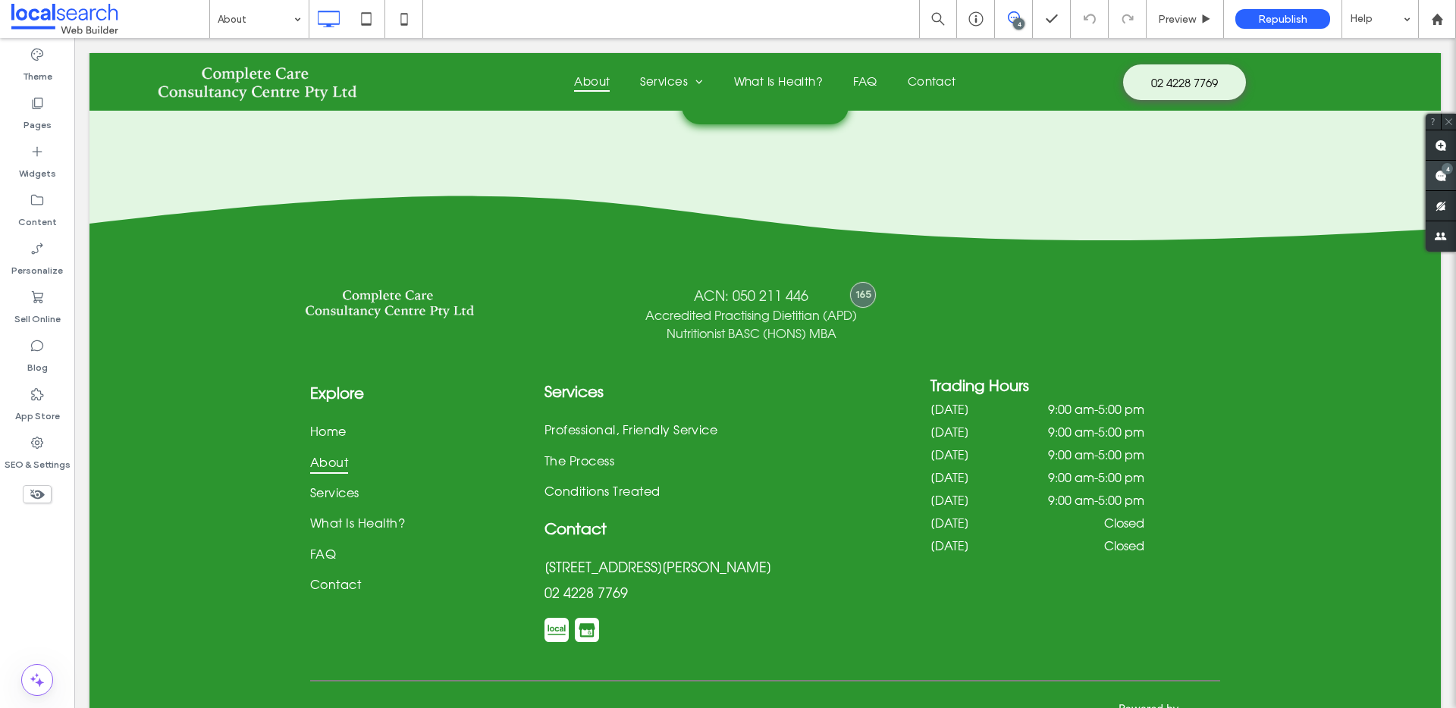
click at [1444, 179] on span at bounding box center [1441, 176] width 30 height 30
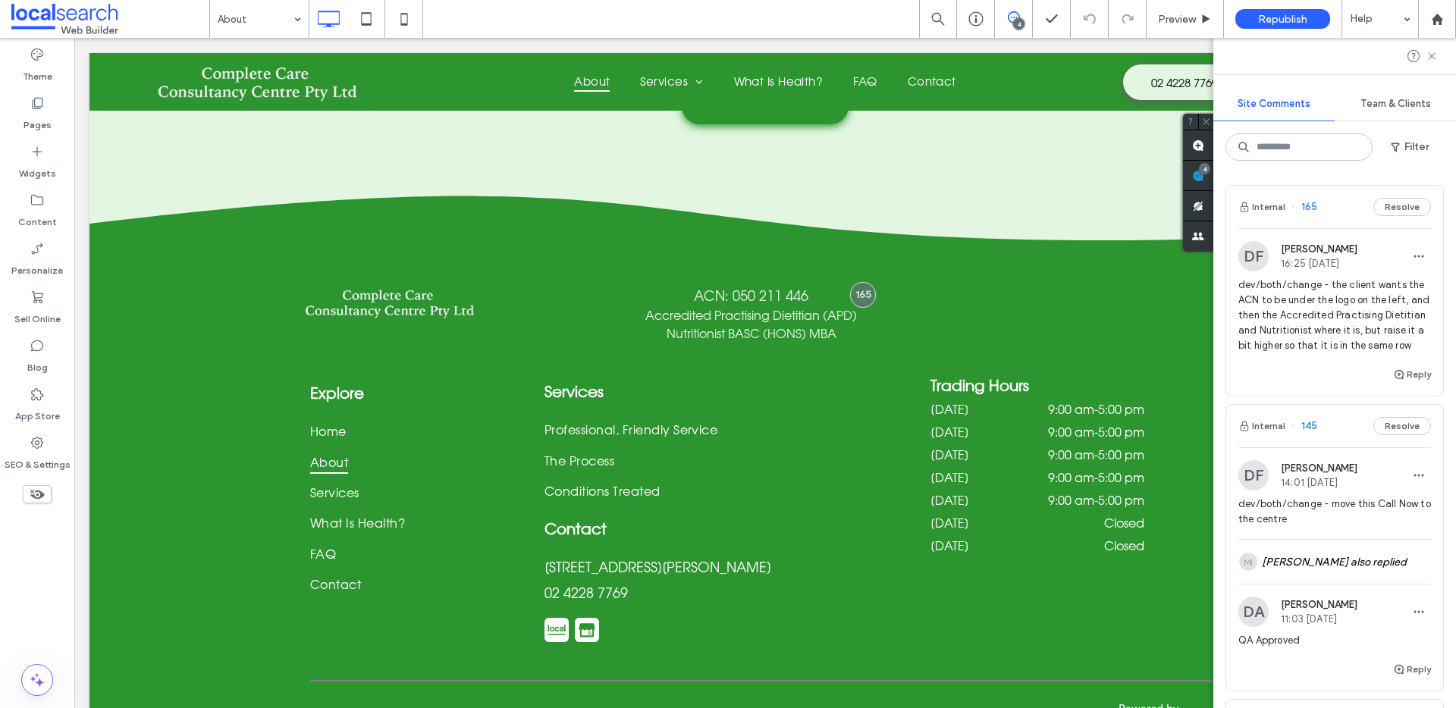
click at [1342, 208] on div "Internal 165 Resolve" at bounding box center [1334, 207] width 217 height 42
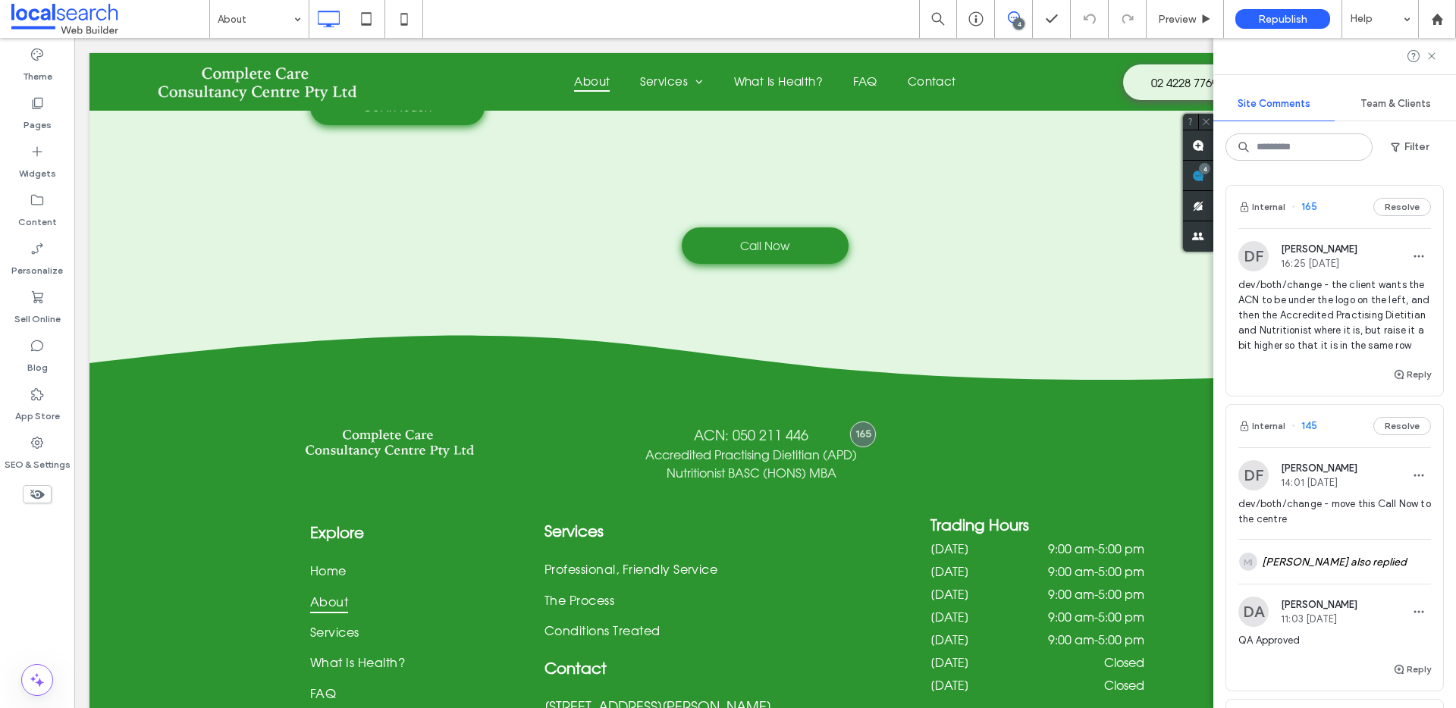
scroll to position [2343, 0]
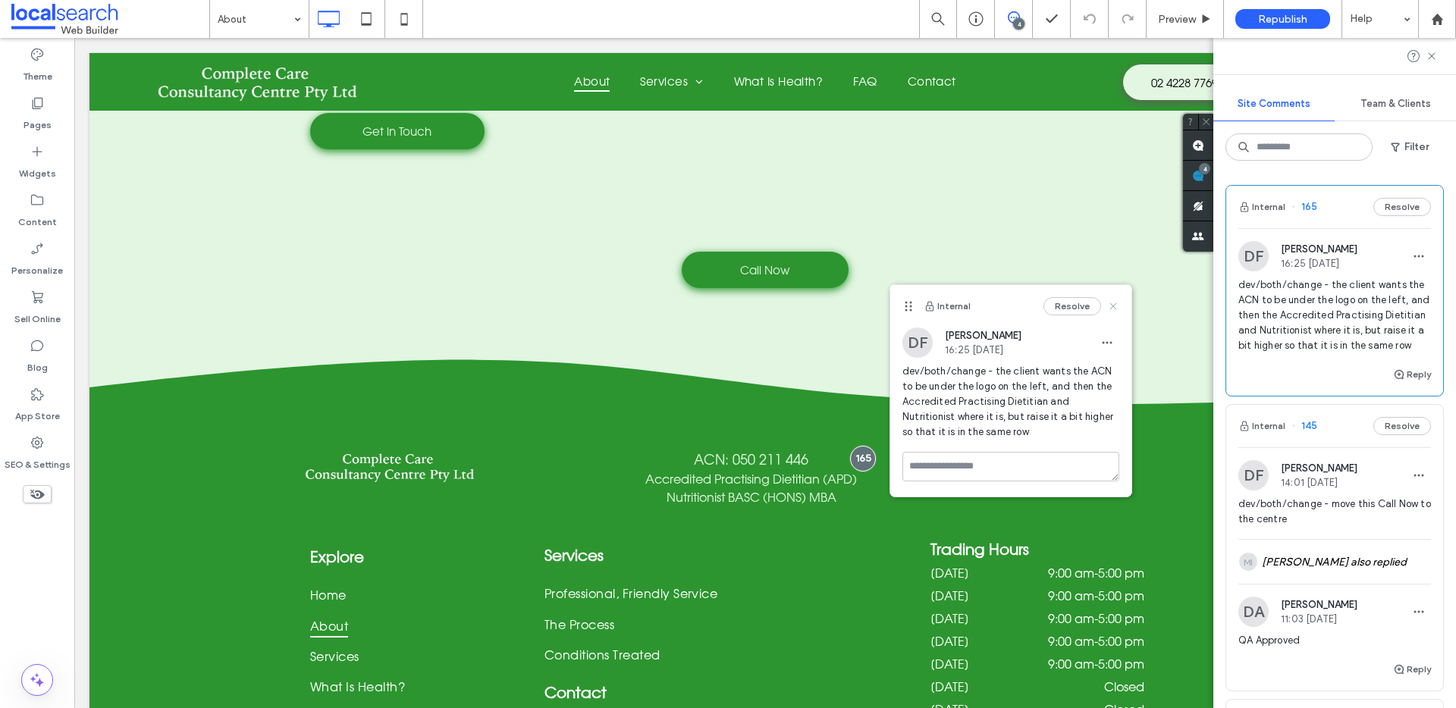
click at [1116, 305] on icon at bounding box center [1113, 306] width 12 height 12
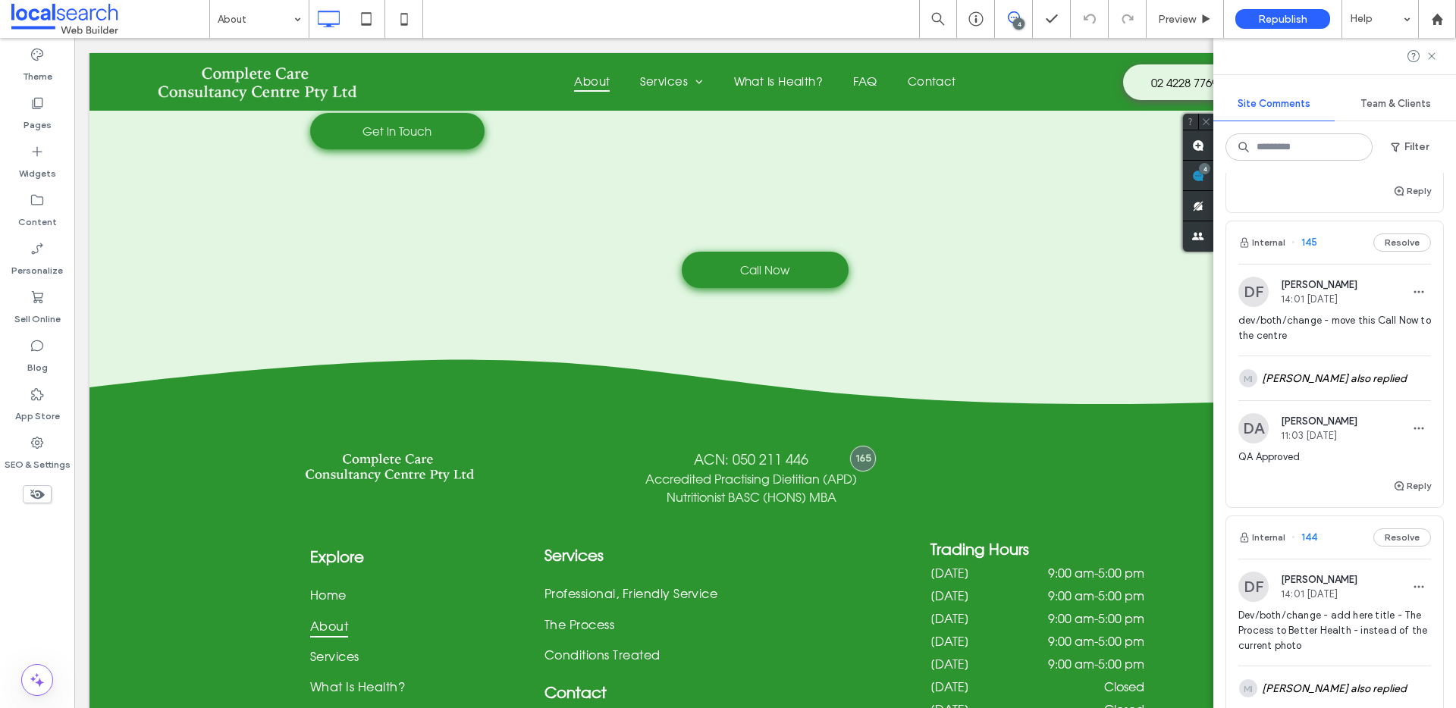
scroll to position [195, 0]
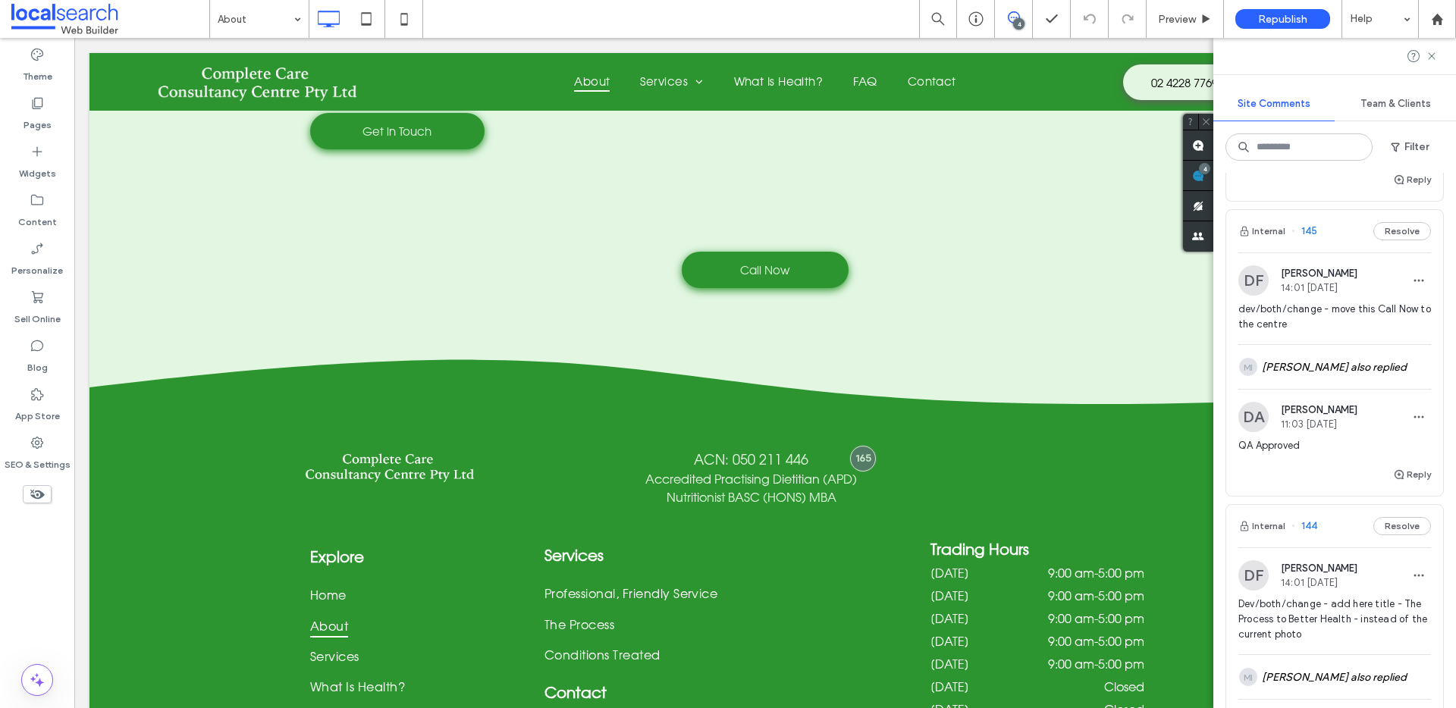
click at [1333, 250] on div "Internal 145 Resolve" at bounding box center [1334, 231] width 217 height 42
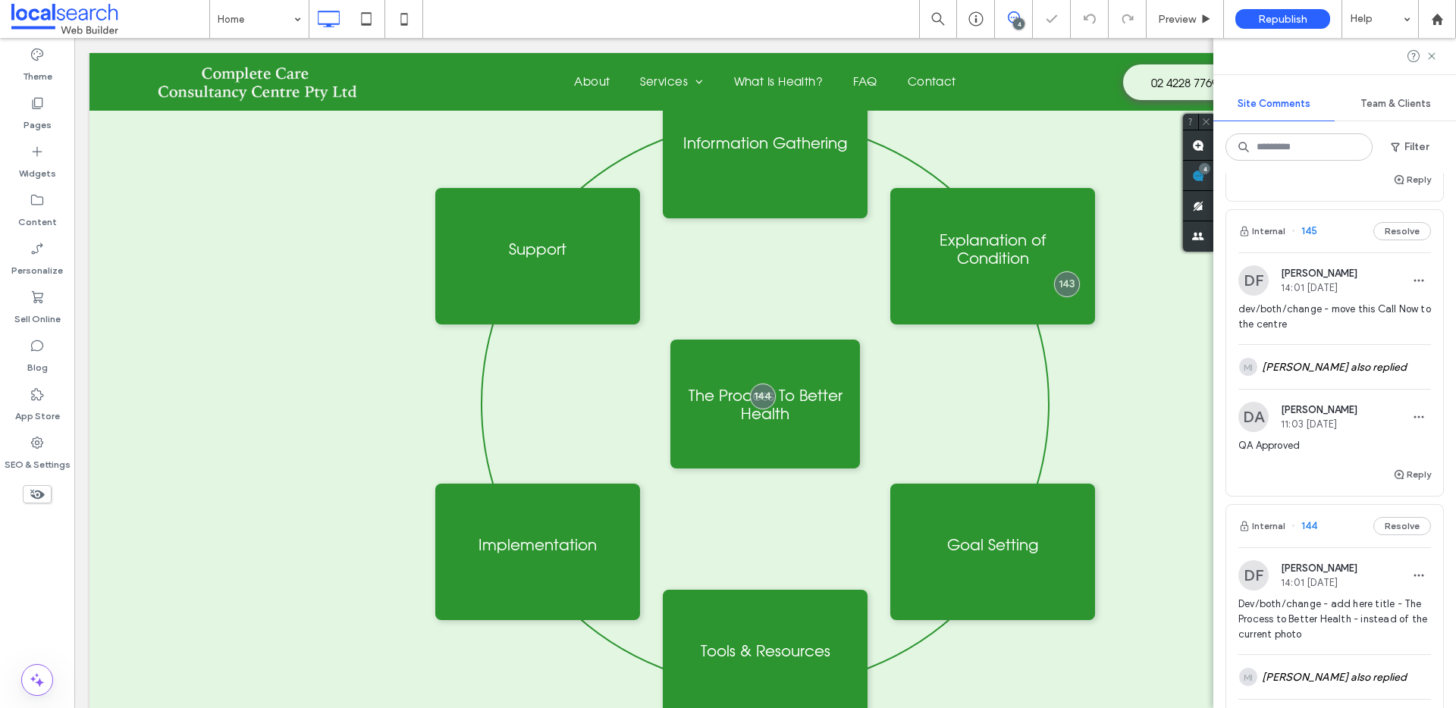
scroll to position [2483, 0]
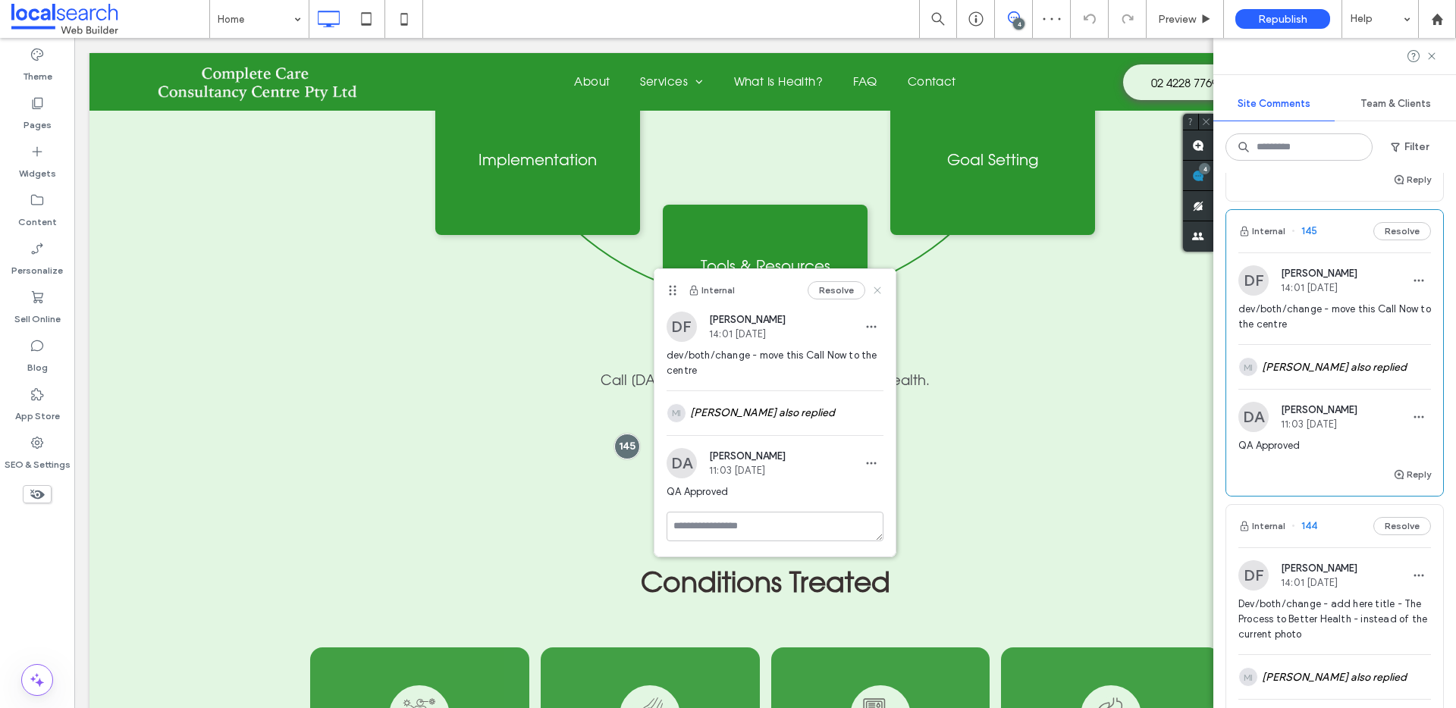
click at [880, 289] on icon at bounding box center [877, 290] width 12 height 12
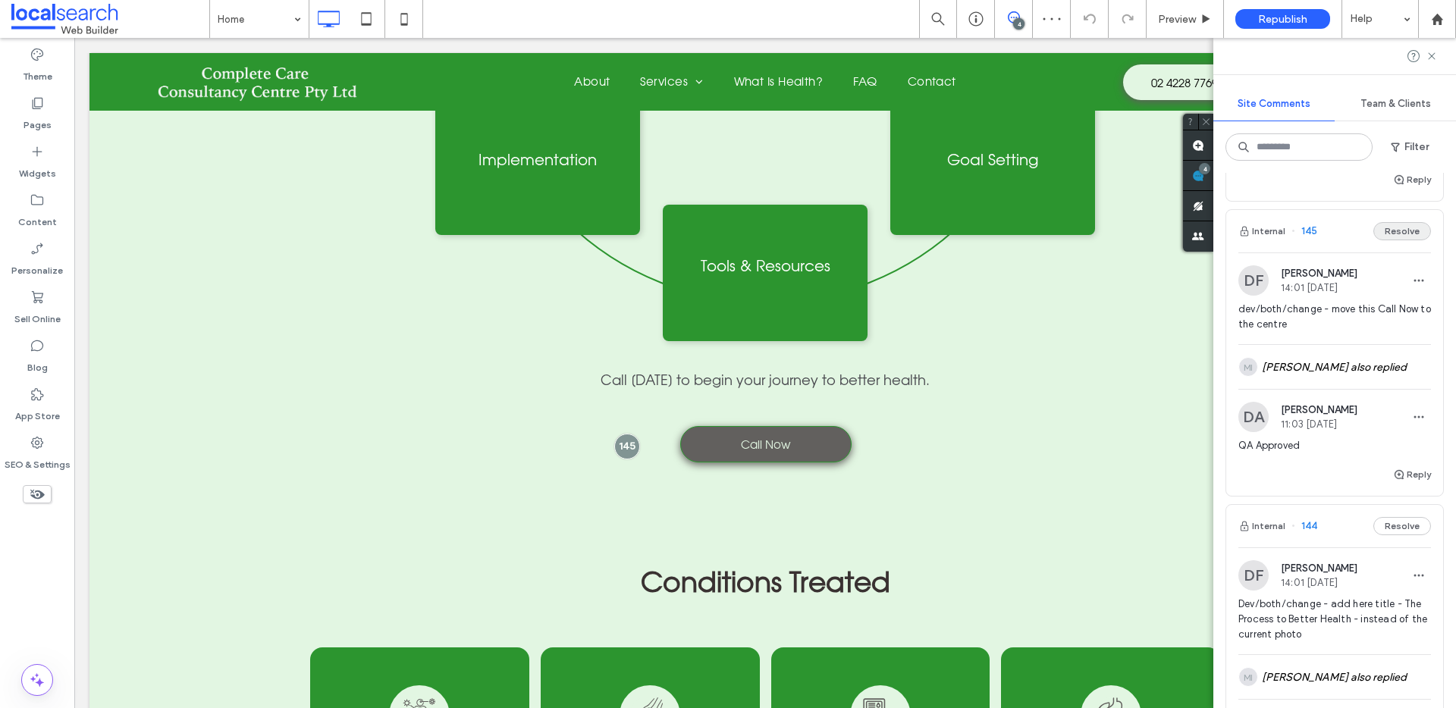
click at [1400, 240] on button "Resolve" at bounding box center [1402, 231] width 58 height 18
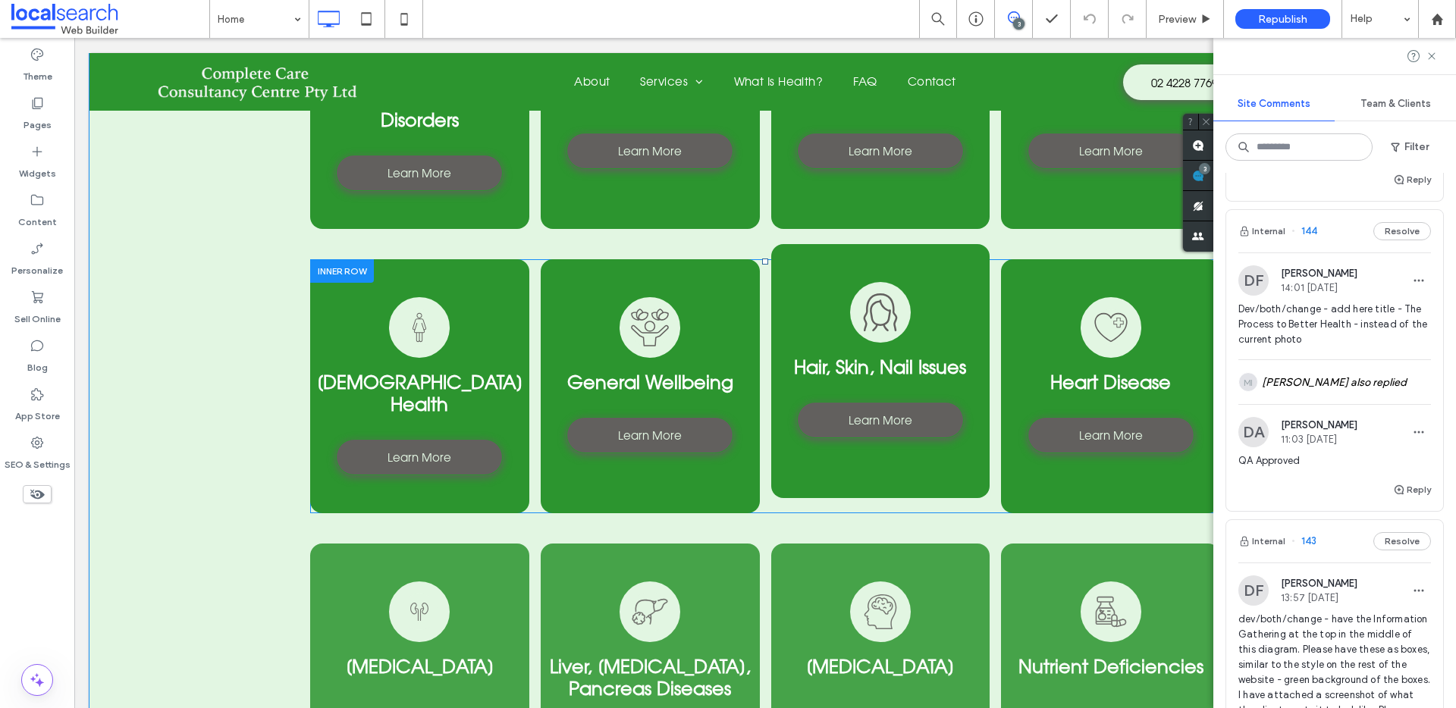
scroll to position [3011, 0]
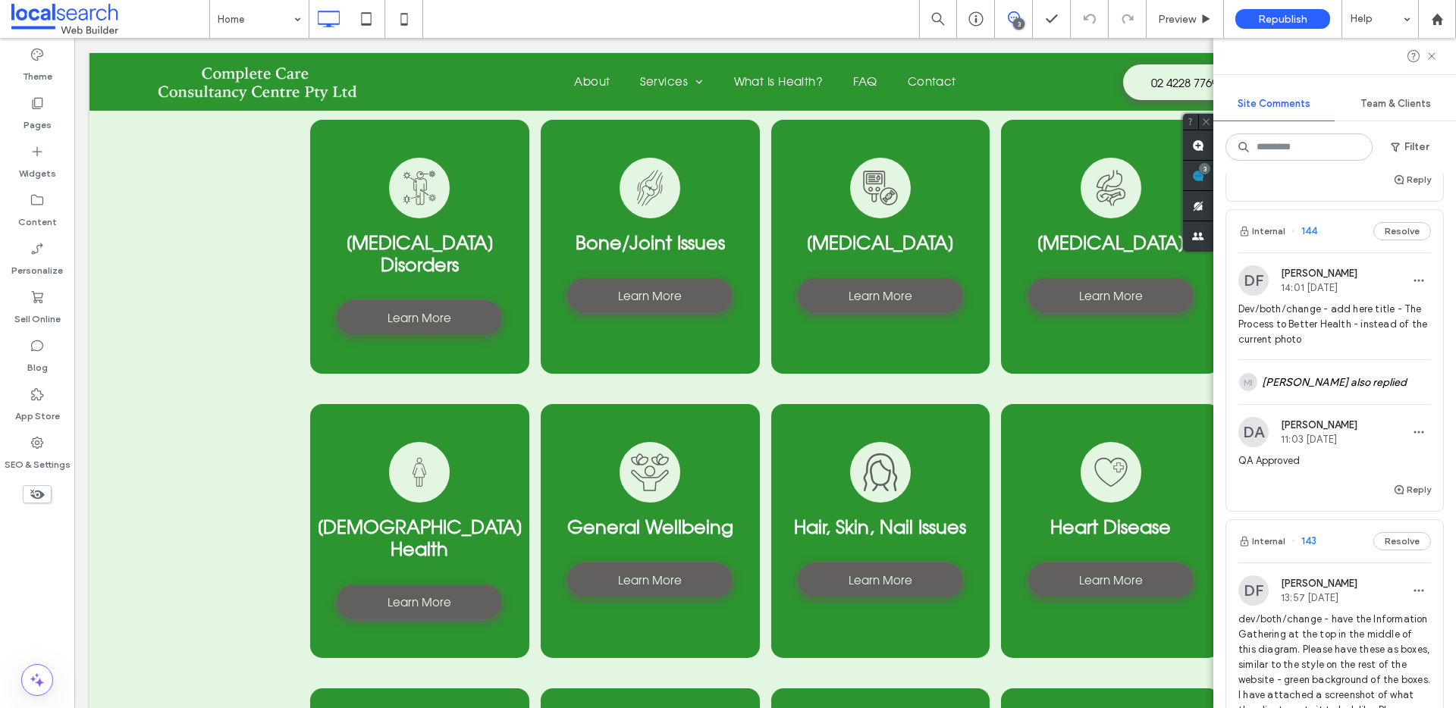
click at [1339, 248] on div "Internal 144 Resolve" at bounding box center [1334, 231] width 217 height 42
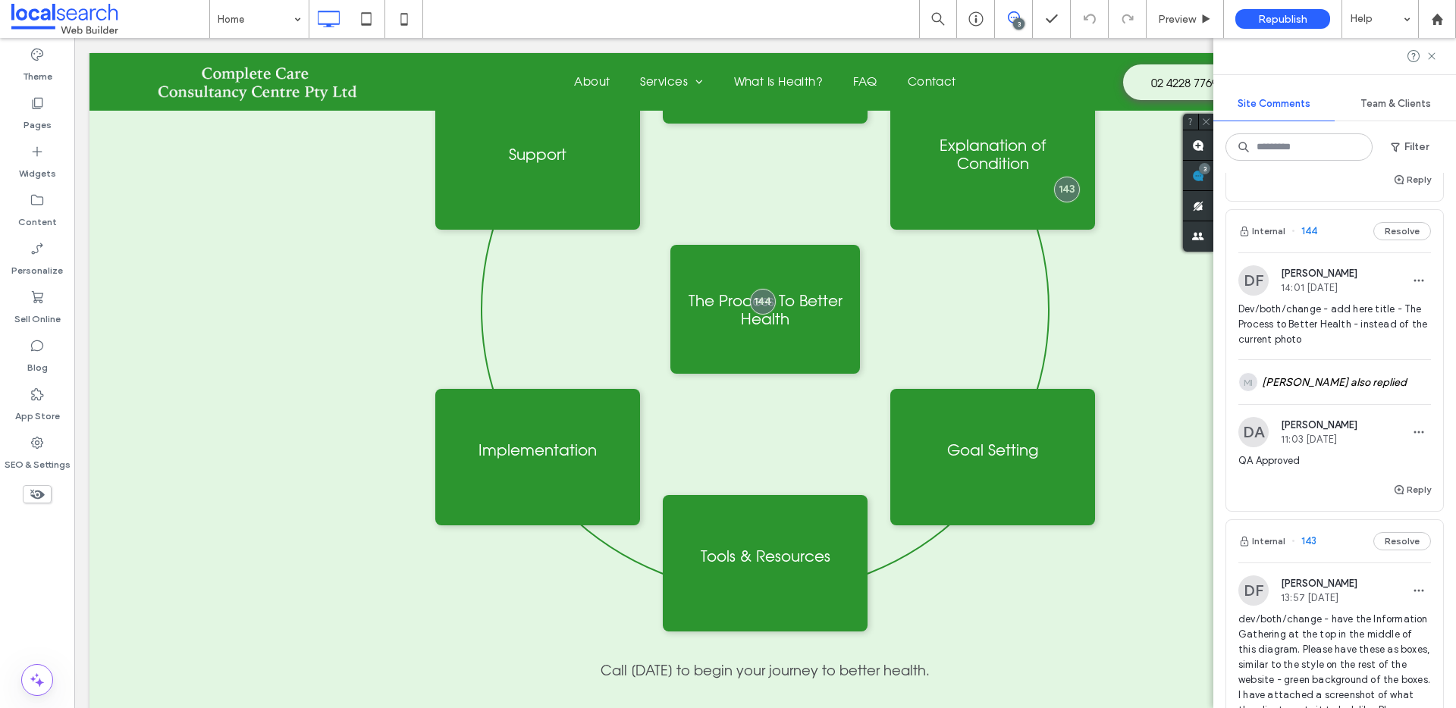
scroll to position [2058, 0]
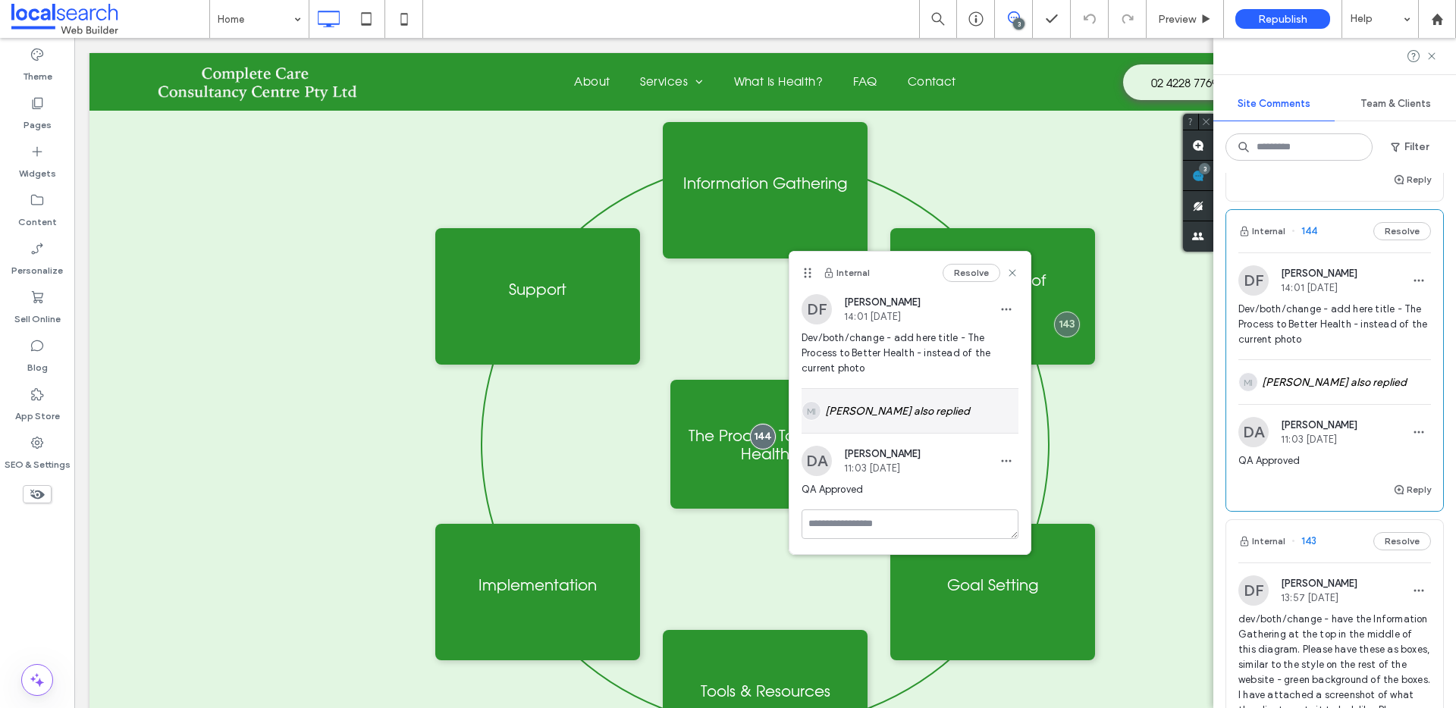
click at [888, 407] on div "MI [PERSON_NAME] also replied" at bounding box center [910, 411] width 217 height 44
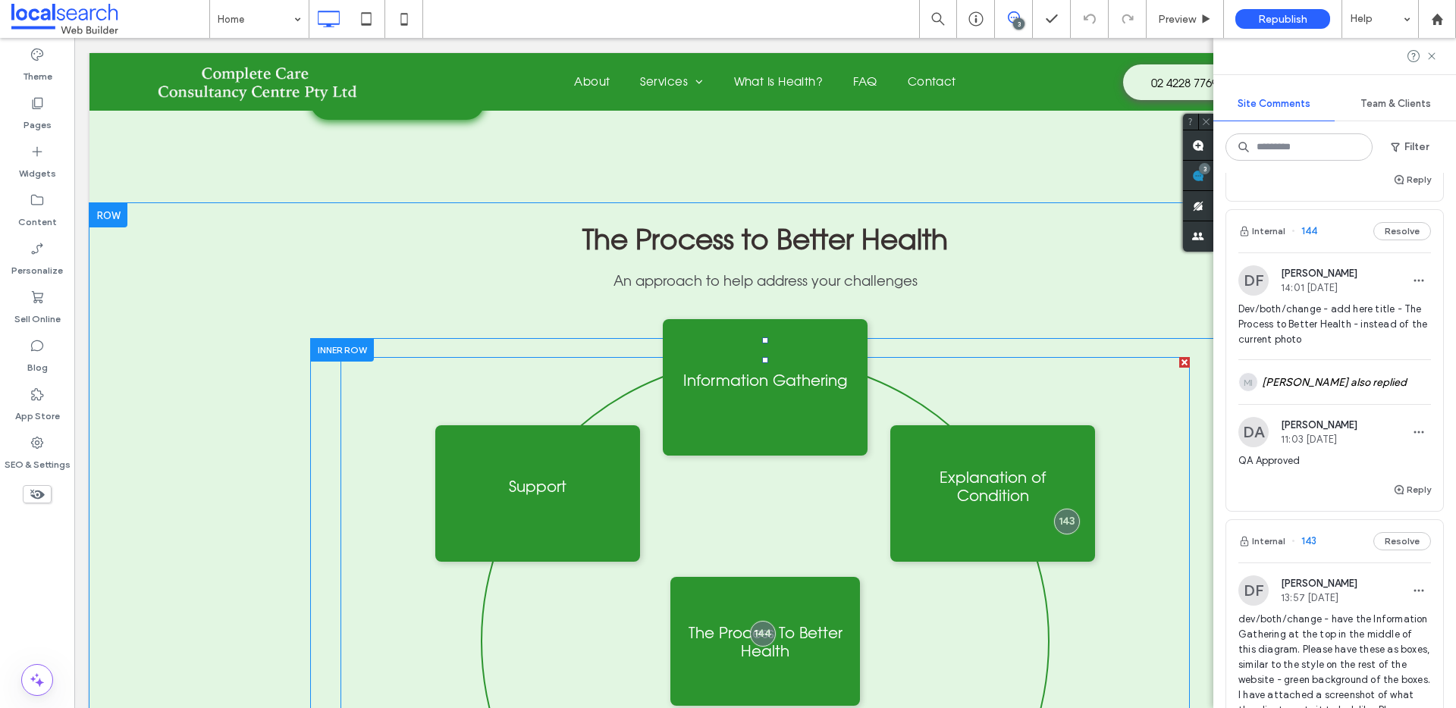
scroll to position [1860, 0]
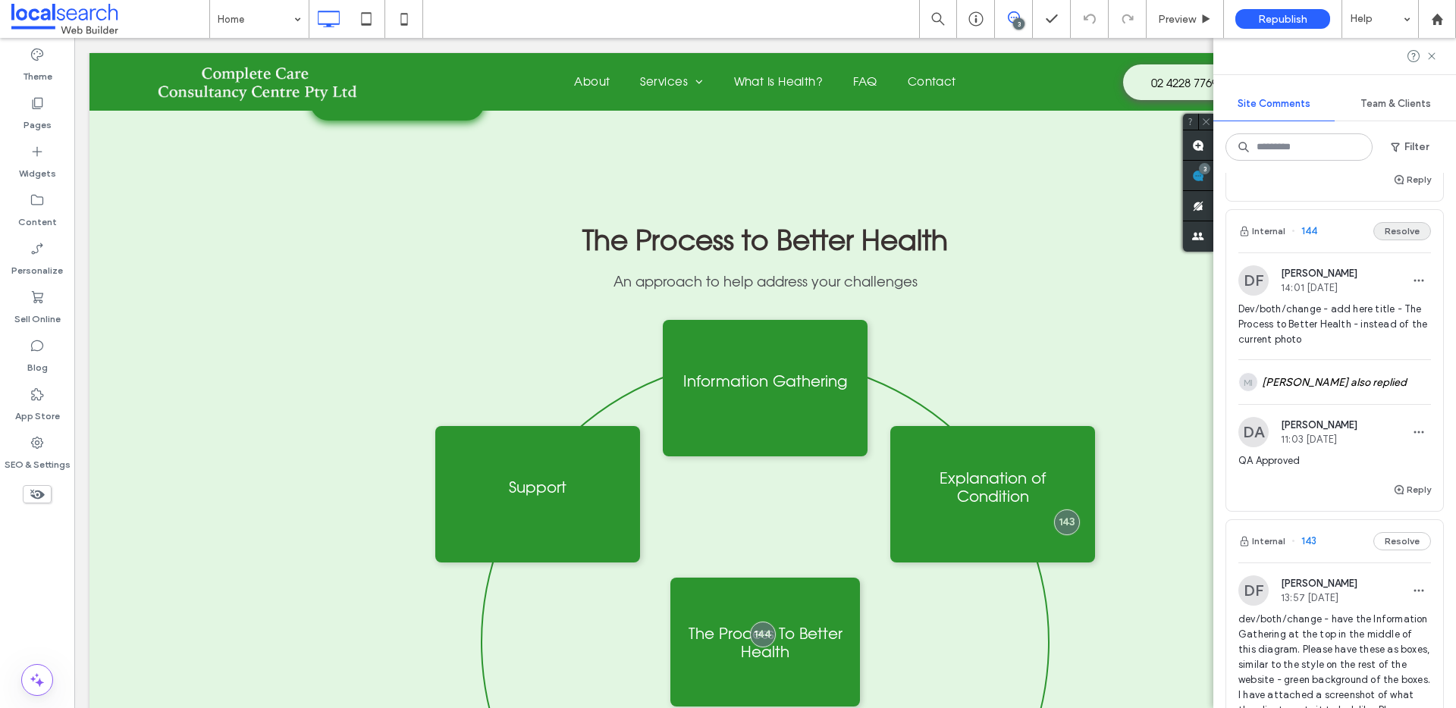
click at [1391, 240] on button "Resolve" at bounding box center [1402, 231] width 58 height 18
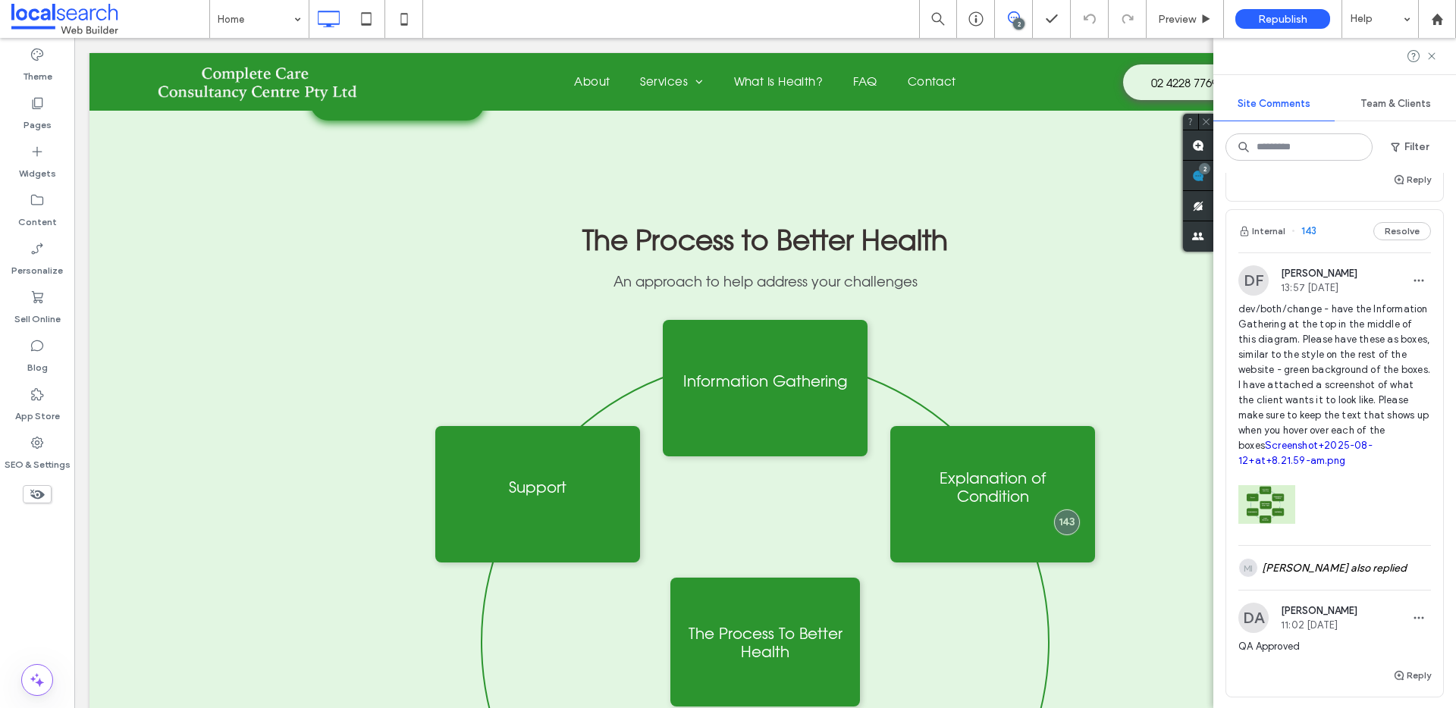
click at [1342, 247] on div "Internal 143 Resolve" at bounding box center [1334, 231] width 217 height 42
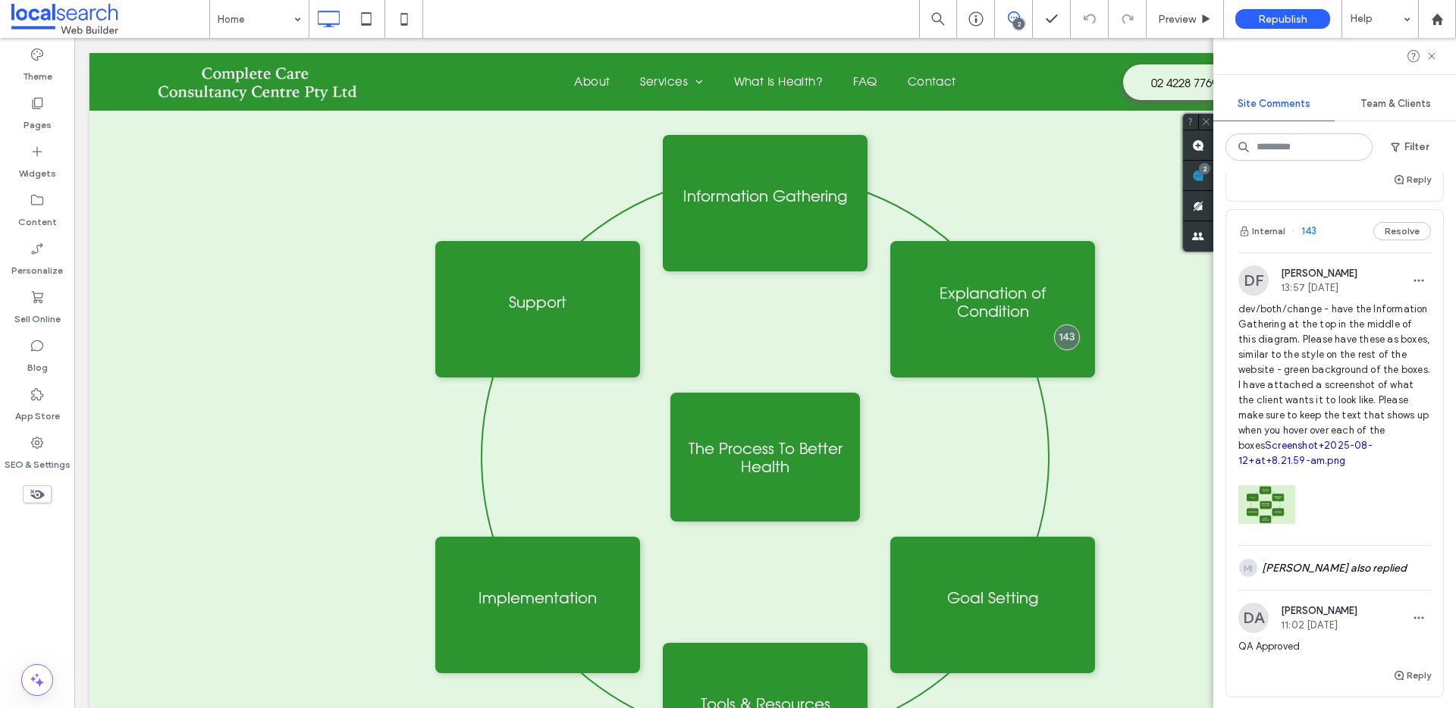
scroll to position [2058, 0]
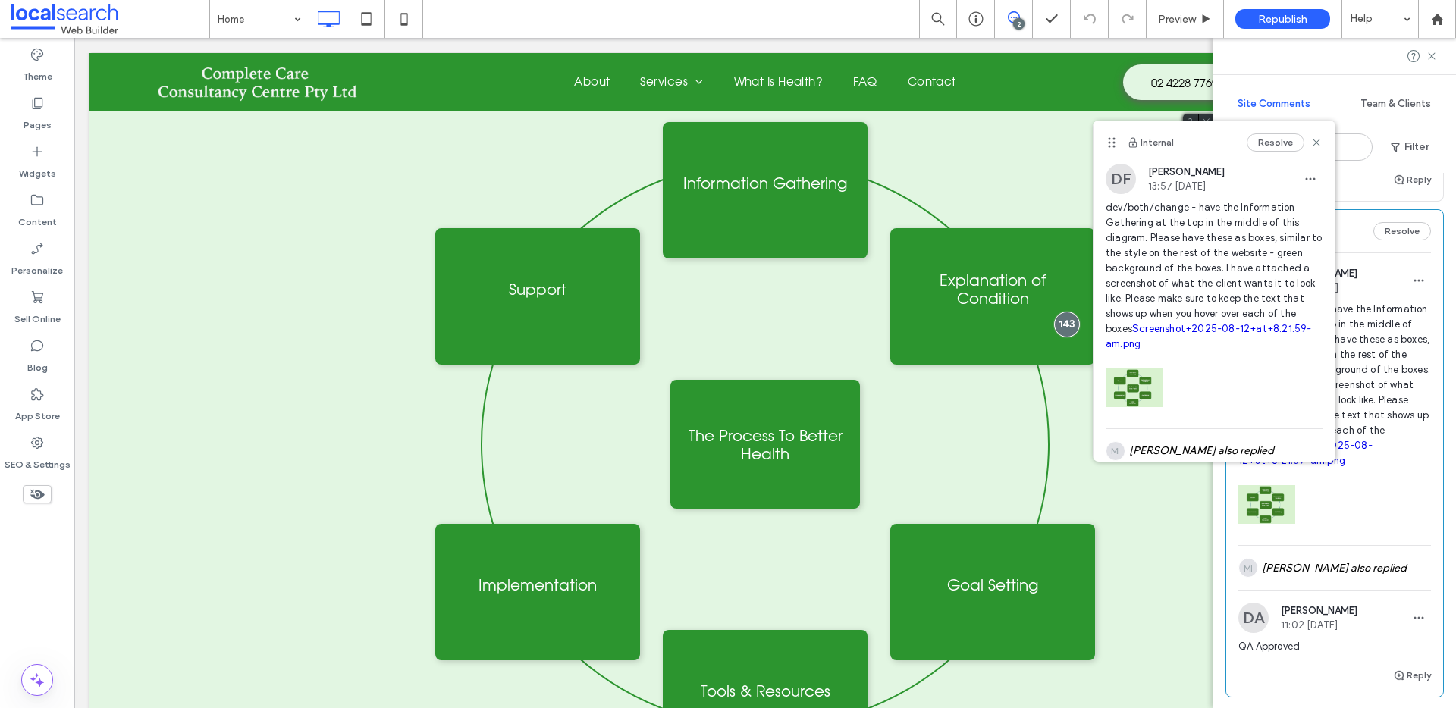
click at [1192, 328] on link "Screenshot+2025-08-12+at+8.21.59-am.png" at bounding box center [1209, 336] width 206 height 27
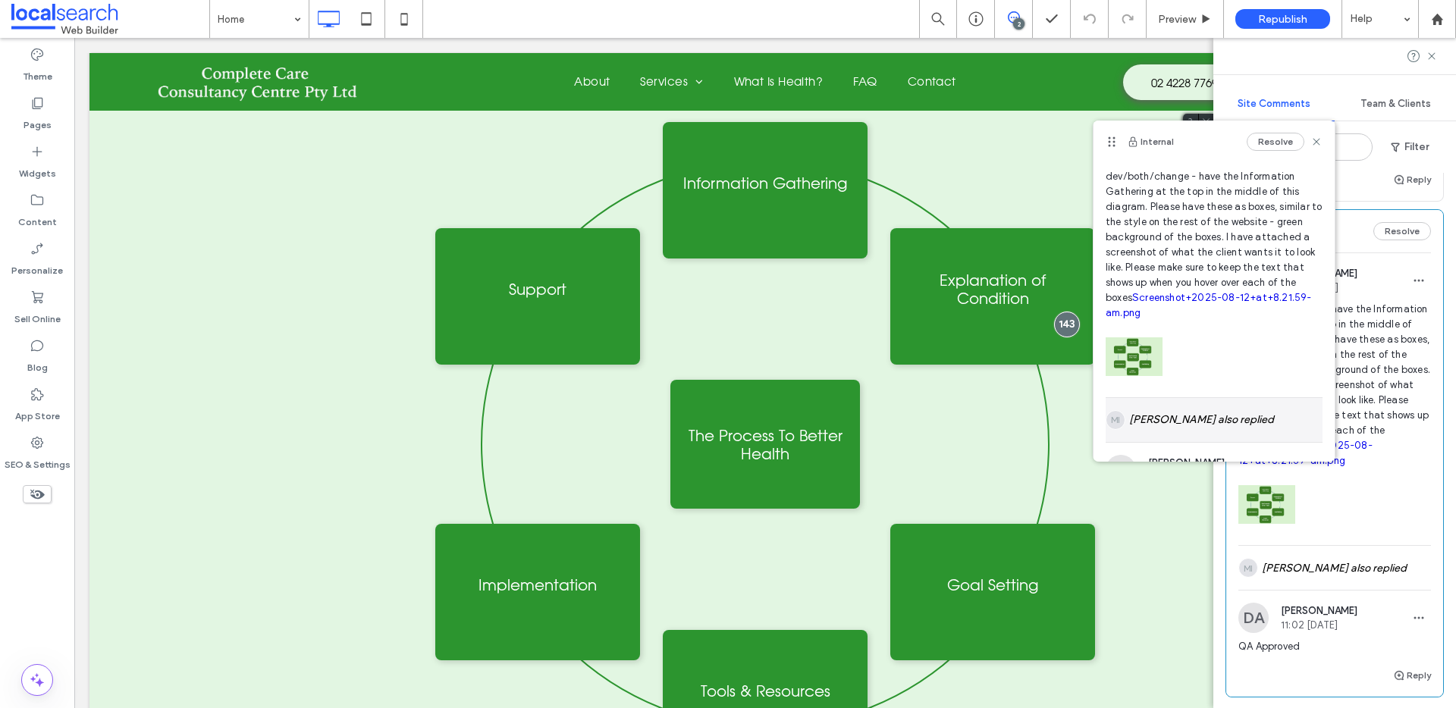
scroll to position [91, 0]
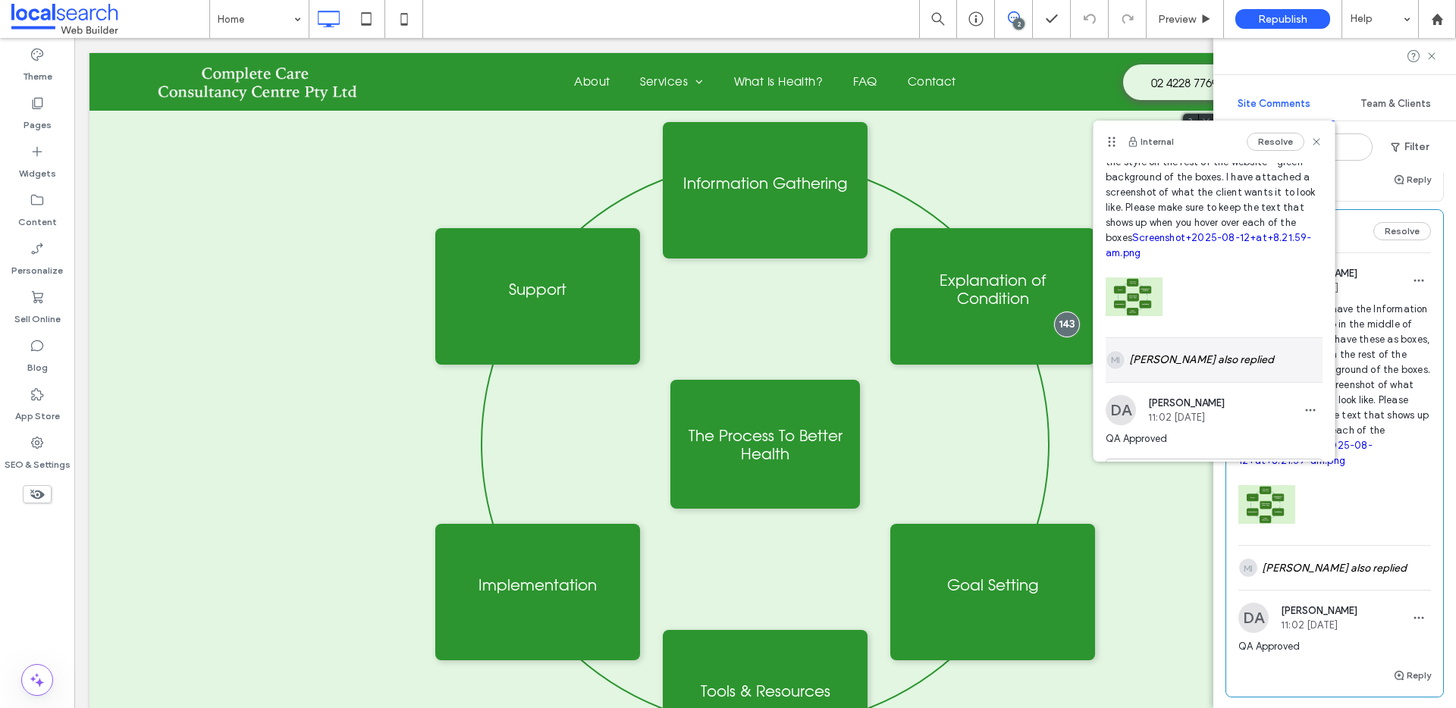
click at [1232, 350] on div "MI [PERSON_NAME] also replied" at bounding box center [1214, 360] width 217 height 44
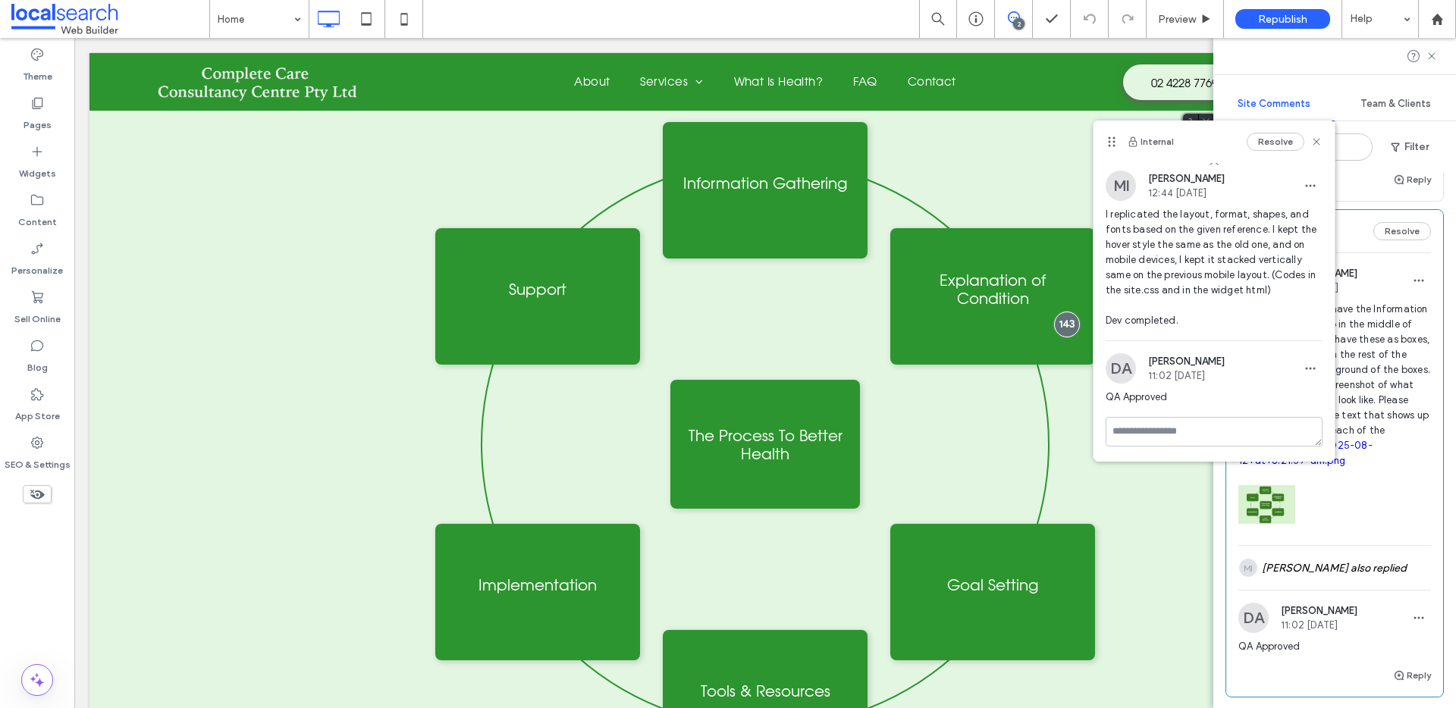
scroll to position [275, 0]
click at [1257, 140] on button "Resolve" at bounding box center [1276, 142] width 58 height 18
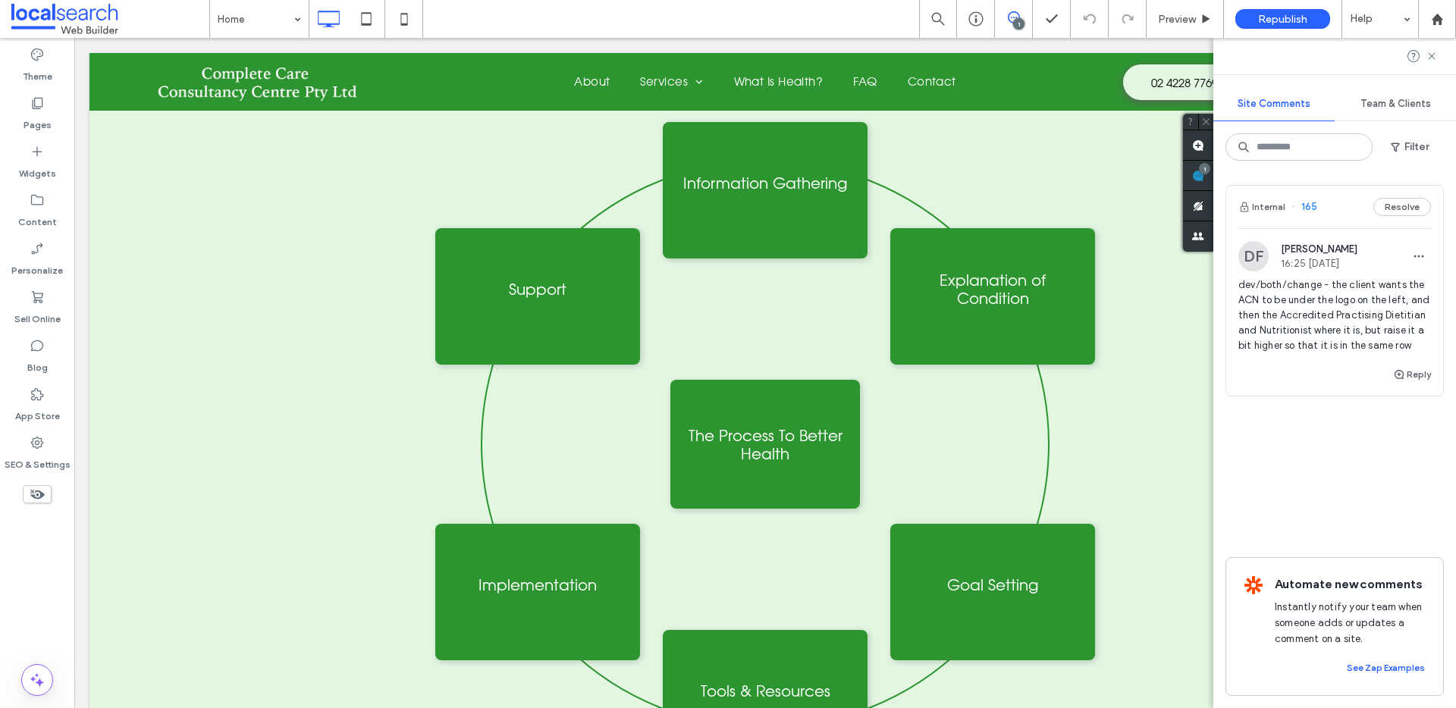
click at [1342, 252] on span "[PERSON_NAME]" at bounding box center [1319, 248] width 77 height 11
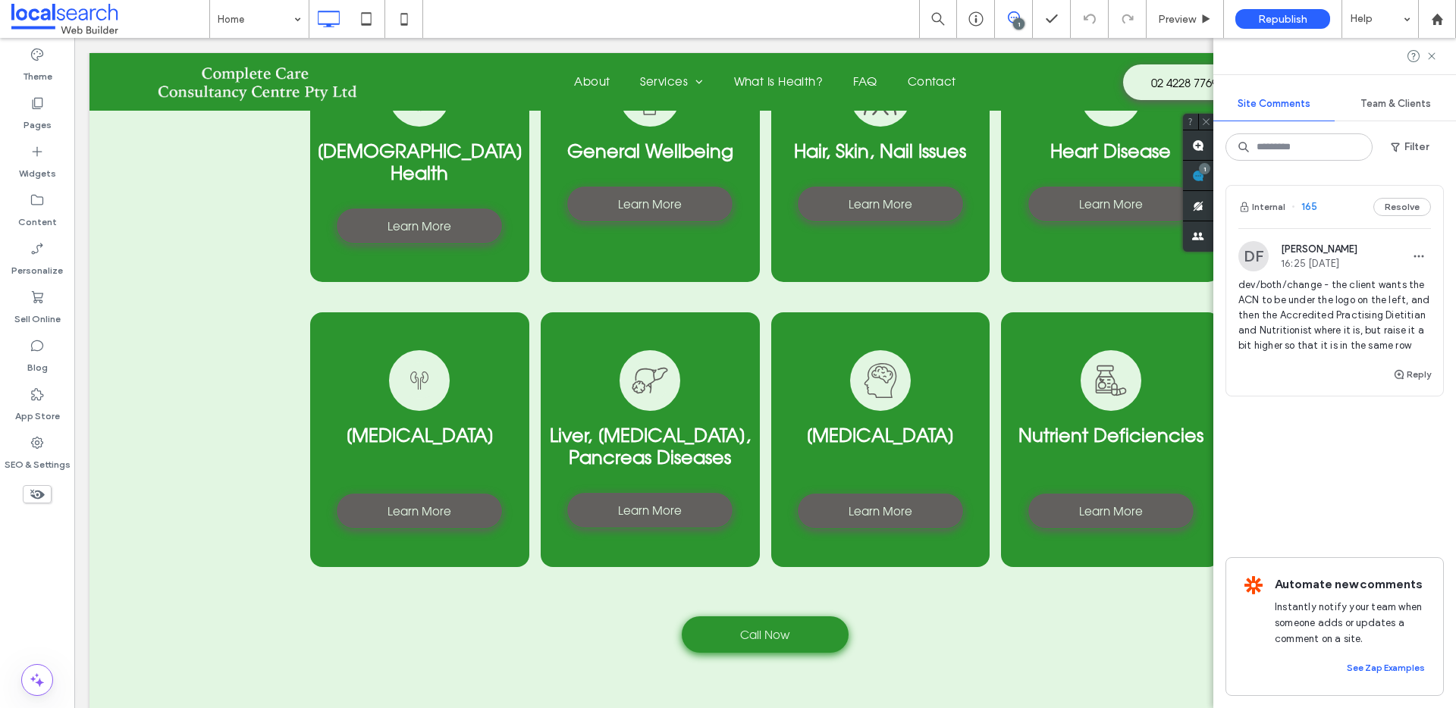
scroll to position [3742, 0]
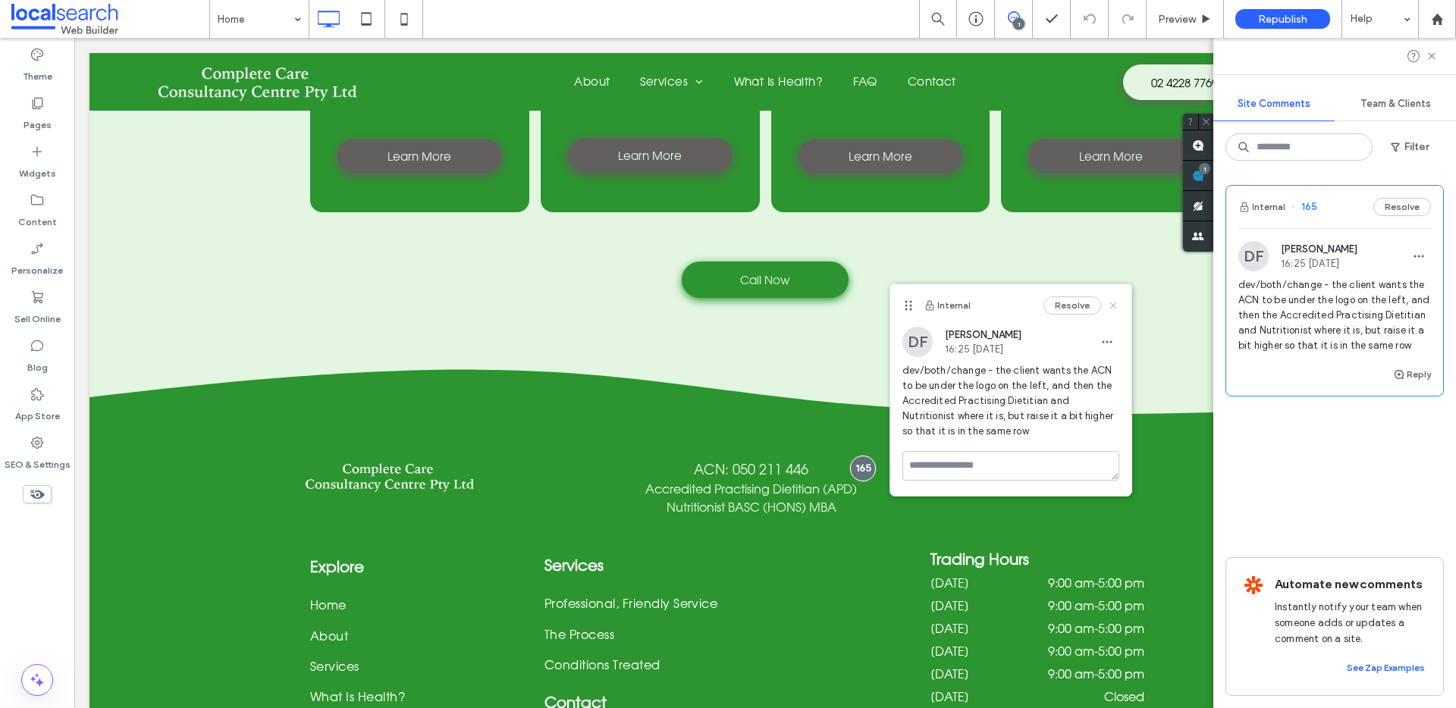
click at [1115, 301] on icon at bounding box center [1113, 306] width 12 height 12
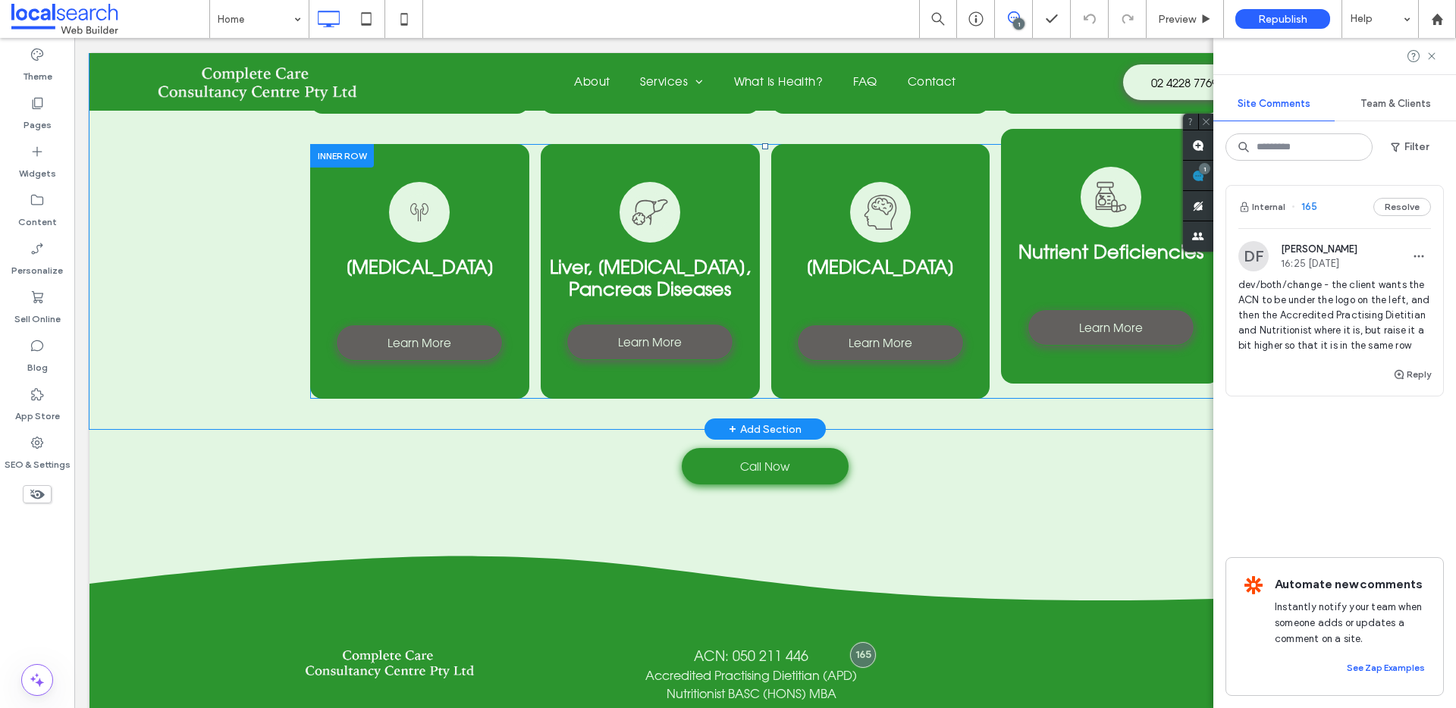
scroll to position [3556, 0]
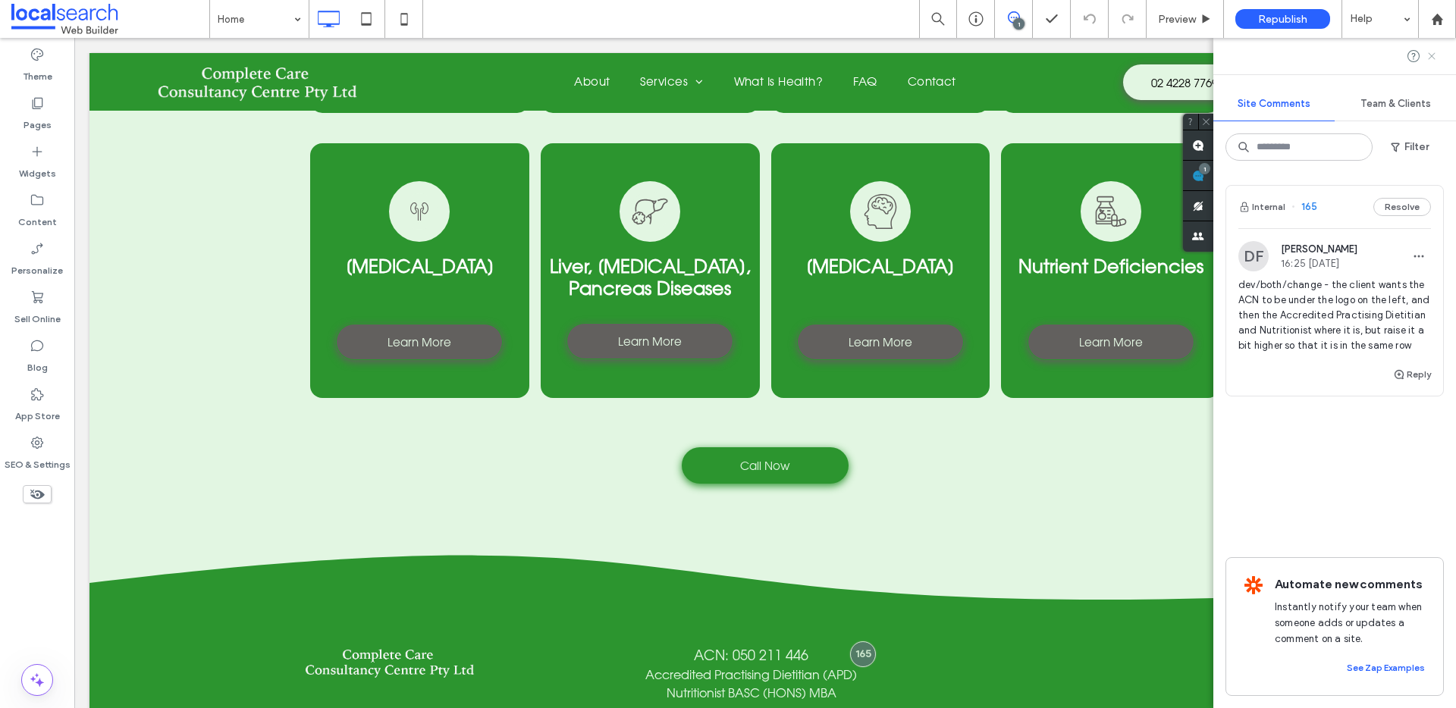
click at [1431, 54] on icon at bounding box center [1432, 56] width 12 height 12
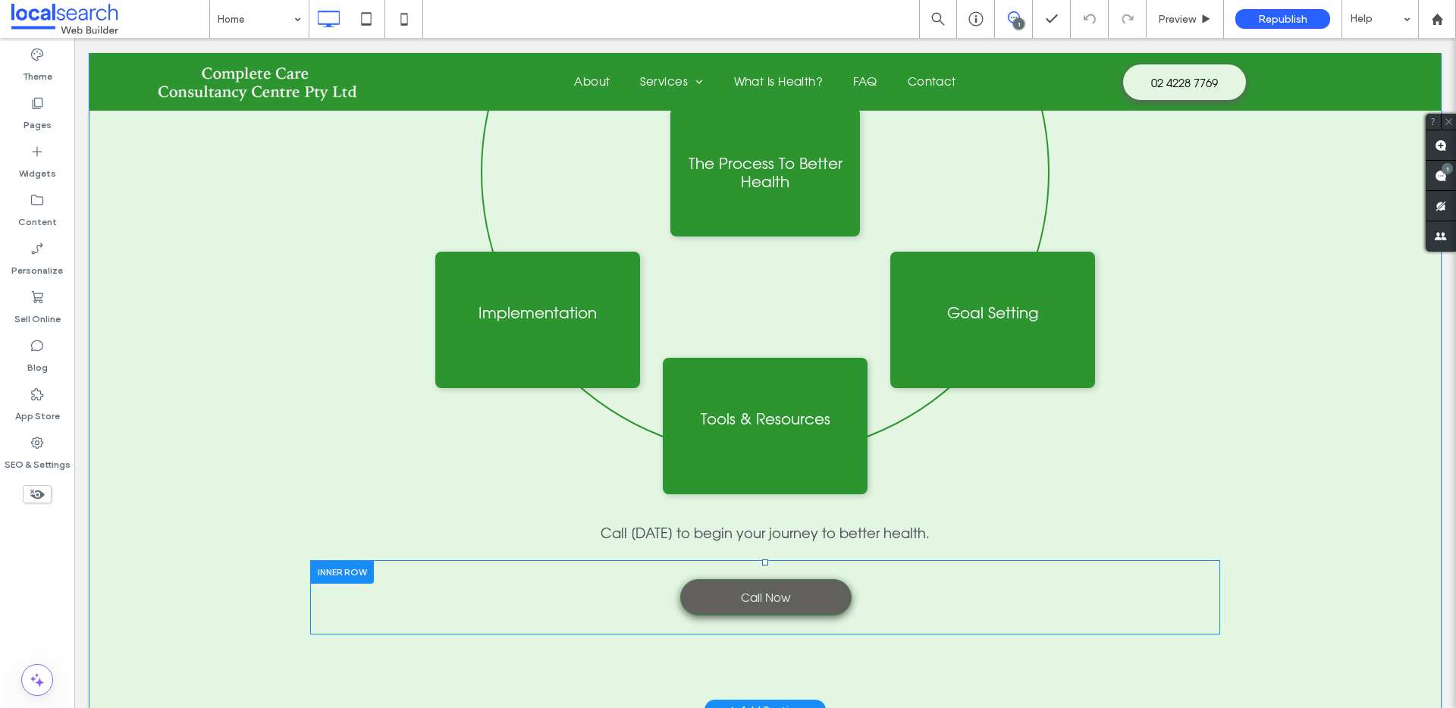
scroll to position [2443, 0]
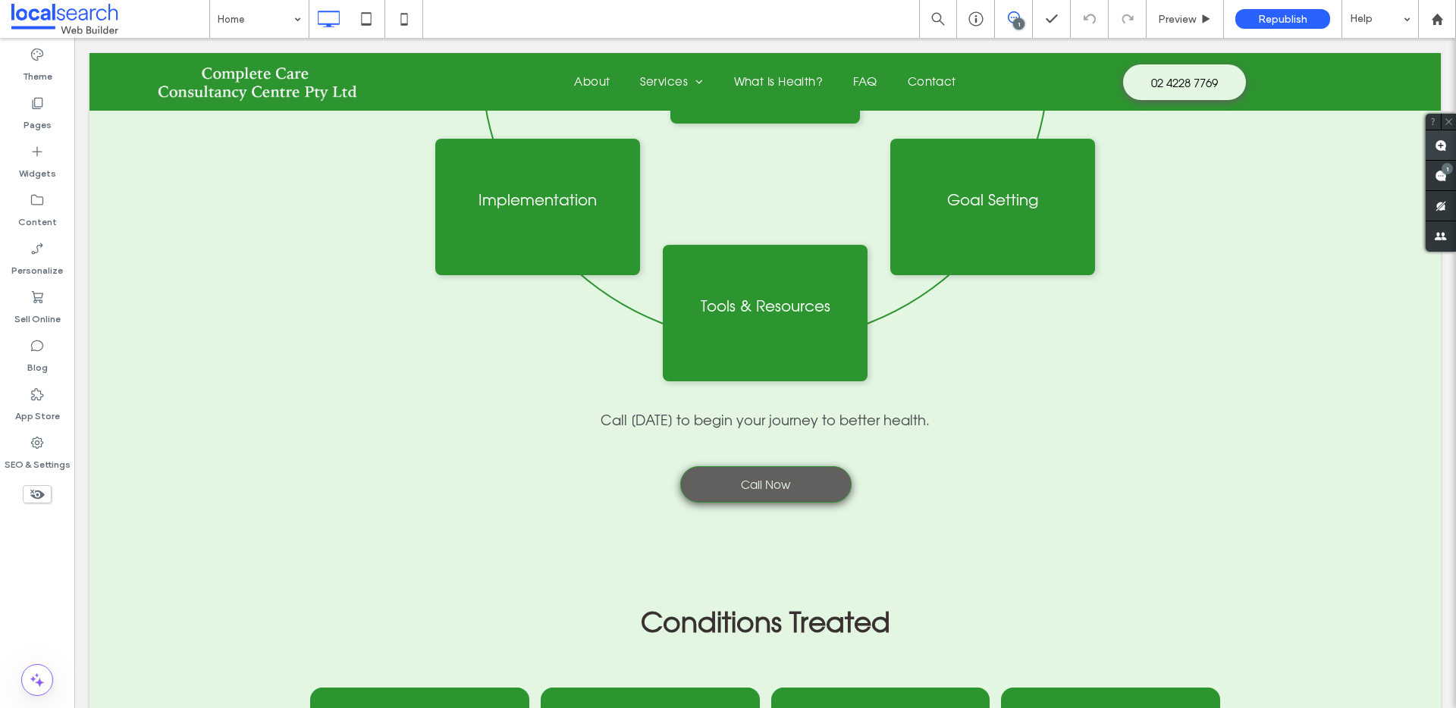
click at [1439, 137] on span at bounding box center [1441, 145] width 30 height 30
click at [887, 460] on div "Call Now Click To Paste" at bounding box center [765, 485] width 849 height 52
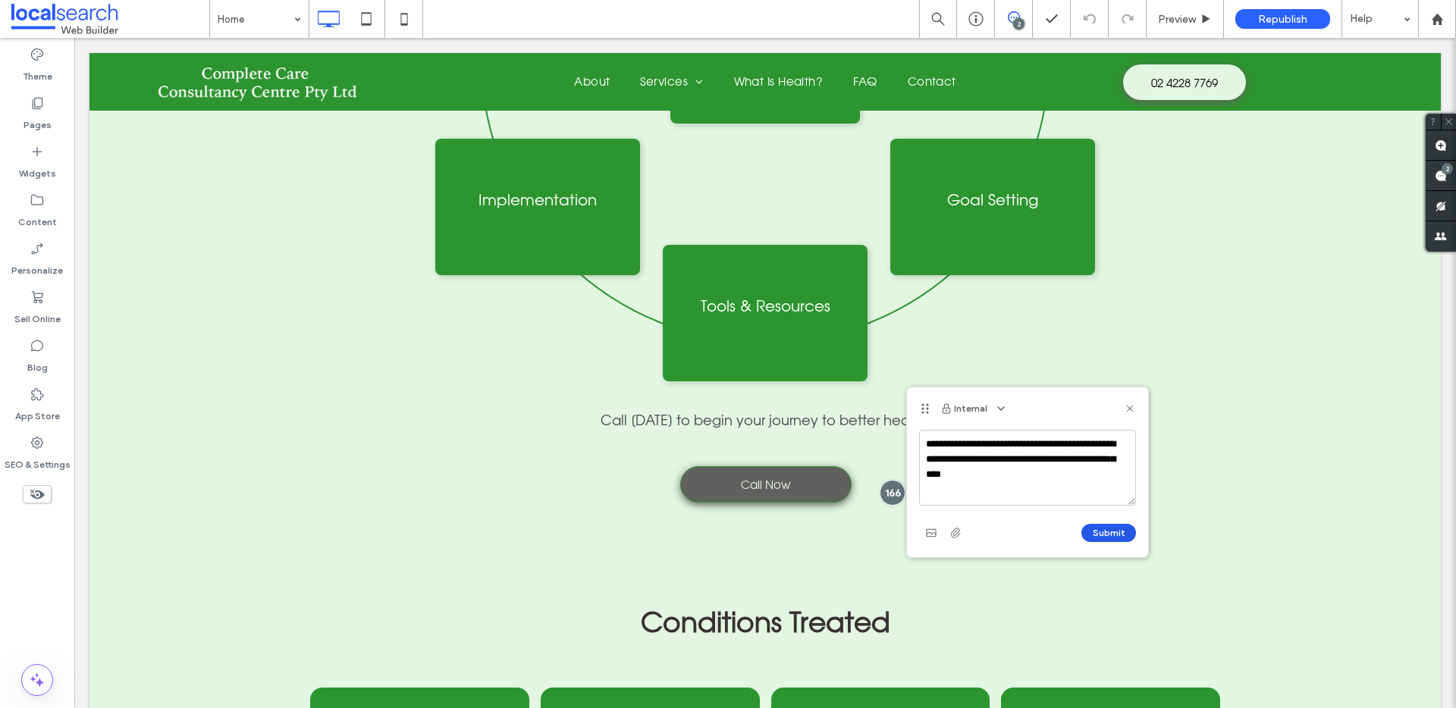
type textarea "**********"
click at [1103, 535] on button "Submit" at bounding box center [1108, 533] width 55 height 18
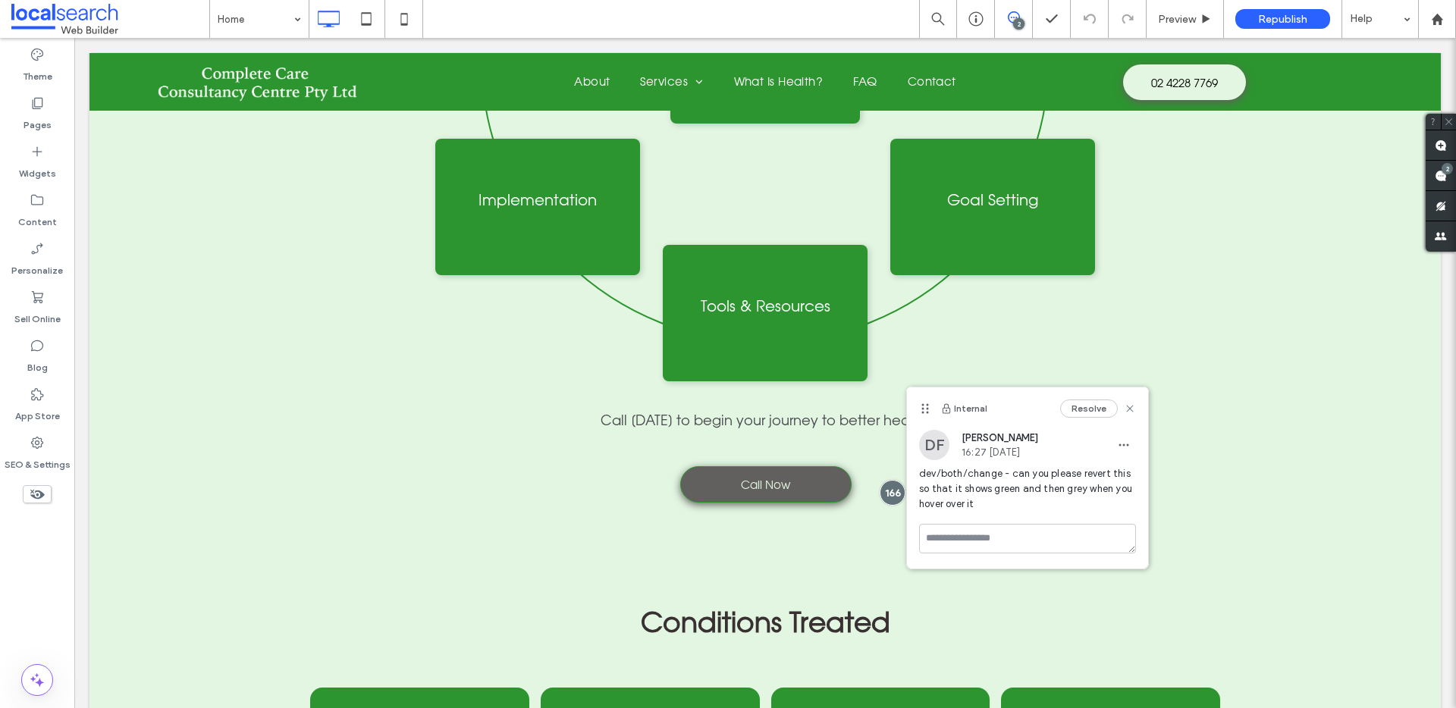
click at [1128, 407] on icon at bounding box center [1130, 409] width 12 height 12
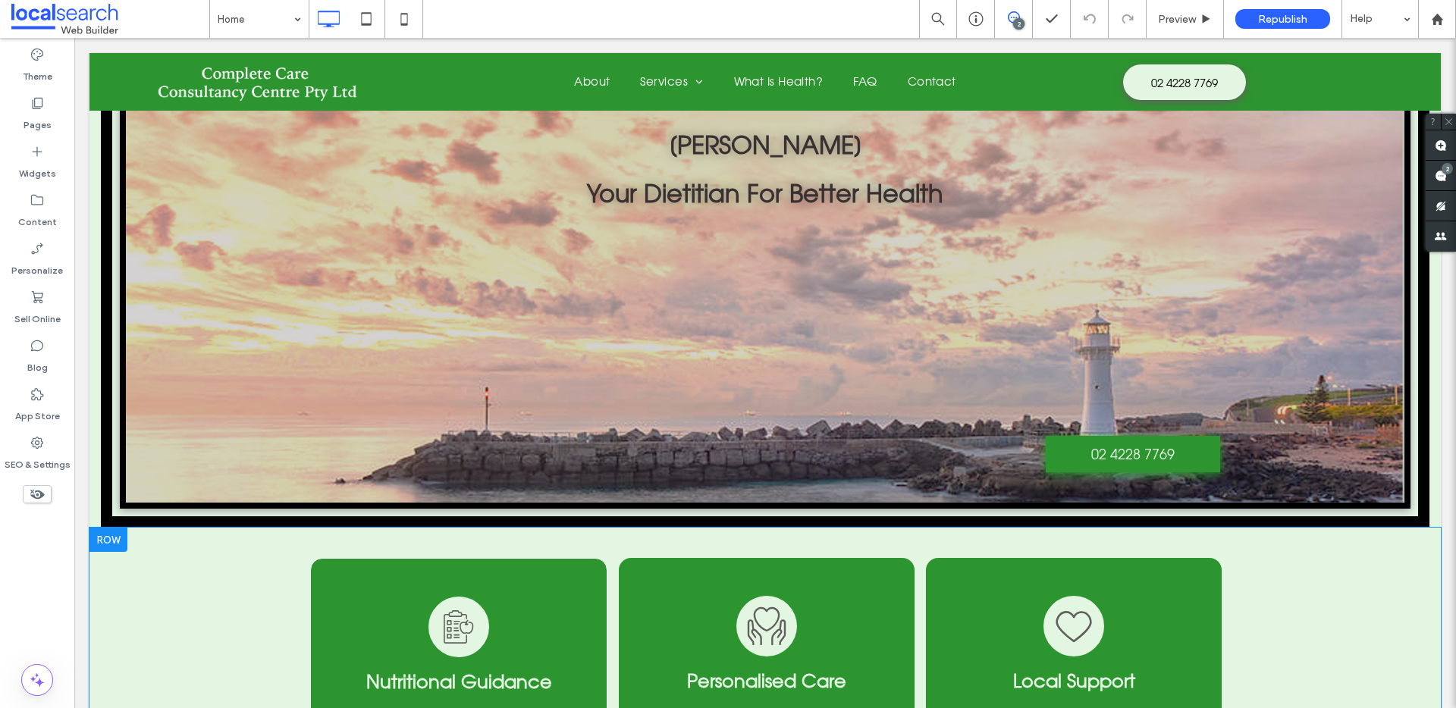
scroll to position [0, 0]
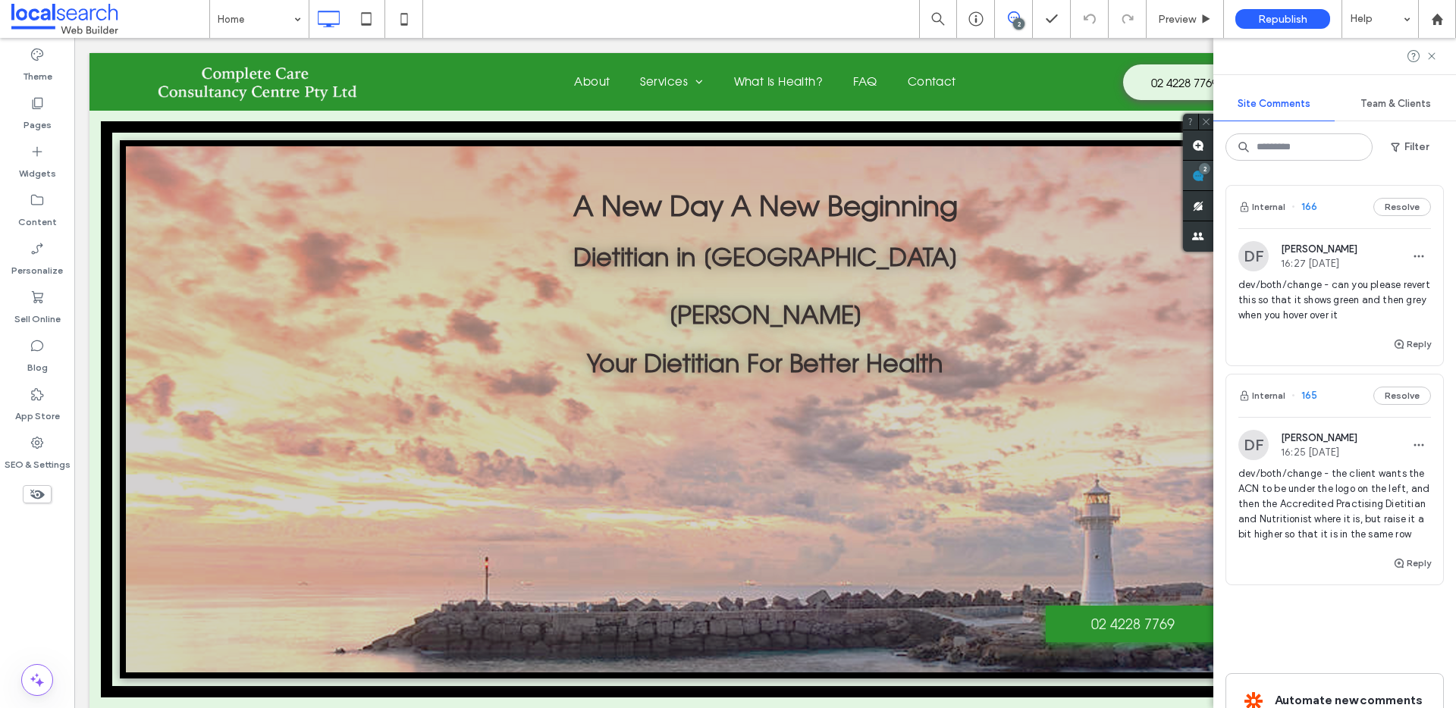
click at [1213, 176] on span at bounding box center [1198, 176] width 30 height 30
click at [1433, 63] on div at bounding box center [1334, 56] width 243 height 36
click at [1433, 55] on use at bounding box center [1431, 55] width 7 height 7
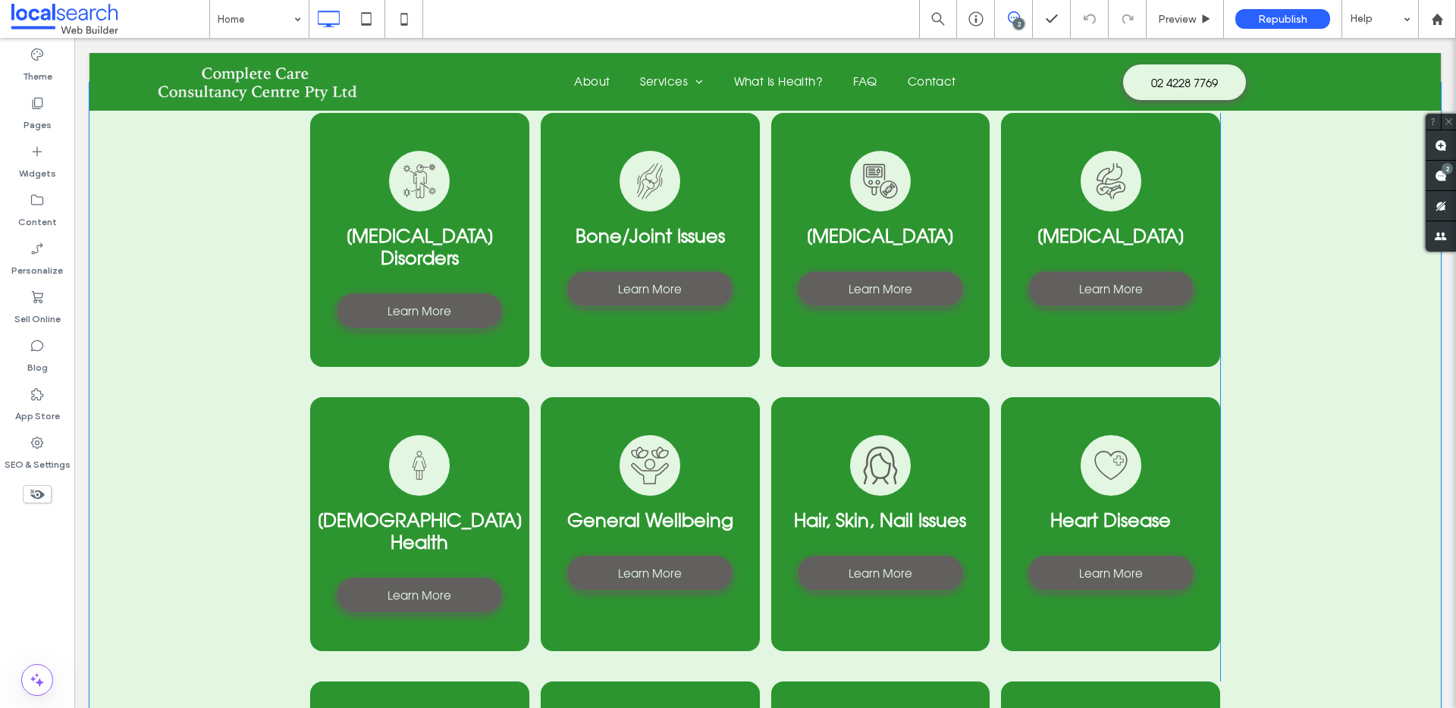
scroll to position [3023, 0]
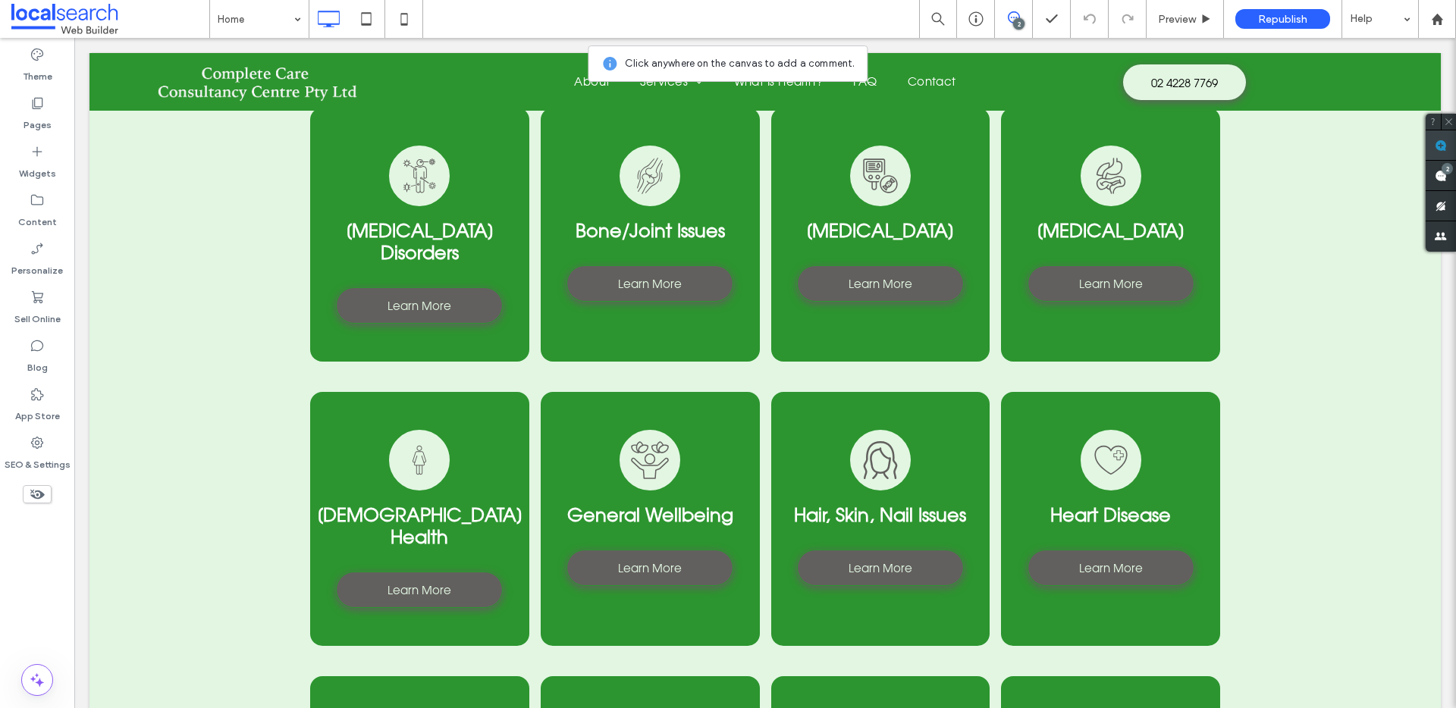
click at [1442, 147] on use at bounding box center [1441, 146] width 12 height 12
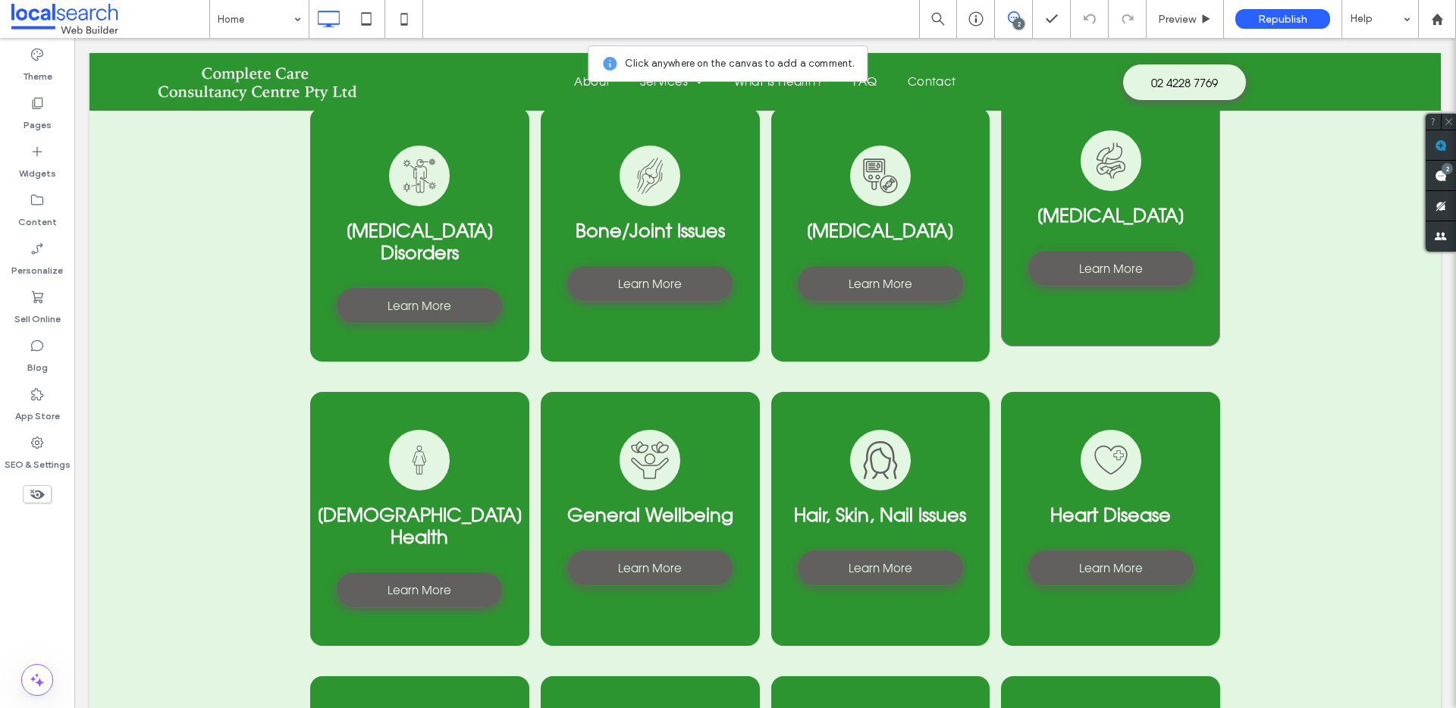
click at [1198, 266] on div "Digestive System Icon [MEDICAL_DATA] Learn More Click To Paste" at bounding box center [1110, 220] width 219 height 254
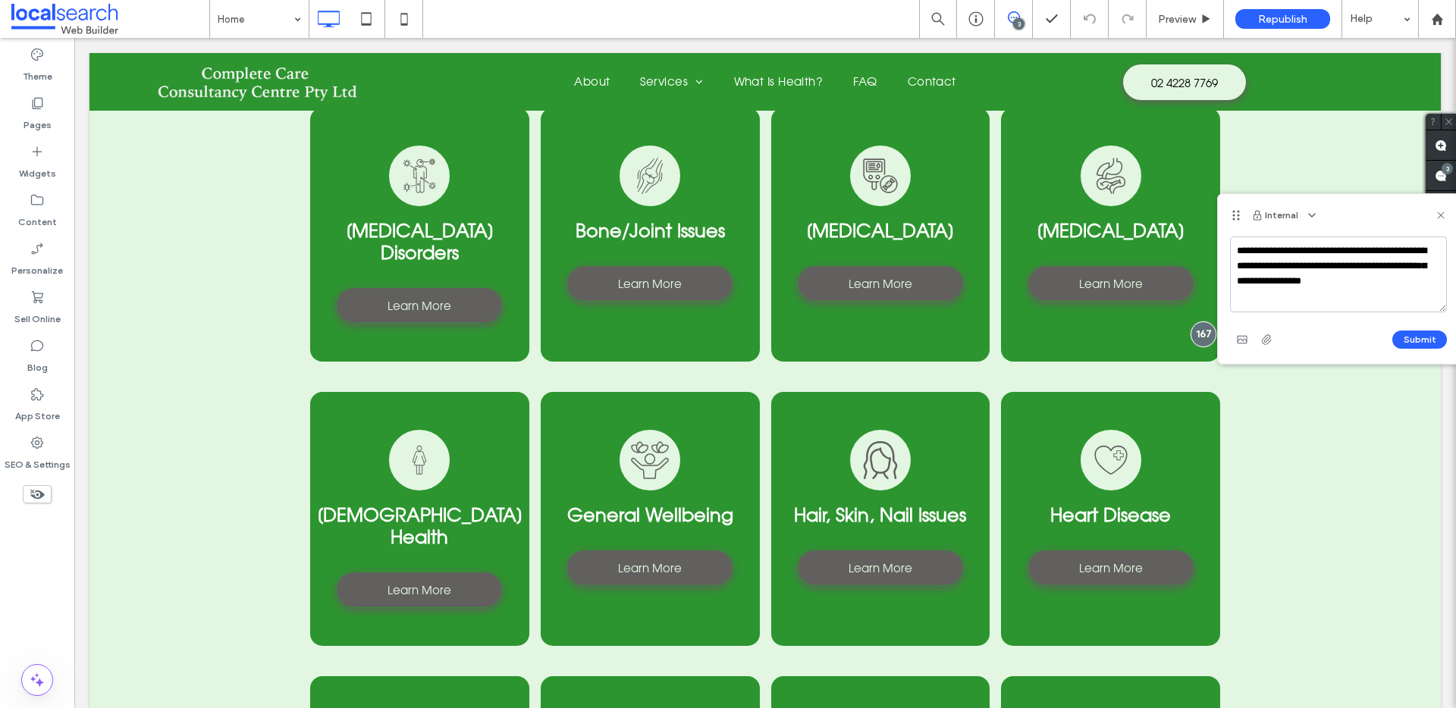
type textarea "**********"
click at [1433, 324] on div "**********" at bounding box center [1338, 294] width 217 height 115
click at [1430, 332] on button "Submit" at bounding box center [1419, 340] width 55 height 18
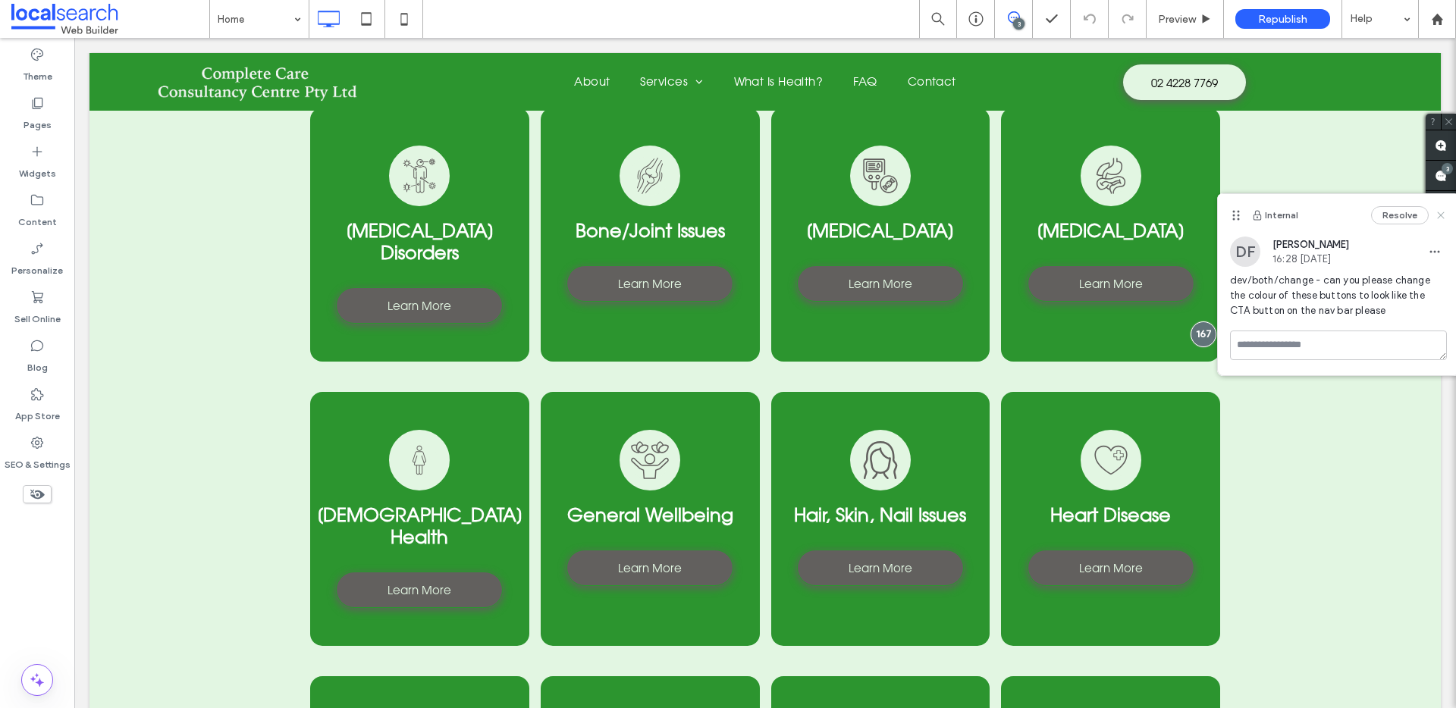
click at [1442, 214] on icon at bounding box center [1441, 215] width 12 height 12
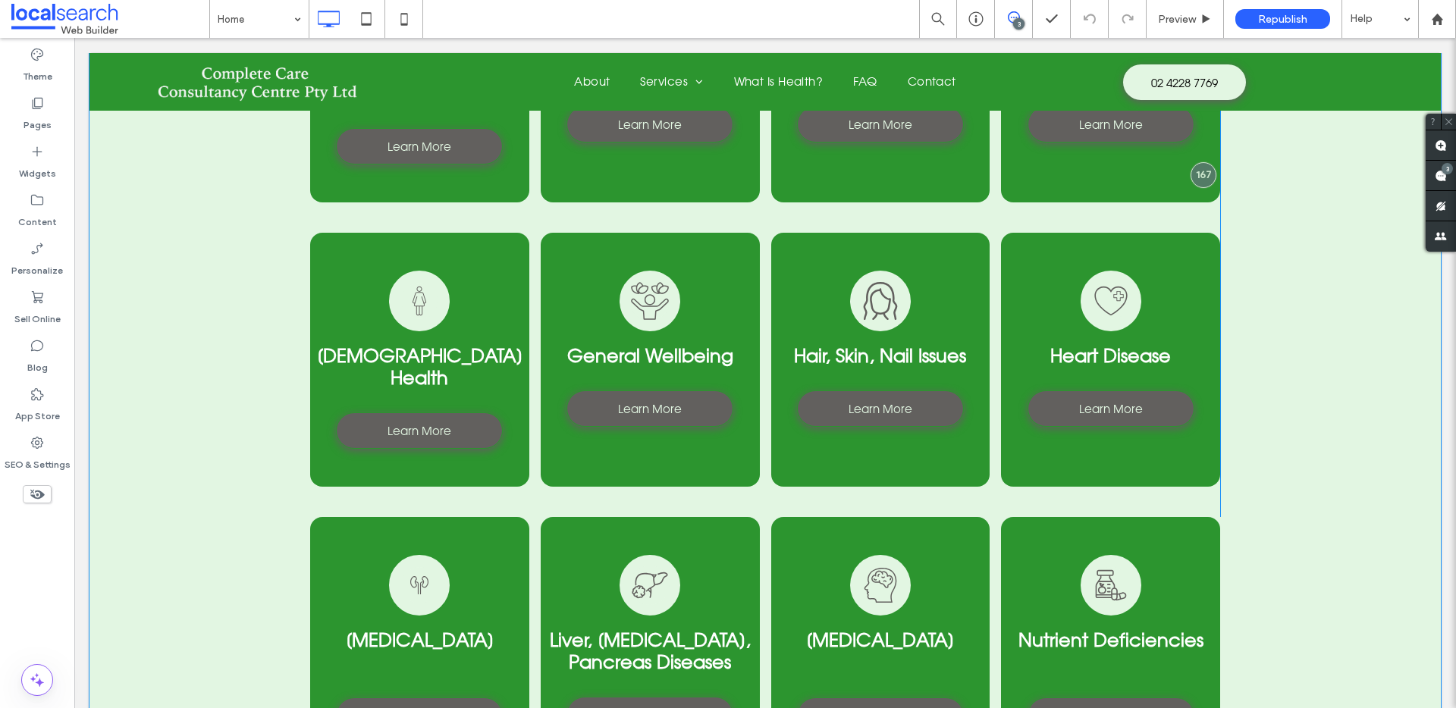
scroll to position [3747, 0]
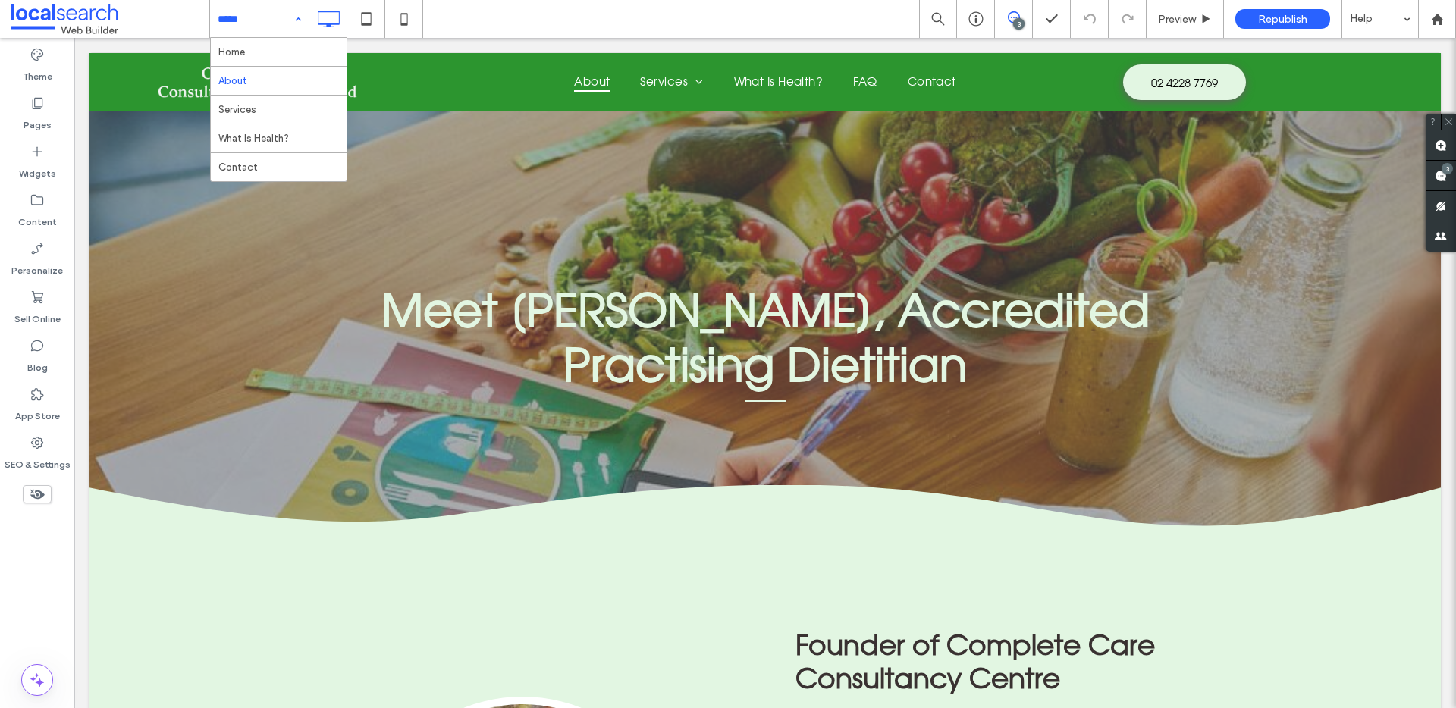
click at [278, 6] on input at bounding box center [256, 19] width 76 height 38
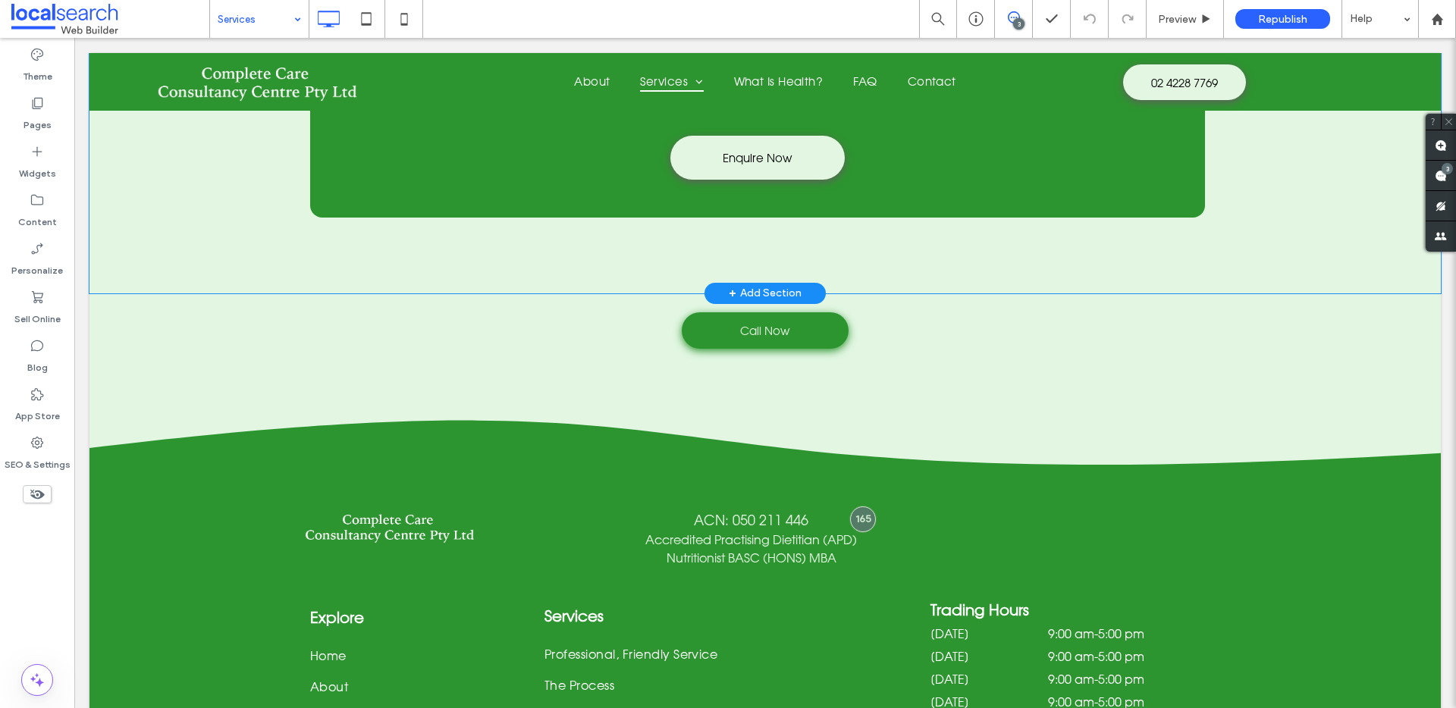
scroll to position [4114, 0]
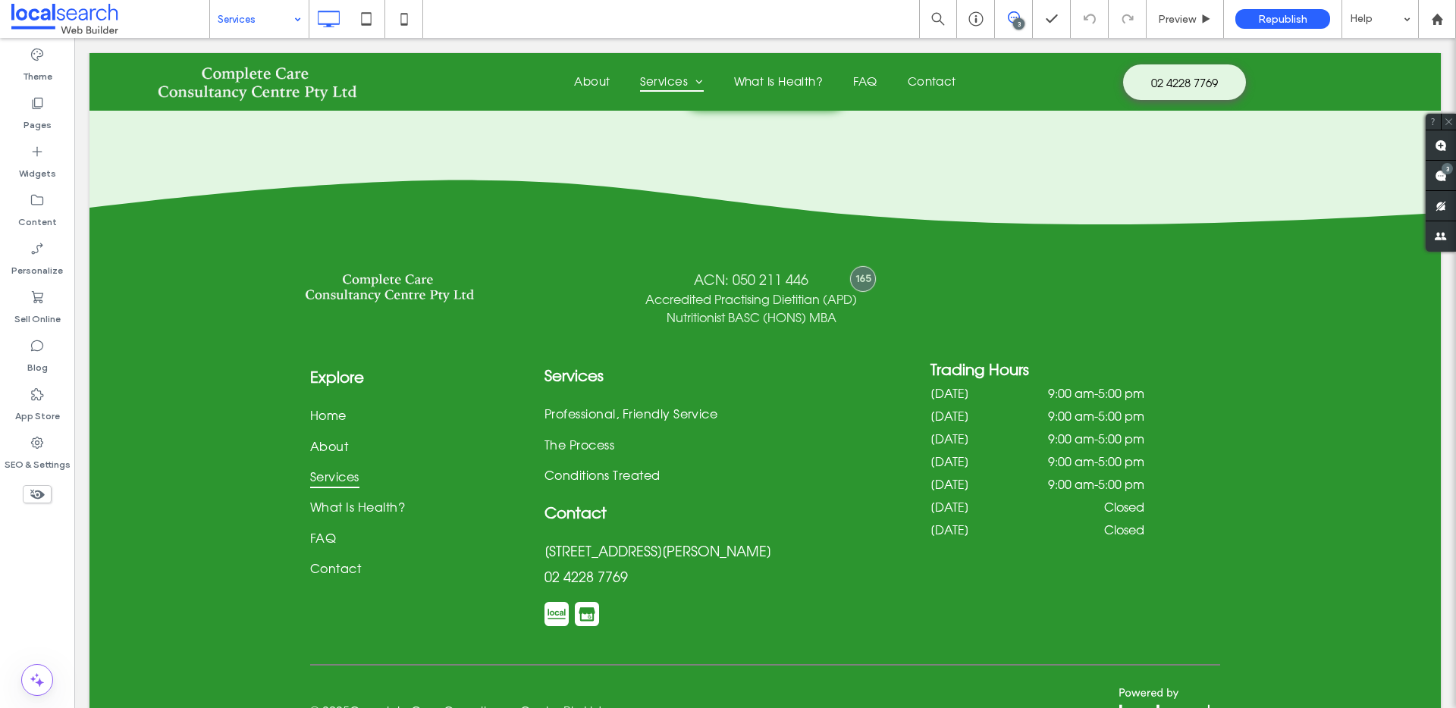
click at [266, 6] on input at bounding box center [256, 19] width 76 height 38
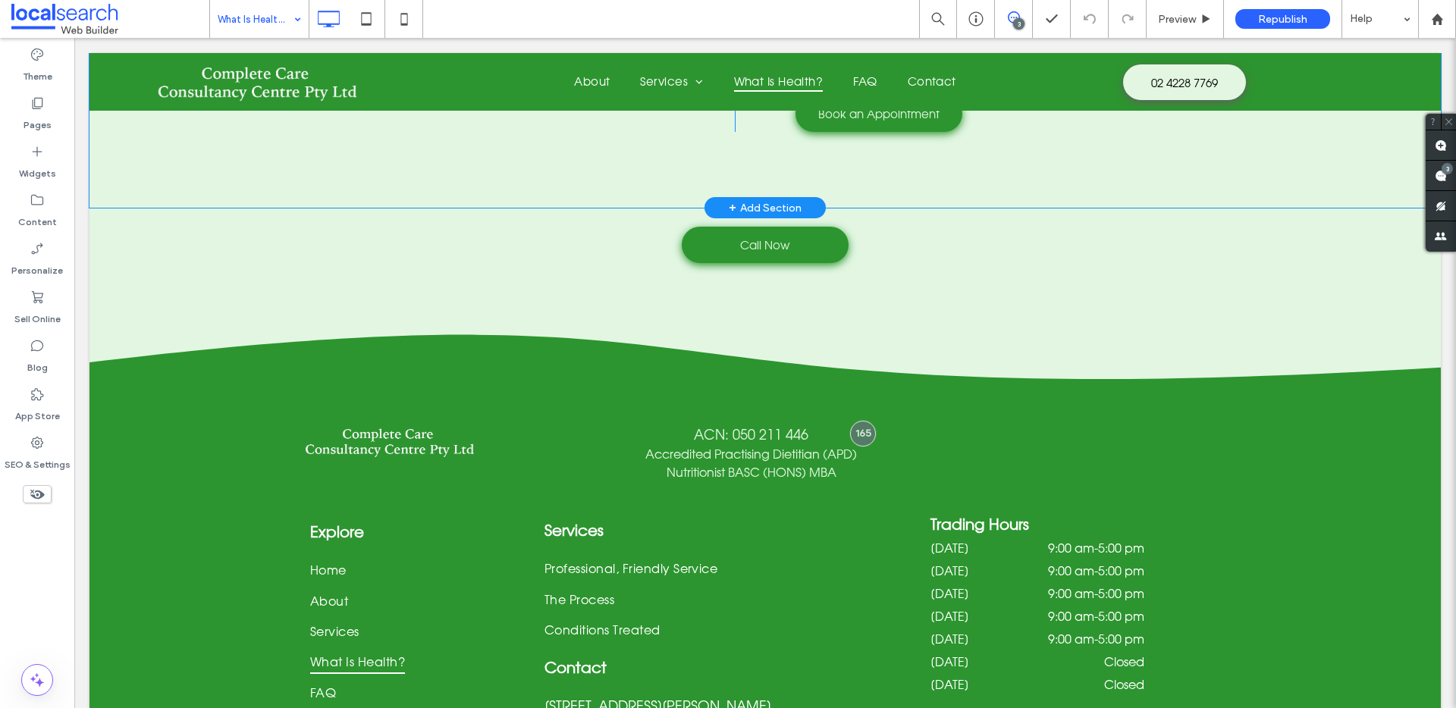
scroll to position [1317, 0]
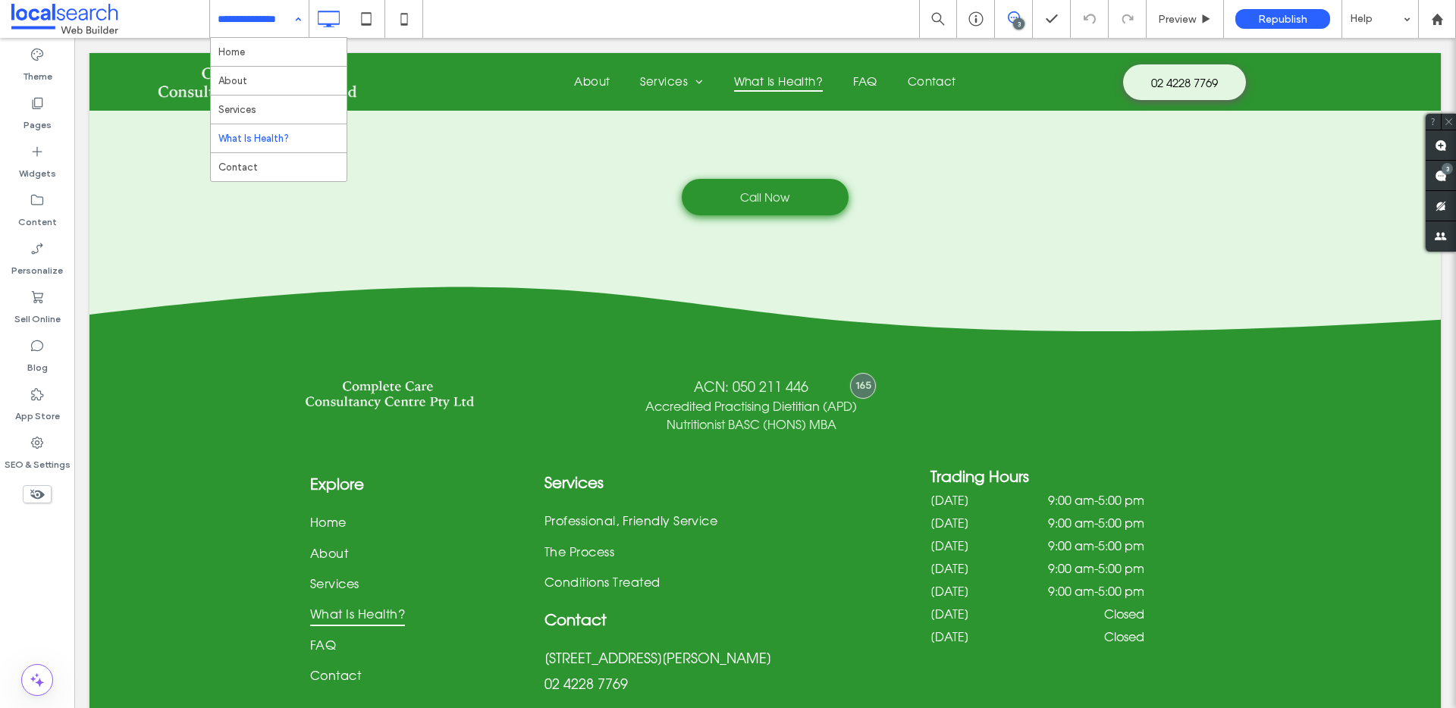
click at [237, 15] on input at bounding box center [256, 19] width 76 height 38
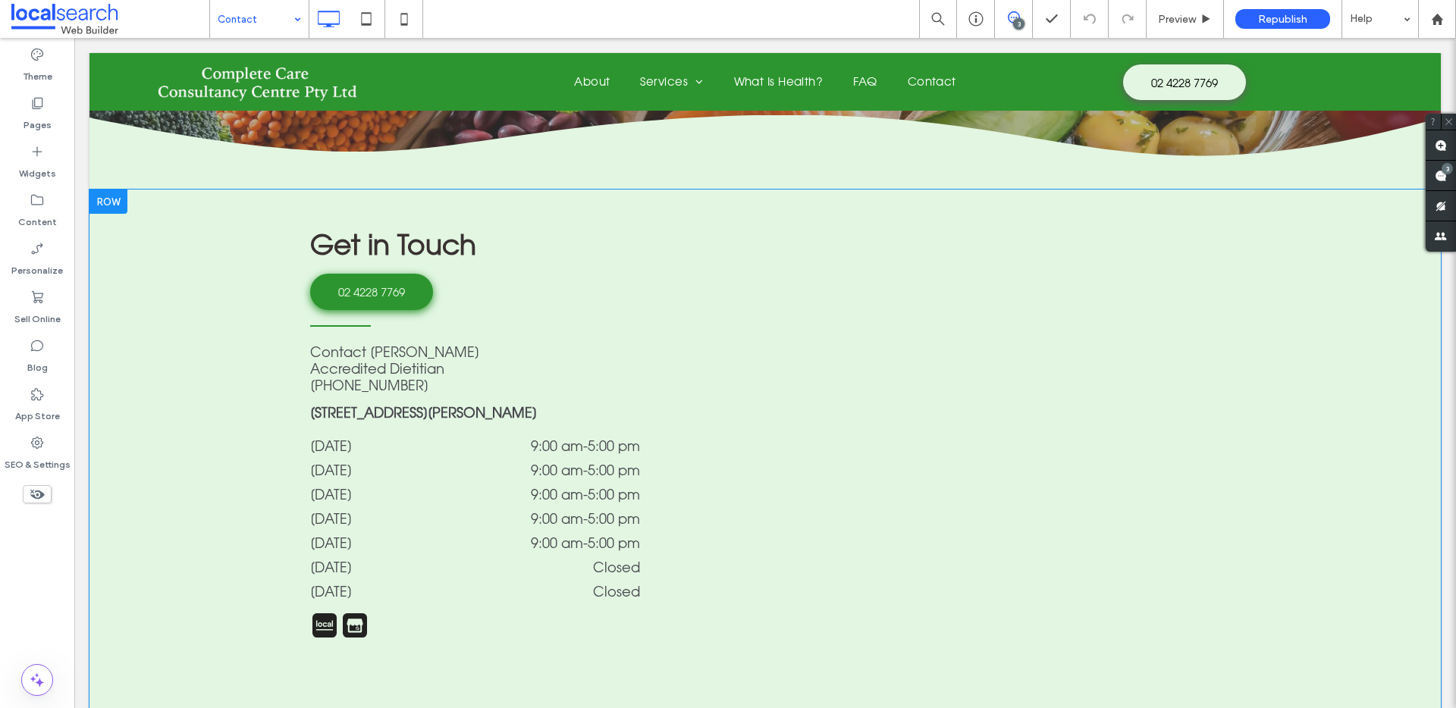
scroll to position [356, 0]
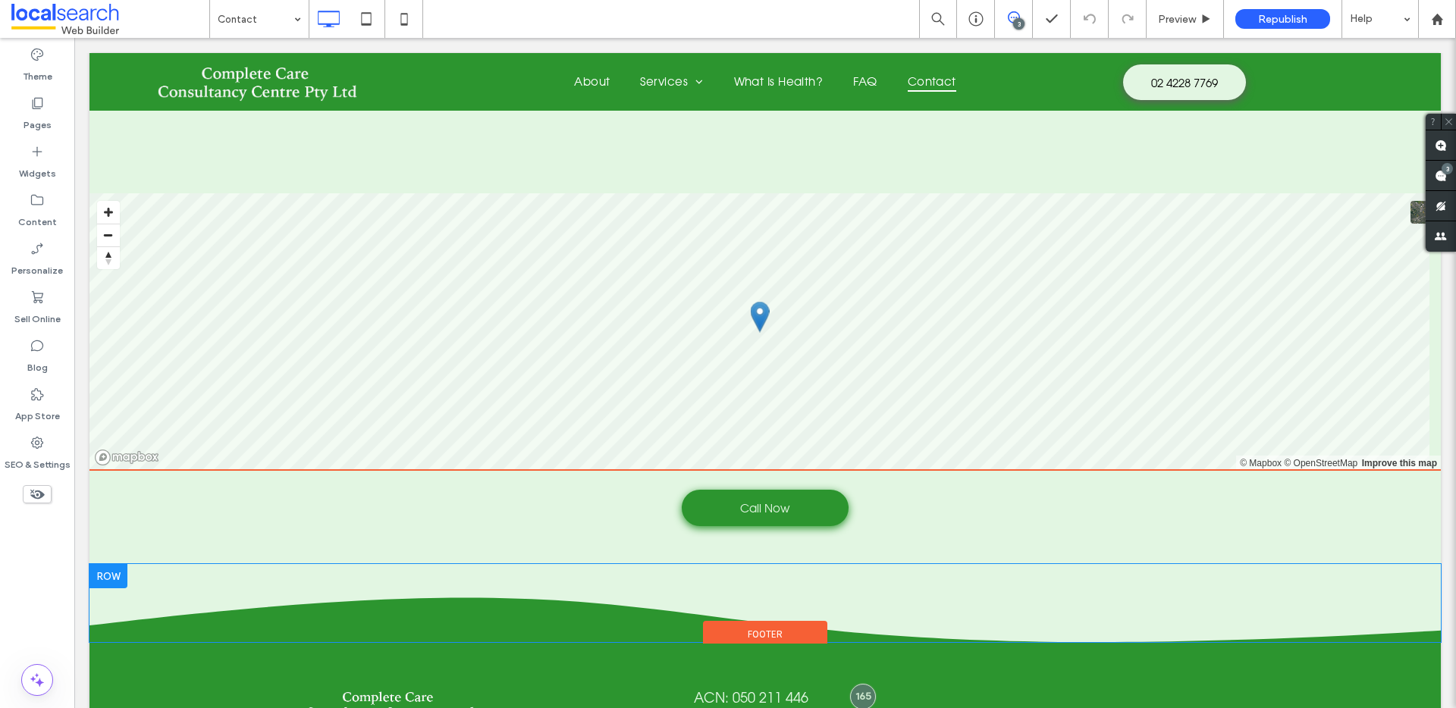
scroll to position [1223, 0]
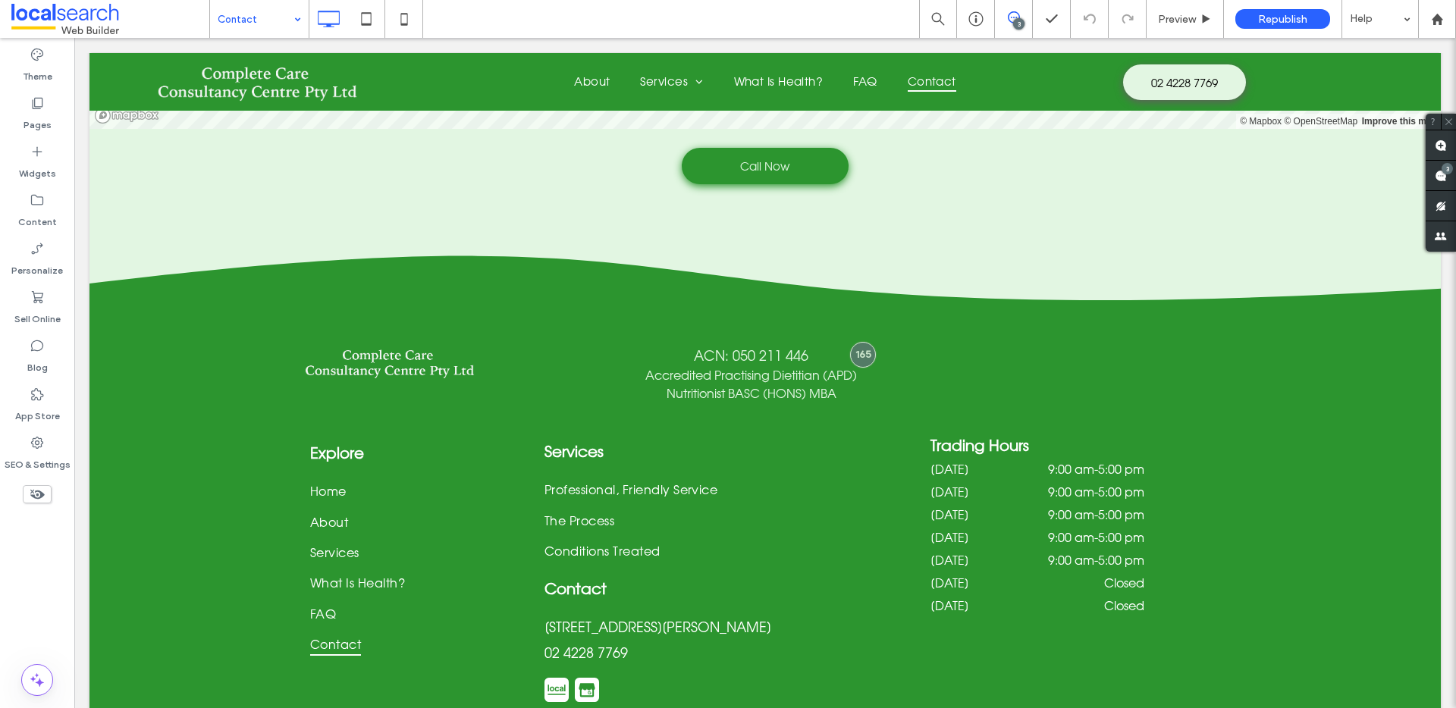
click at [261, 4] on input at bounding box center [256, 19] width 76 height 38
click at [399, 17] on icon at bounding box center [404, 19] width 30 height 30
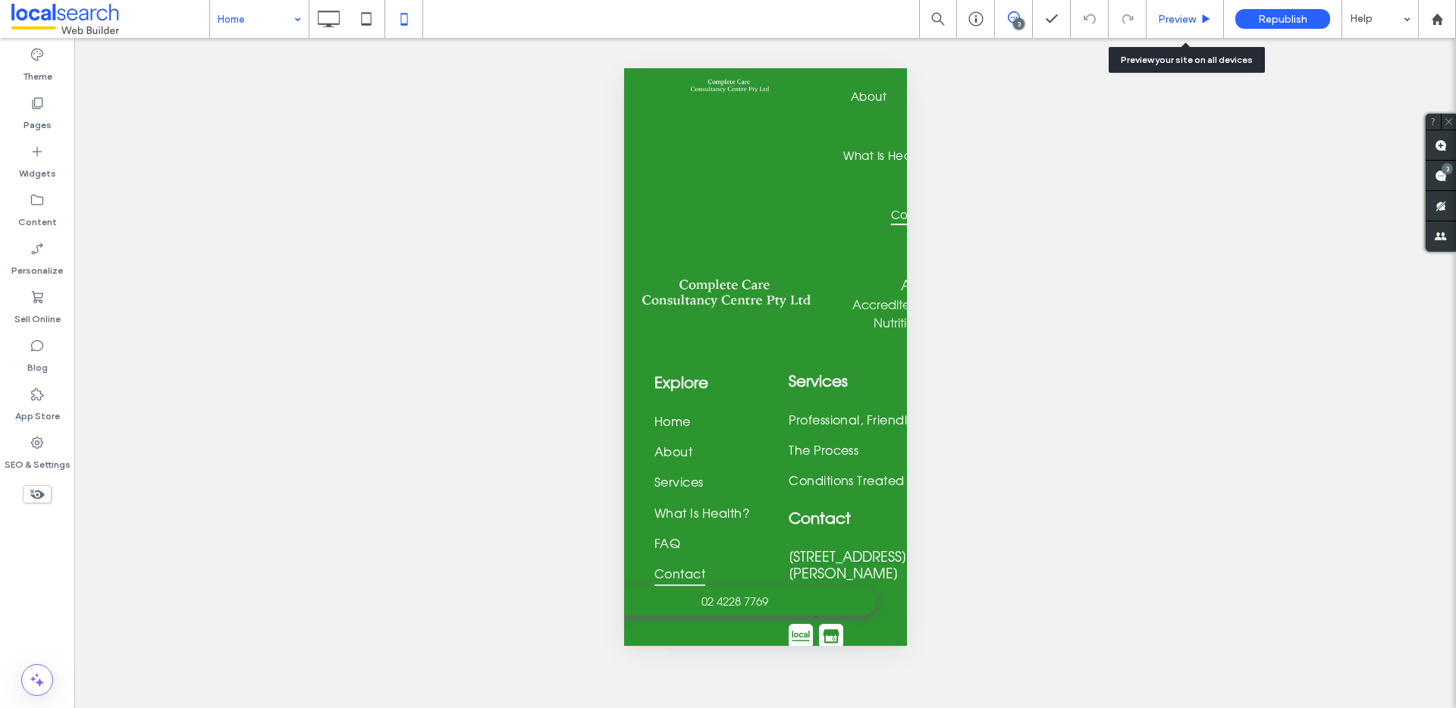
click at [1177, 26] on div "Preview" at bounding box center [1185, 19] width 77 height 38
click at [1182, 13] on span "Preview" at bounding box center [1177, 19] width 38 height 13
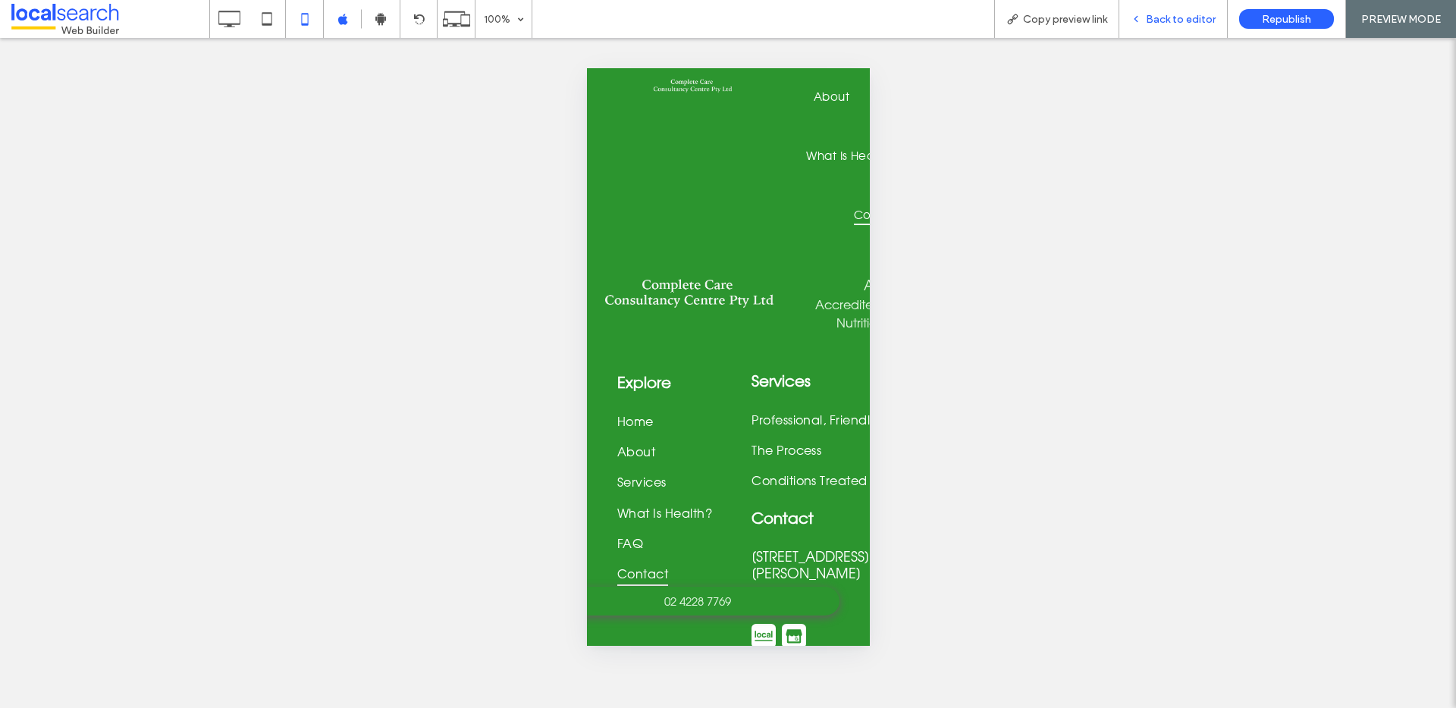
click at [1180, 19] on span "Back to editor" at bounding box center [1181, 19] width 70 height 13
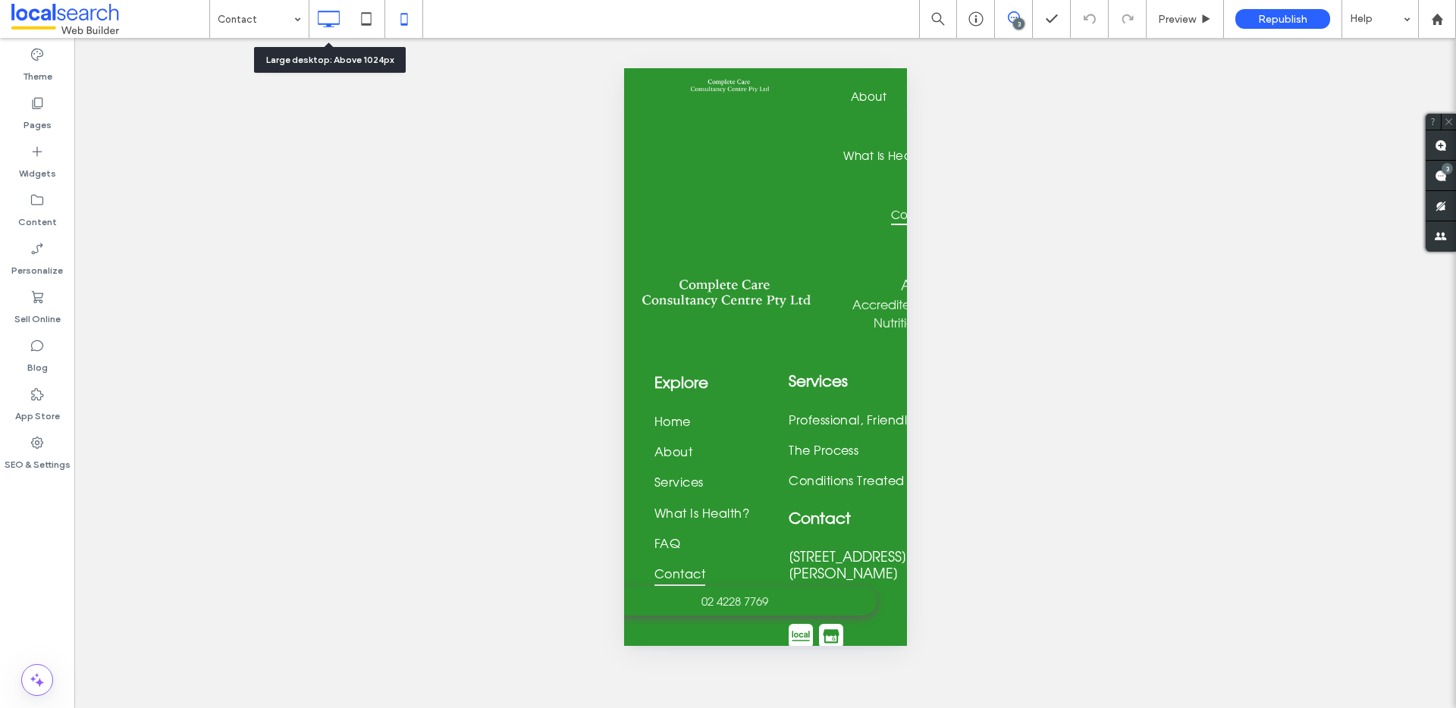
click at [326, 13] on icon at bounding box center [328, 19] width 30 height 30
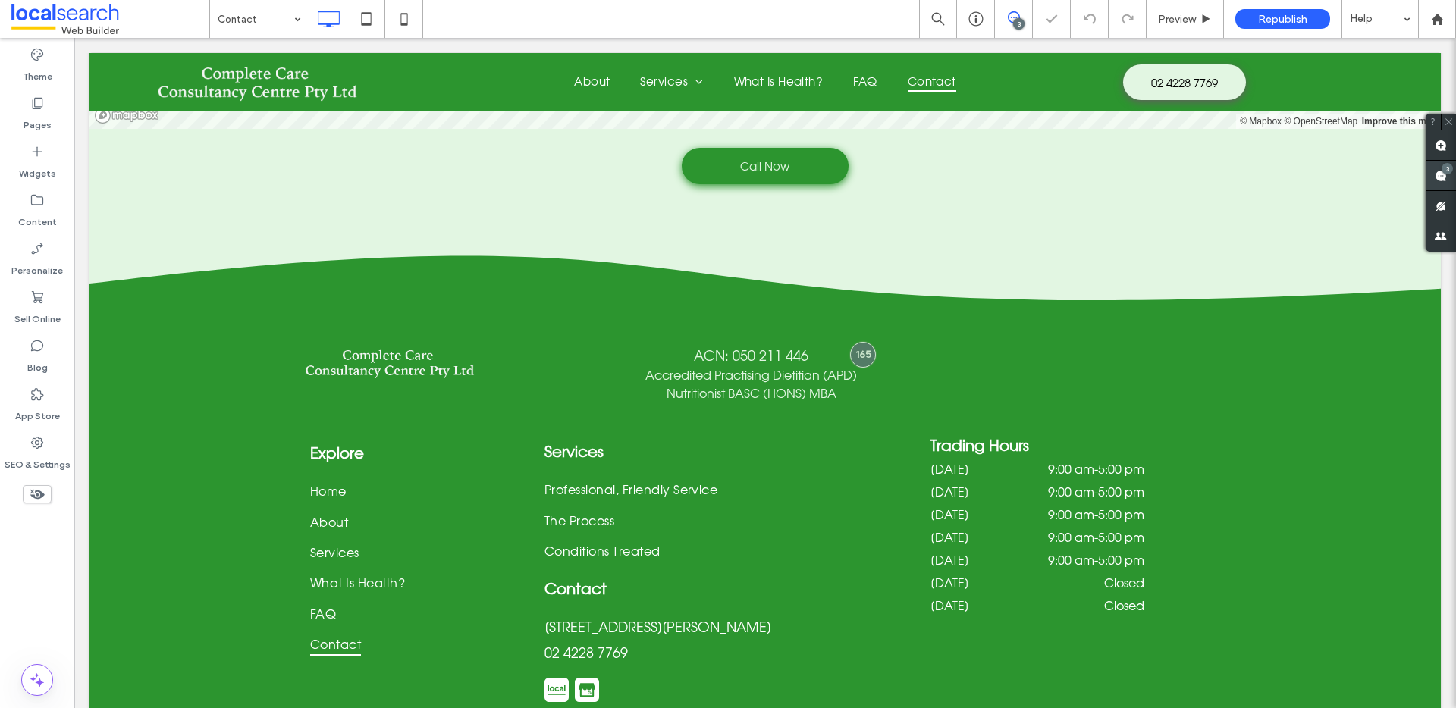
click at [1433, 175] on span at bounding box center [1441, 176] width 30 height 30
